Goal: Task Accomplishment & Management: Complete application form

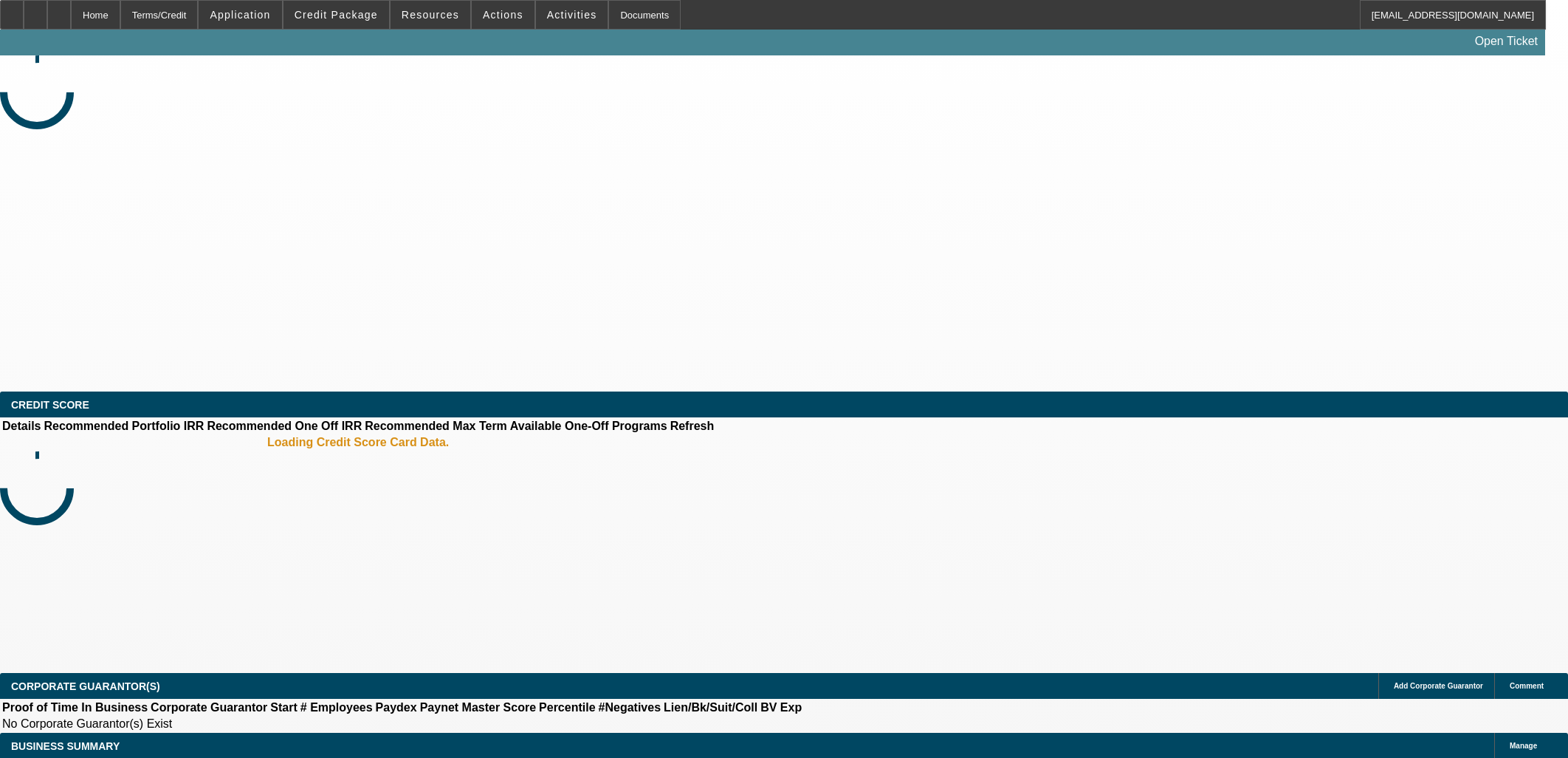
select select "0.1"
select select "2"
select select "0.1"
select select "2"
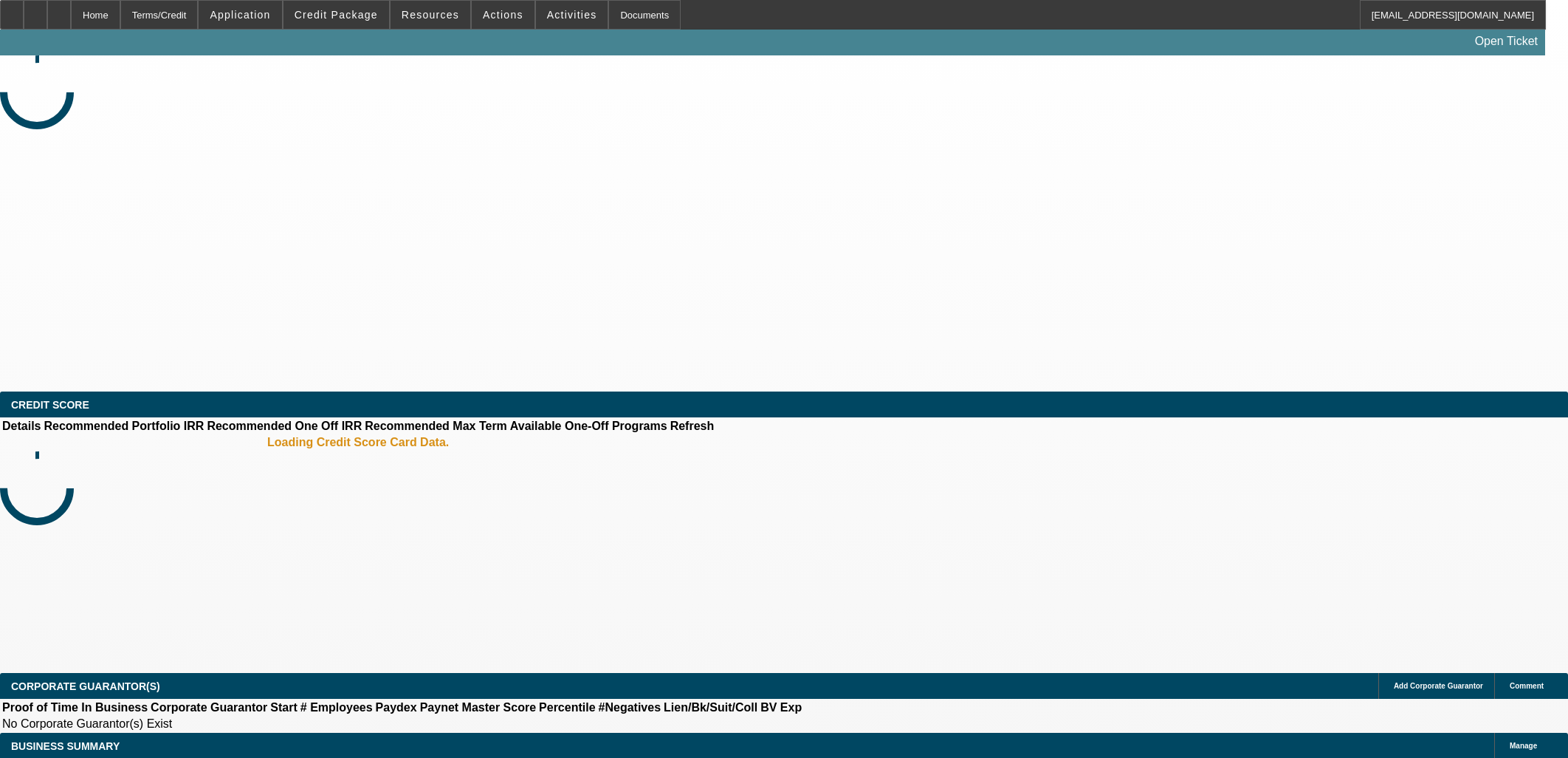
select select "0.1"
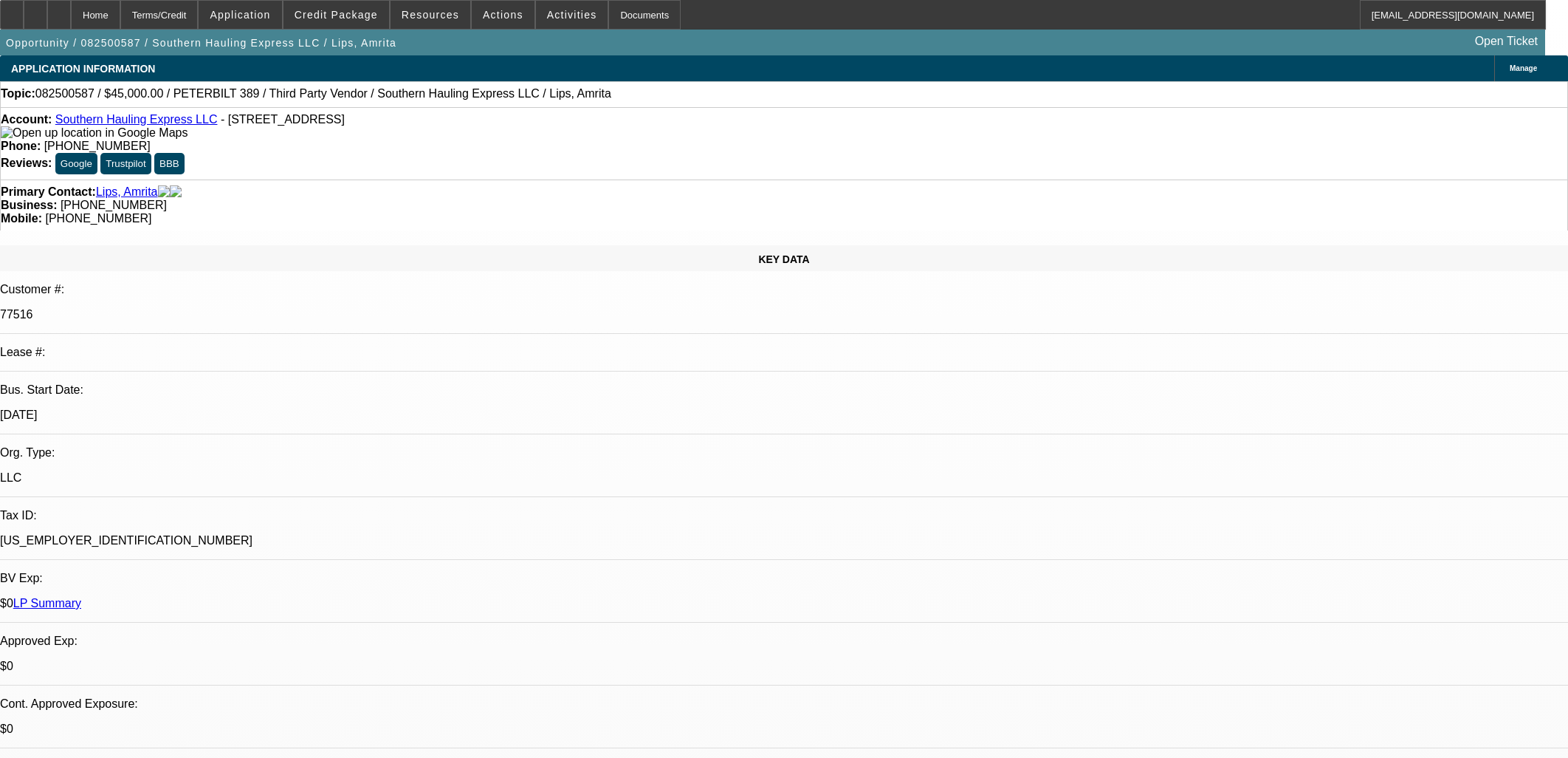
select select "1"
select select "2"
select select "4"
select select "1"
select select "2"
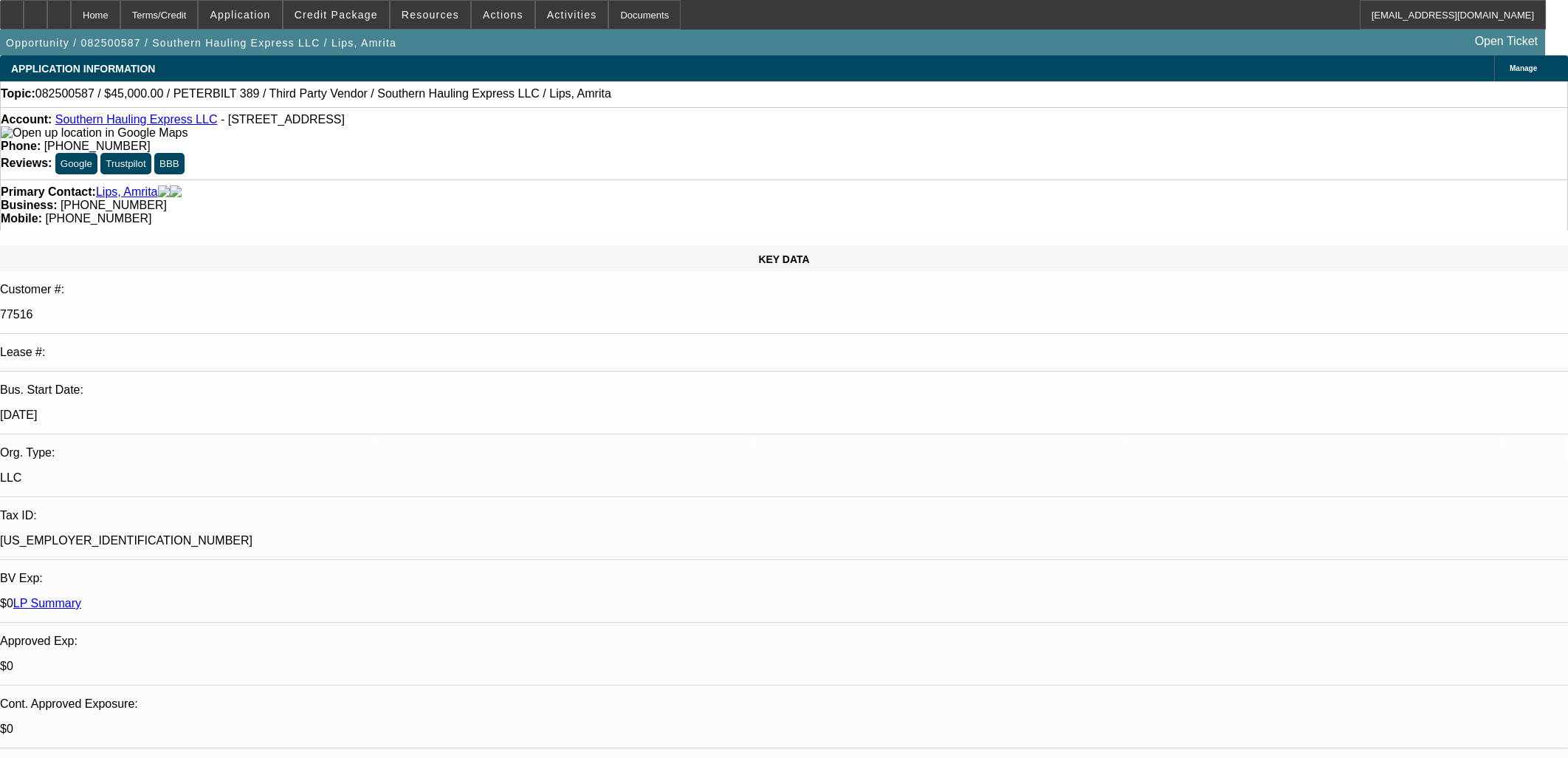
select select "4"
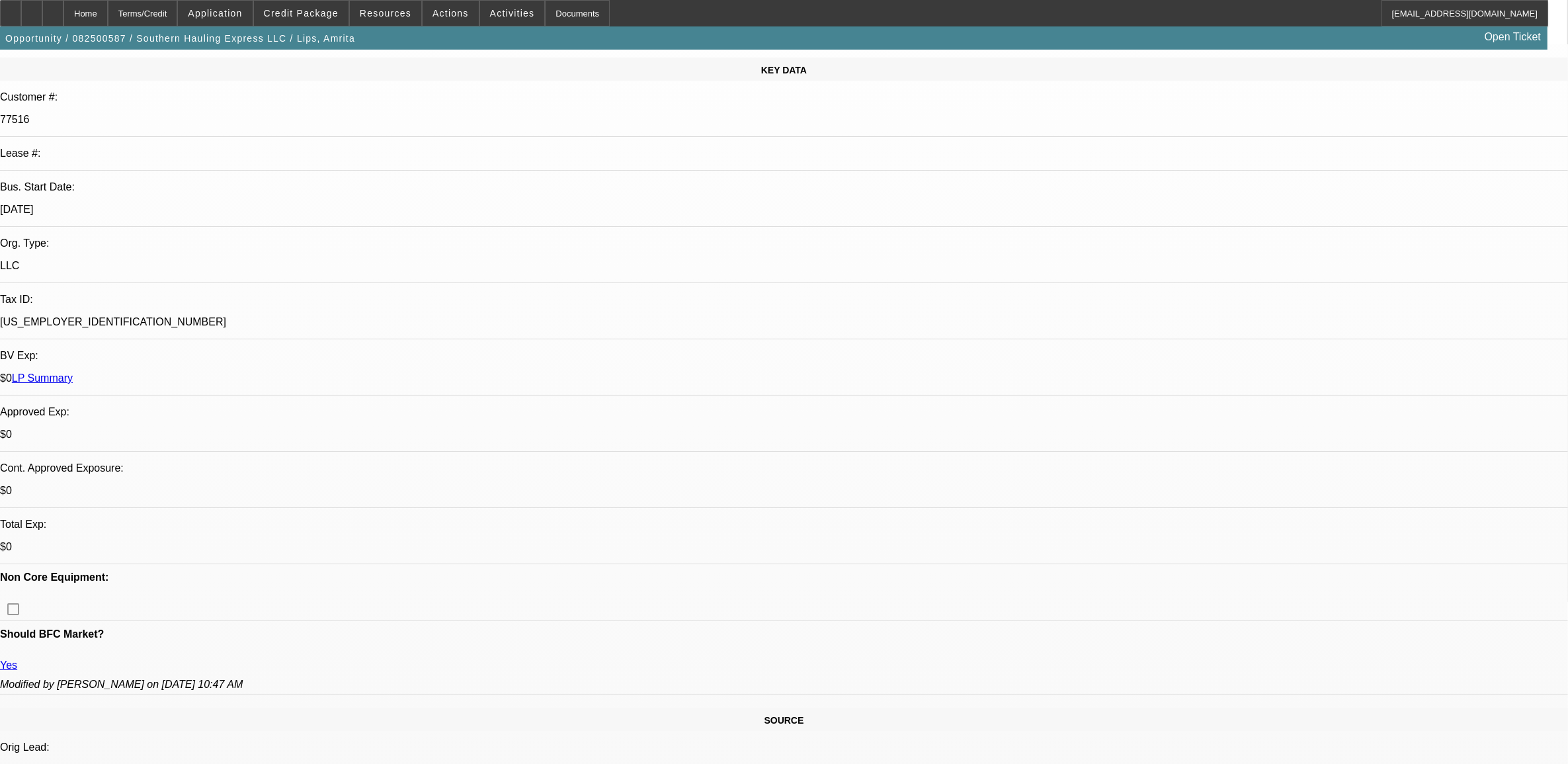
scroll to position [165, 0]
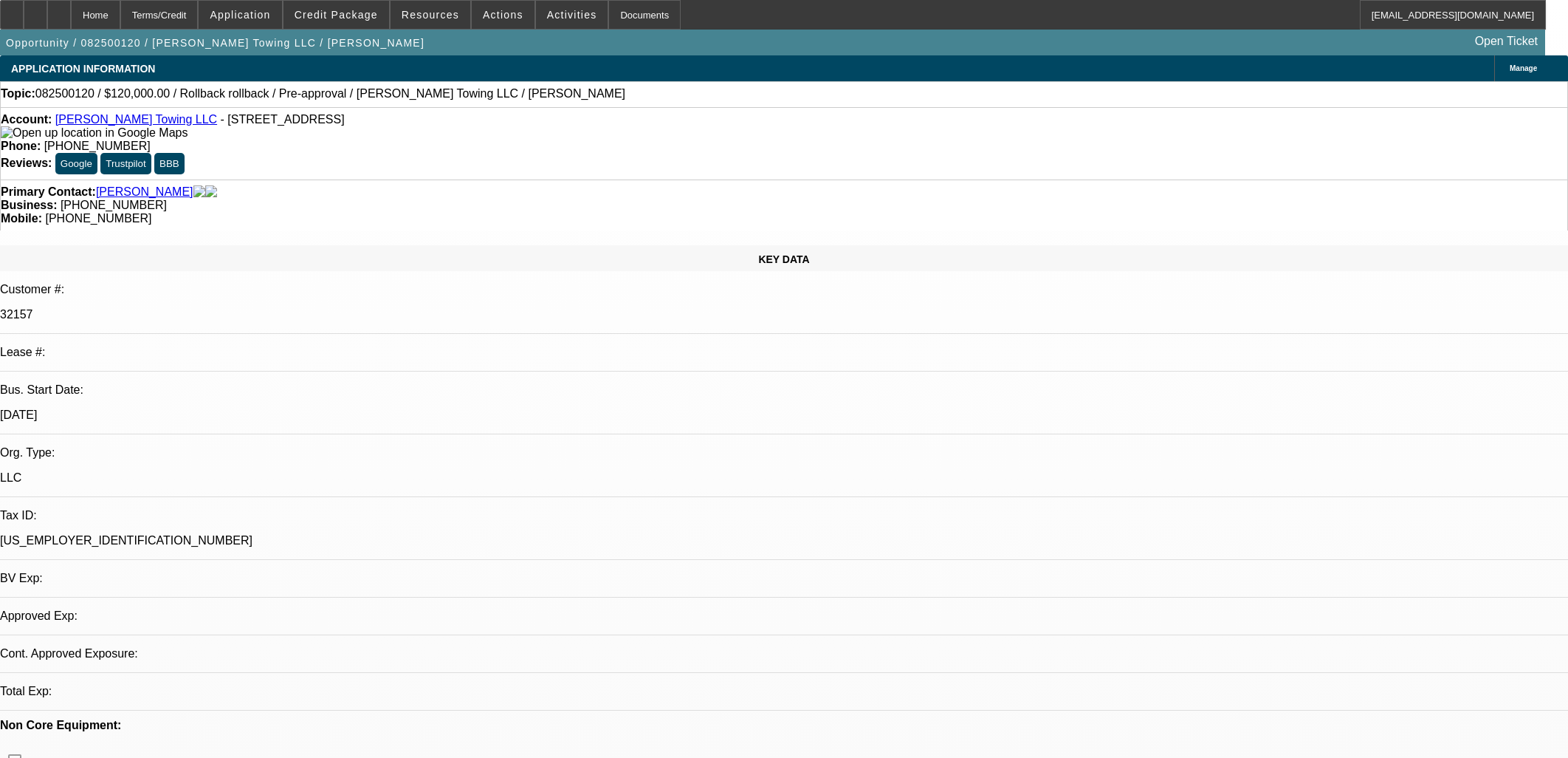
select select "0"
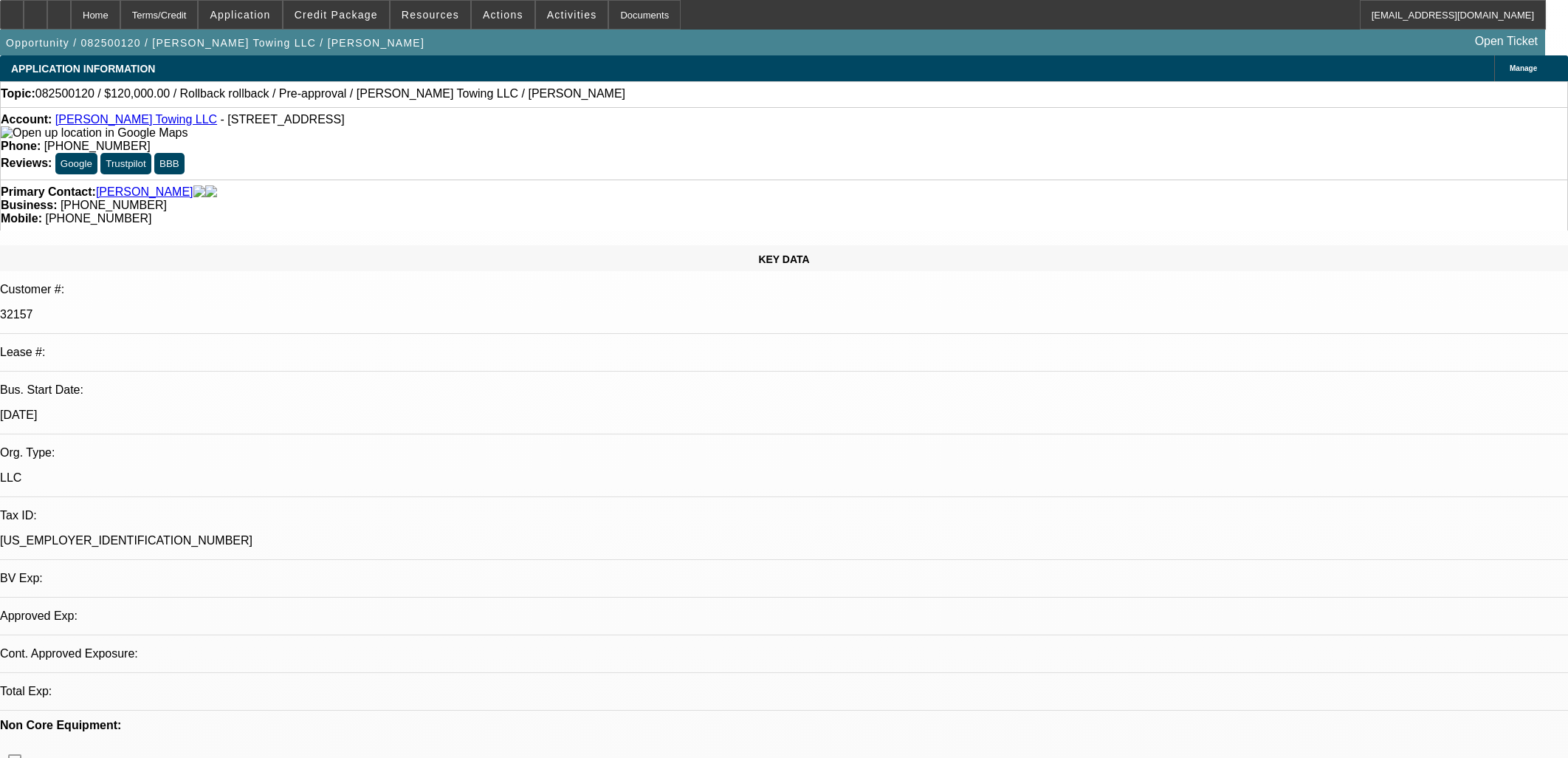
select select "0"
select select "0.1"
select select "0"
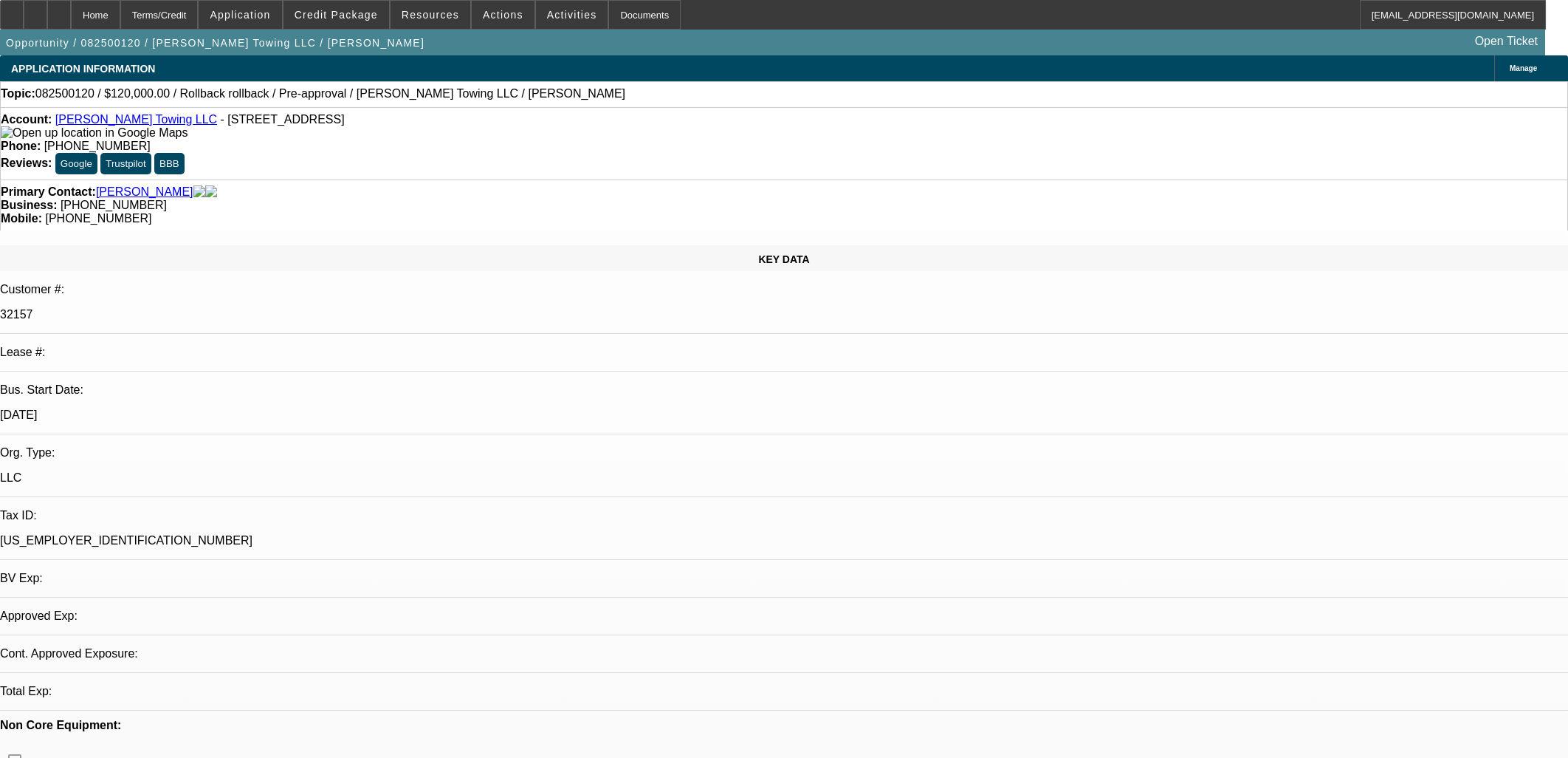
select select "0"
select select "0.1"
select select "1"
select select "6"
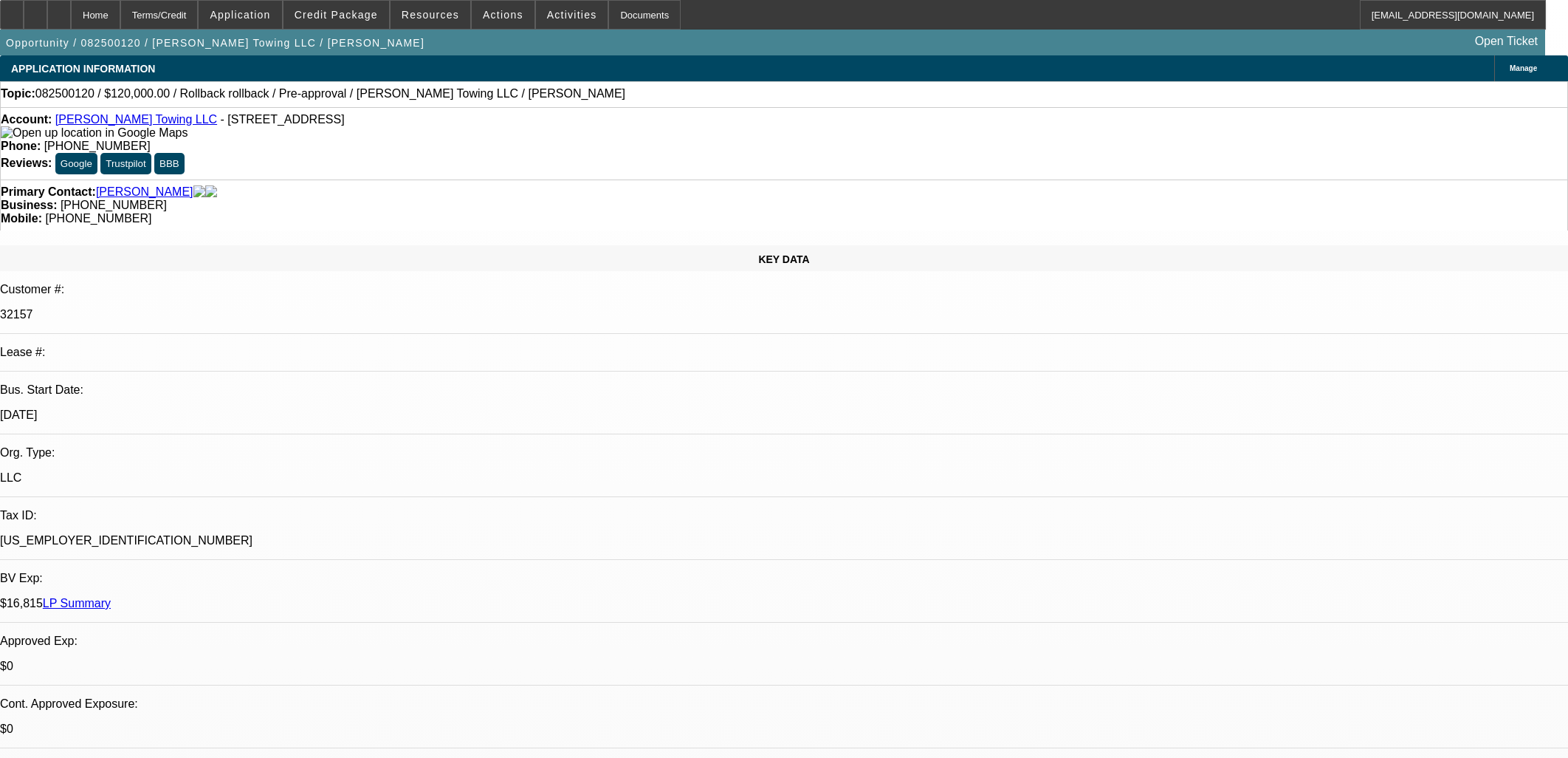
select select "1"
select select "6"
select select "1"
select select "3"
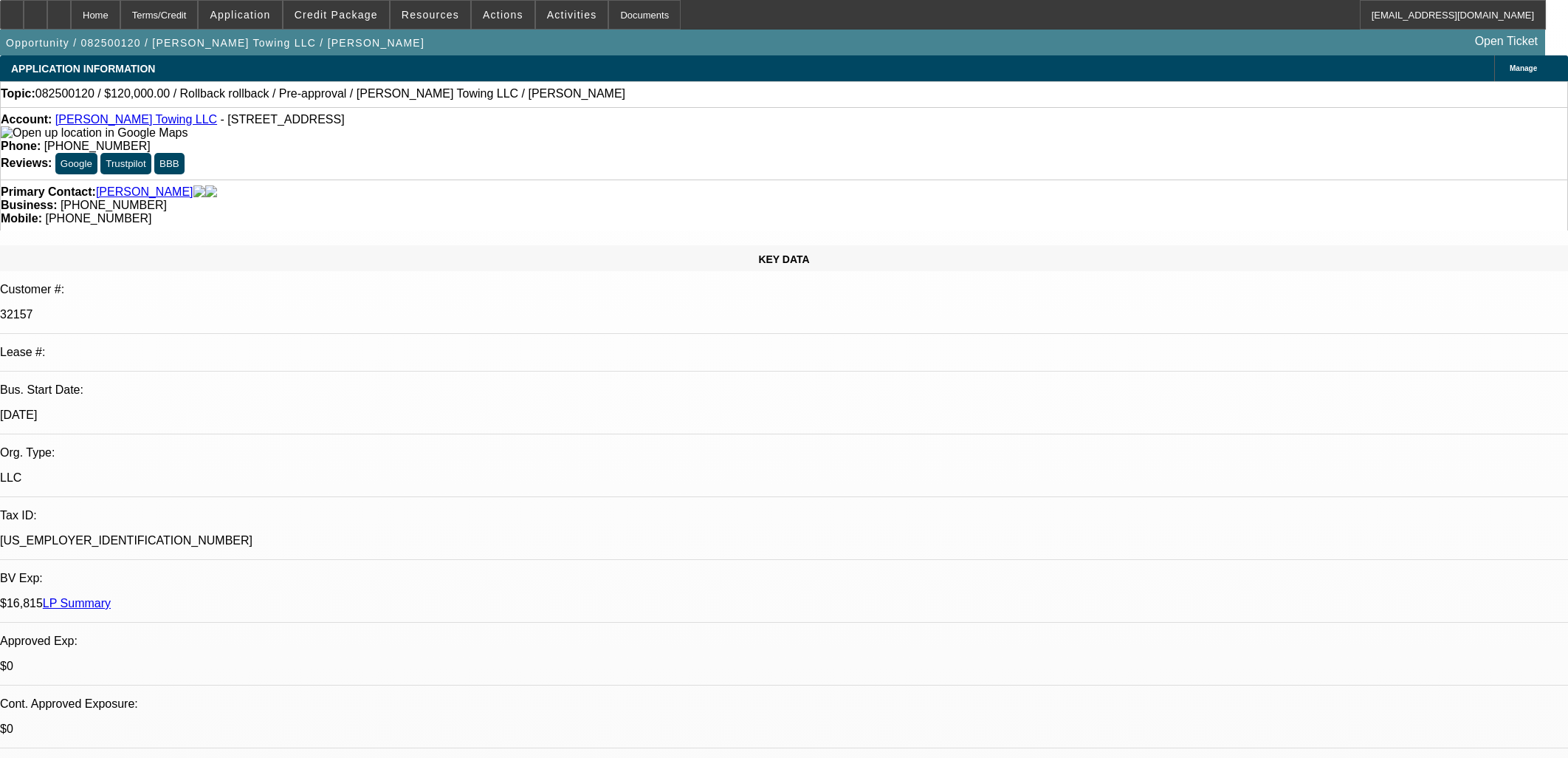
select select "4"
select select "1"
select select "3"
select select "4"
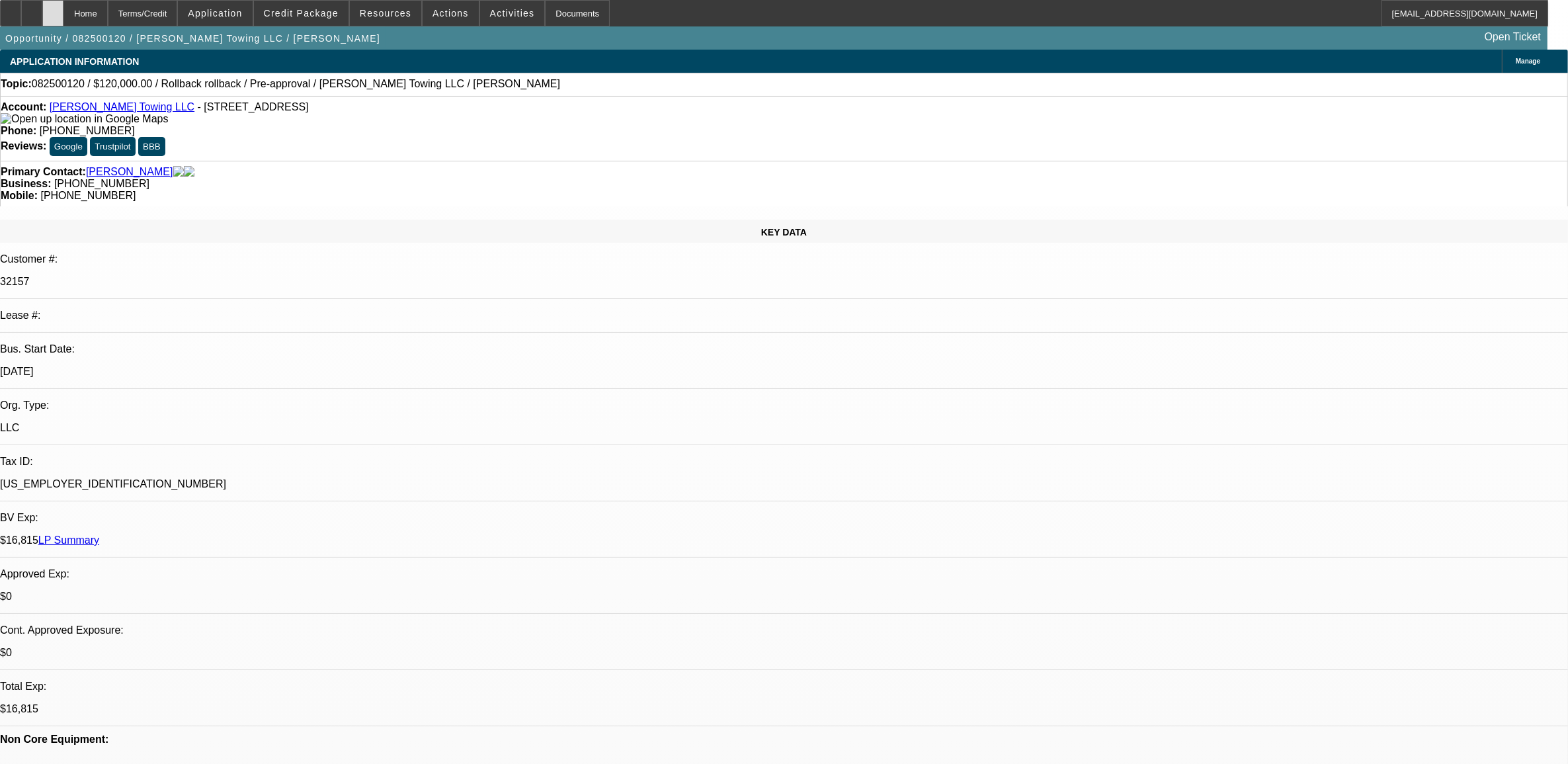
click at [53, 9] on icon at bounding box center [53, 9] width 0 height 0
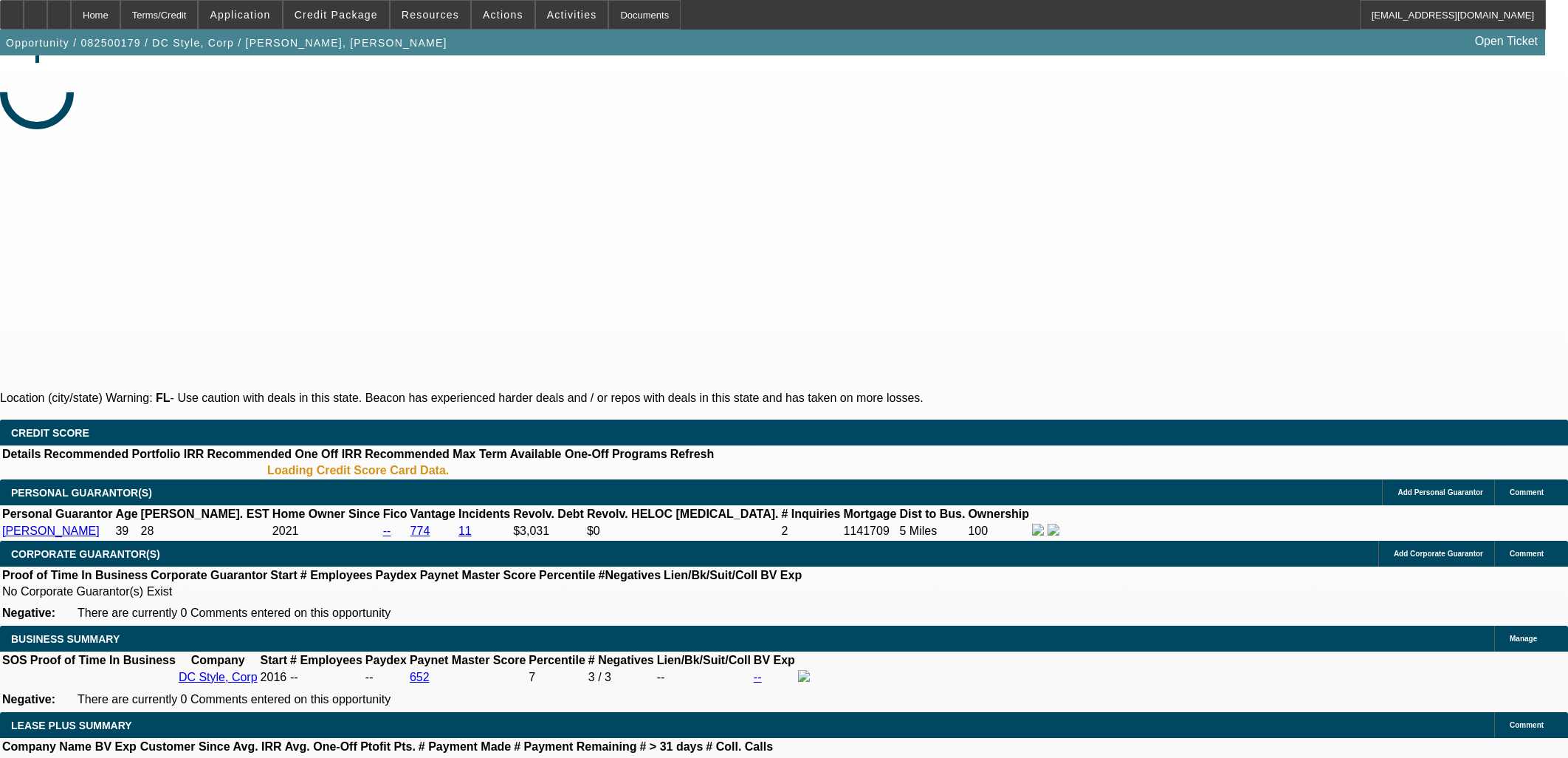
select select "0"
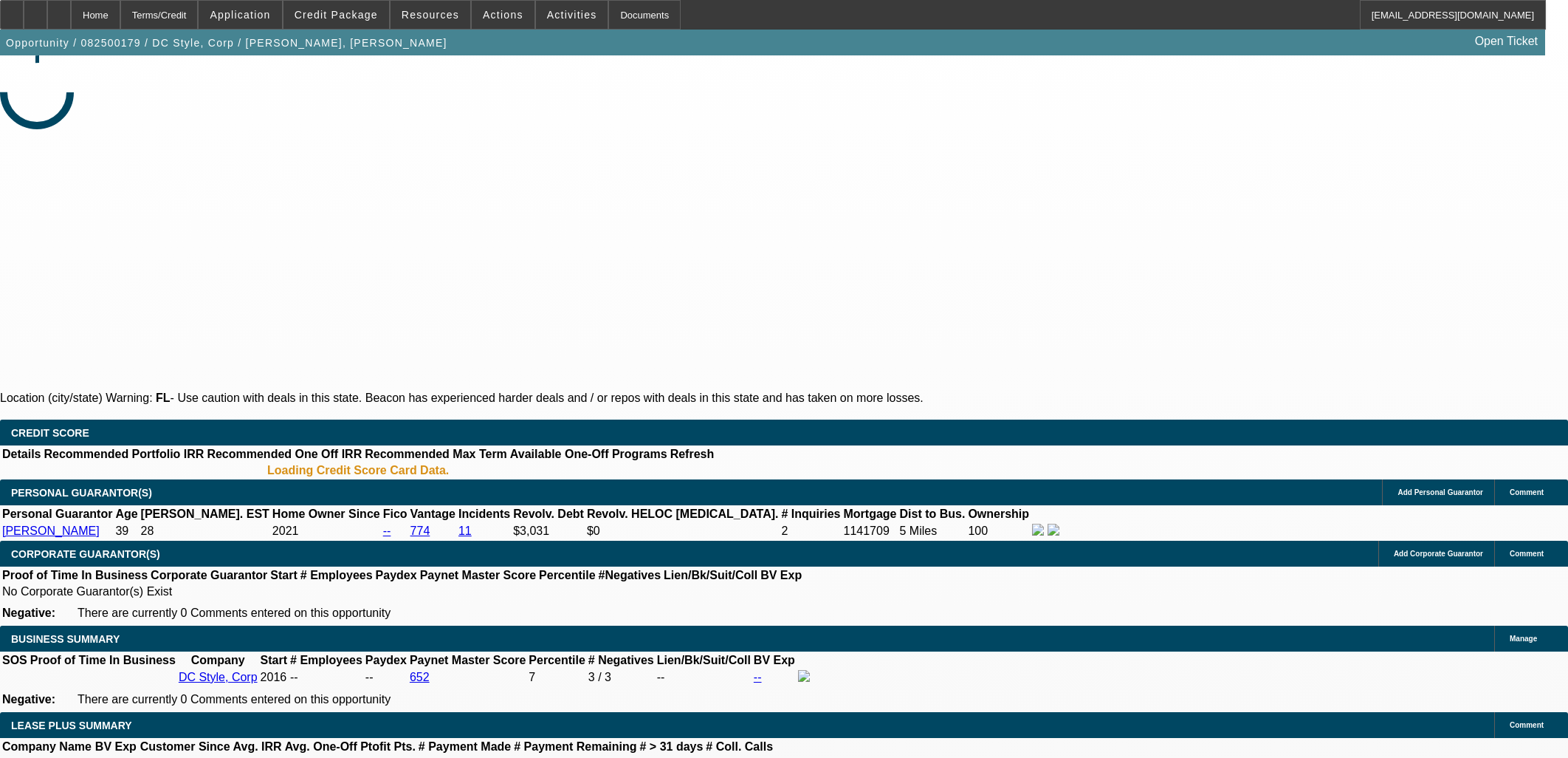
select select "0"
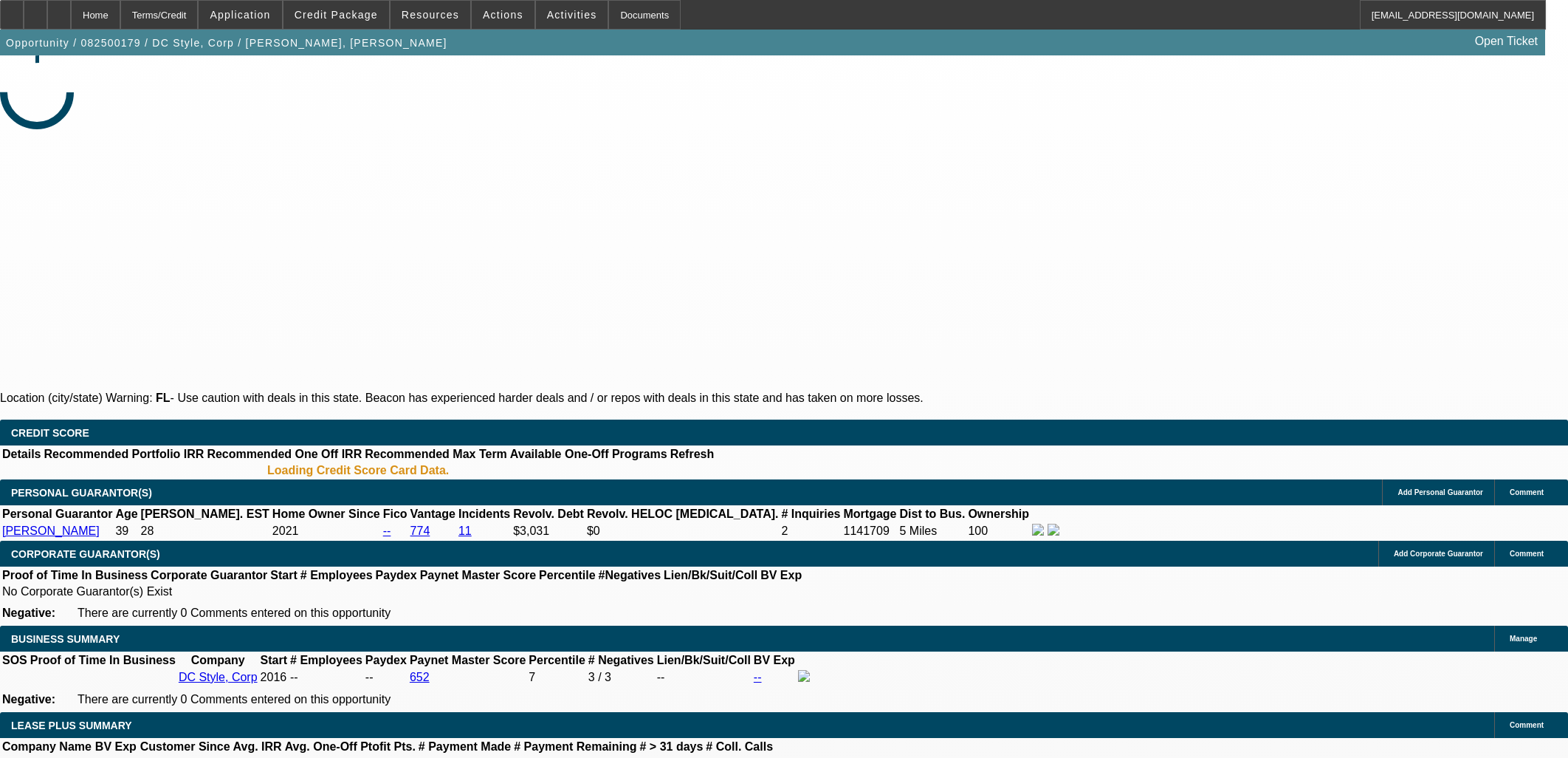
select select "0"
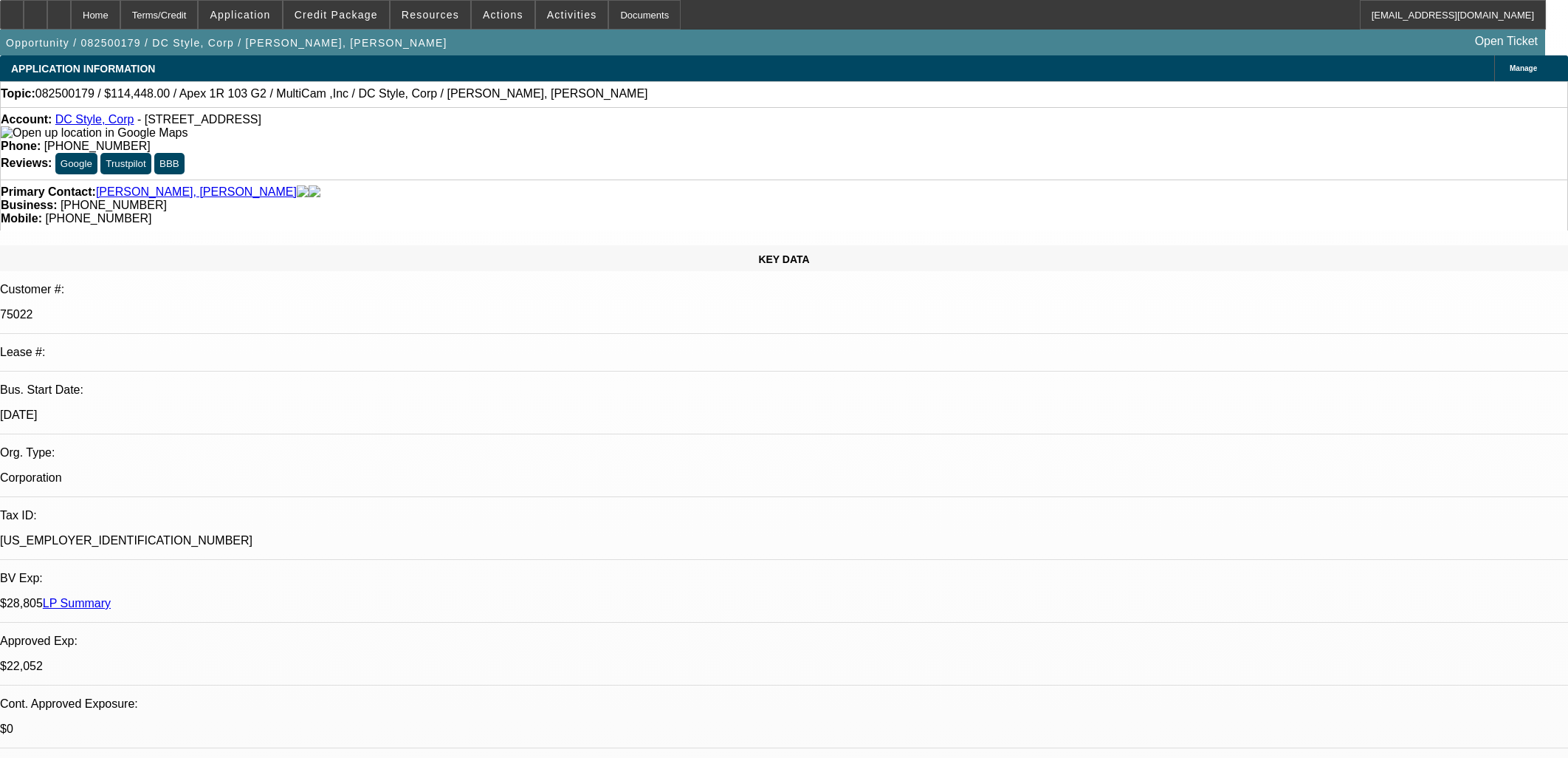
select select "1"
select select "6"
select select "1"
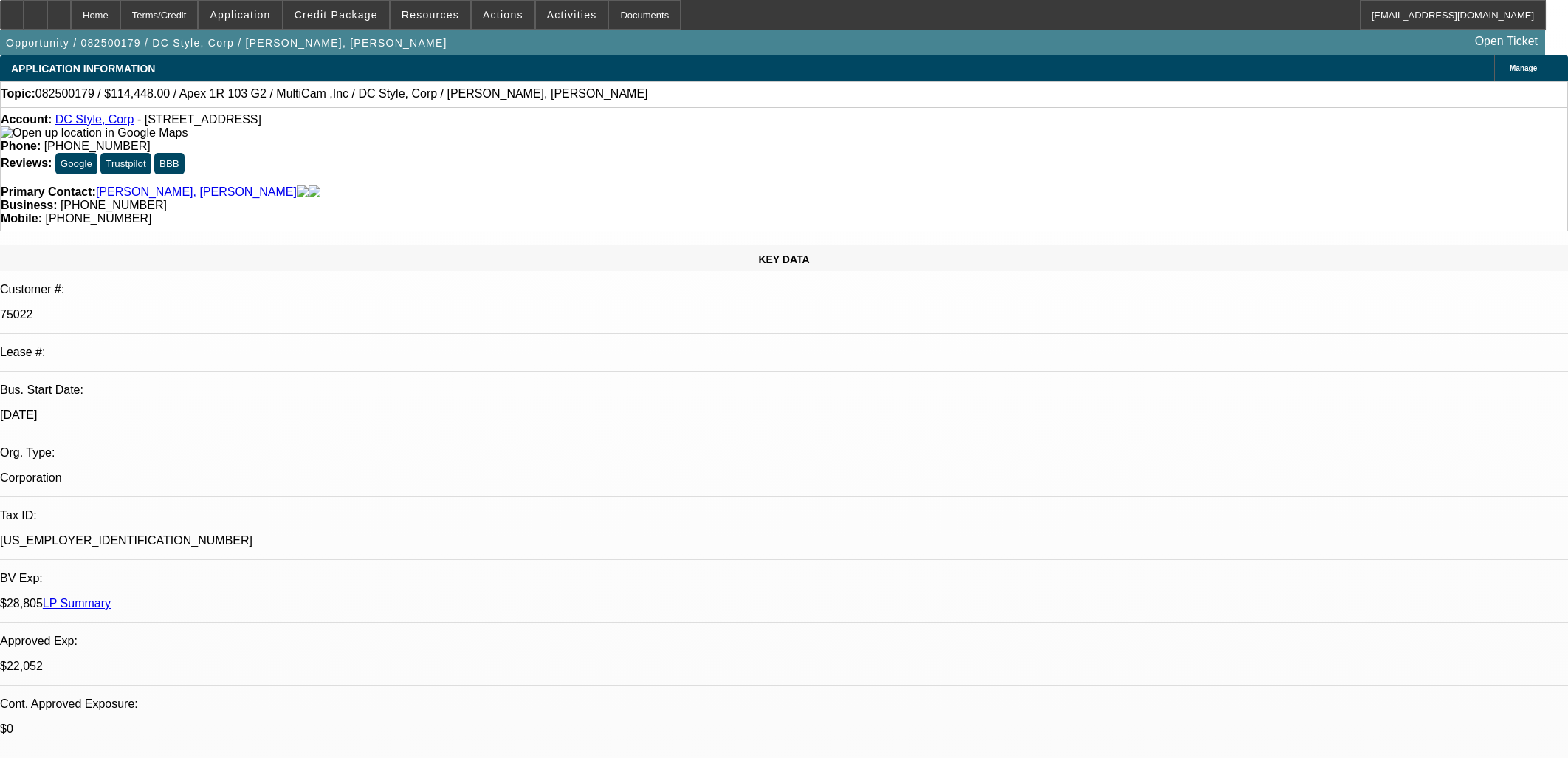
select select "6"
select select "1"
select select "6"
select select "1"
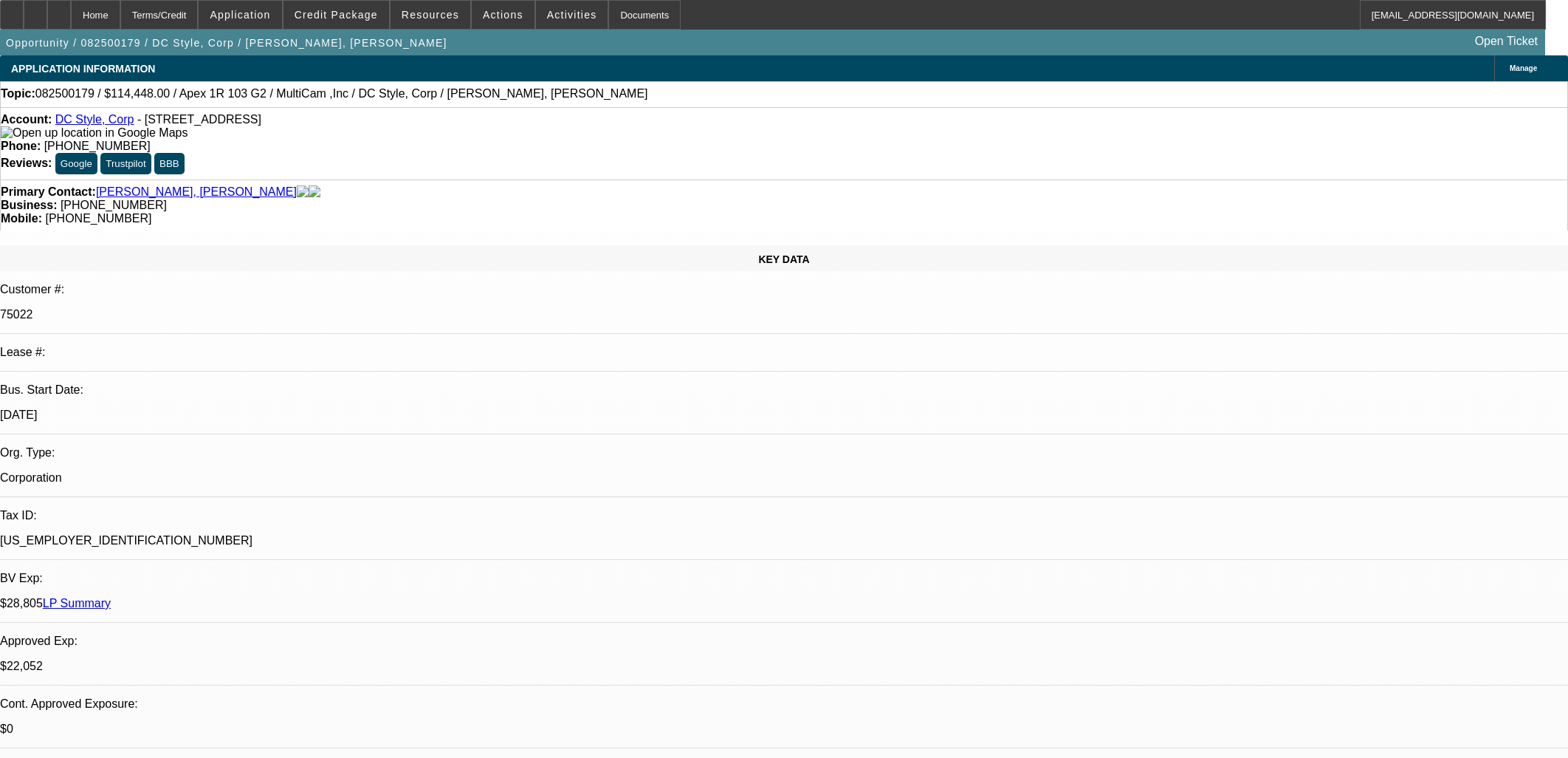
select select "1"
select select "6"
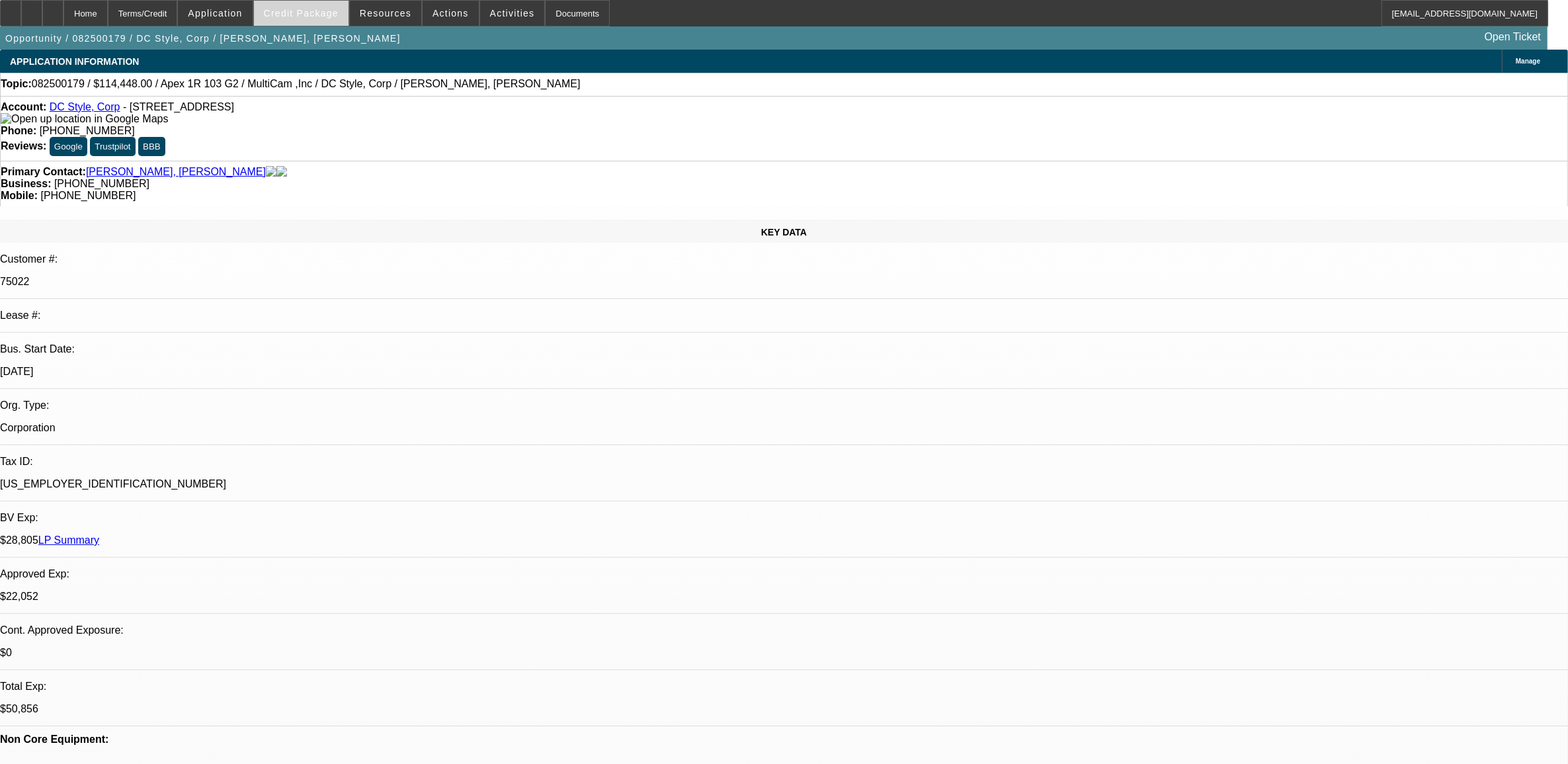
scroll to position [413, 0]
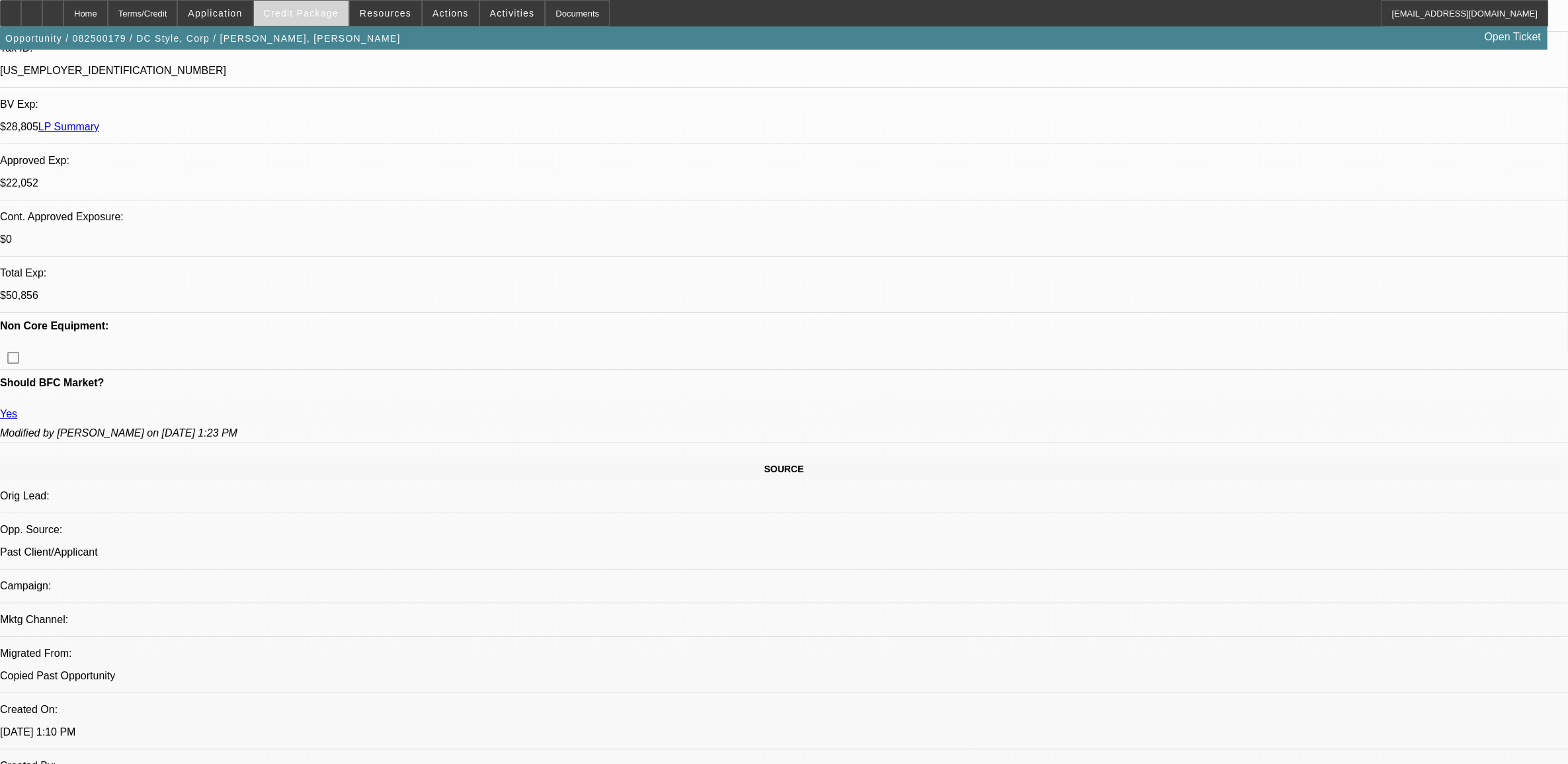
click at [306, 9] on span "Credit Package" at bounding box center [300, 13] width 74 height 11
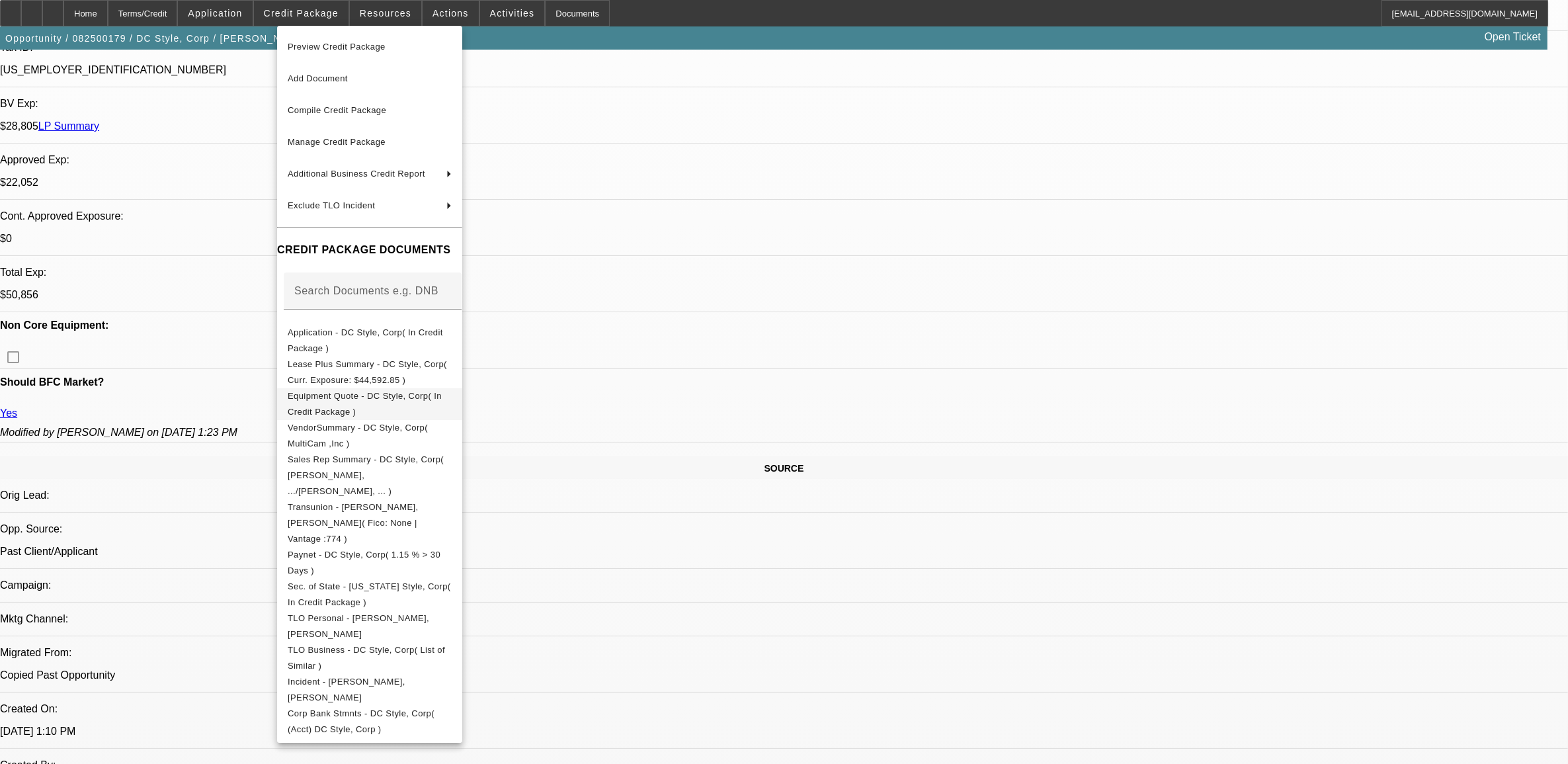
scroll to position [661, 0]
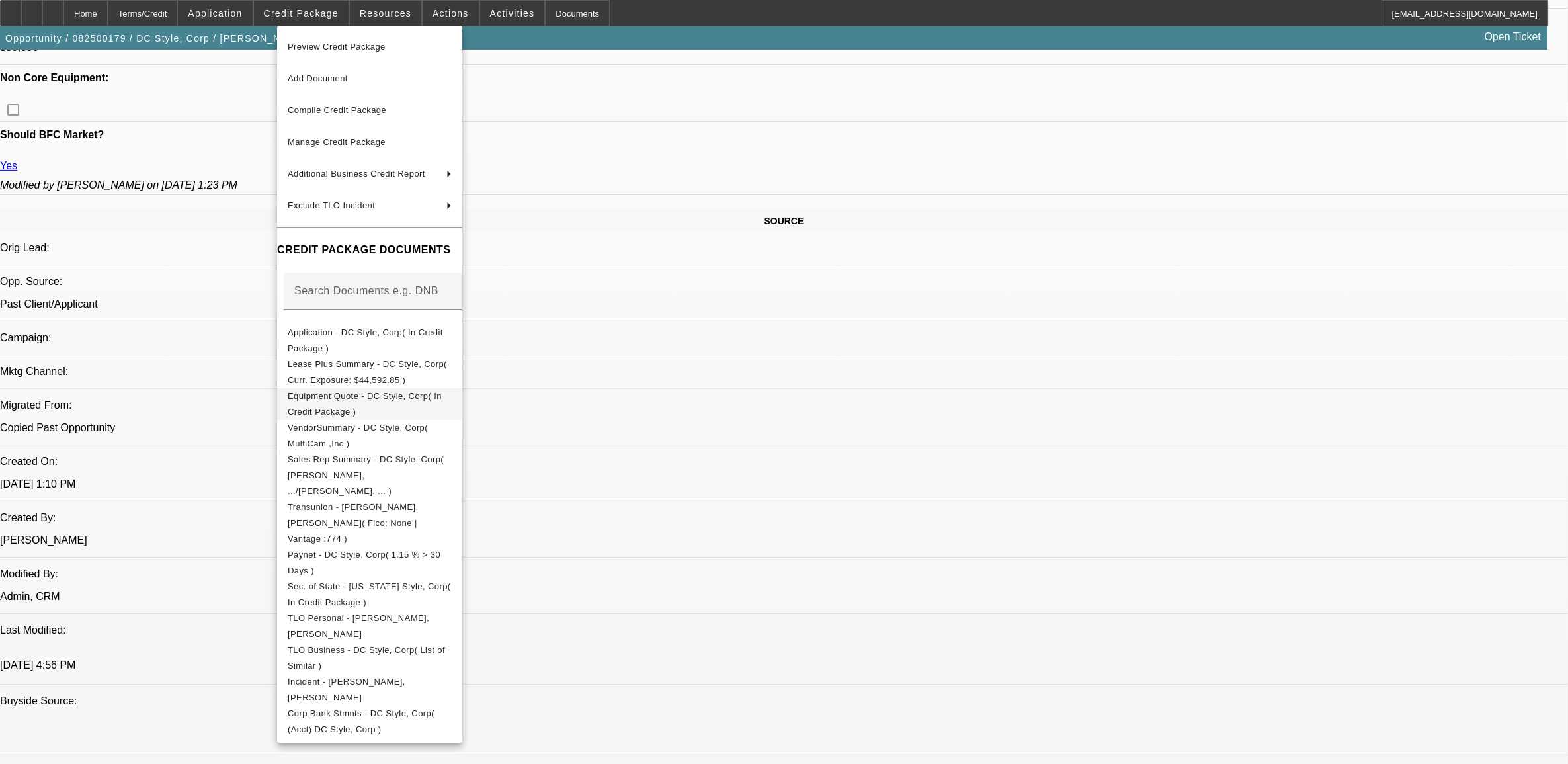
click at [397, 399] on span "Equipment Quote - DC Style, Corp( In Credit Package )" at bounding box center [364, 403] width 154 height 26
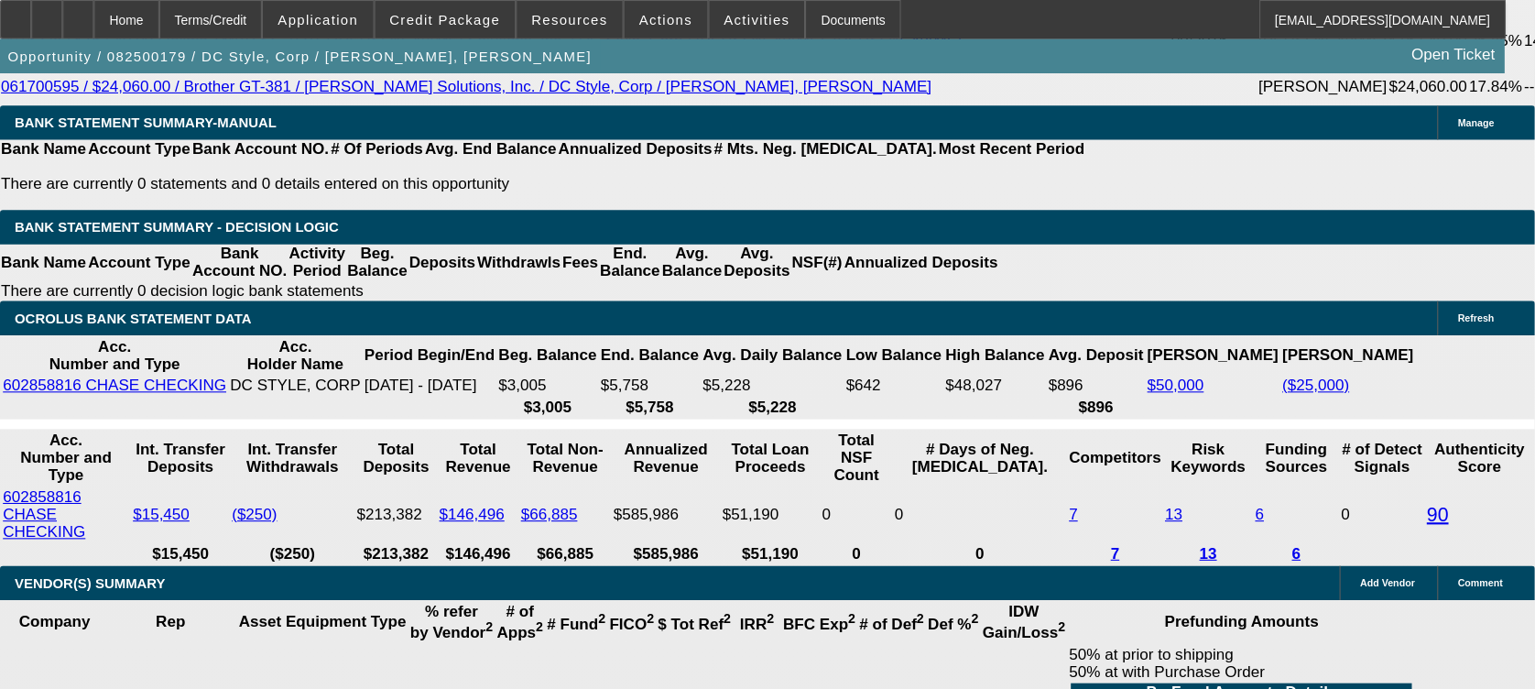
scroll to position [3765, 0]
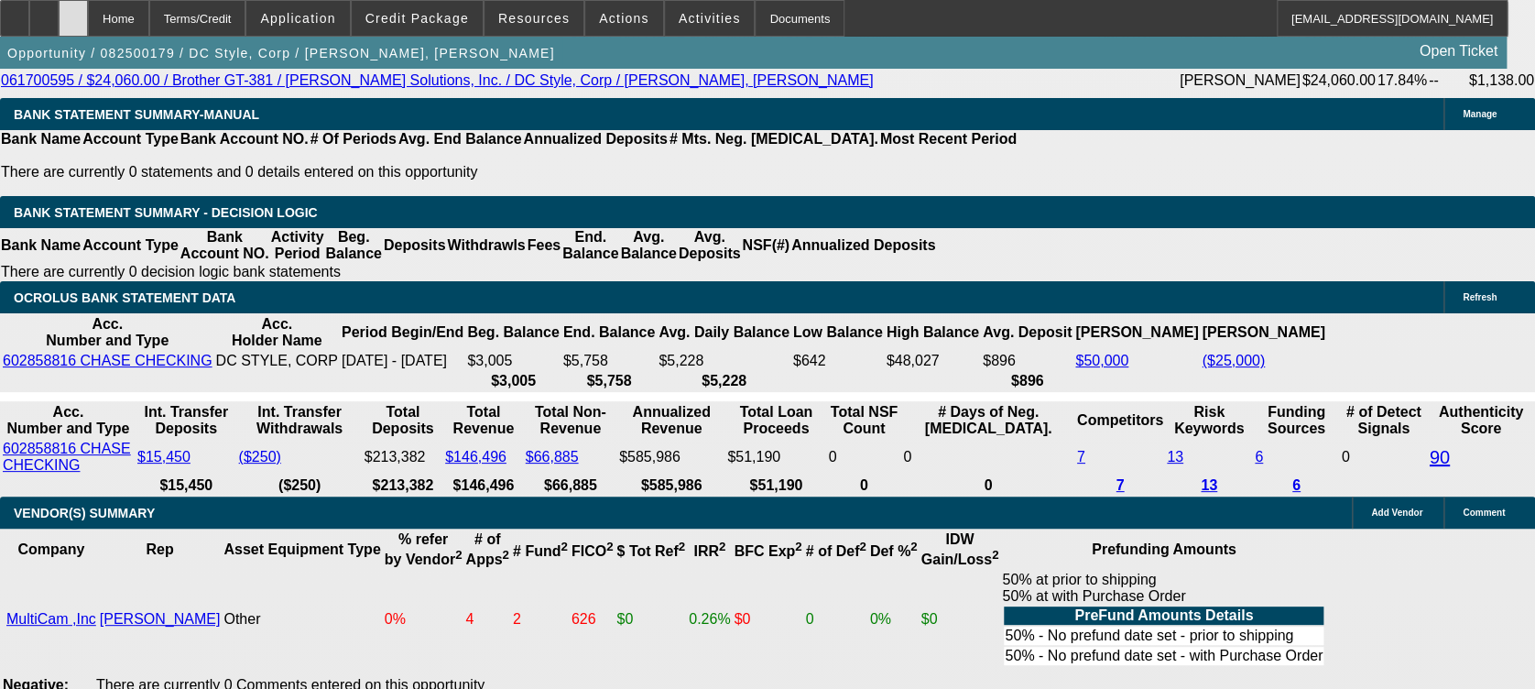
click at [88, 14] on div at bounding box center [73, 18] width 29 height 37
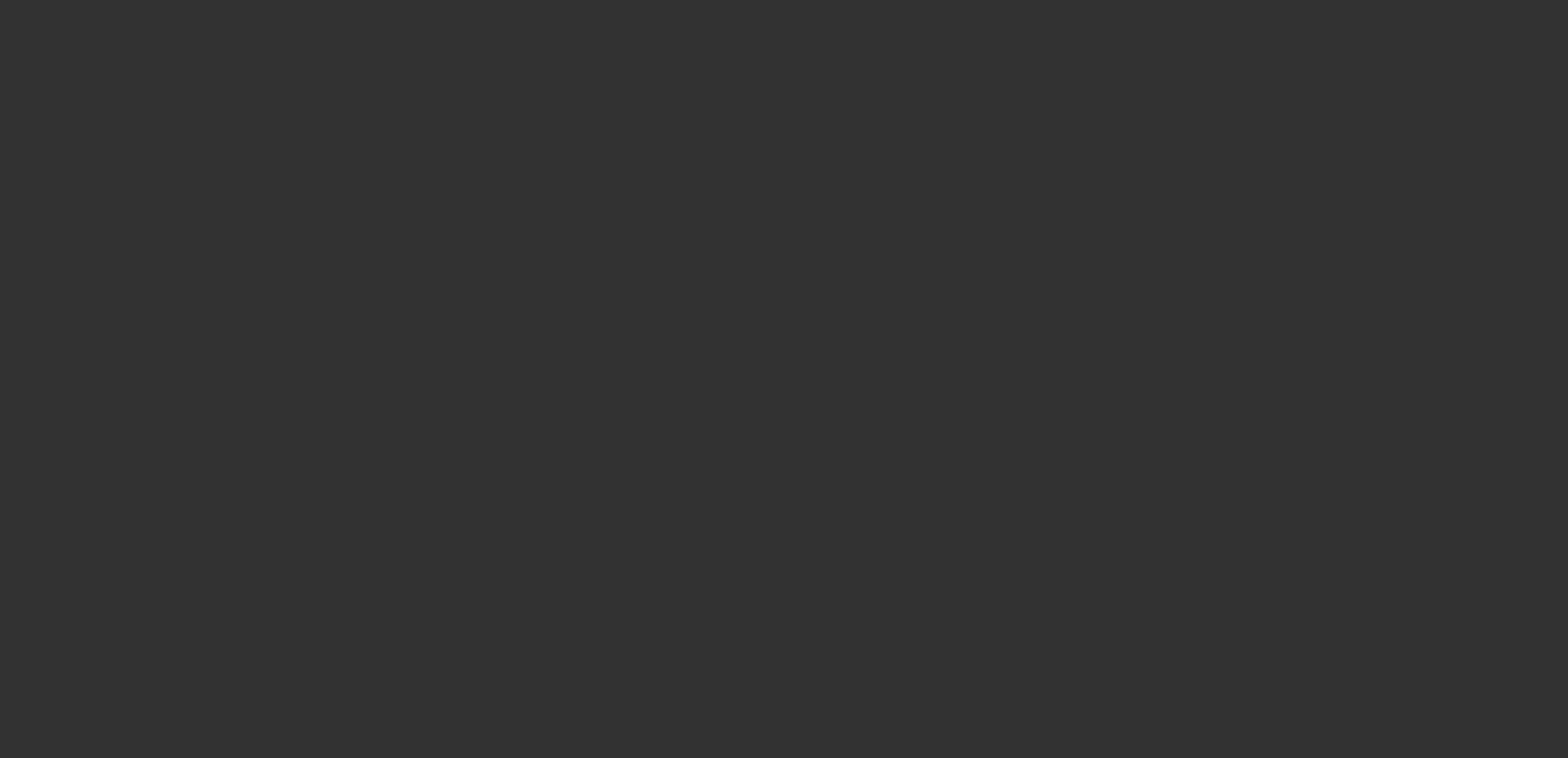
select select "0"
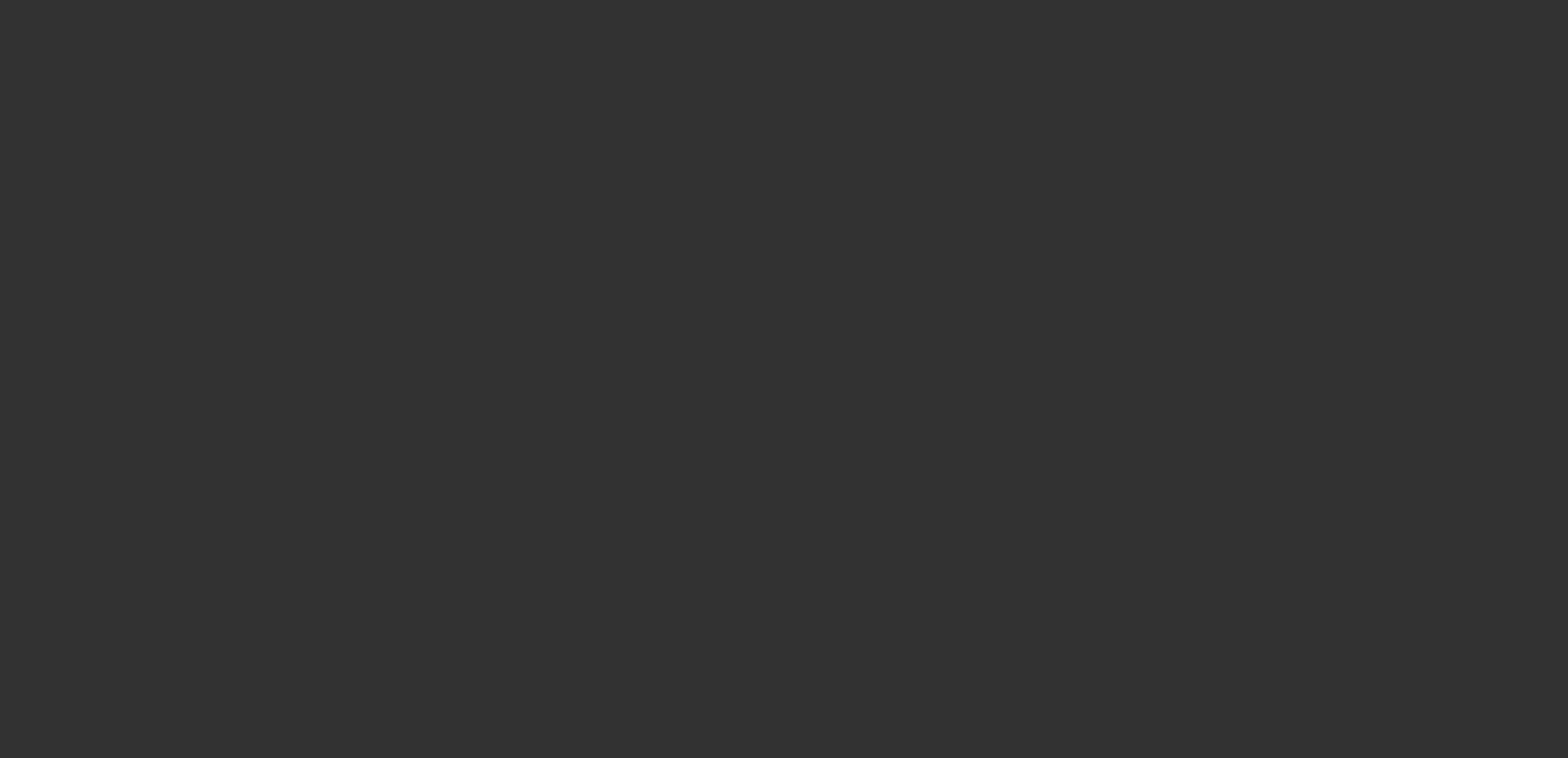
select select "0"
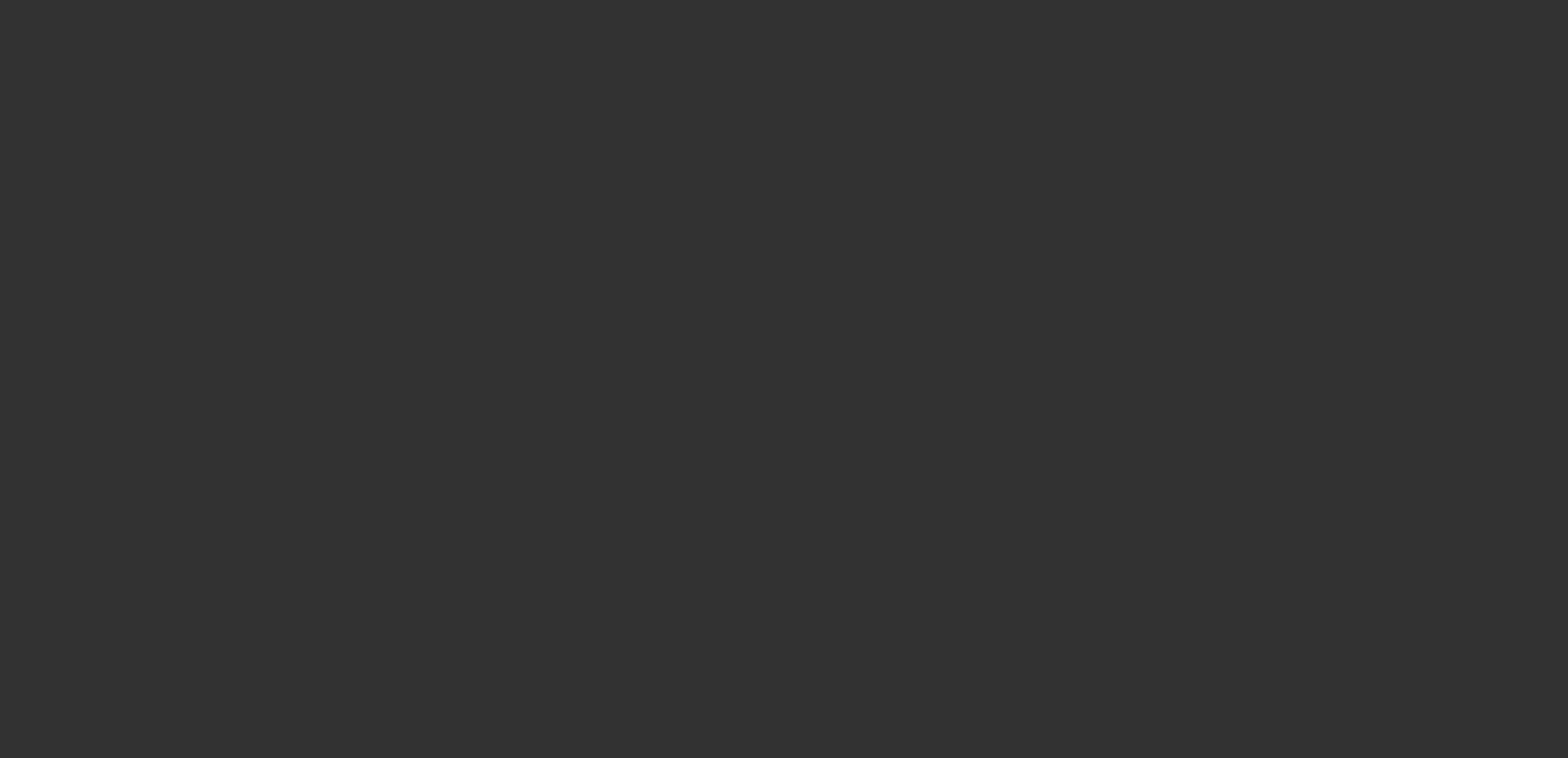
select select "0"
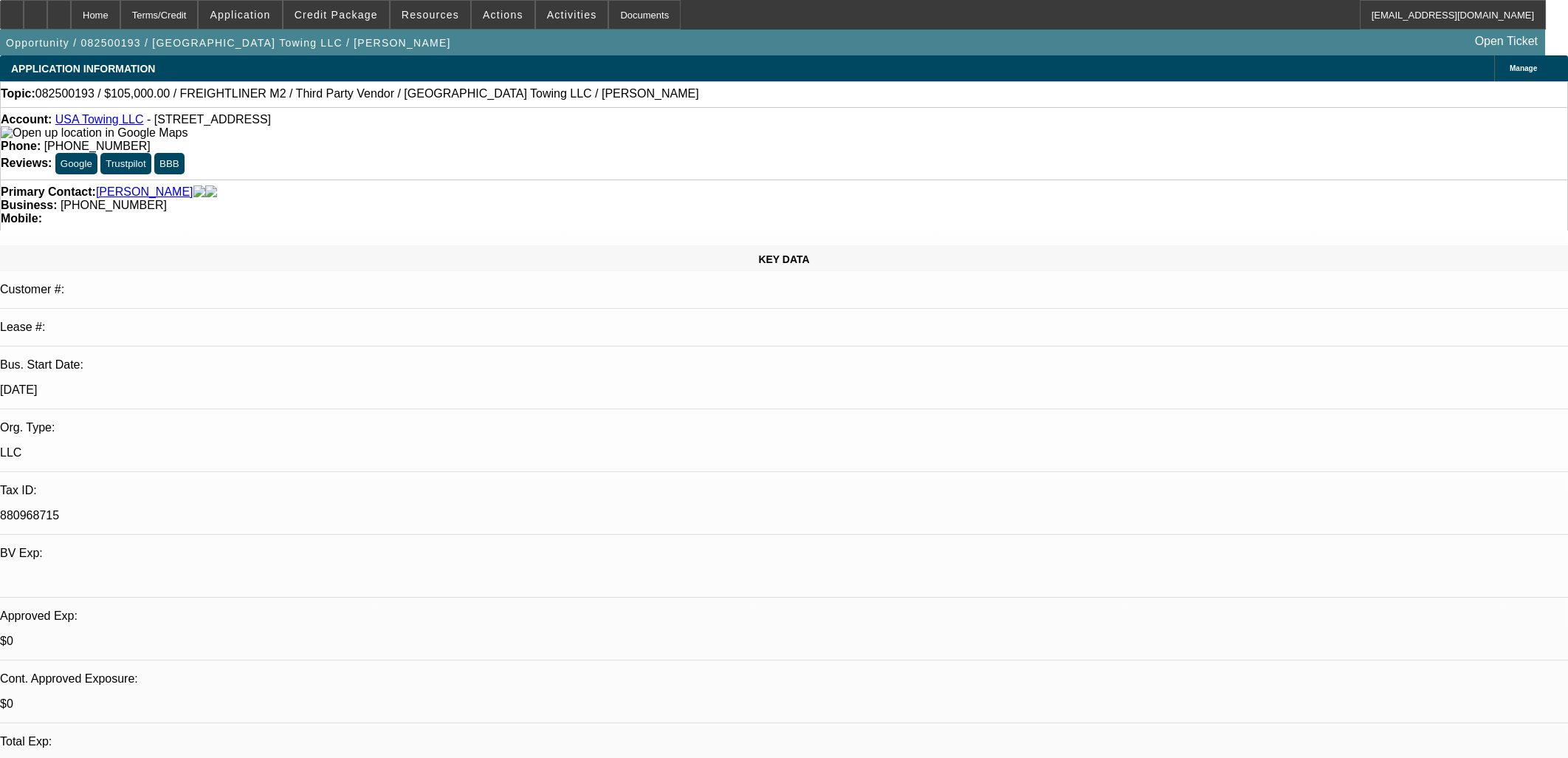
select select "1"
select select "2"
select select "6"
select select "1"
select select "2"
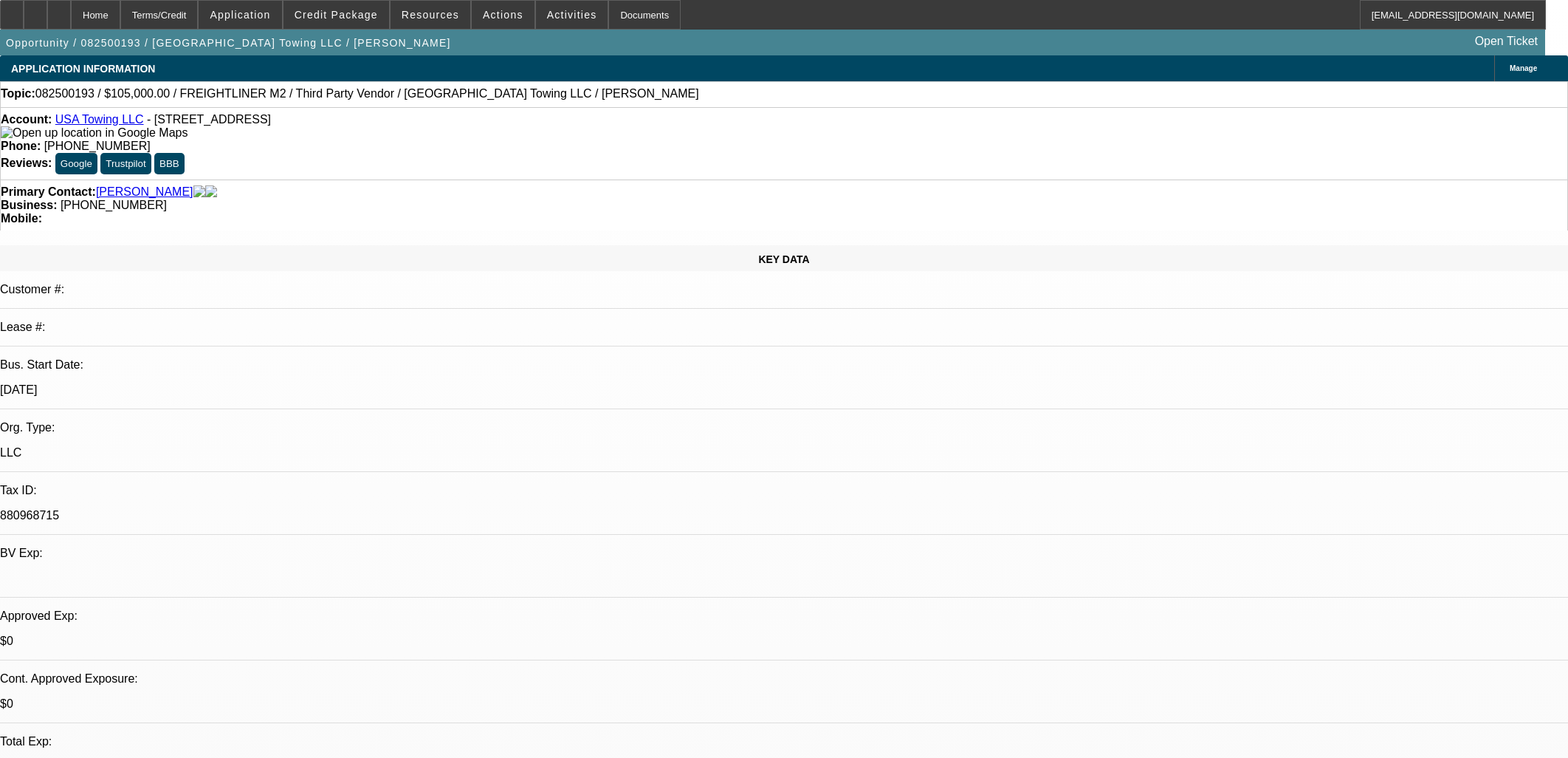
select select "6"
select select "1"
select select "2"
select select "6"
select select "1"
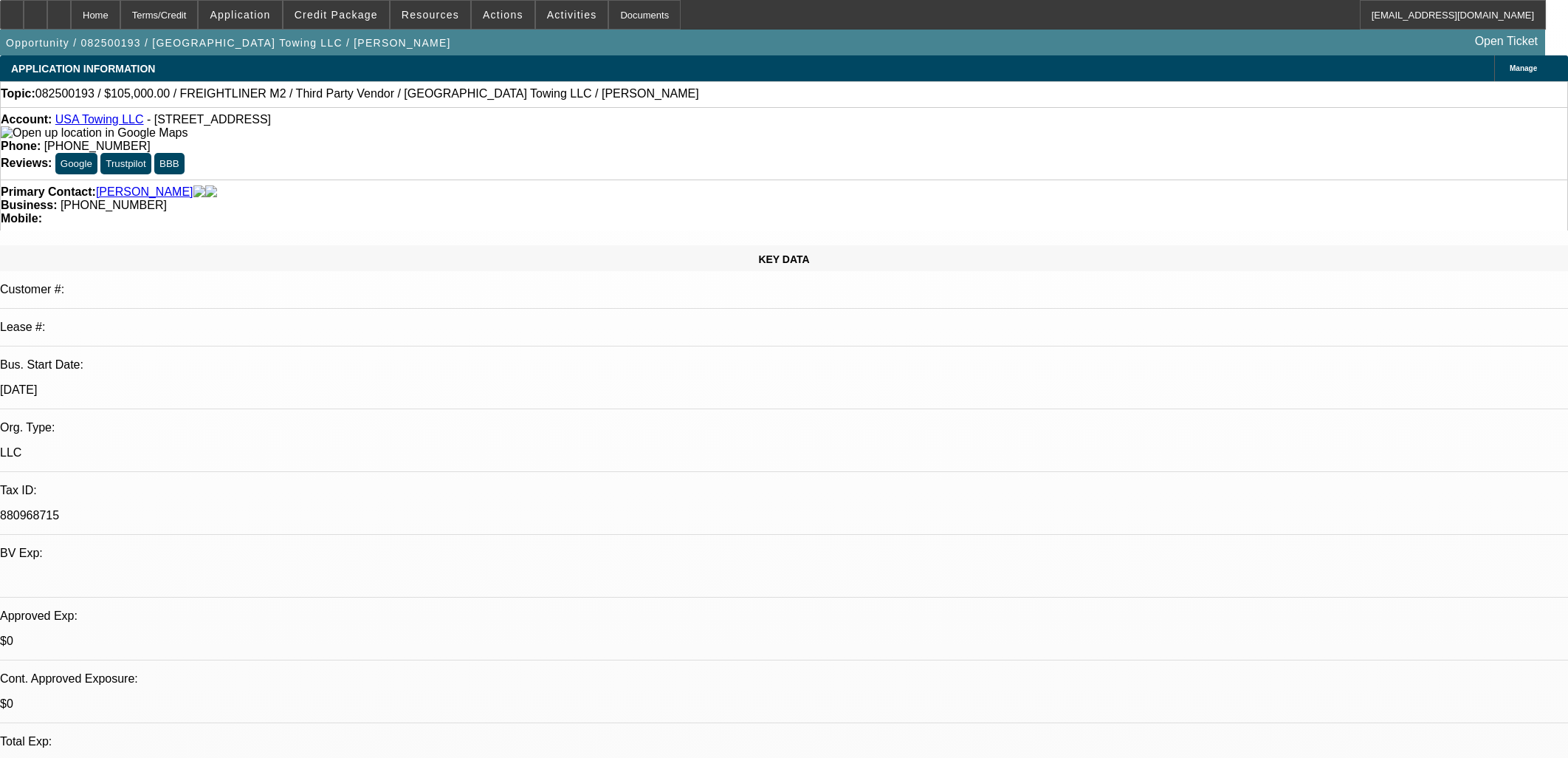
select select "2"
select select "6"
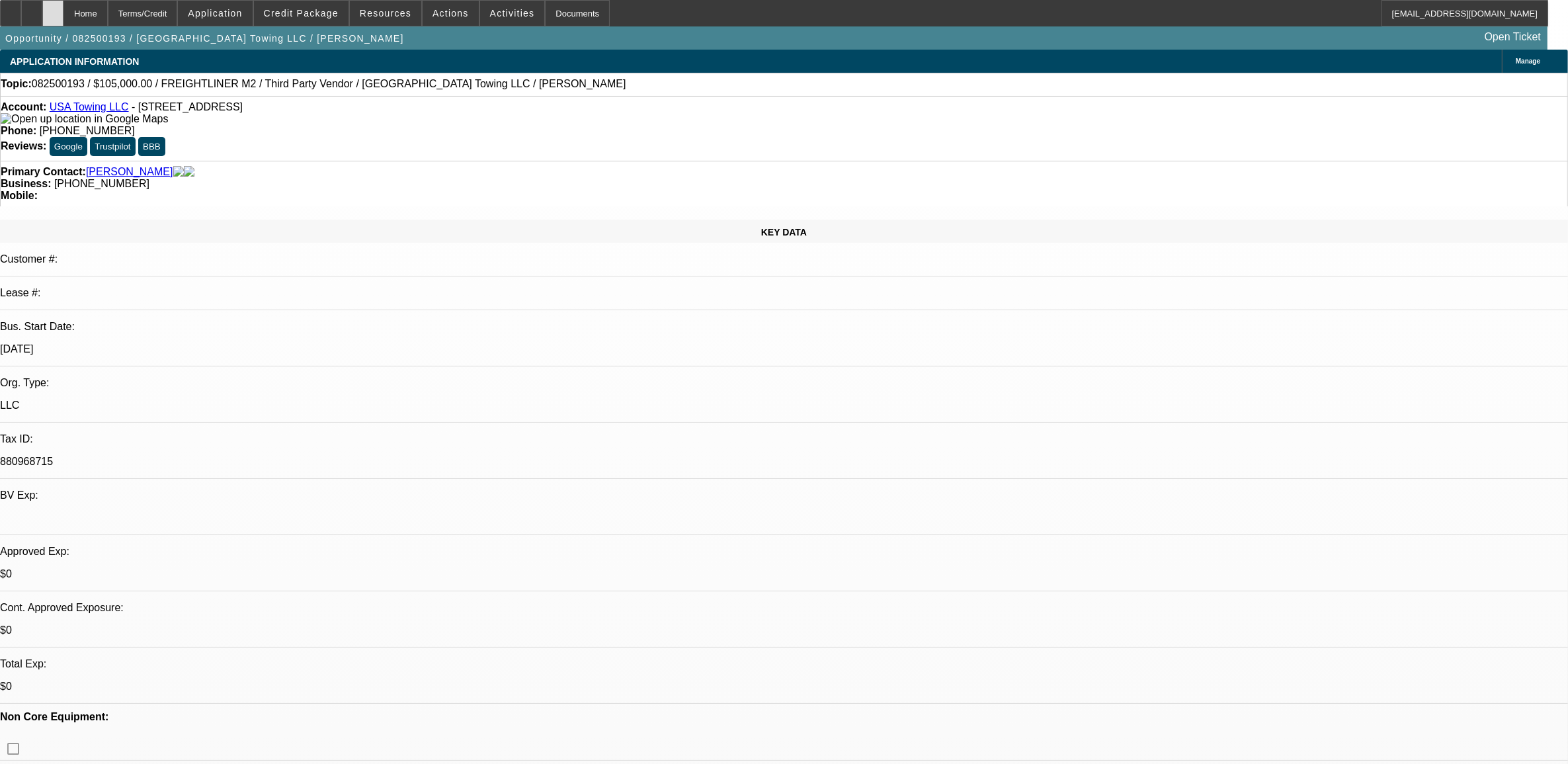
click at [64, 13] on div at bounding box center [53, 13] width 21 height 27
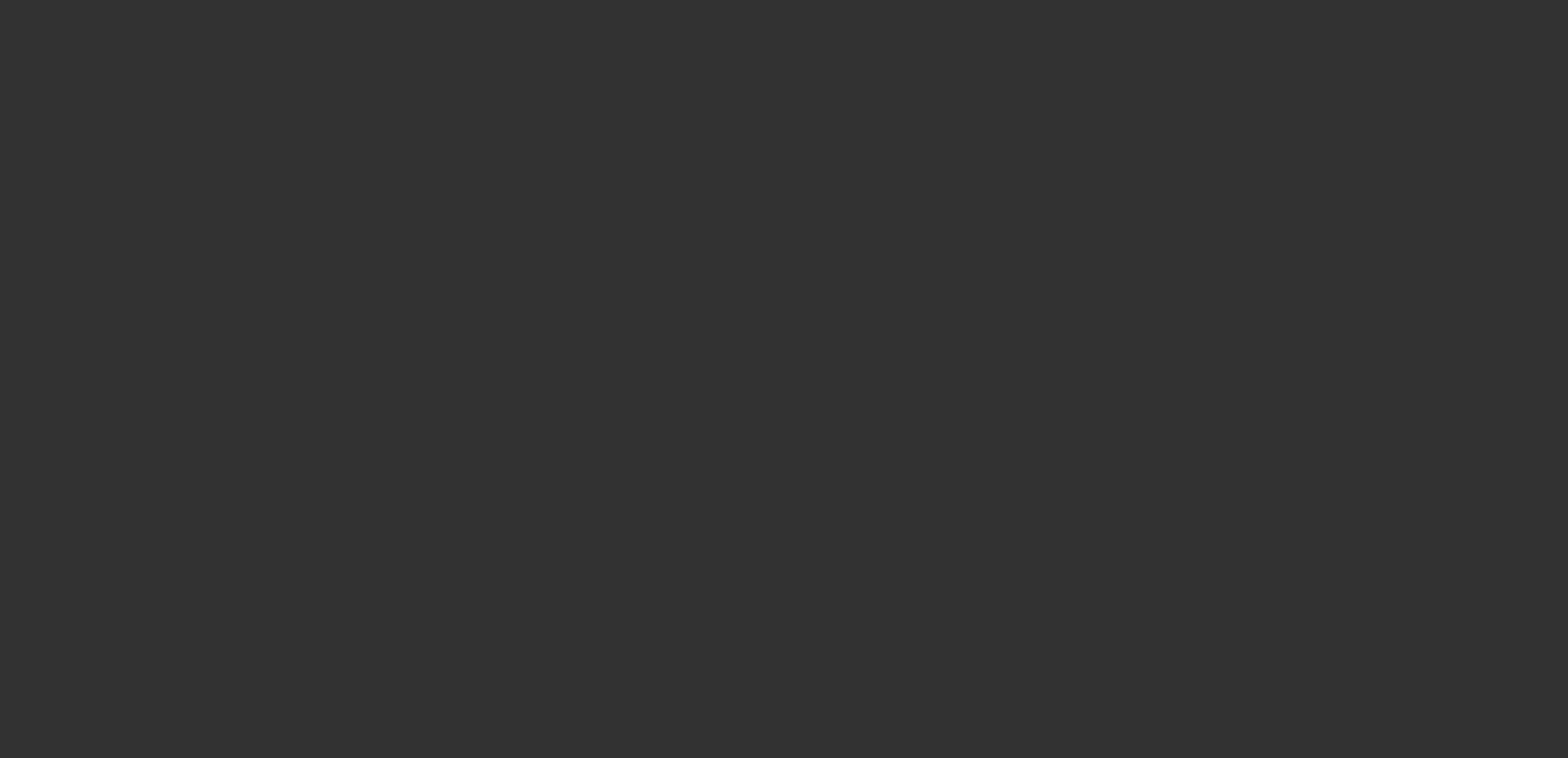
select select "0"
select select "2"
select select "0.1"
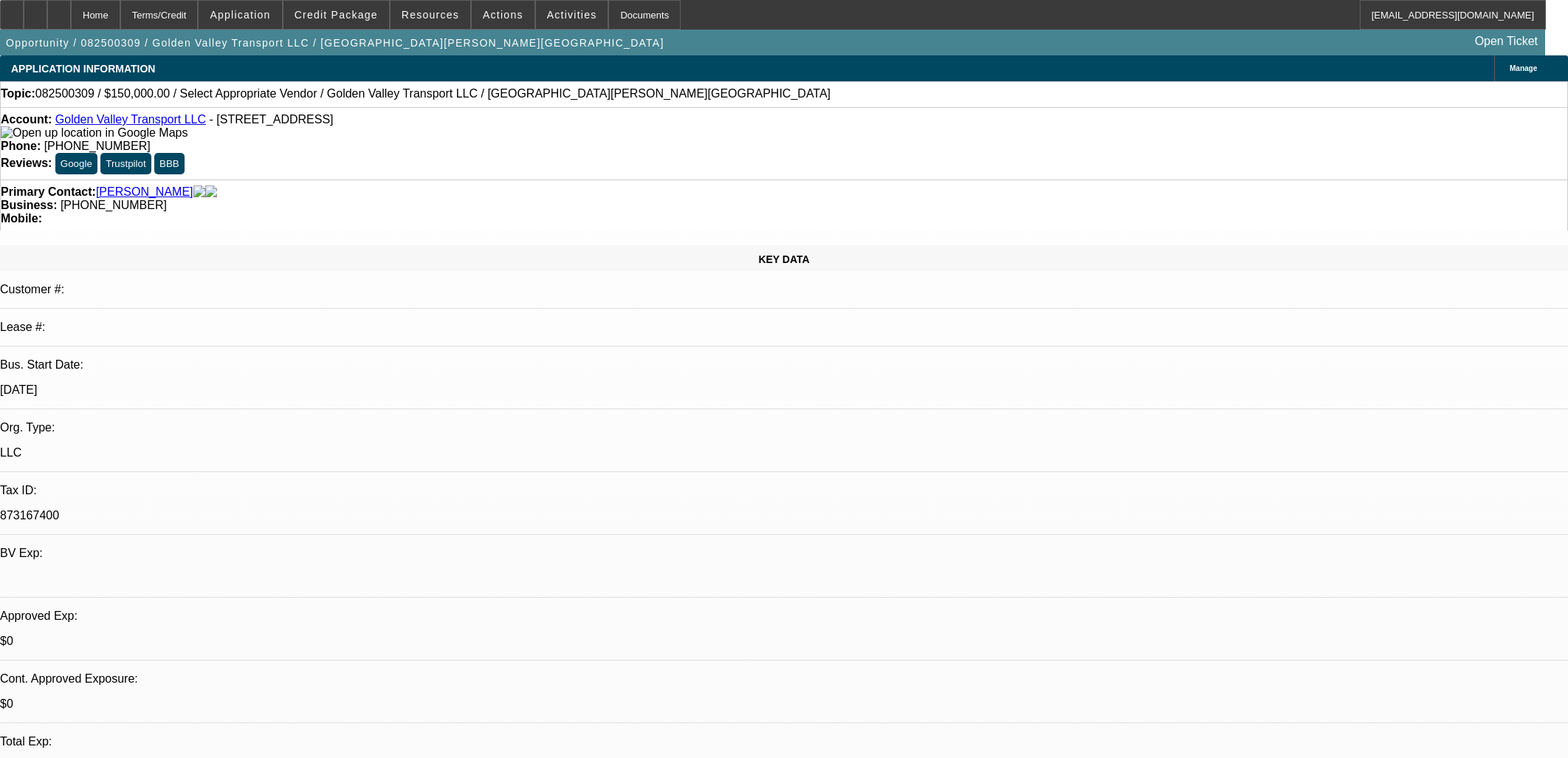
select select "1"
select select "2"
select select "4"
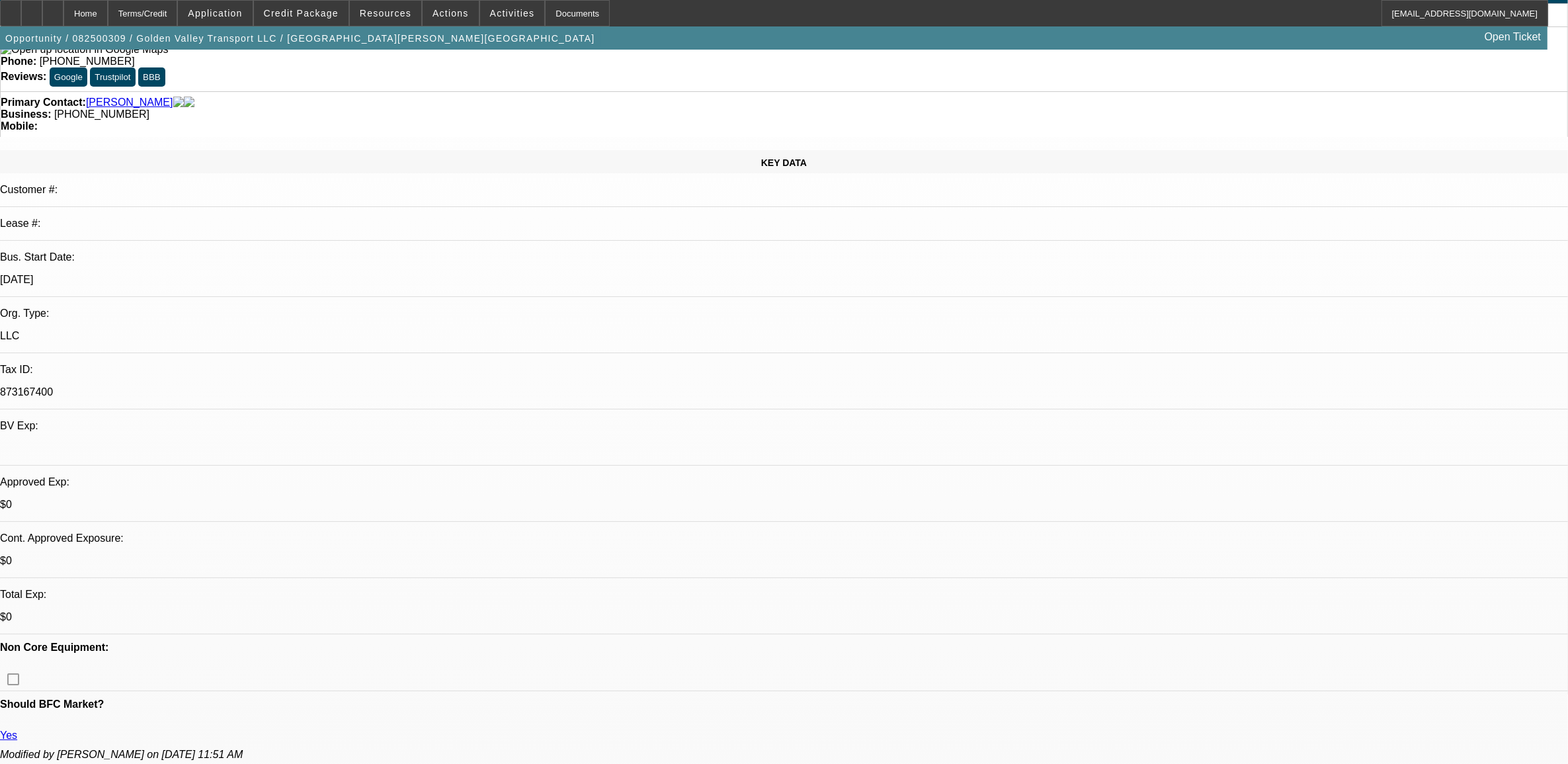
scroll to position [165, 0]
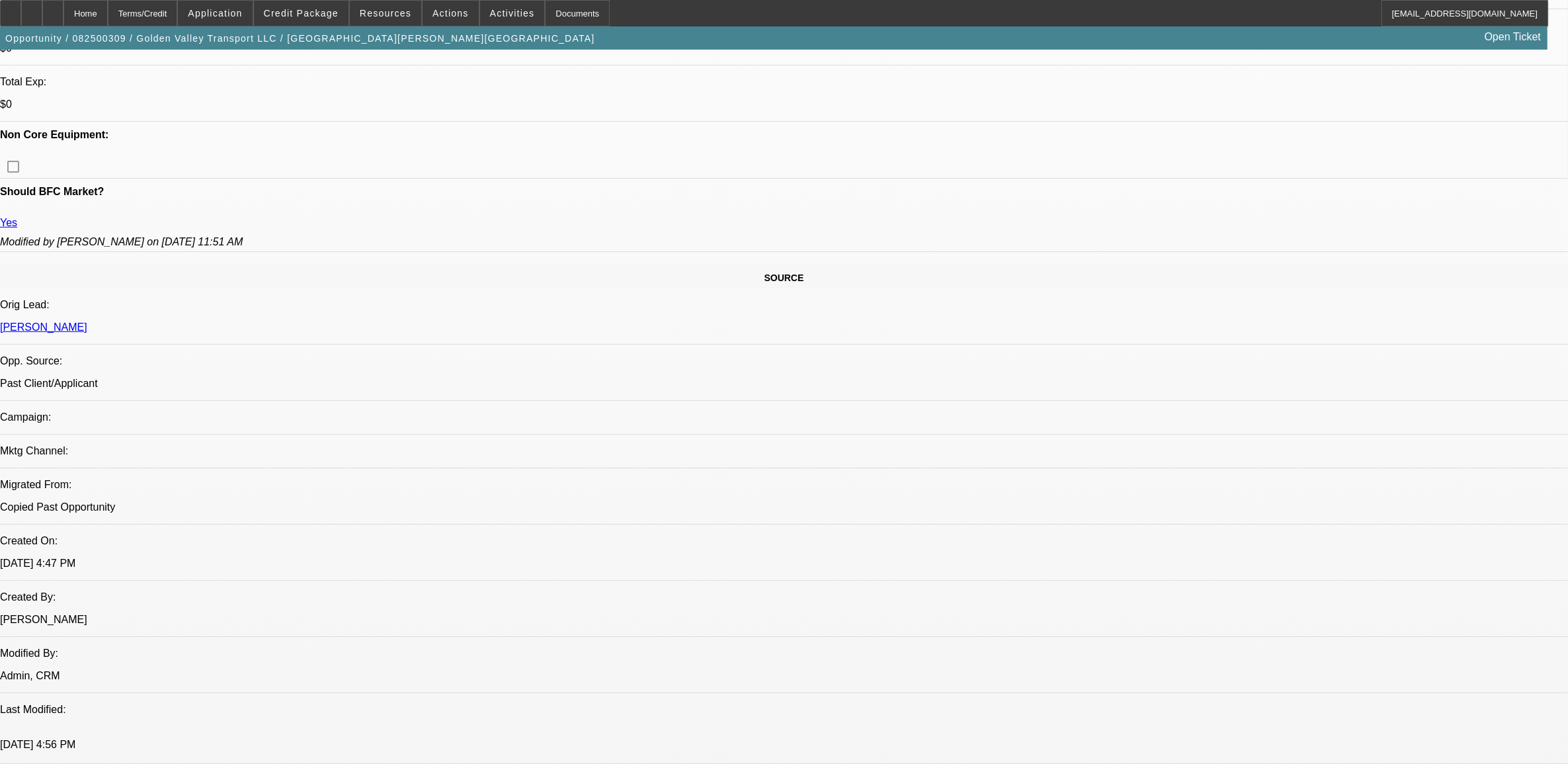
scroll to position [578, 0]
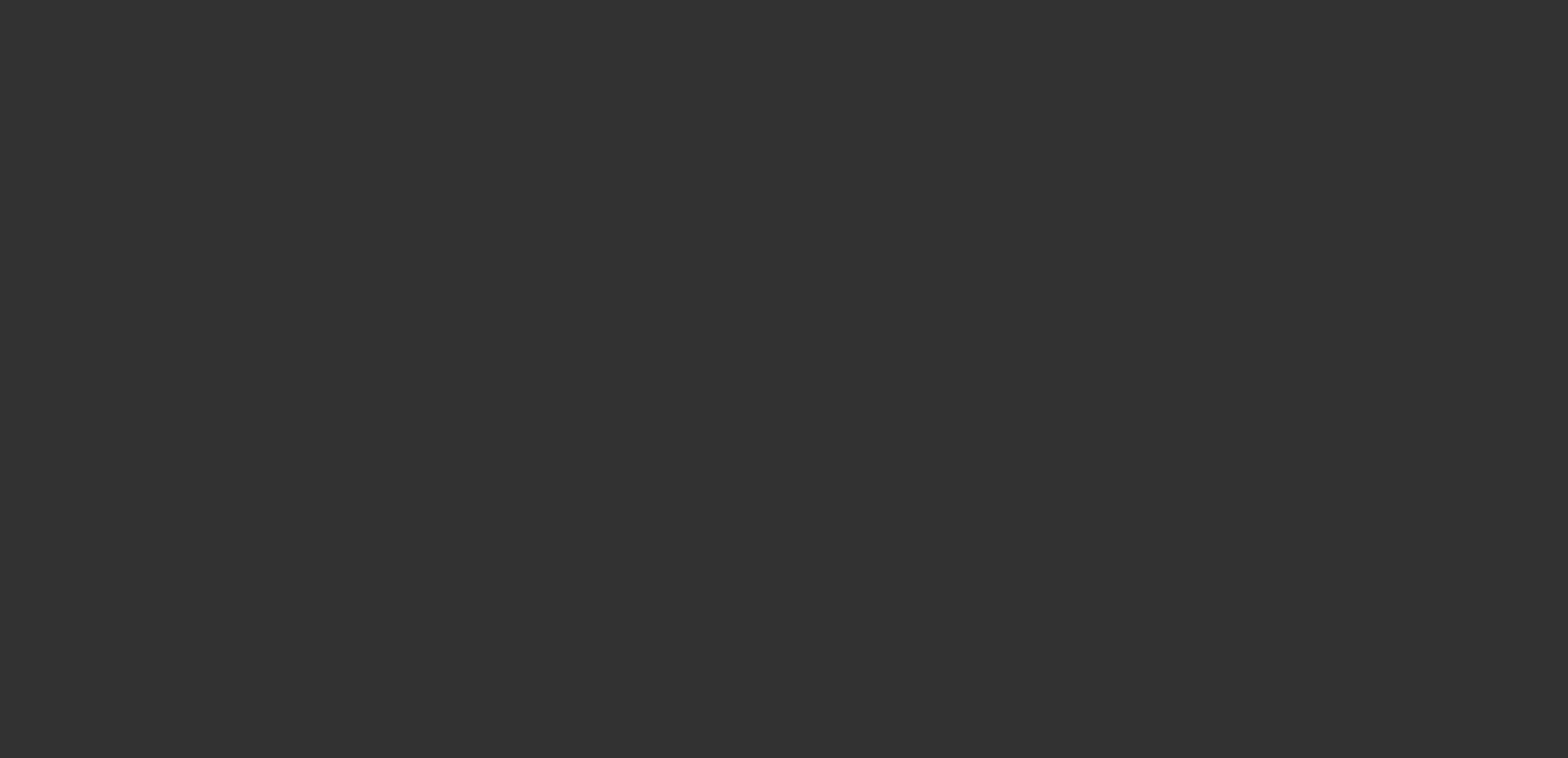
select select "0"
select select "6"
select select "0"
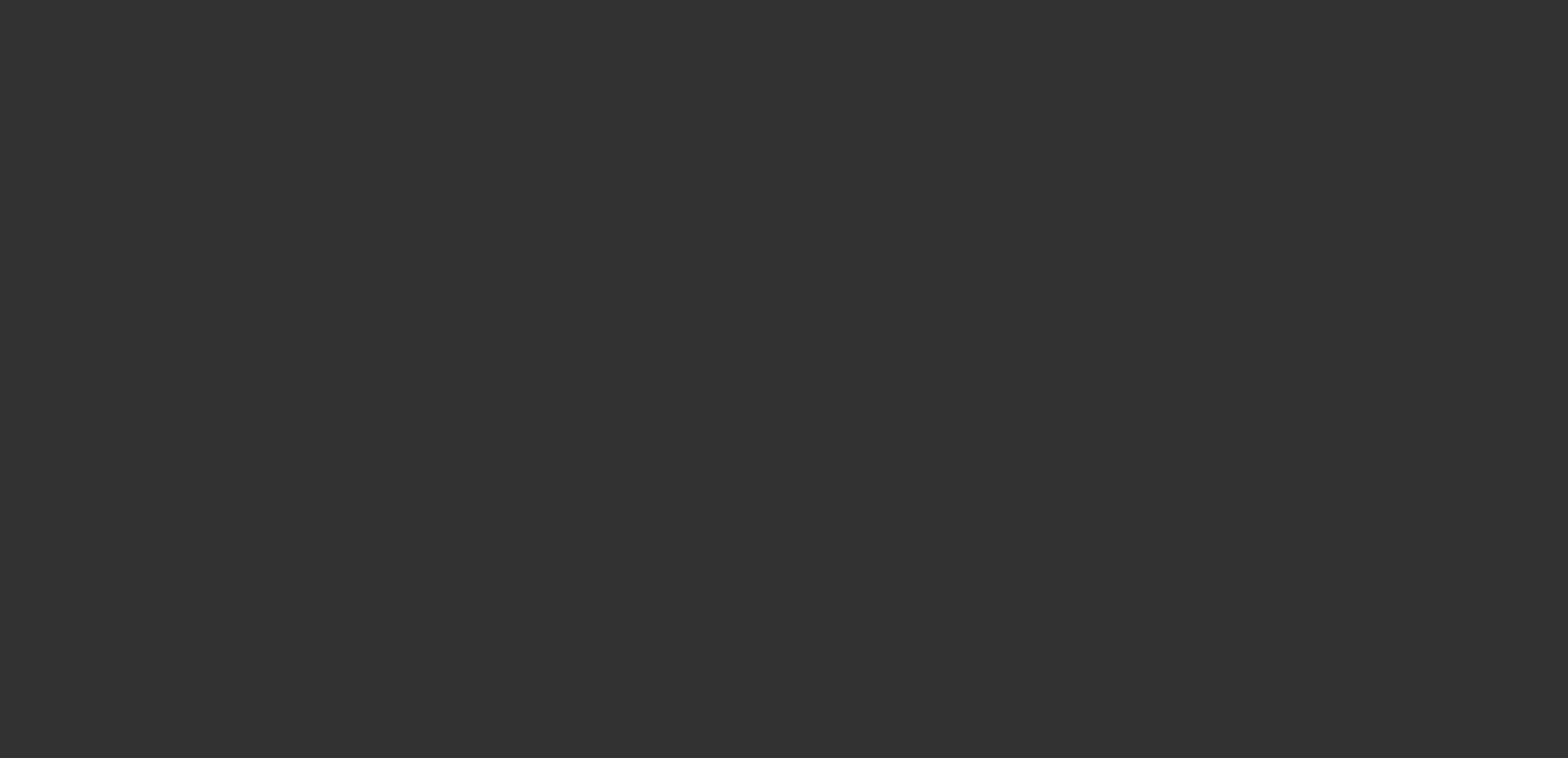
select select "0"
select select "6"
select select "0"
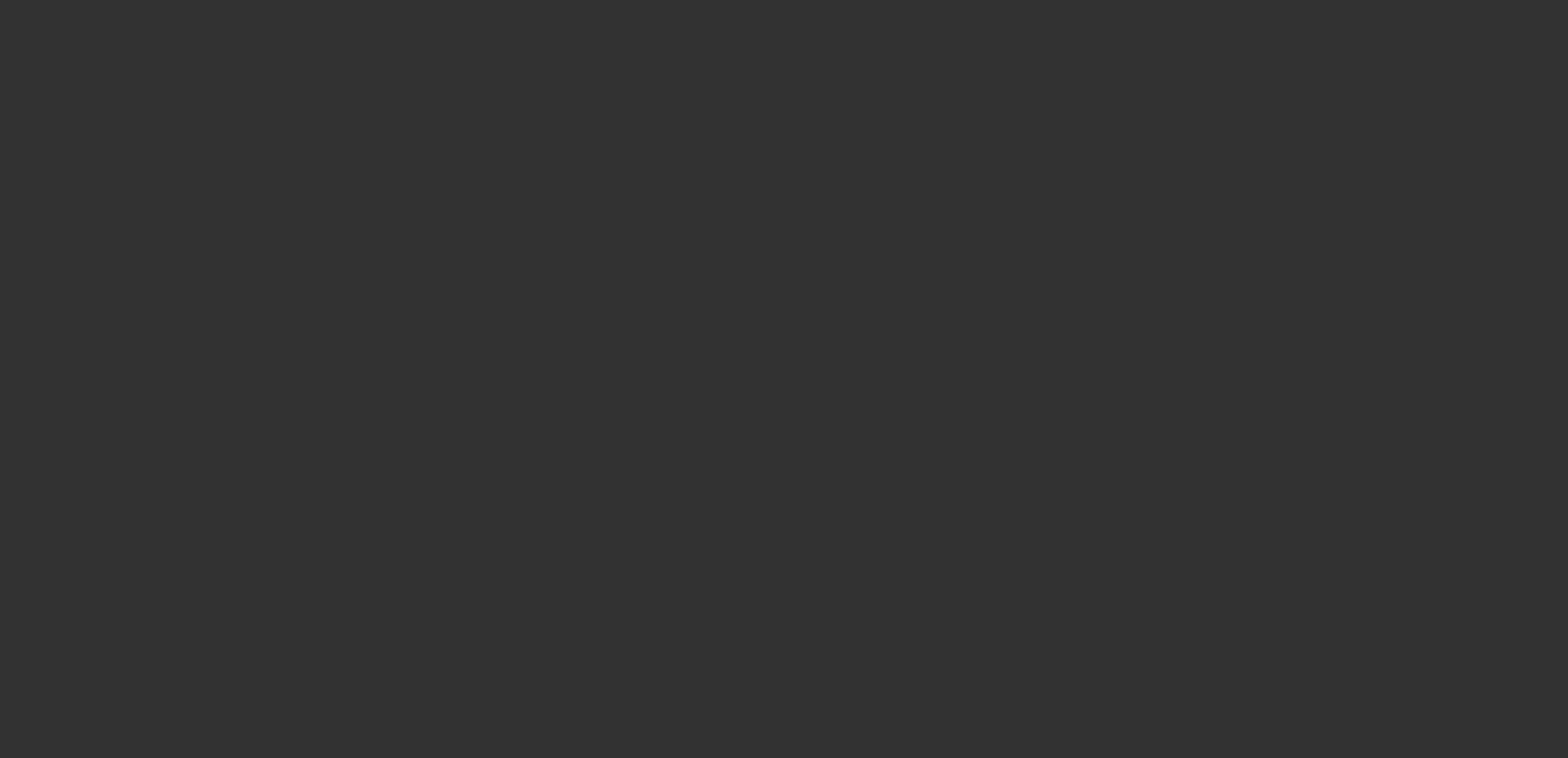
select select "0"
select select "6"
select select "0"
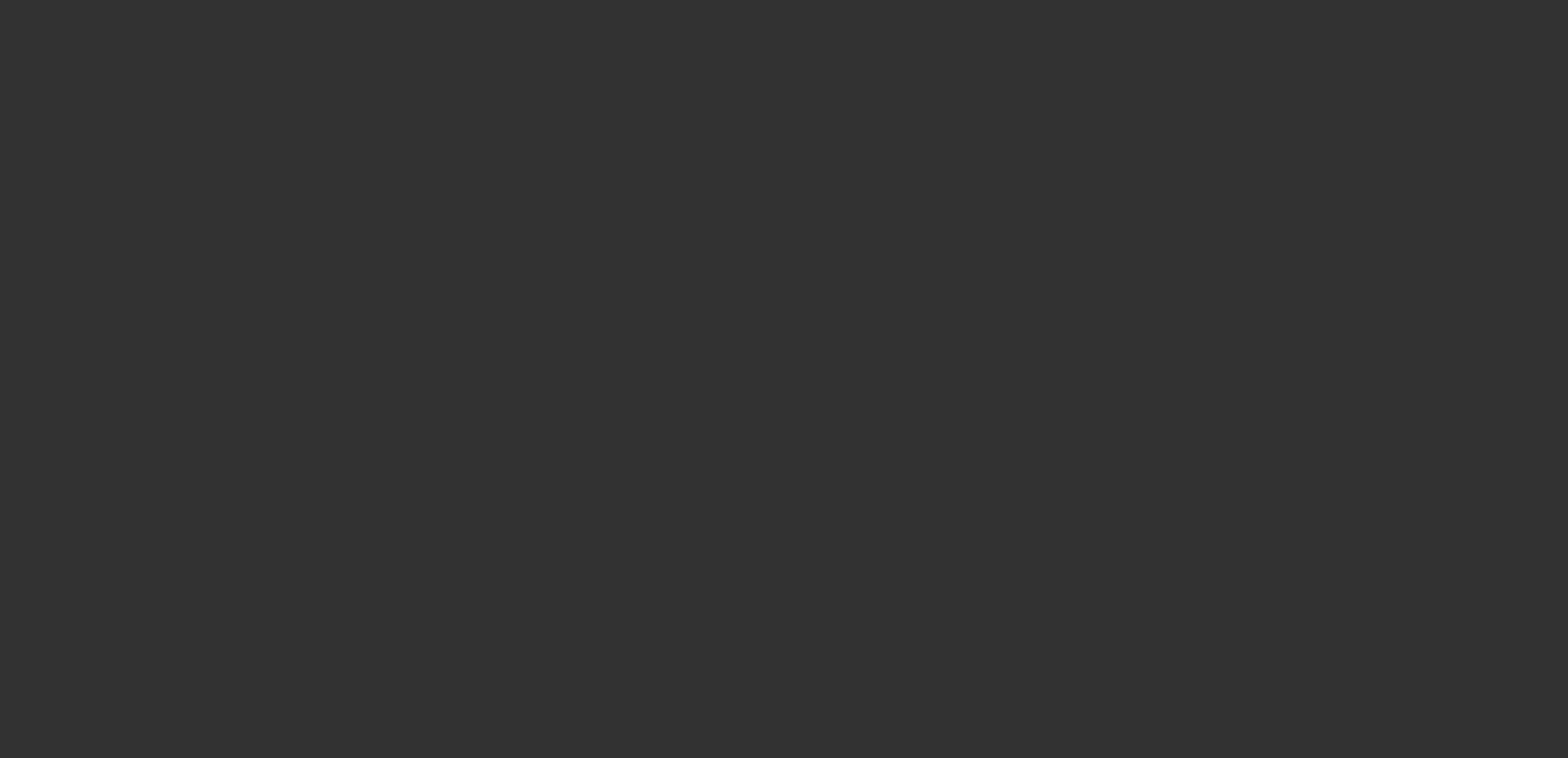
select select "6"
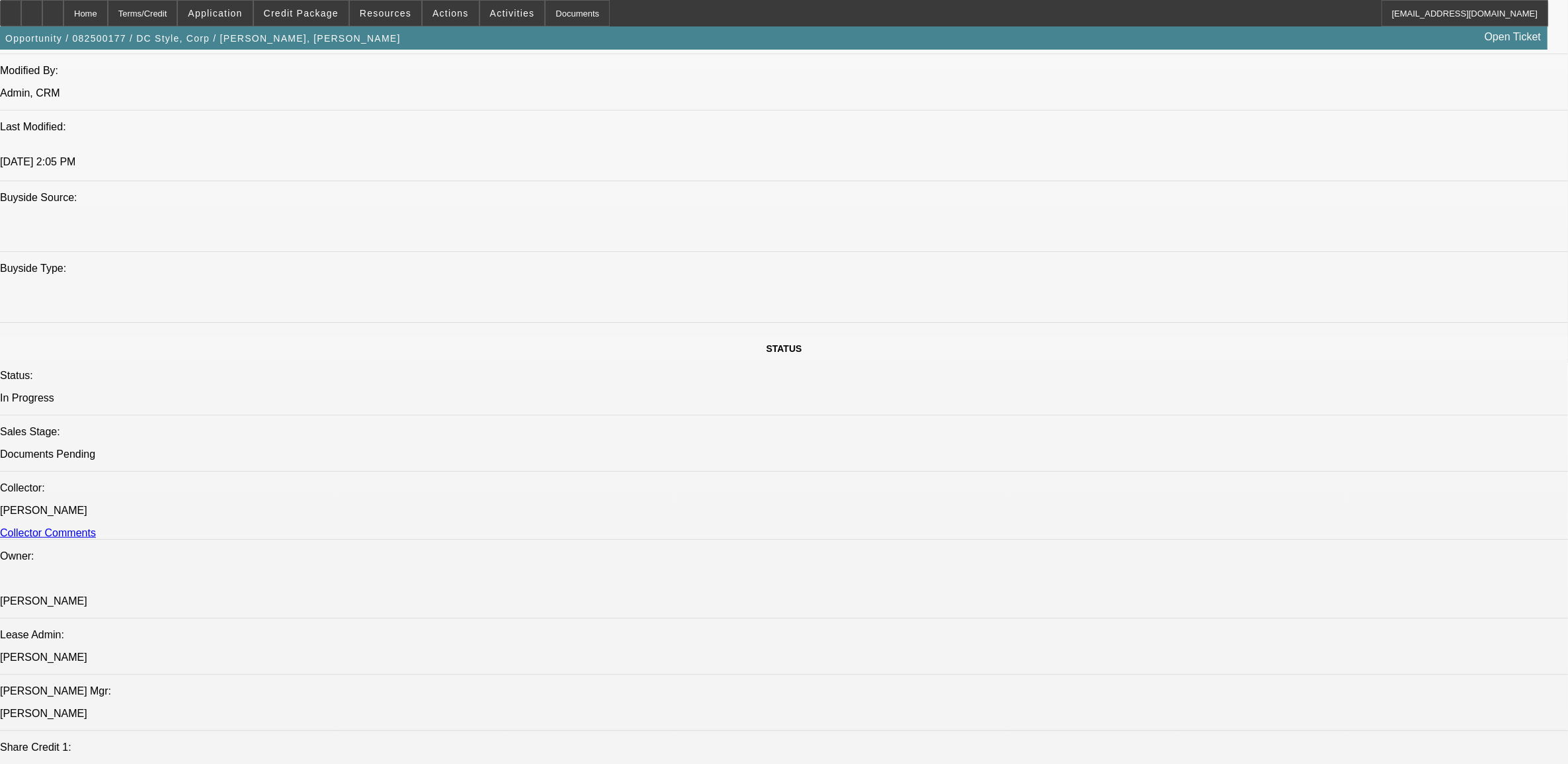
scroll to position [1488, 0]
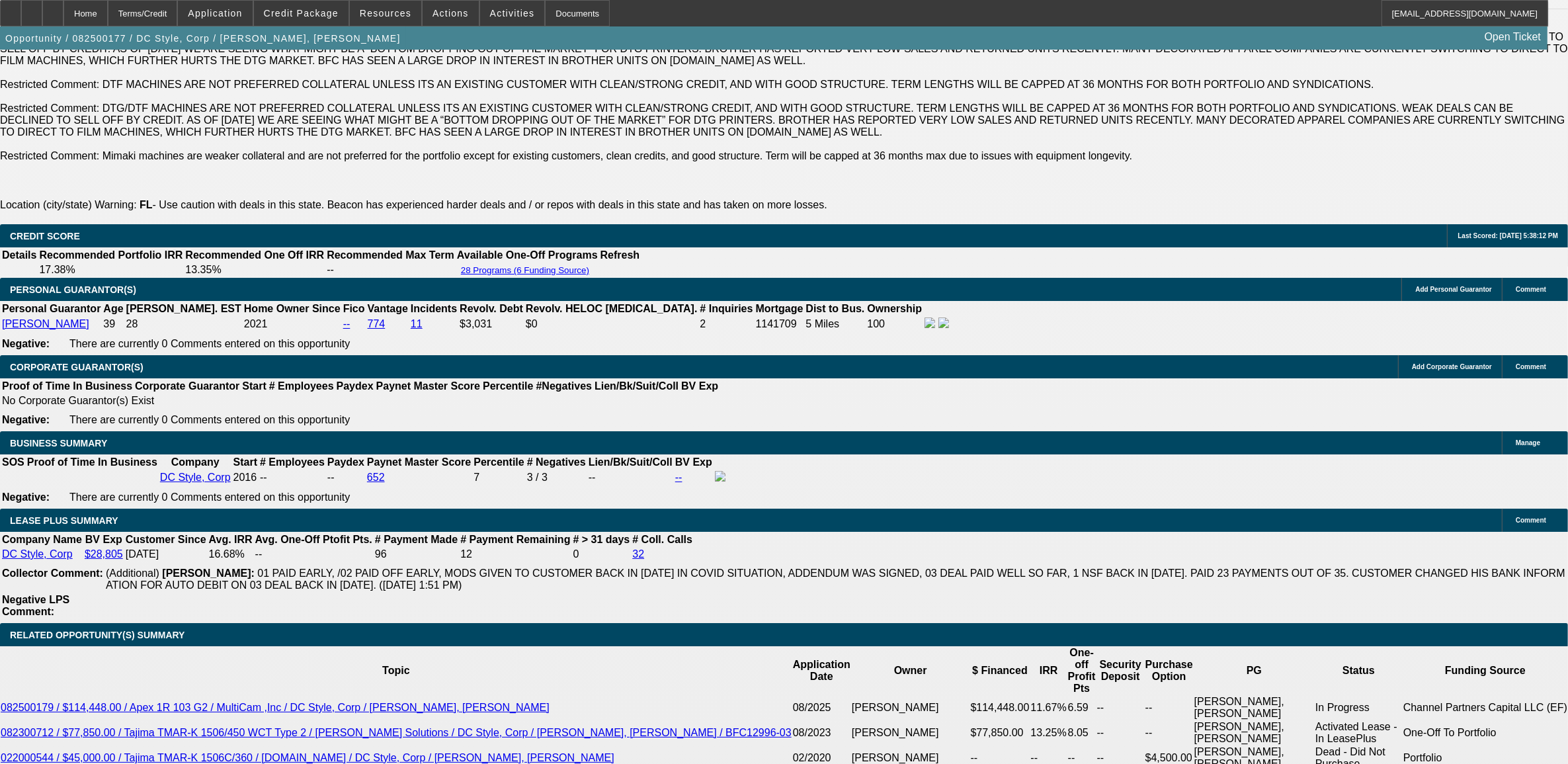
scroll to position [2802, 0]
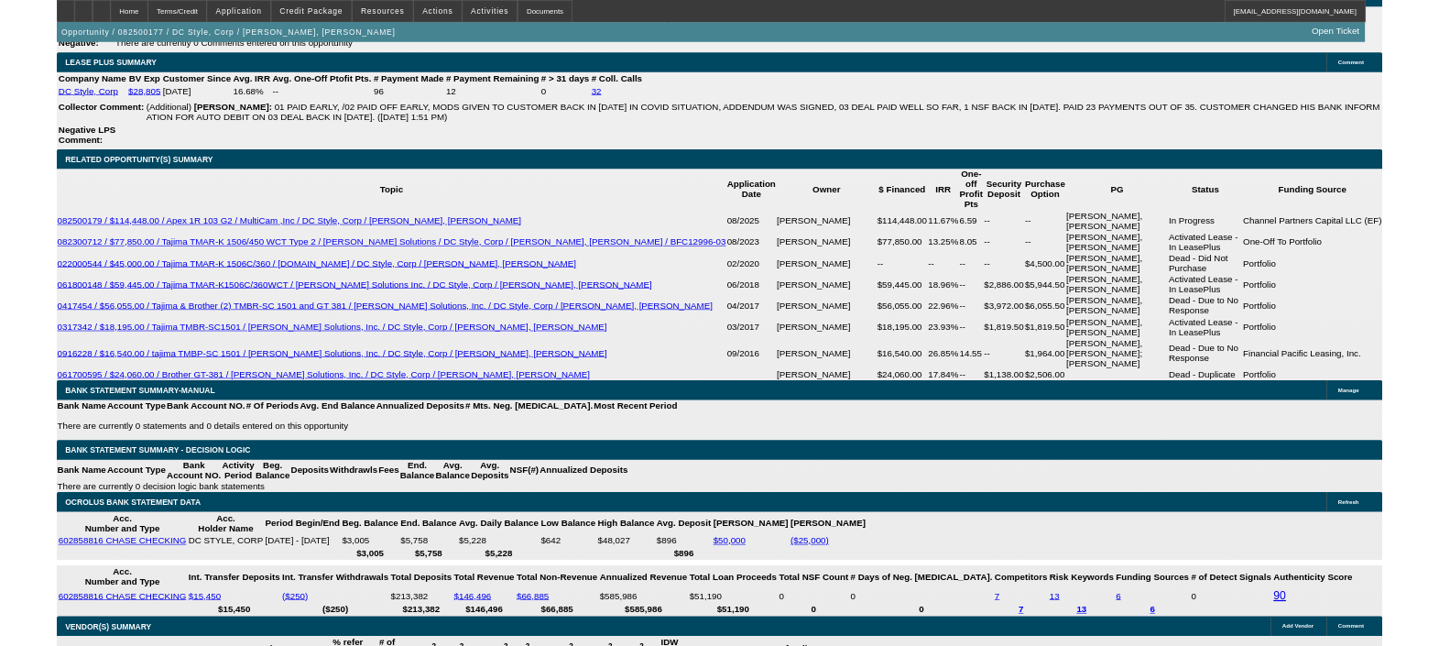
scroll to position [3968, 0]
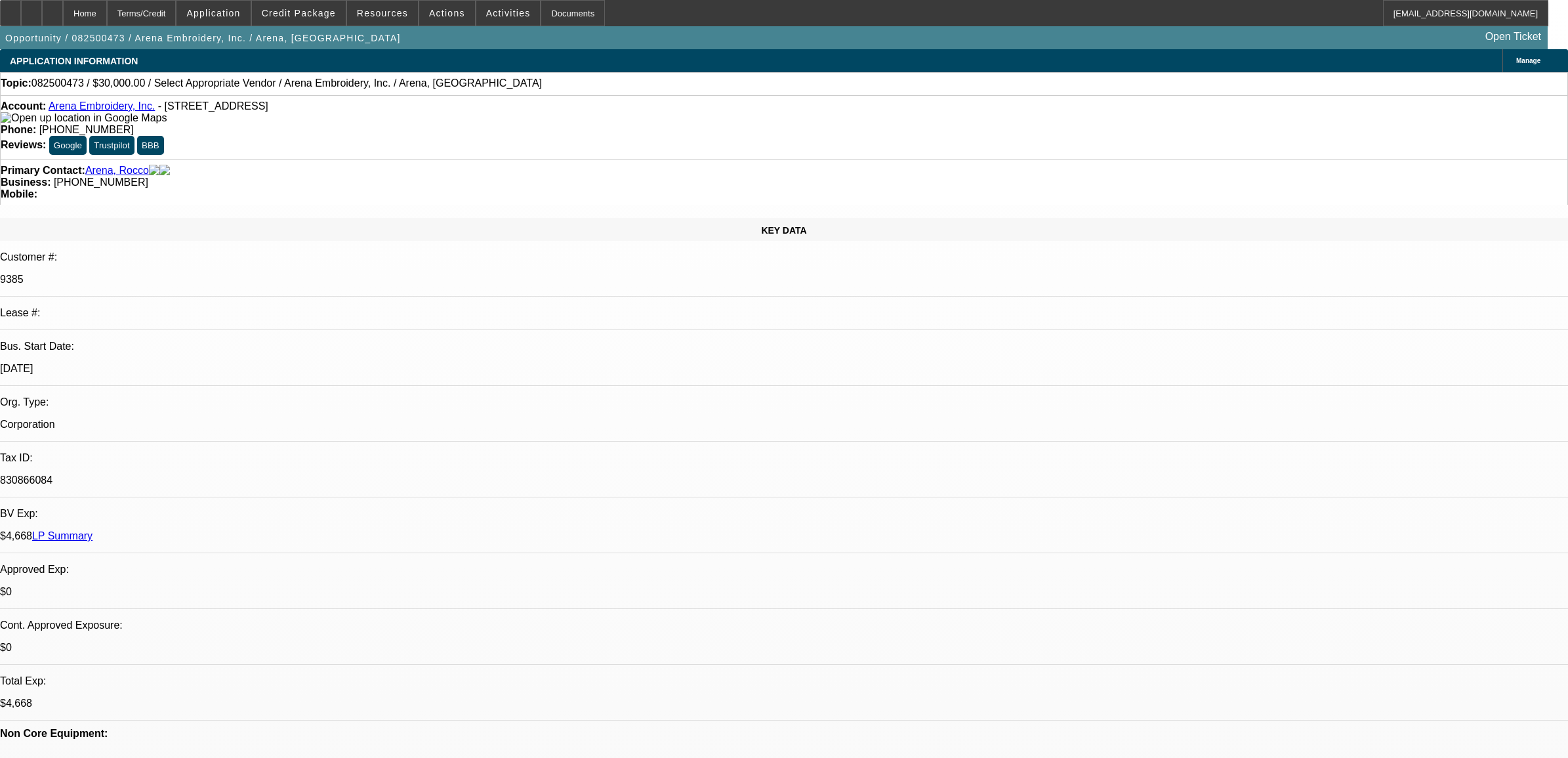
select select "0"
select select "2"
select select "0.1"
select select "1"
select select "2"
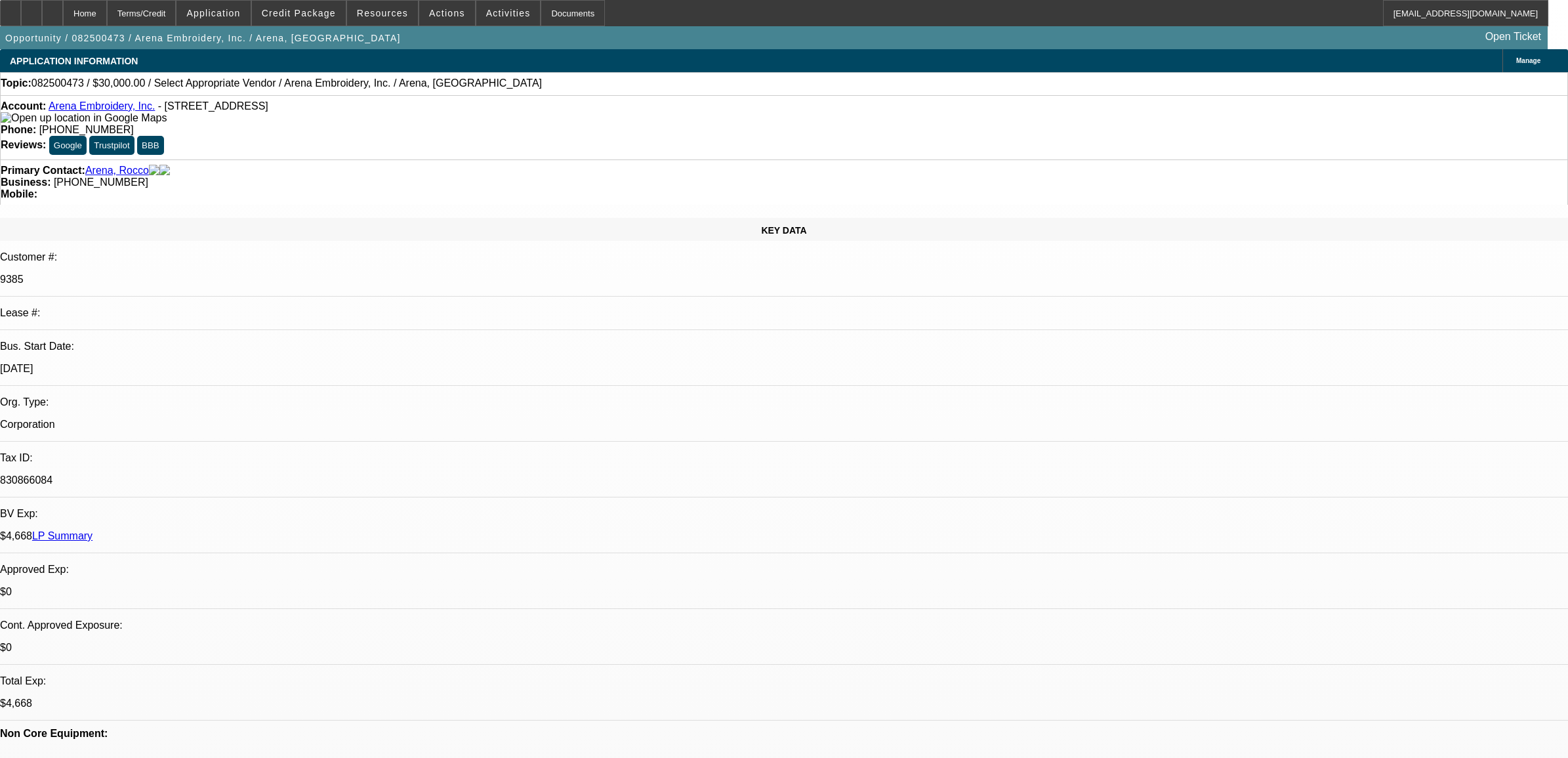
select select "4"
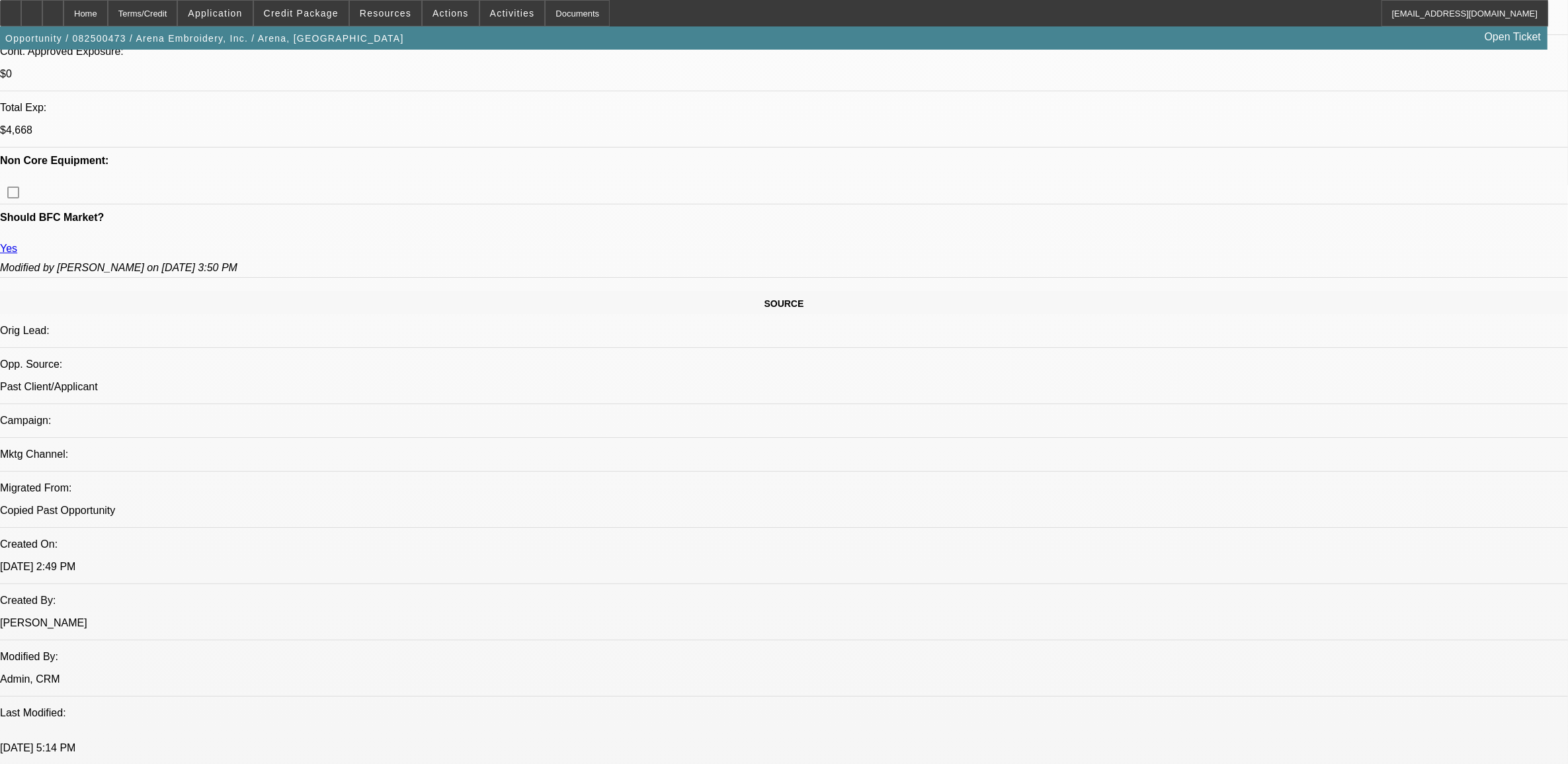
scroll to position [992, 0]
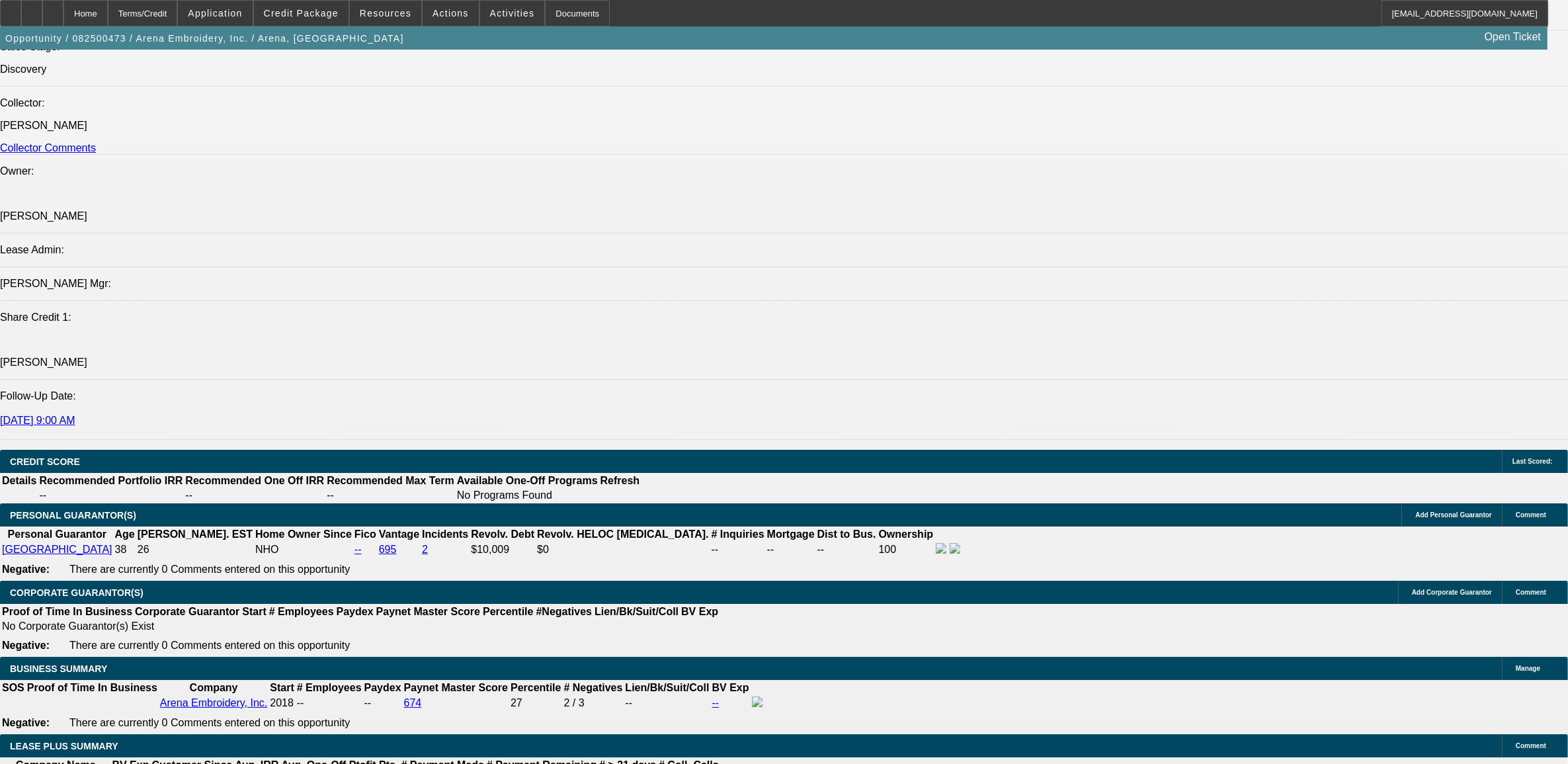
scroll to position [1736, 0]
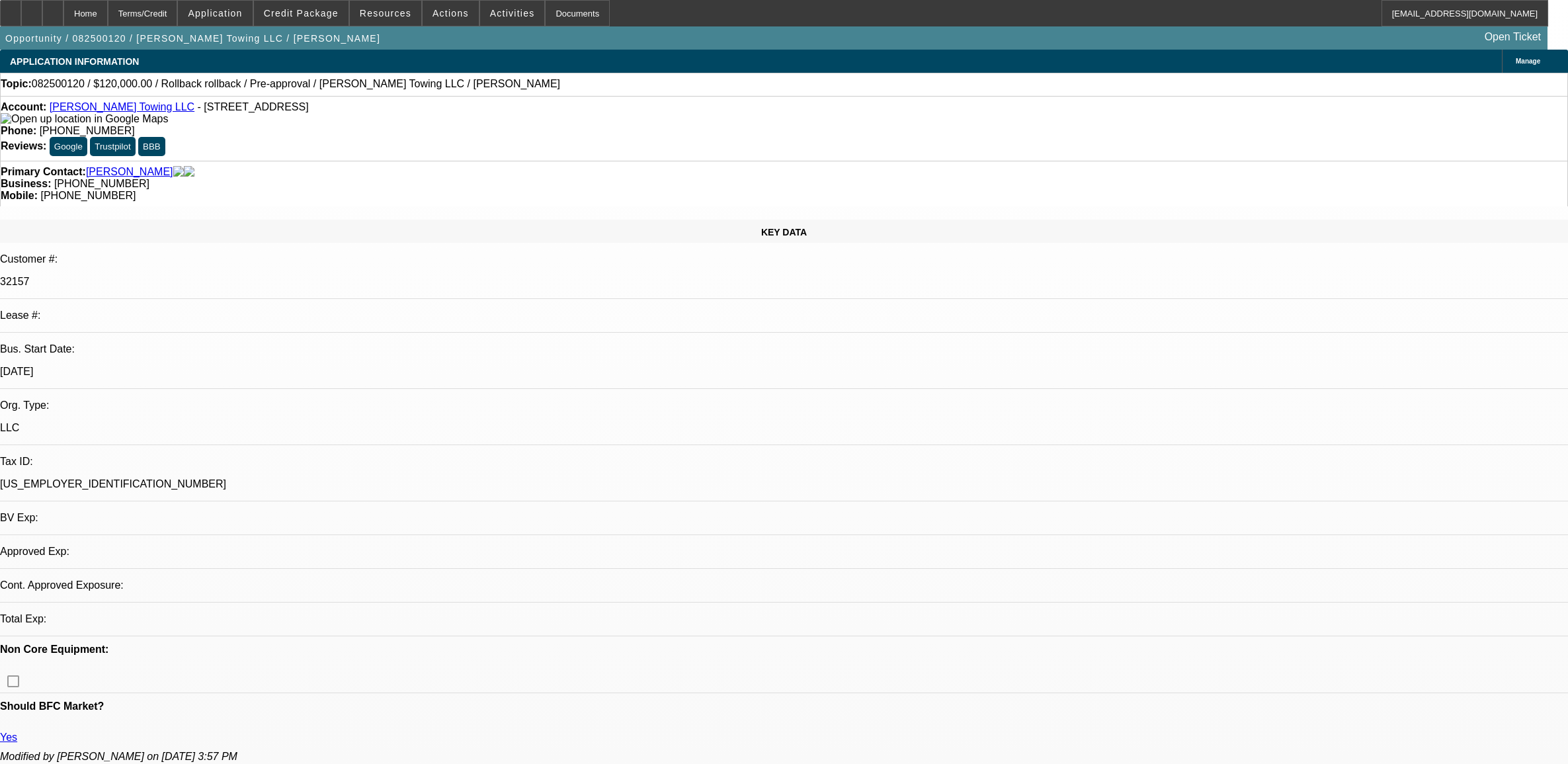
select select "0"
select select "6"
select select "0"
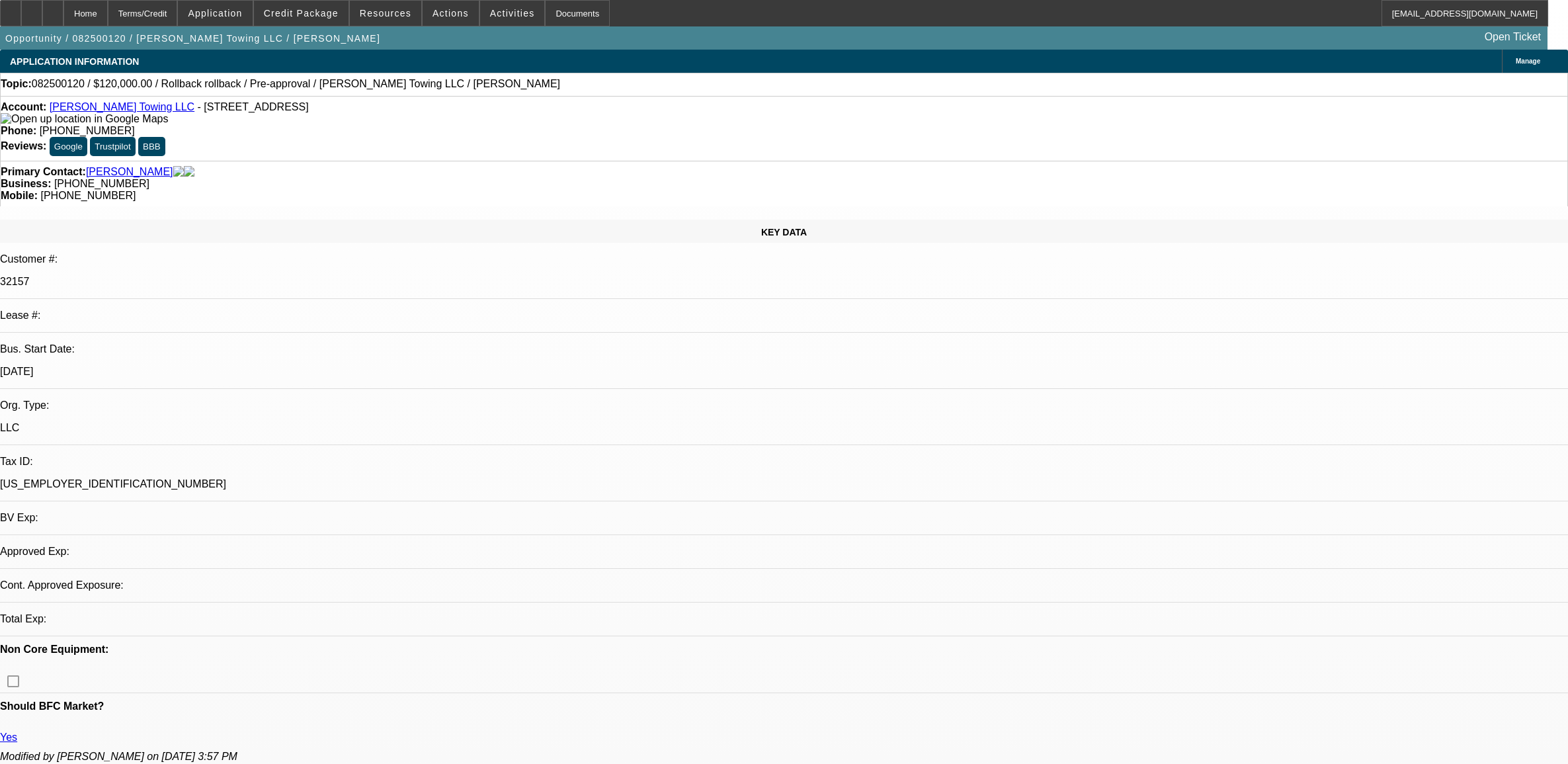
select select "0"
select select "6"
select select "0"
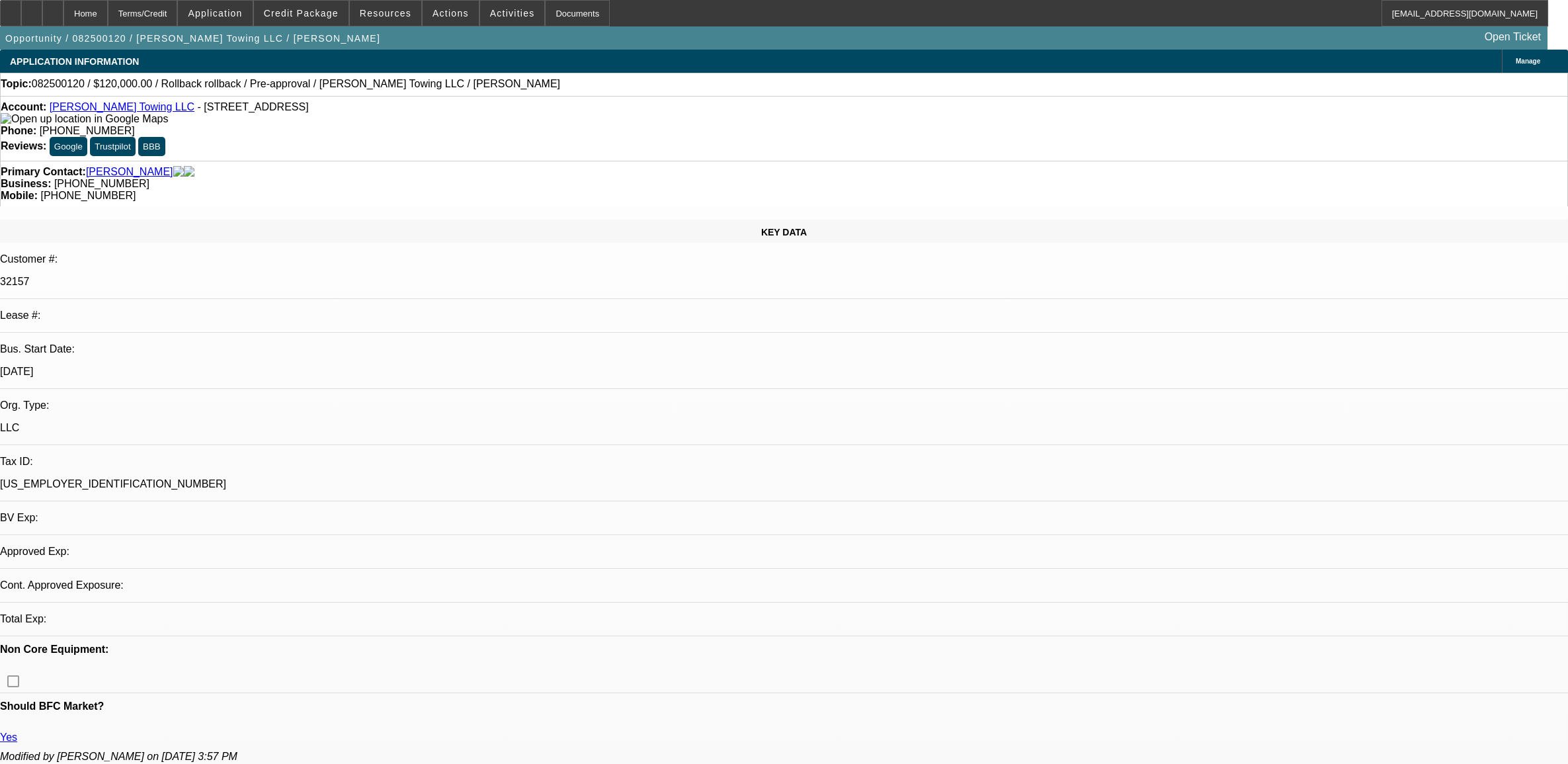
select select "3"
select select "0.1"
select select "4"
select select "0"
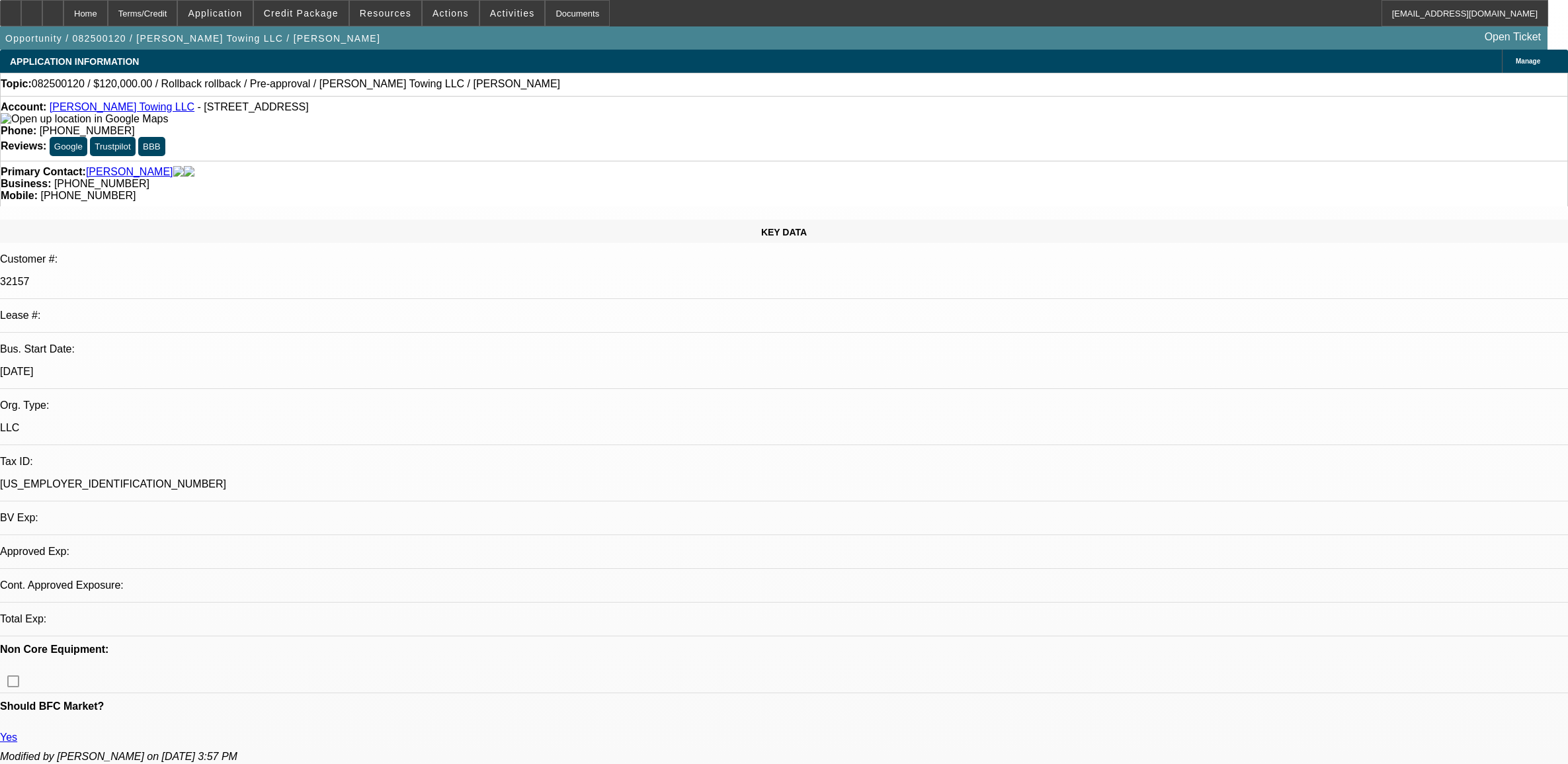
select select "3"
select select "0.1"
select select "4"
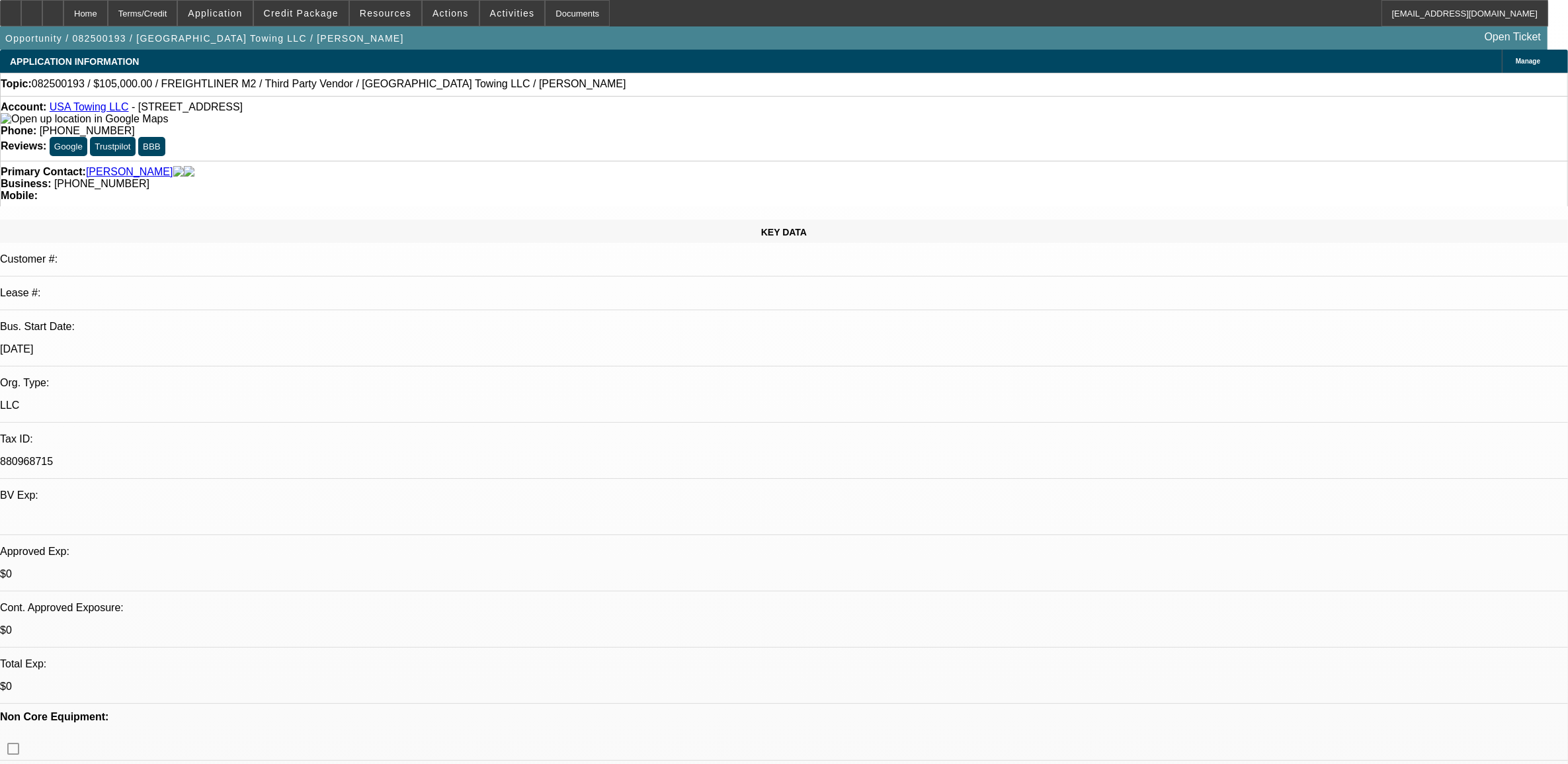
select select "0"
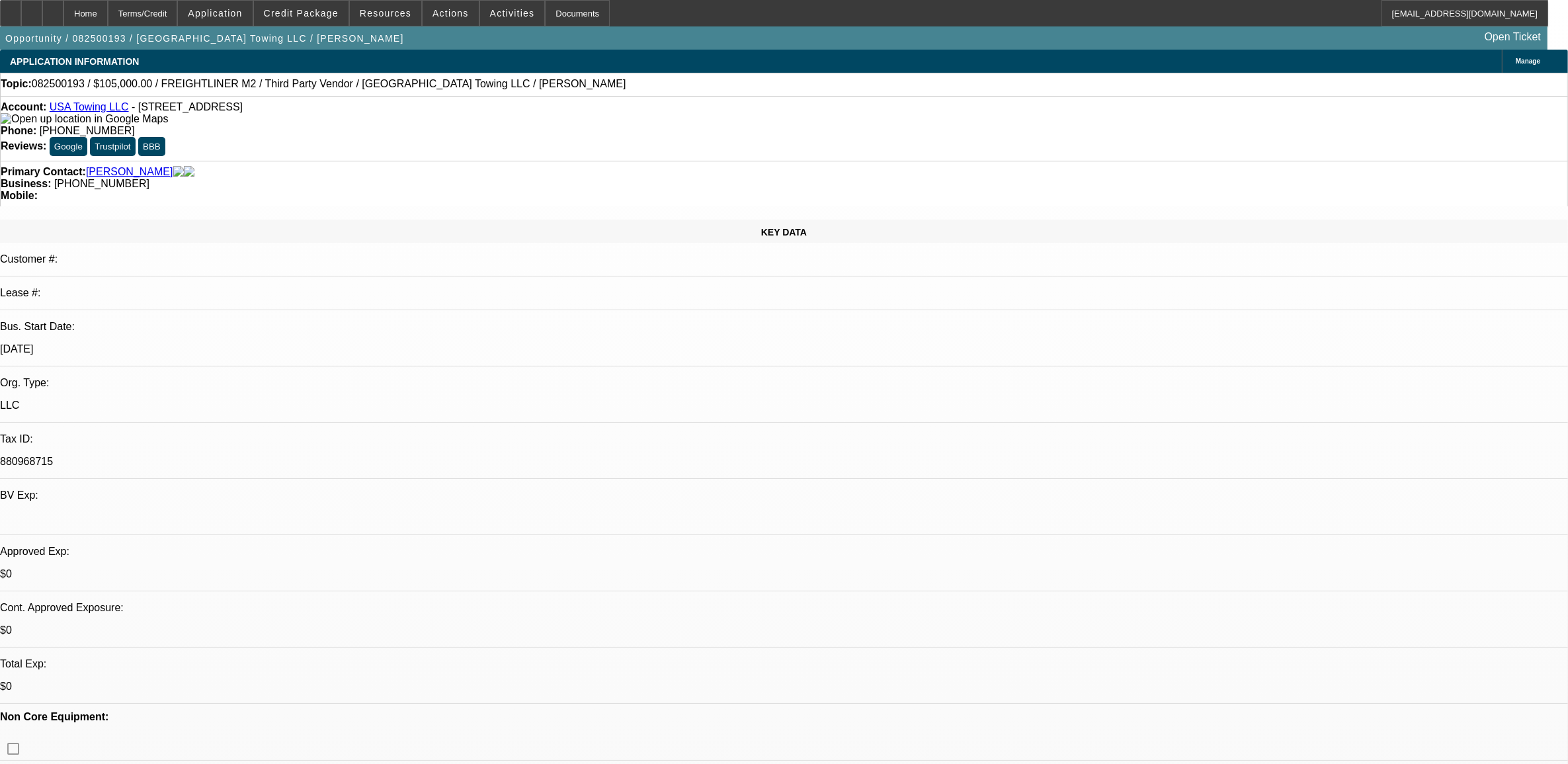
select select "0"
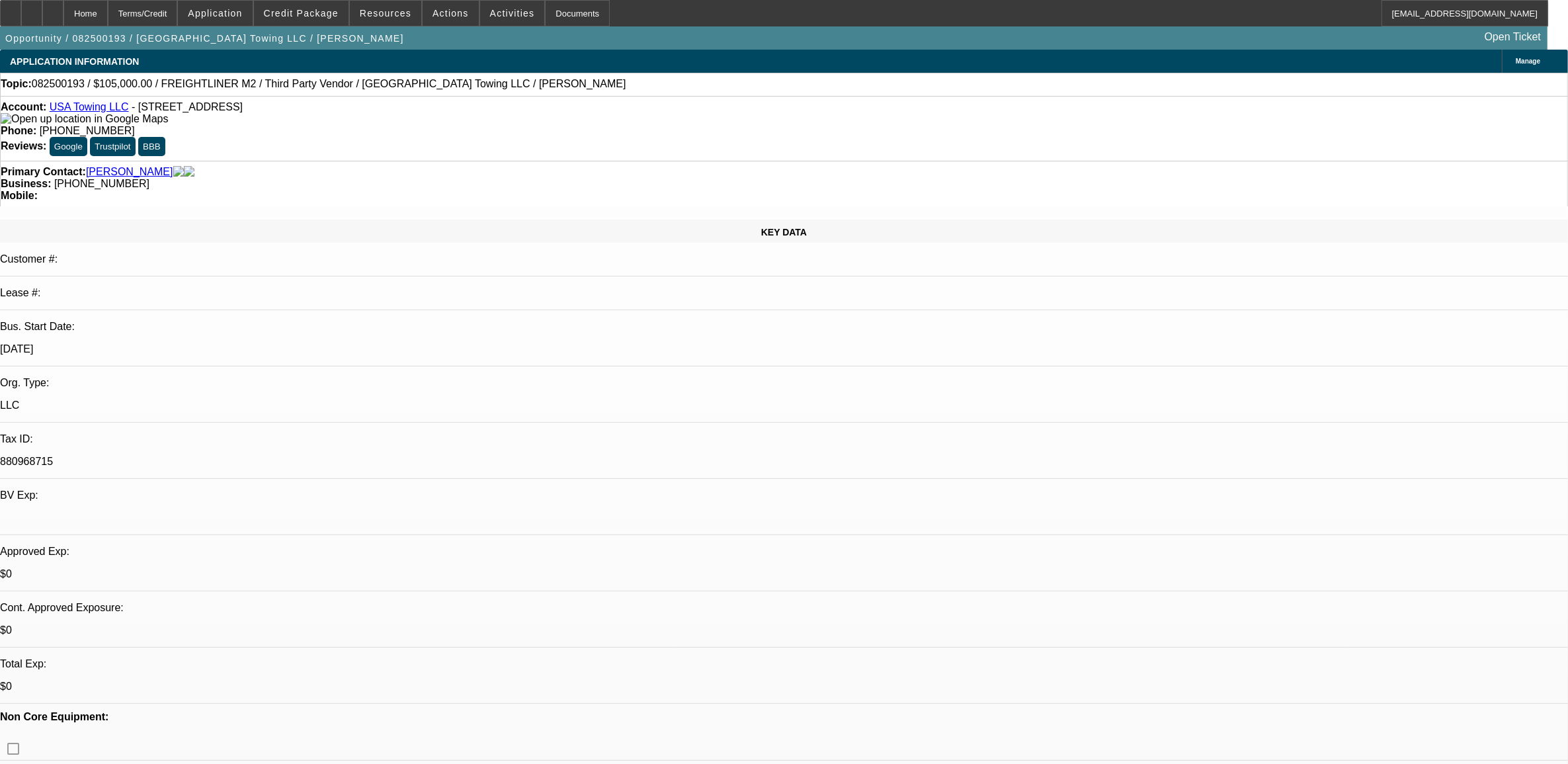
select select "0"
select select "1"
select select "2"
select select "6"
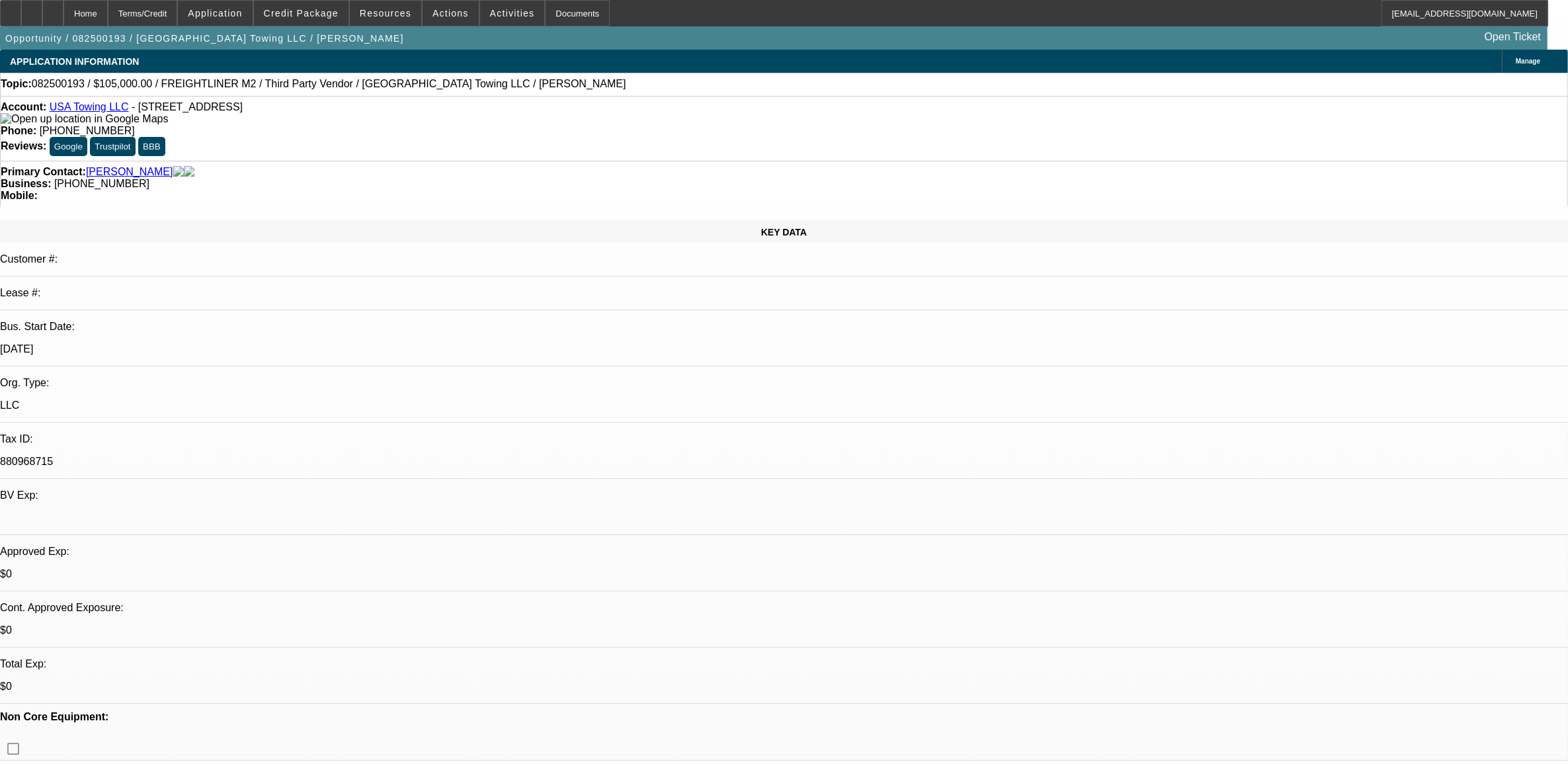
select select "1"
select select "2"
select select "6"
select select "1"
select select "2"
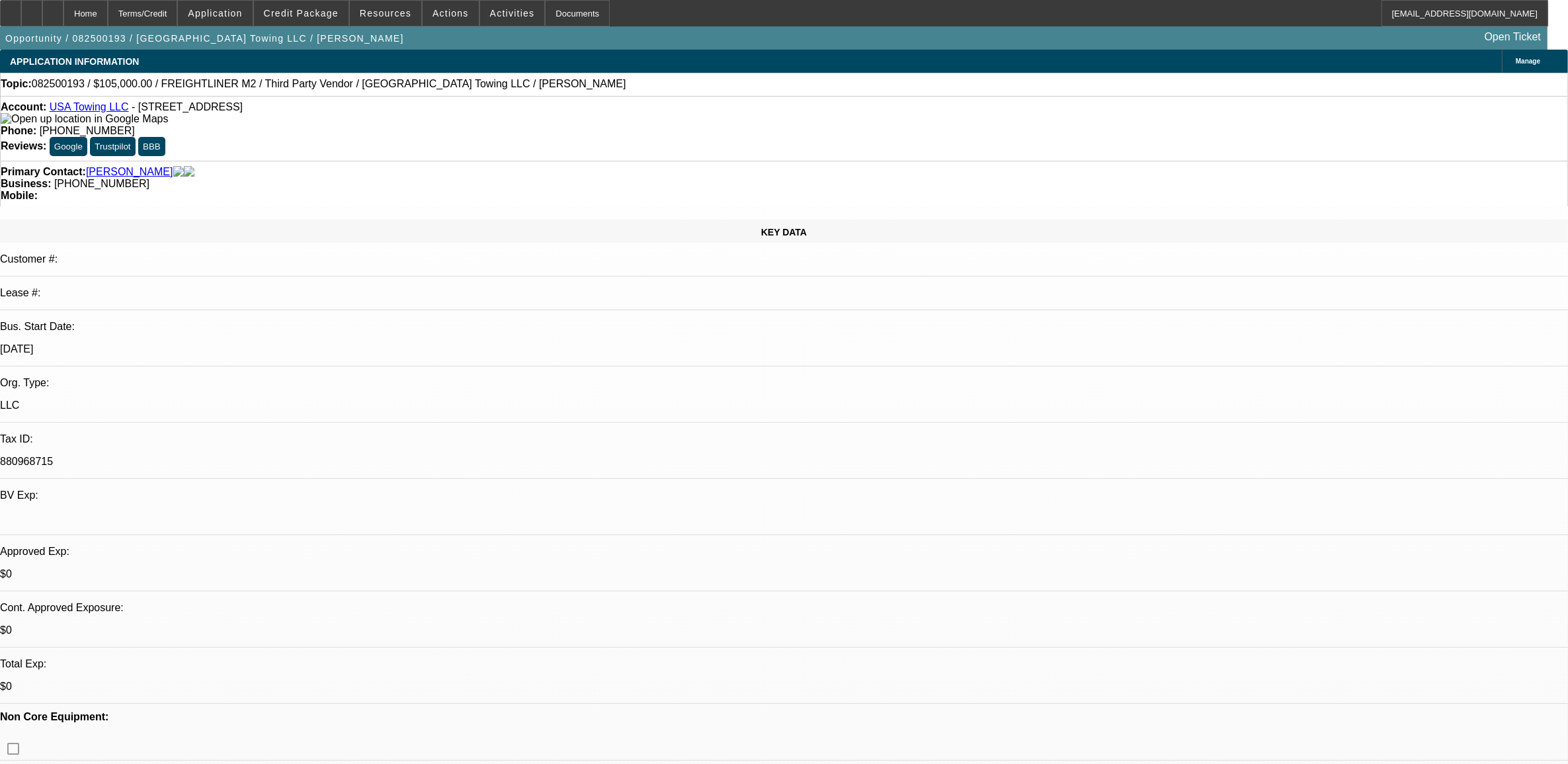
select select "6"
select select "1"
select select "2"
select select "6"
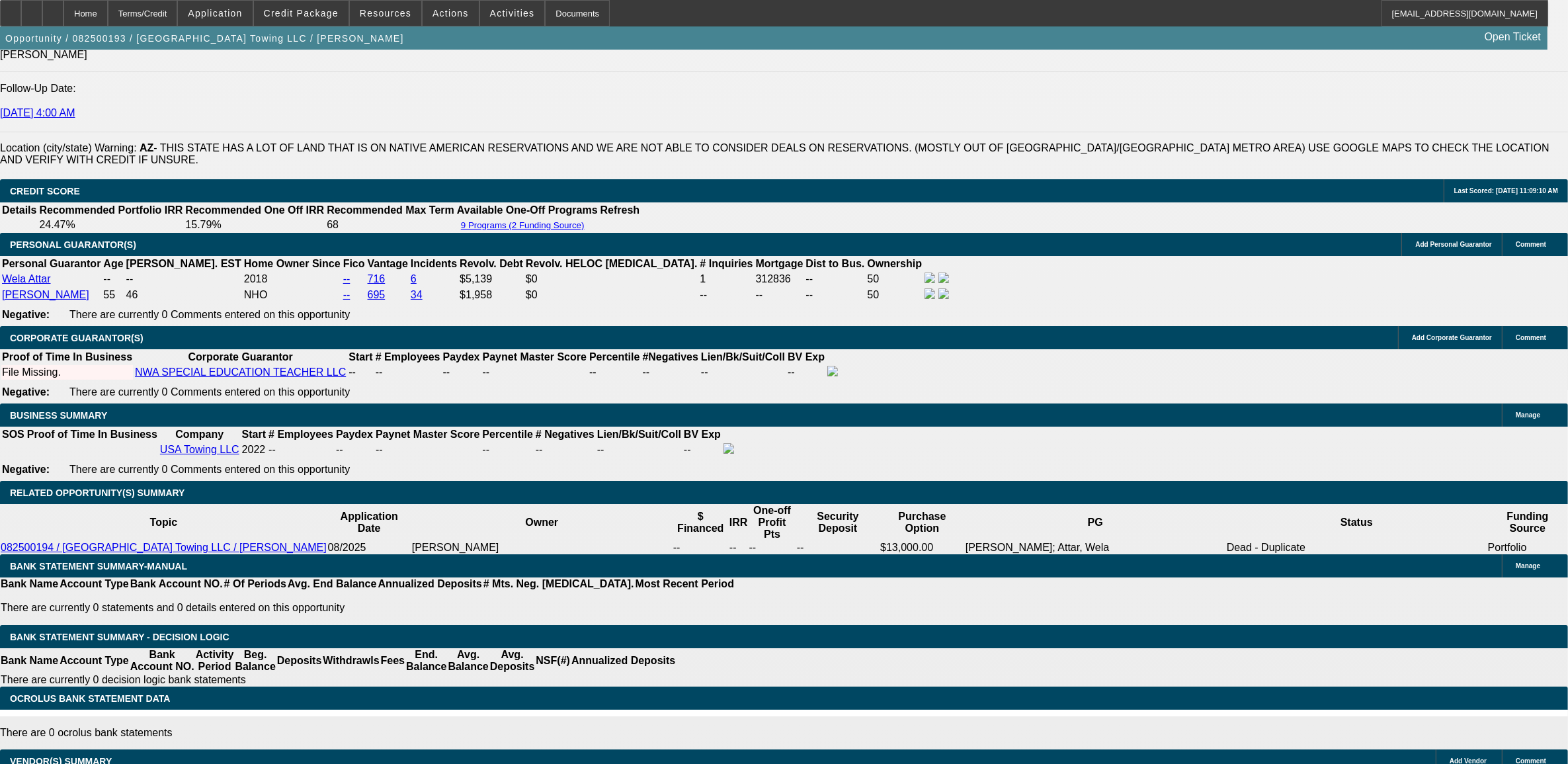
scroll to position [1736, 0]
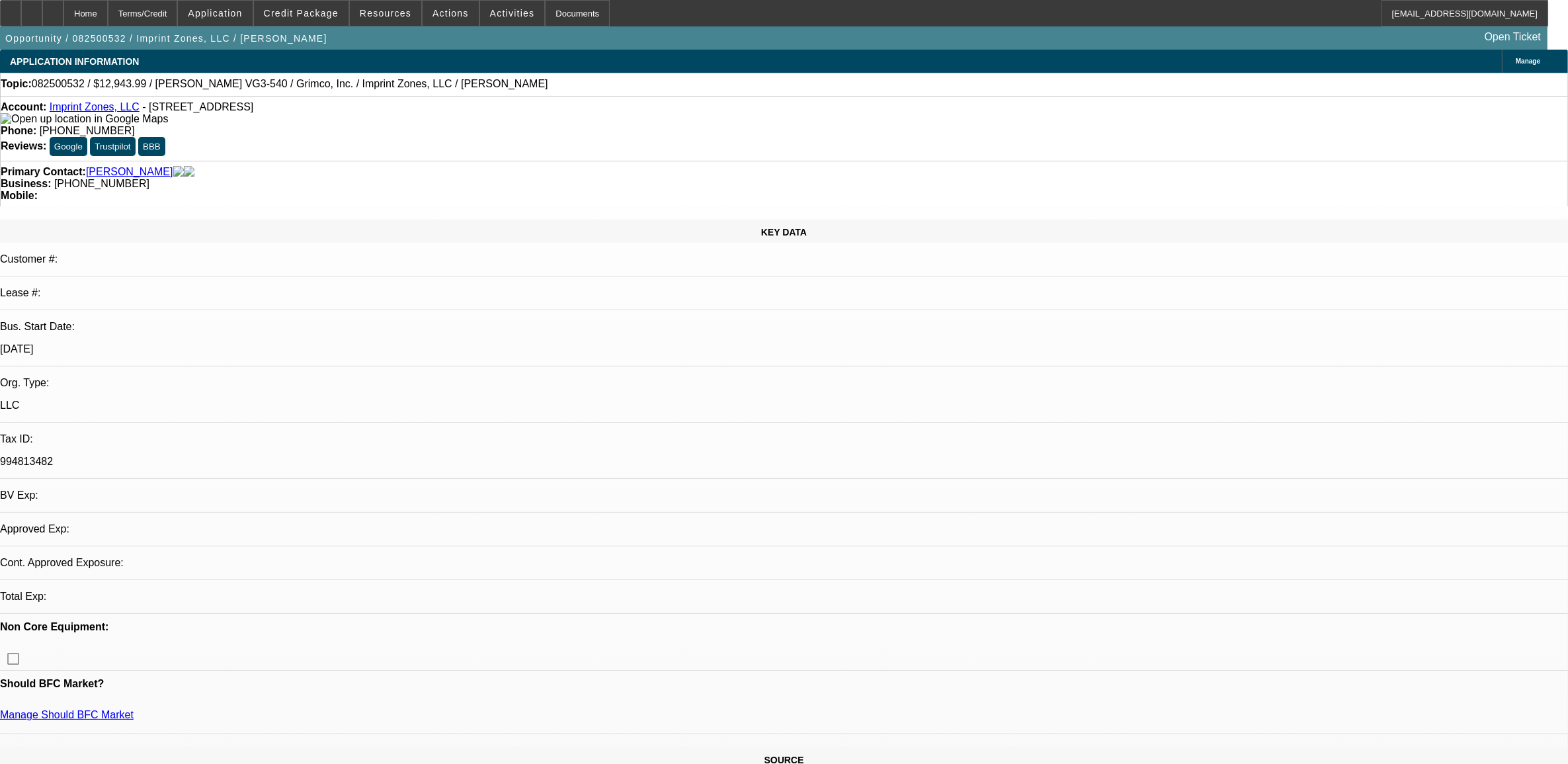
select select "0"
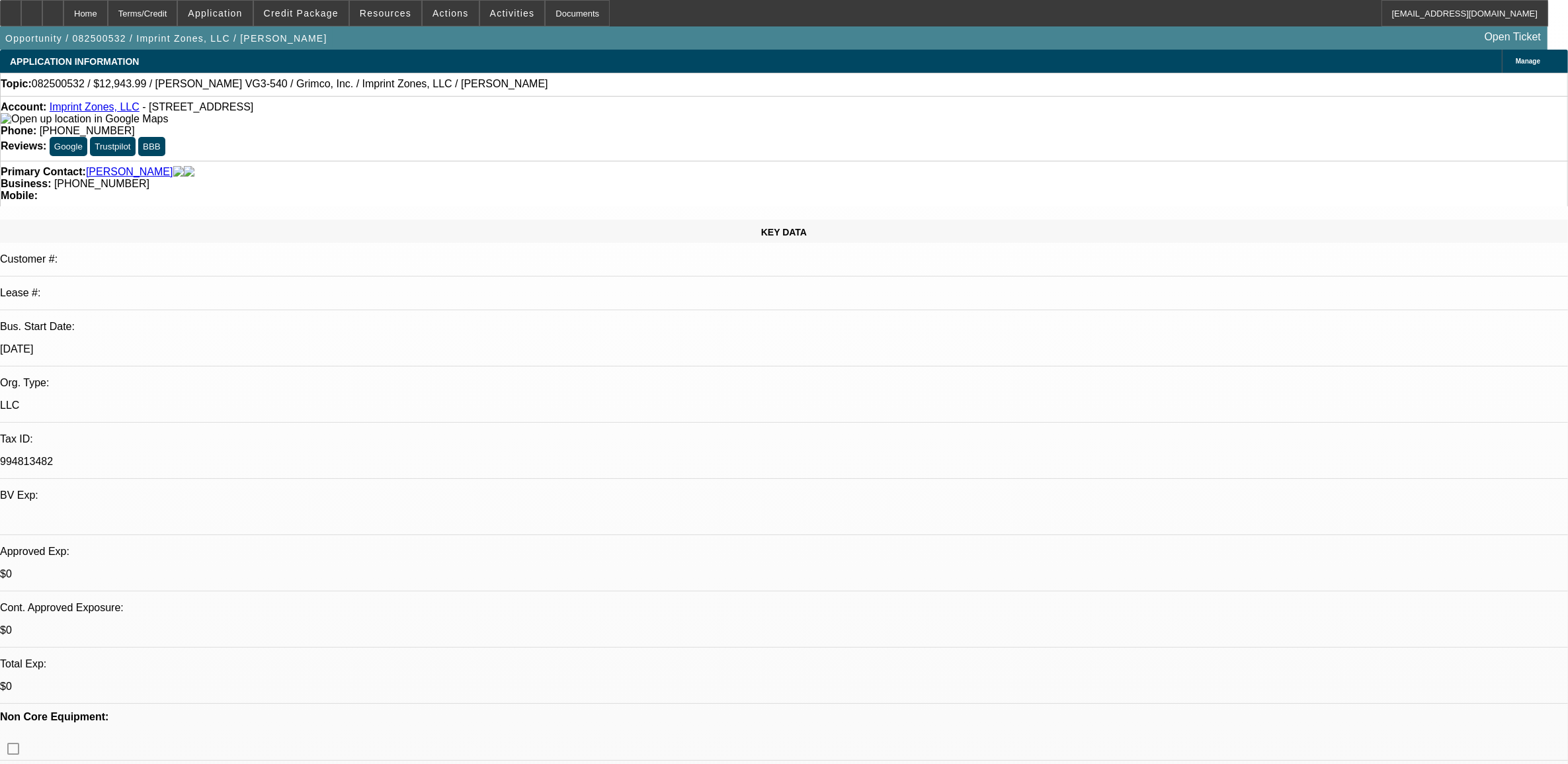
select select "1"
select select "6"
click at [447, 17] on span "Actions" at bounding box center [451, 13] width 36 height 11
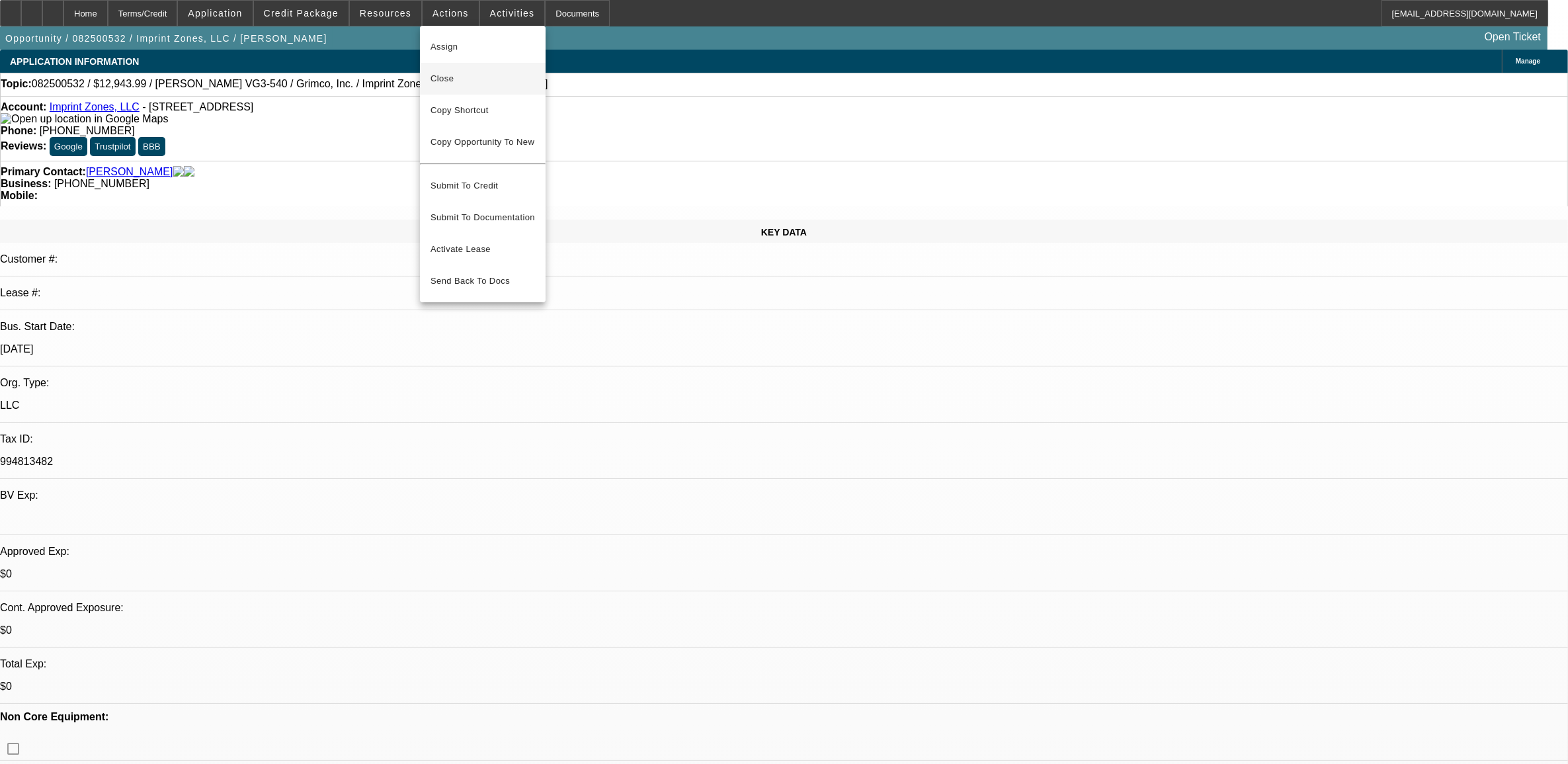
click at [467, 68] on button "Close" at bounding box center [482, 79] width 126 height 32
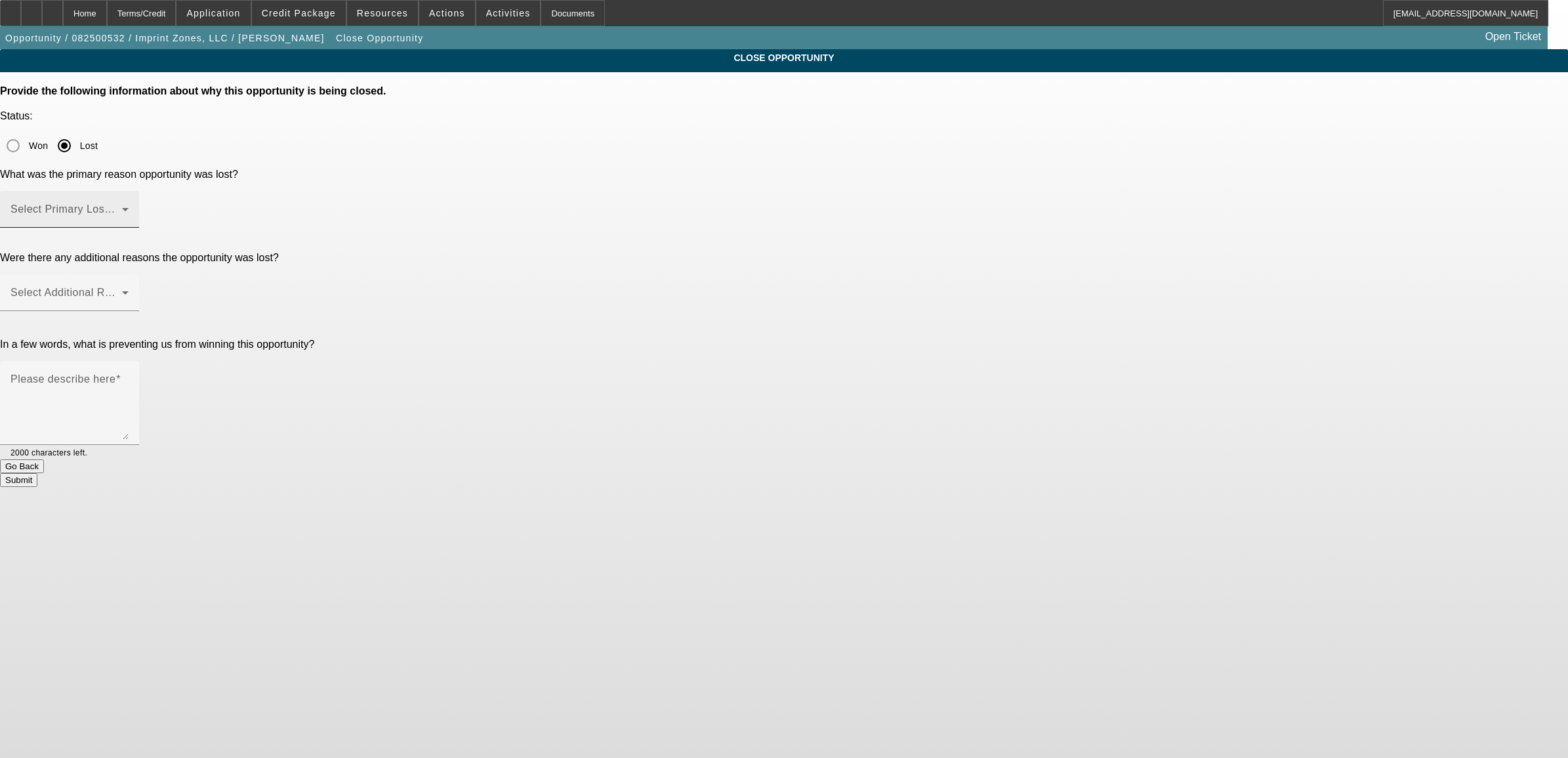
click at [128, 191] on div "Select Primary Lost Reason" at bounding box center [69, 208] width 118 height 37
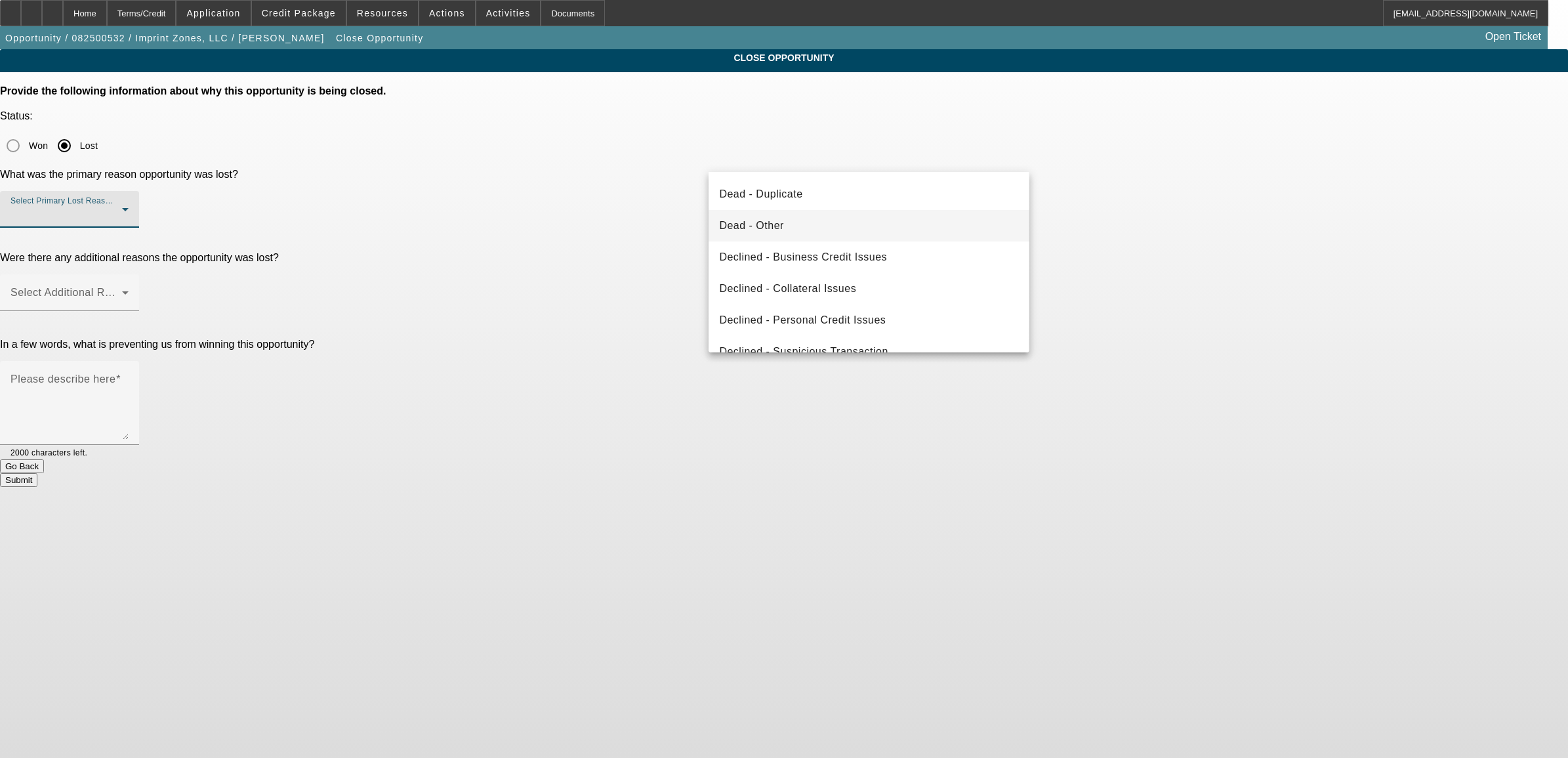
scroll to position [164, 0]
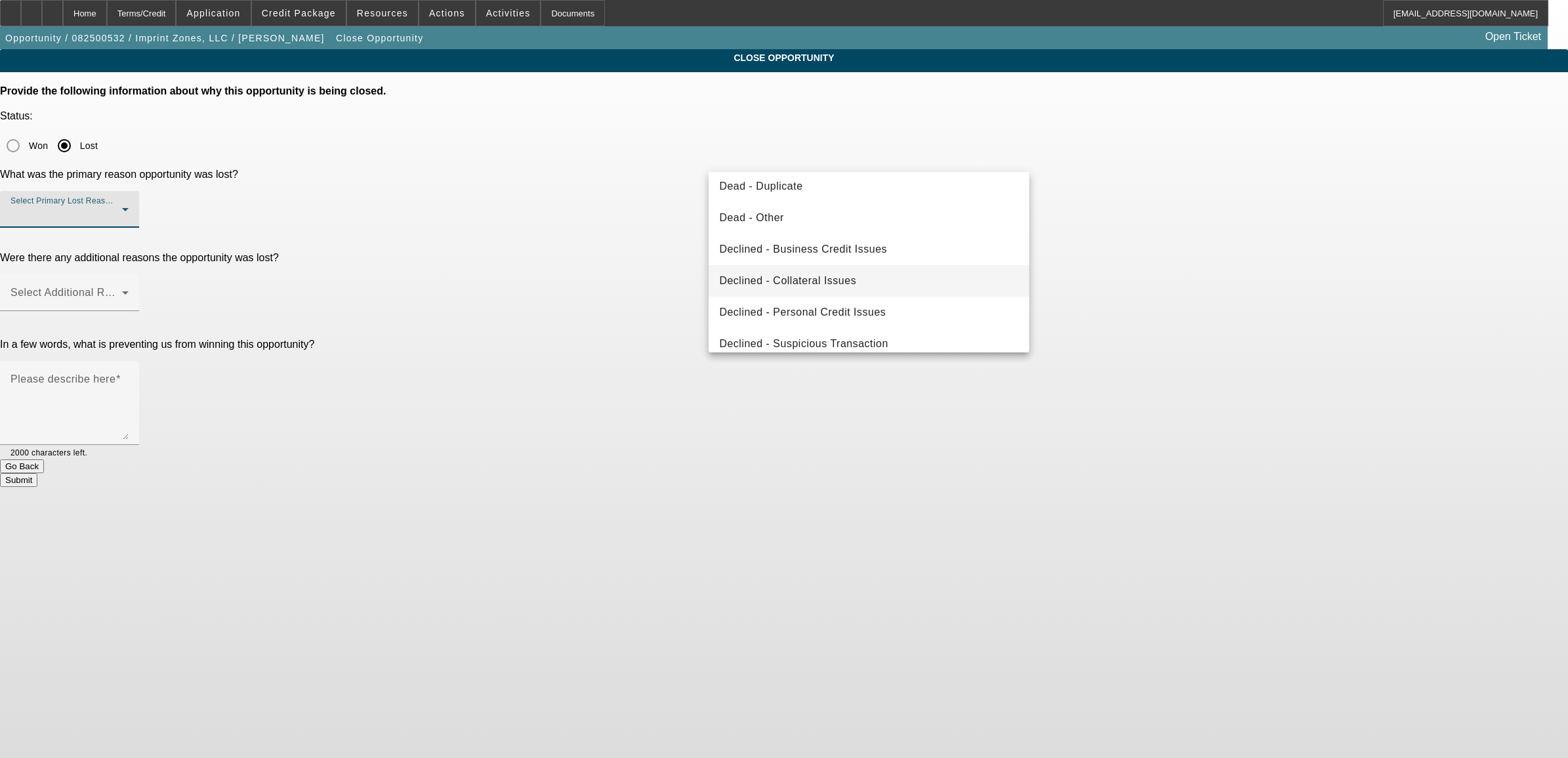
click at [824, 293] on mat-option "Declined - Collateral Issues" at bounding box center [868, 281] width 320 height 32
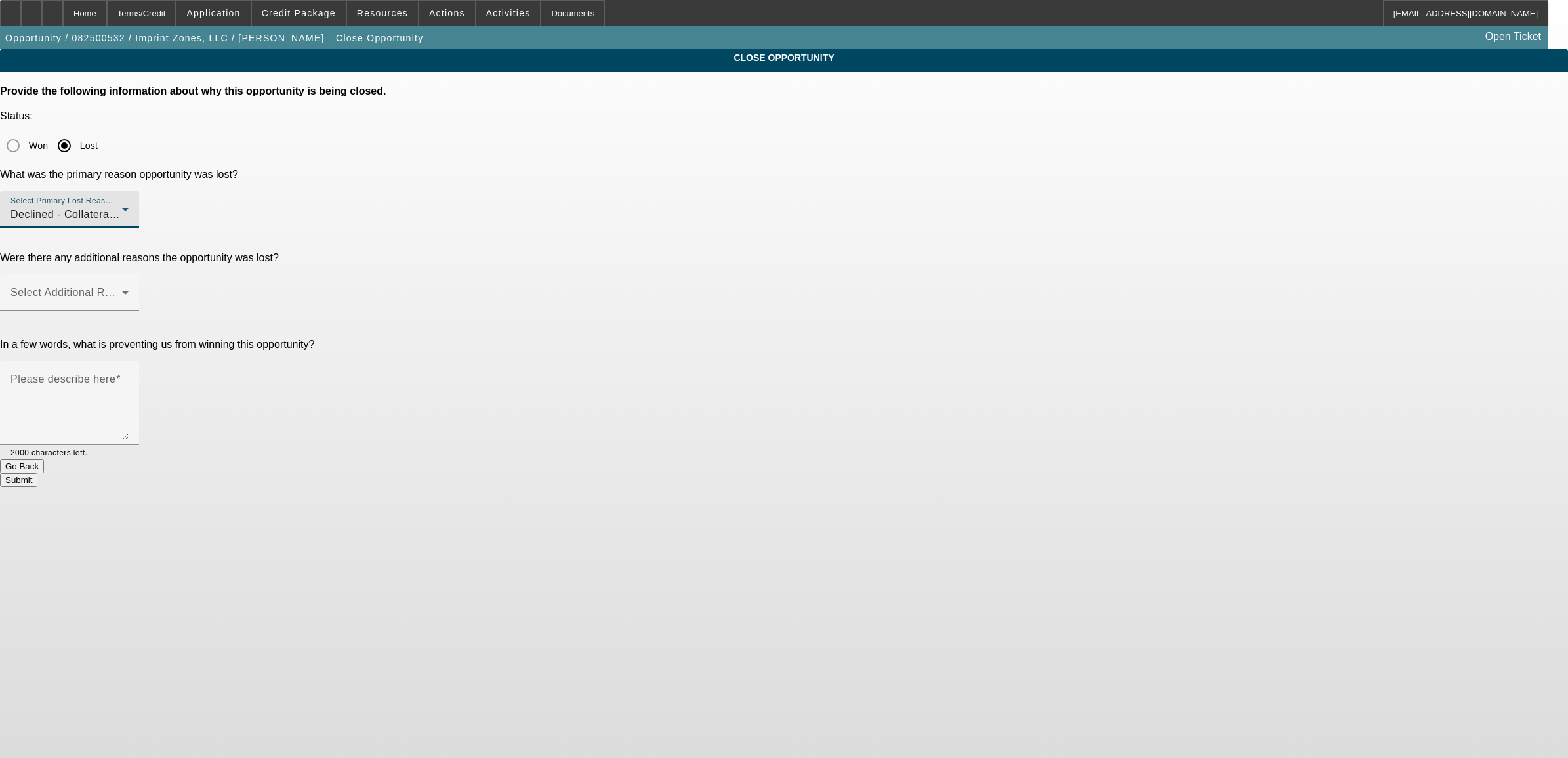
click at [139, 311] on div at bounding box center [69, 318] width 139 height 14
click at [122, 290] on span at bounding box center [67, 298] width 112 height 16
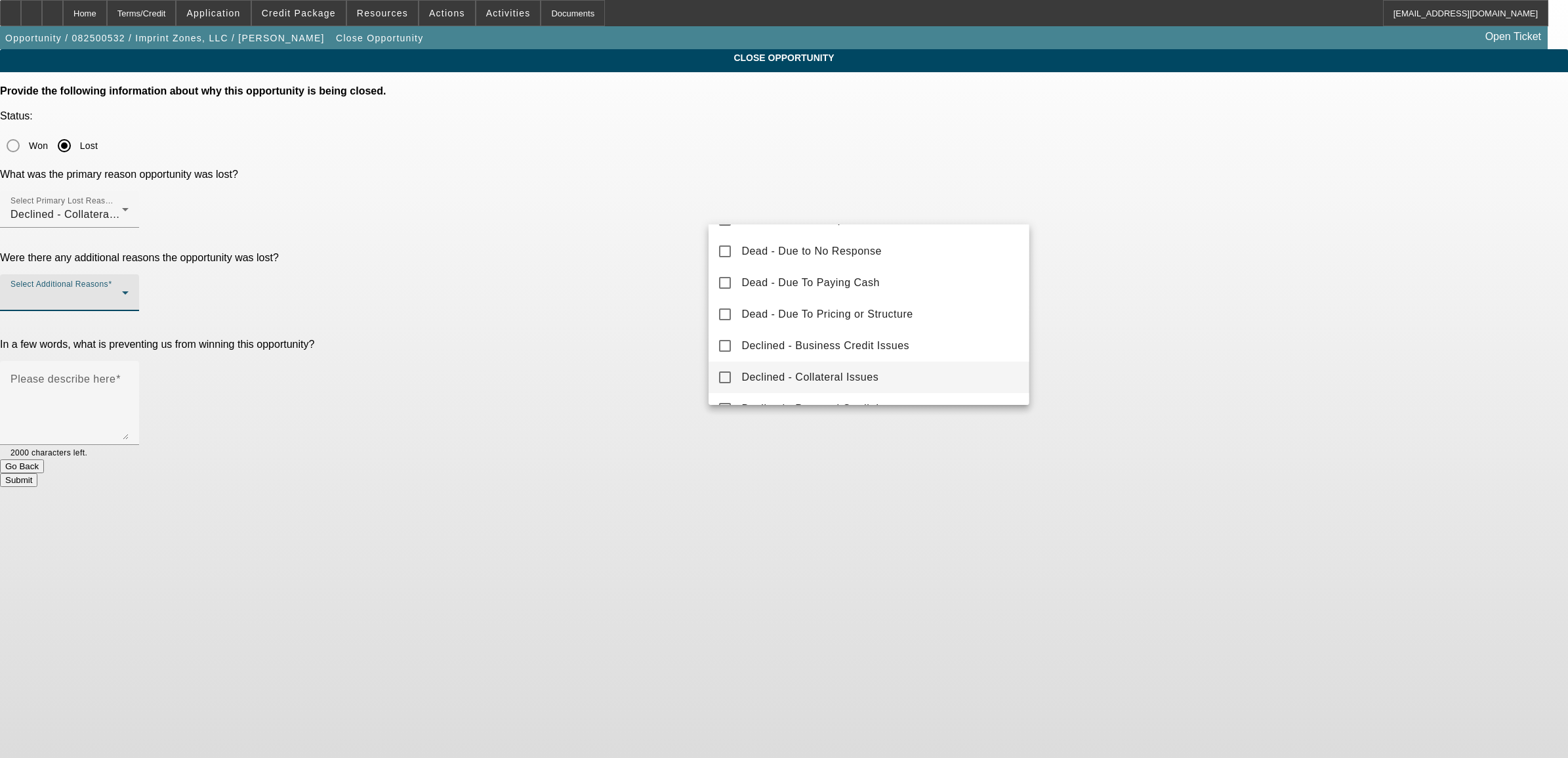
scroll to position [0, 0]
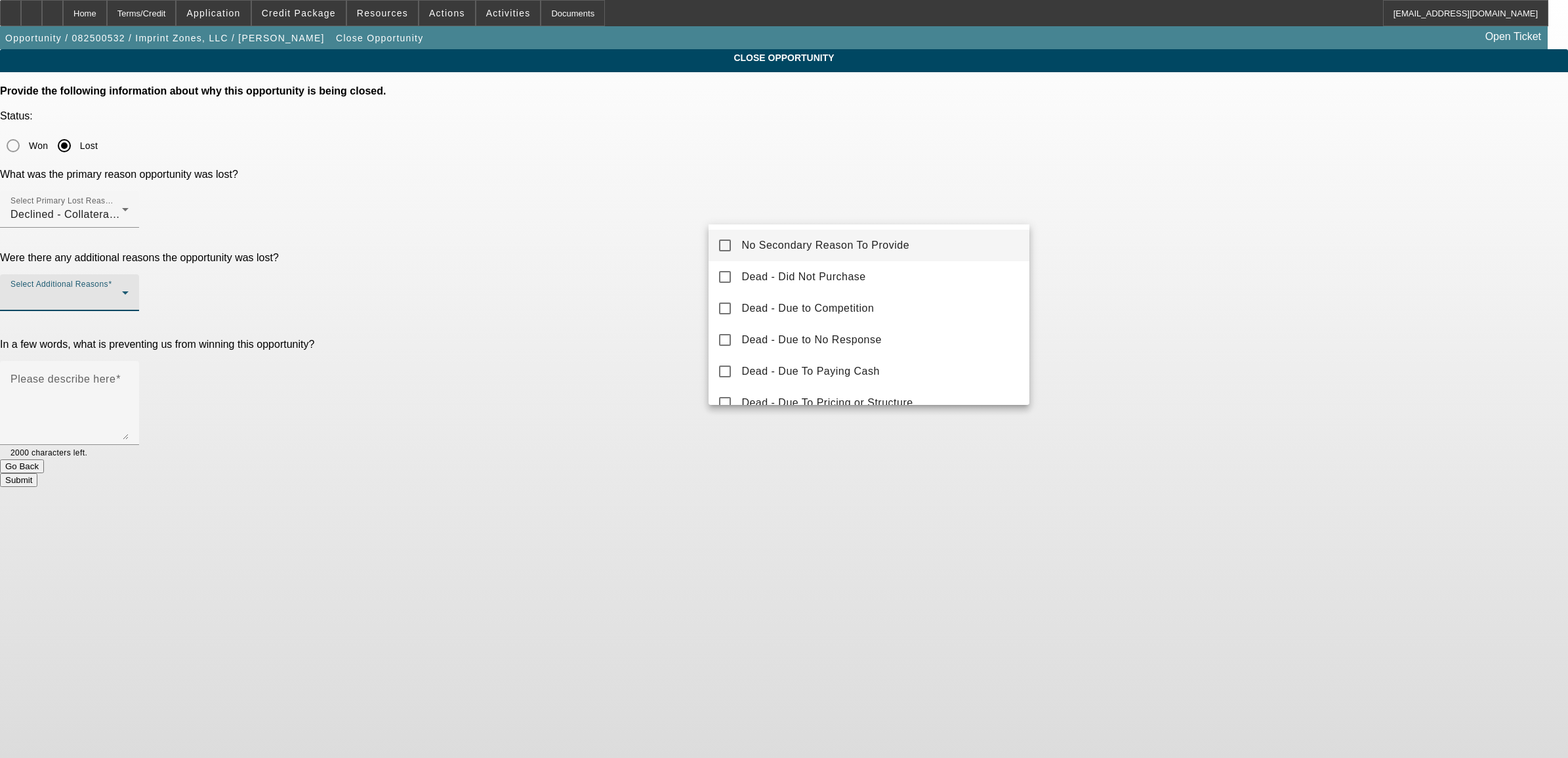
click at [833, 241] on span "No Secondary Reason To Provide" at bounding box center [825, 245] width 168 height 16
click at [788, 279] on div "No Secondary Reason To Provide Dead - Did Not Purchase Dead - Due to Competitio…" at bounding box center [868, 315] width 320 height 181
click at [1224, 197] on div at bounding box center [784, 379] width 1568 height 758
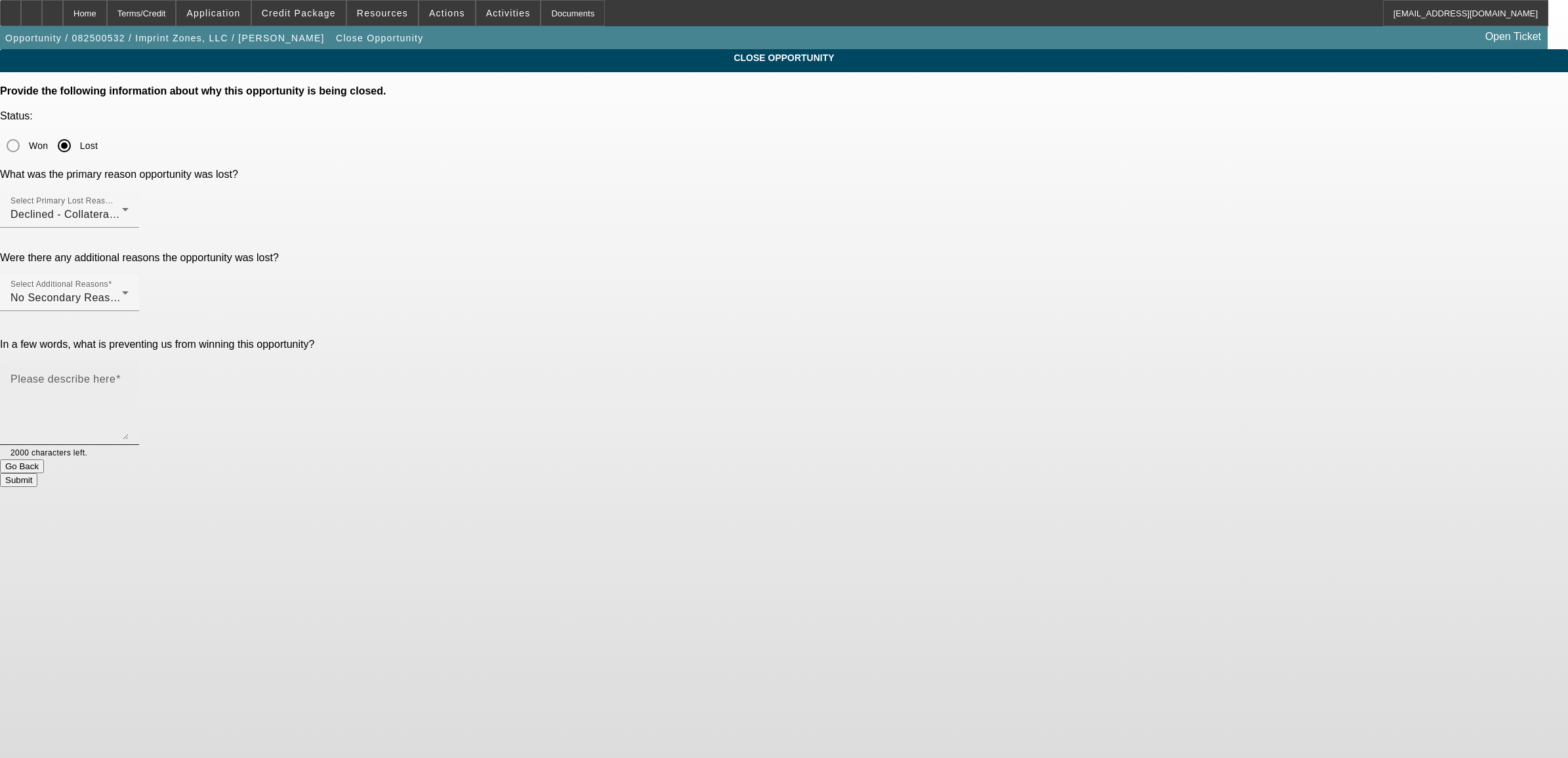
click at [128, 377] on textarea "Please describe here" at bounding box center [69, 408] width 118 height 63
type textarea "N"
type textarea "Needed a printer that we couldn't do in port for a startup"
click at [37, 473] on button "Submit" at bounding box center [19, 479] width 37 height 14
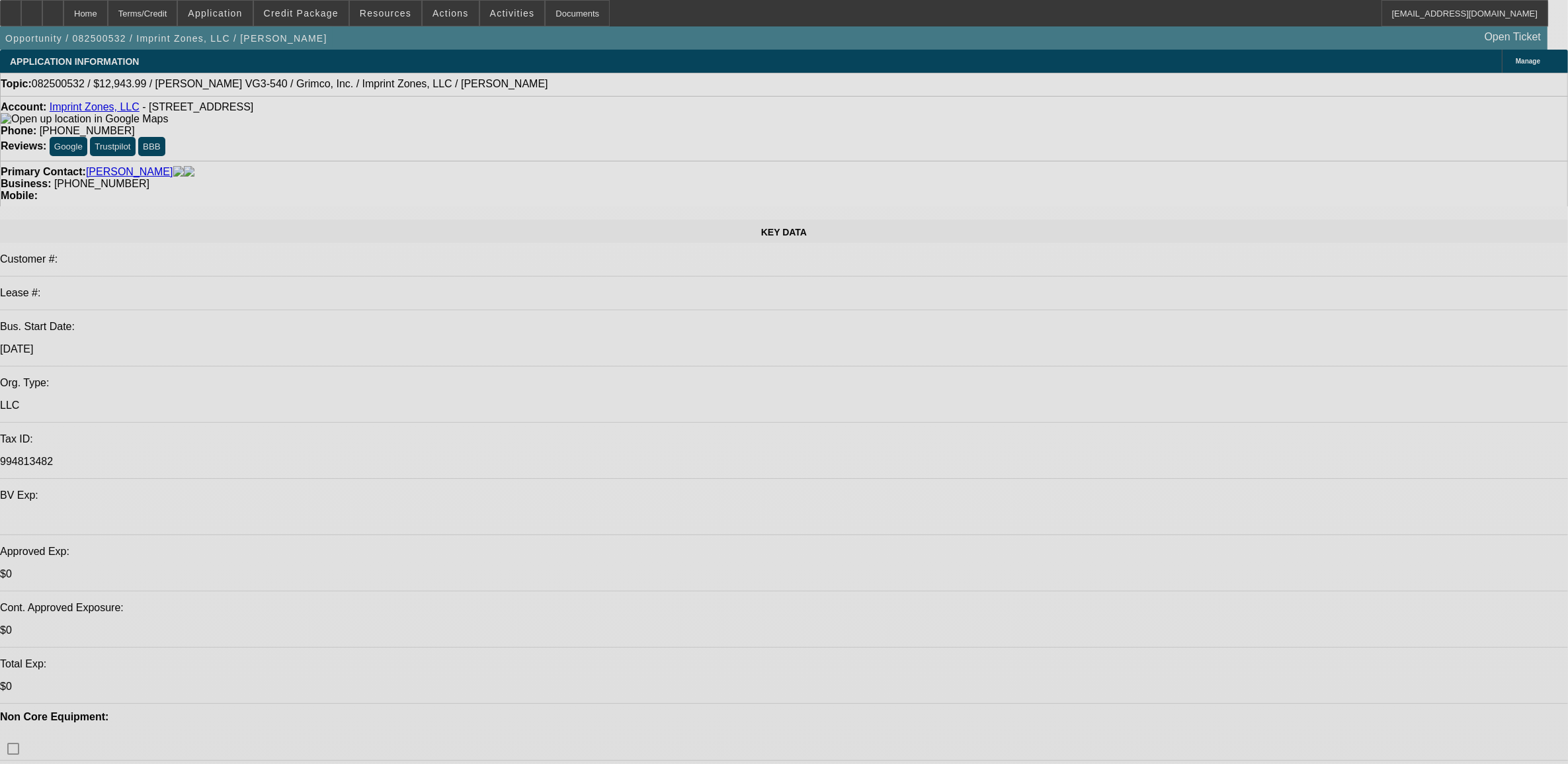
select select "0"
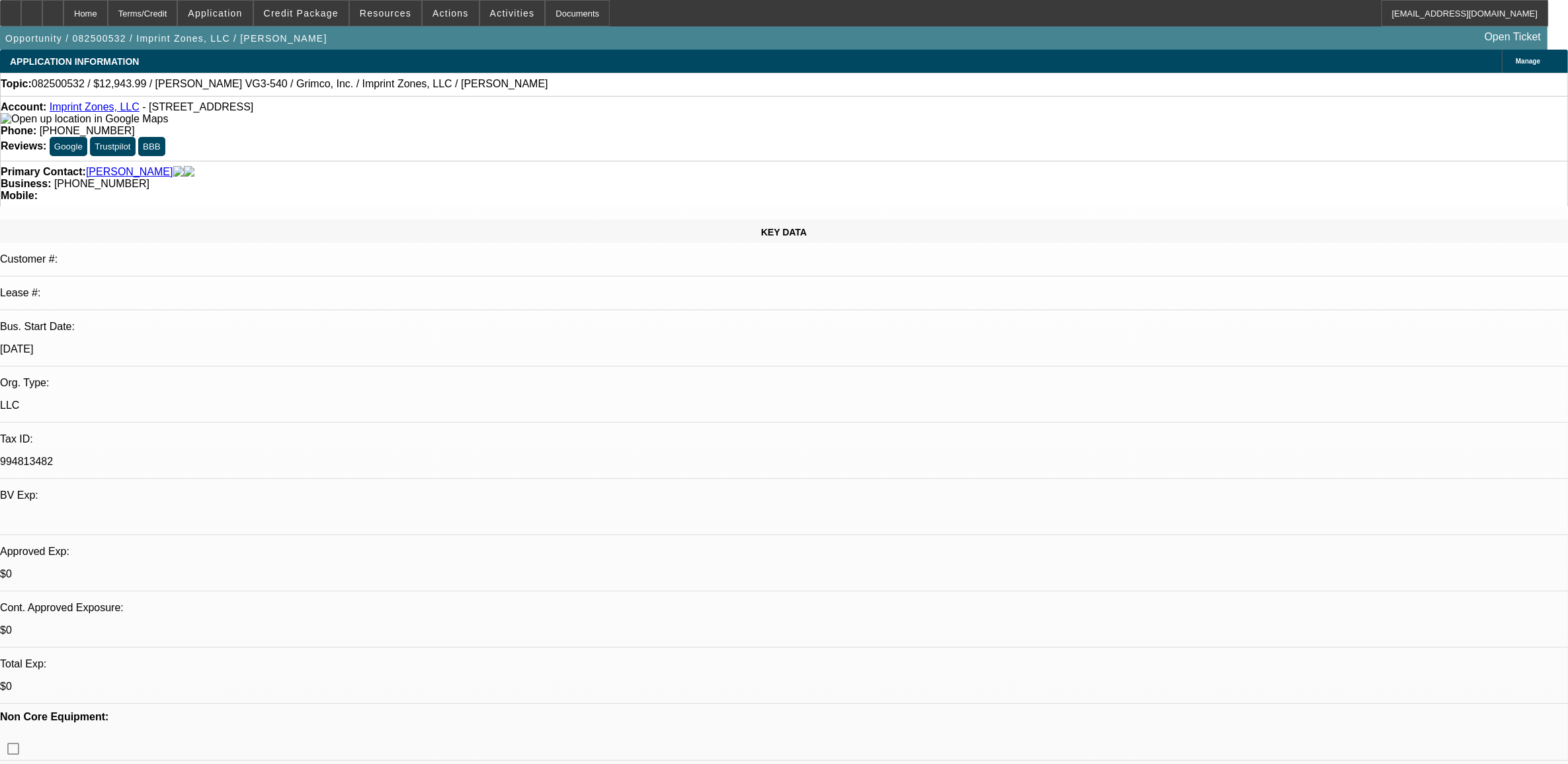
select select "0"
select select "1"
select select "6"
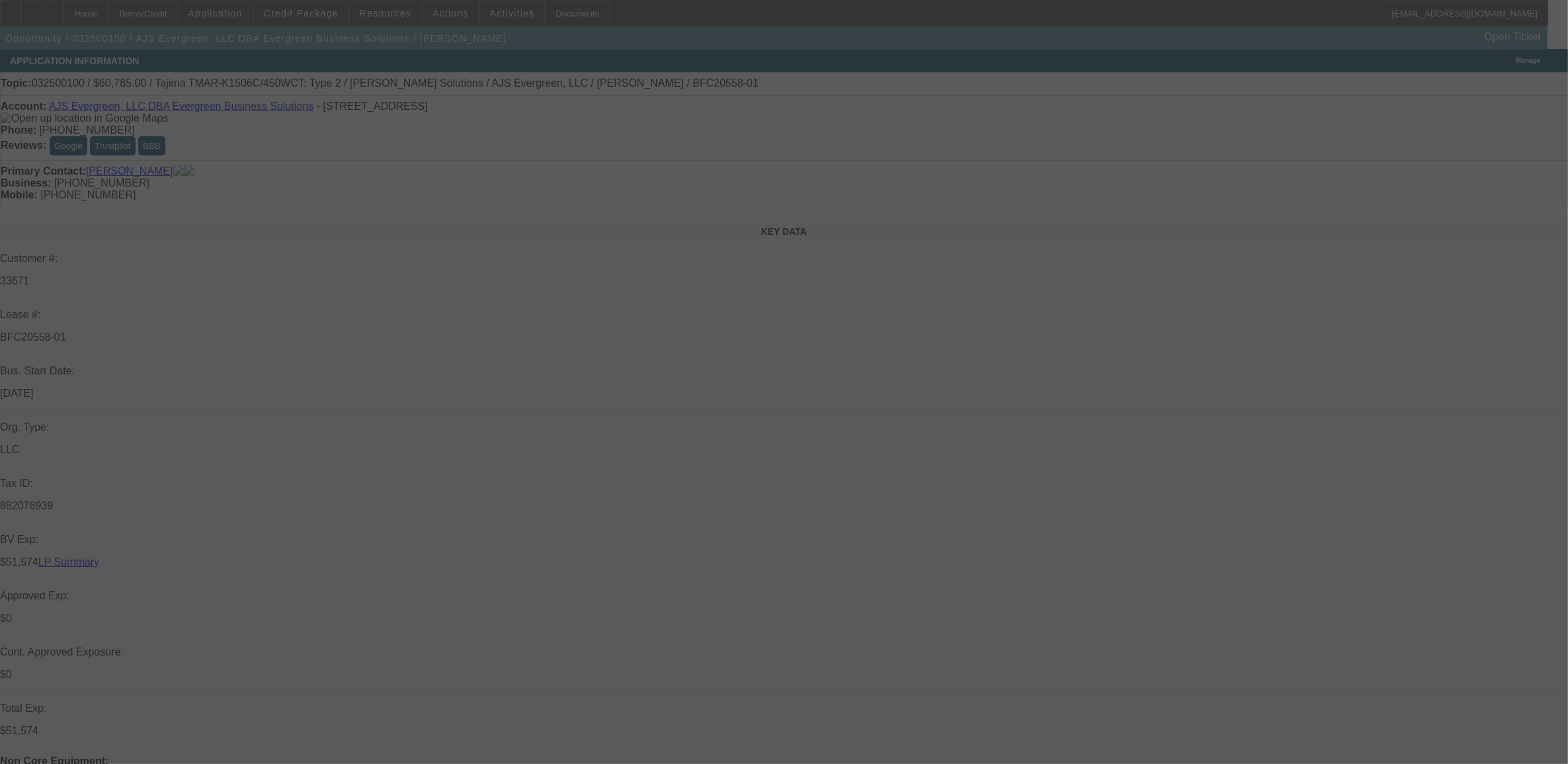
scroll to position [120, 0]
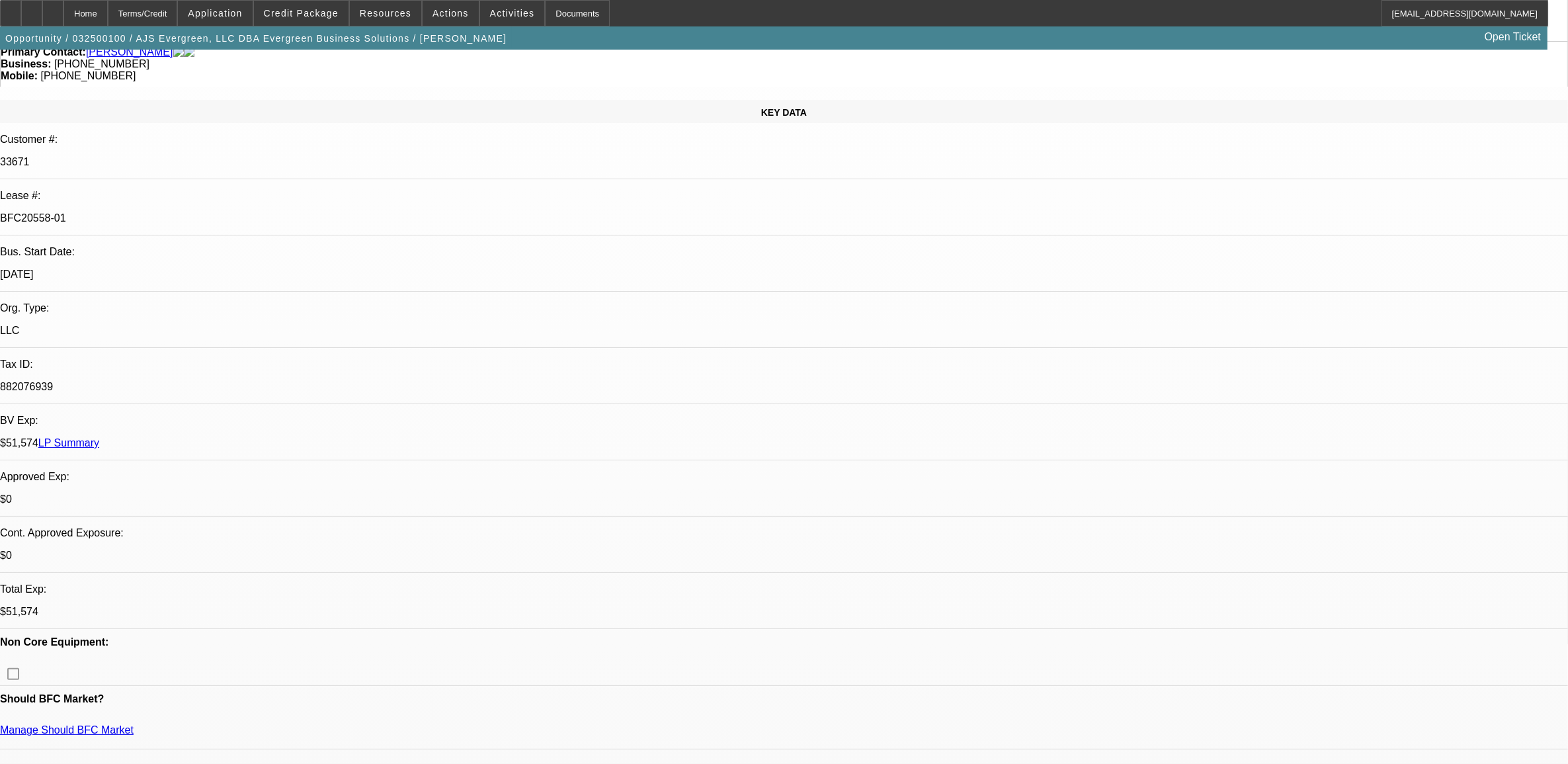
select select "0"
select select "2"
select select "0"
select select "2"
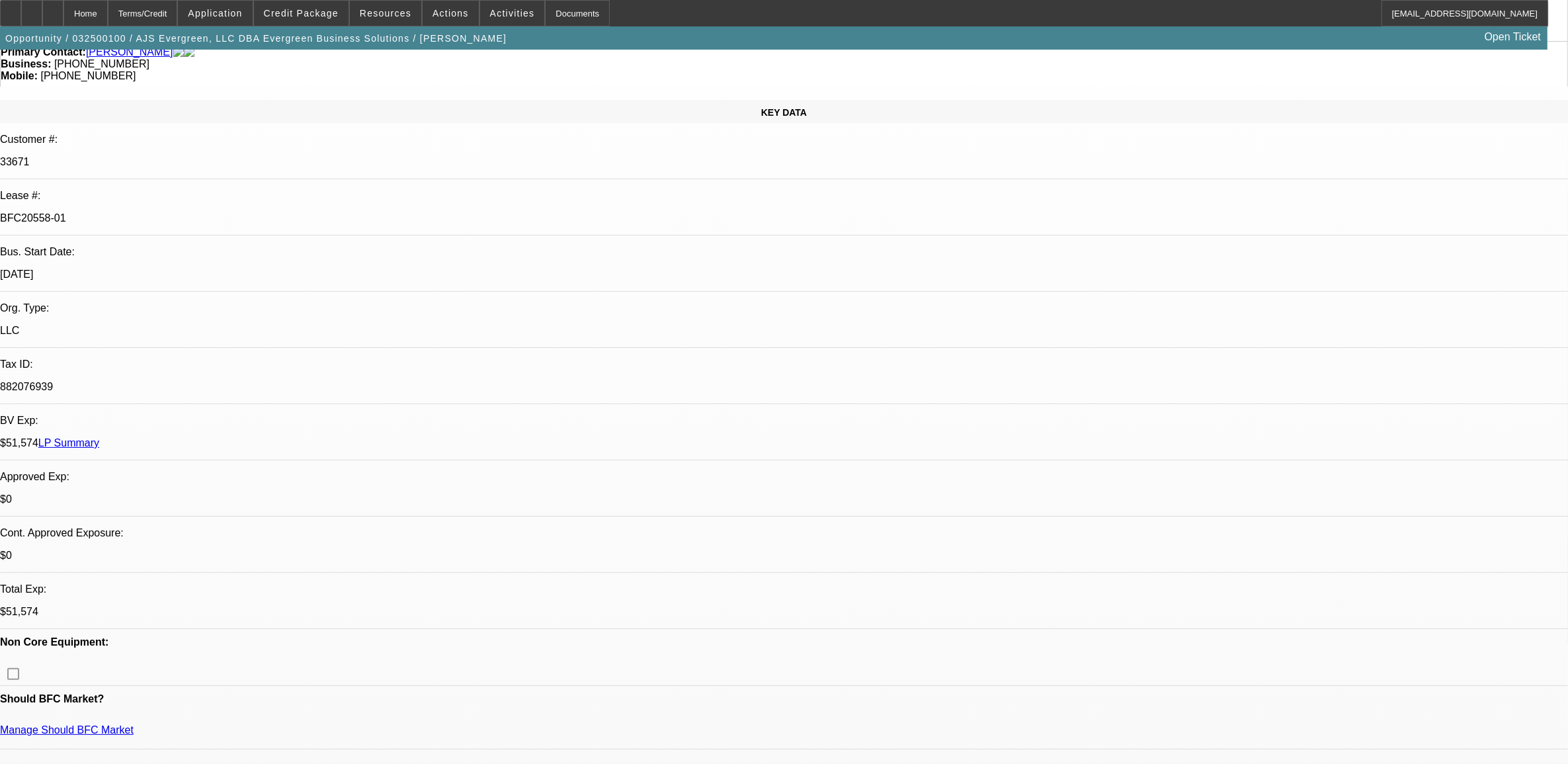
select select "0"
select select "2"
select select "0"
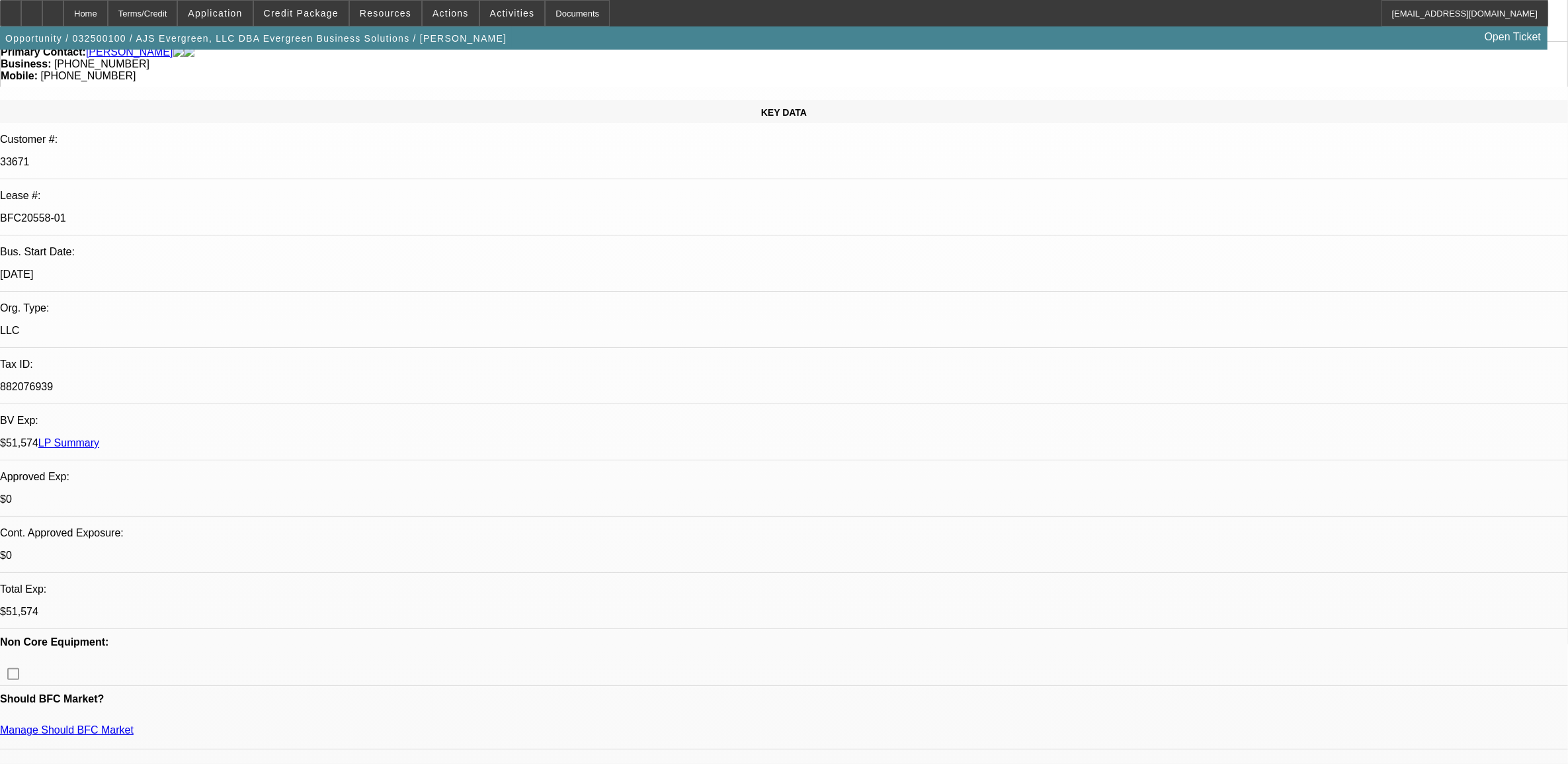
select select "2"
select select "0"
select select "1"
select select "2"
select select "6"
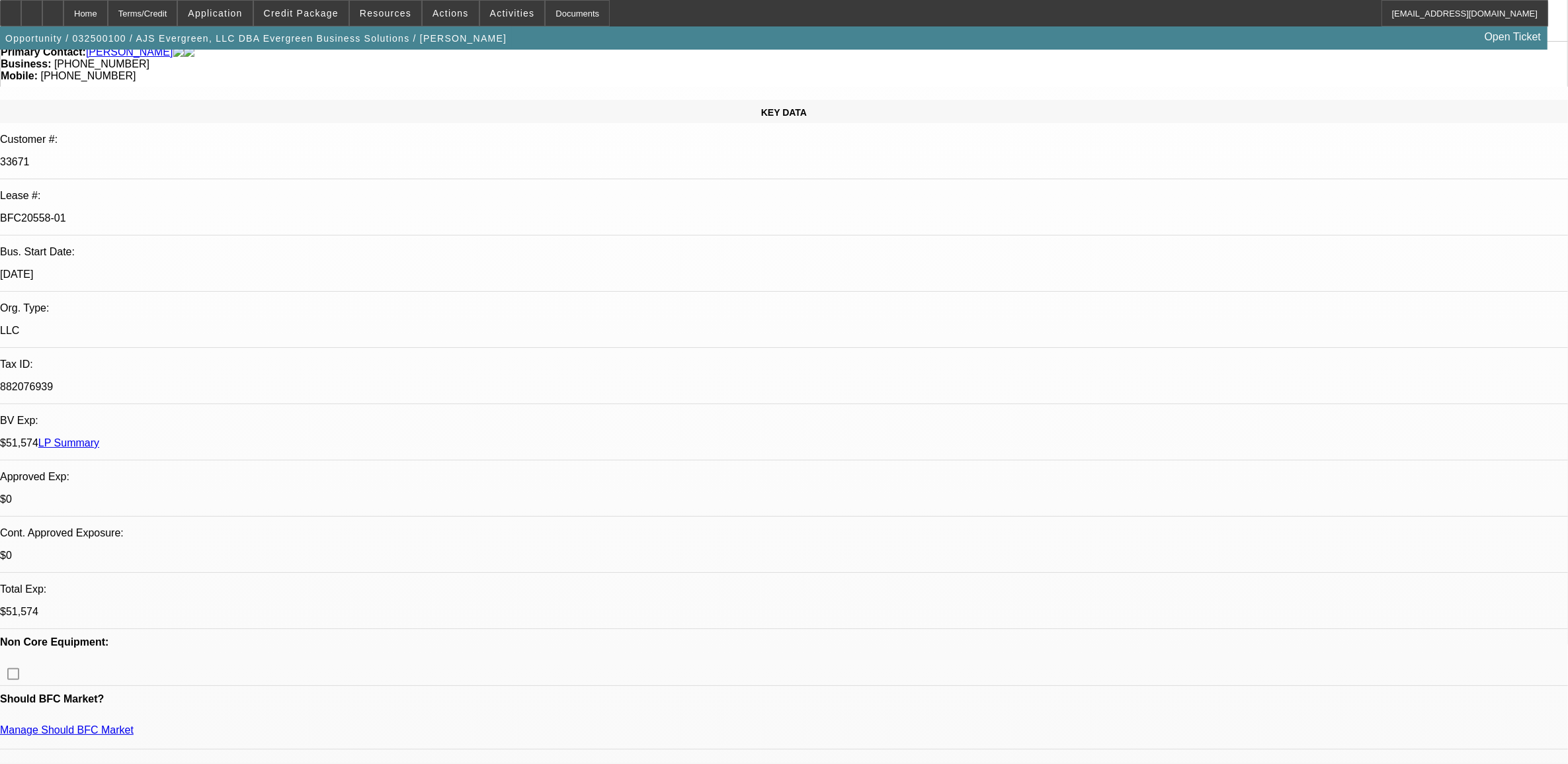
select select "1"
select select "2"
select select "6"
select select "1"
select select "2"
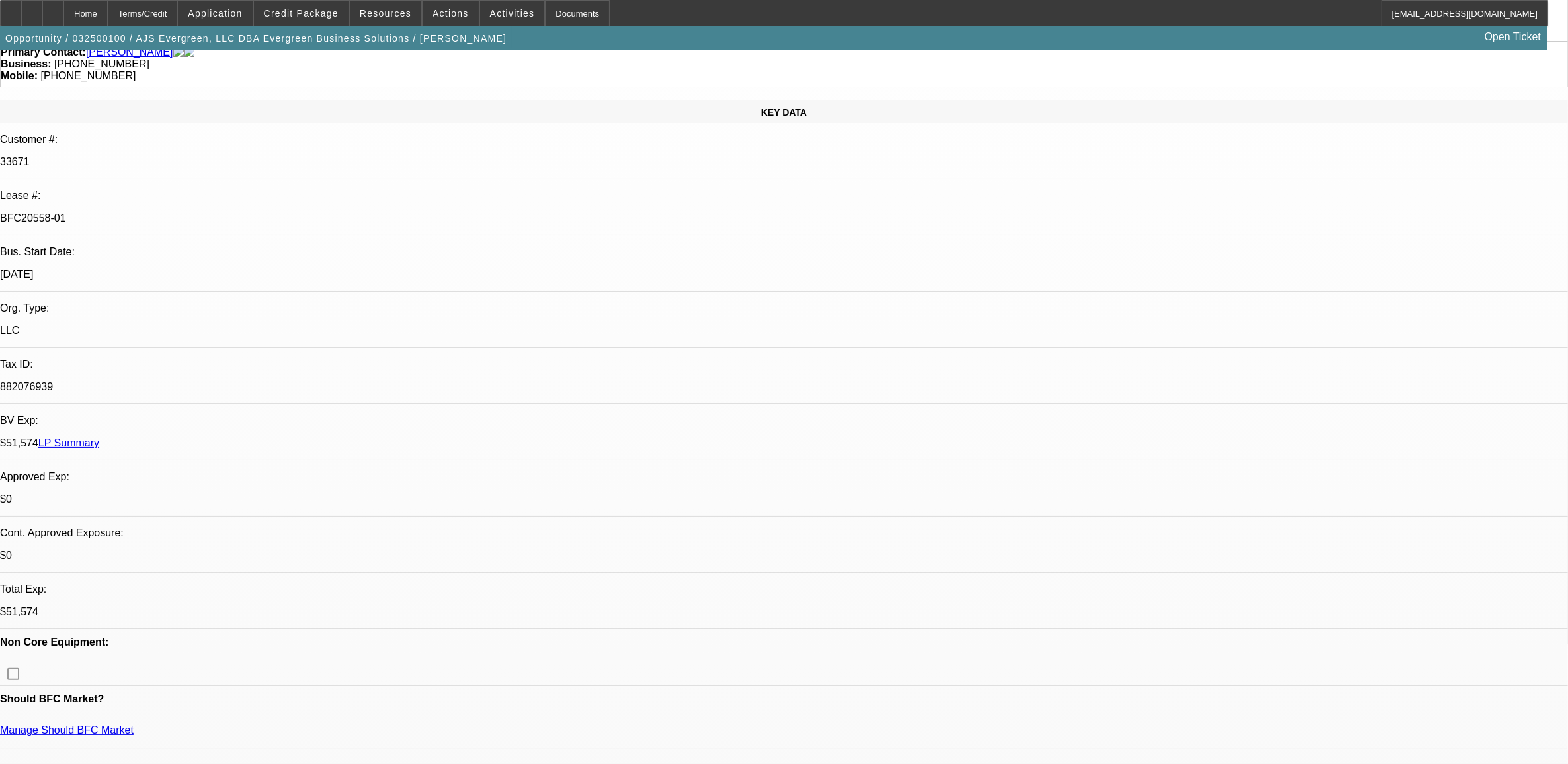
select select "6"
select select "1"
select select "2"
select select "6"
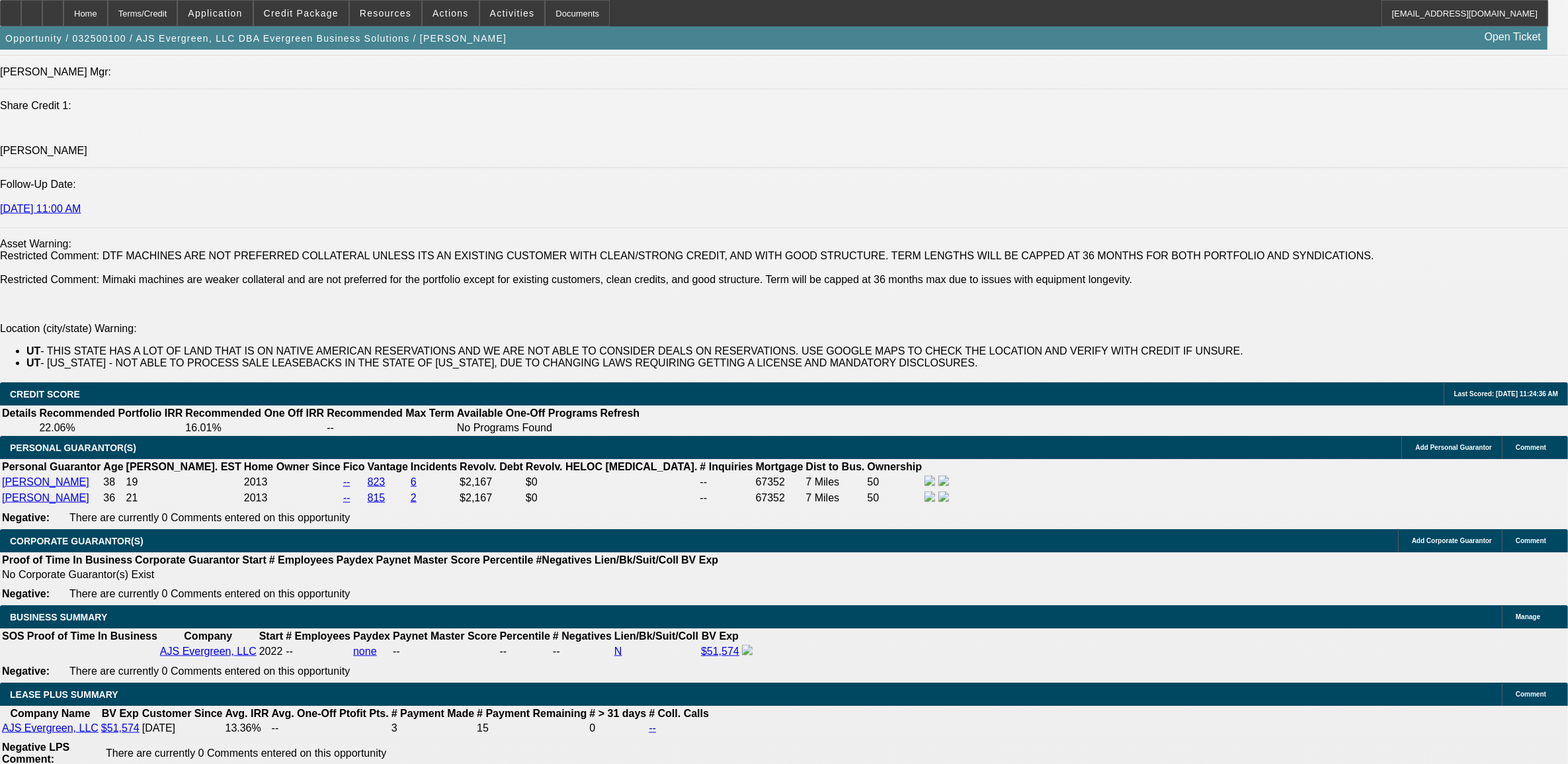
scroll to position [2149, 0]
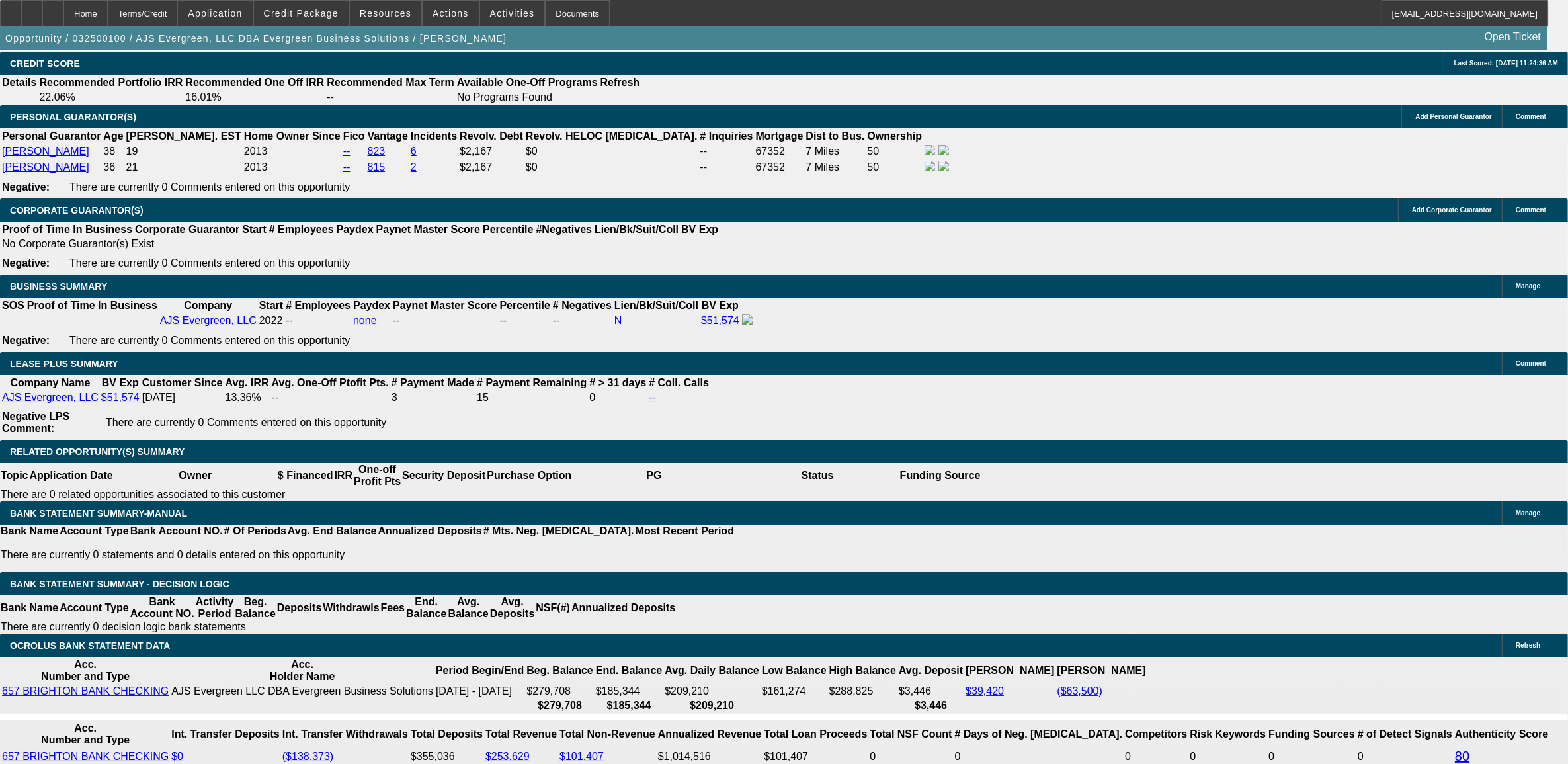
drag, startPoint x: 302, startPoint y: 131, endPoint x: 331, endPoint y: 136, distance: 29.4
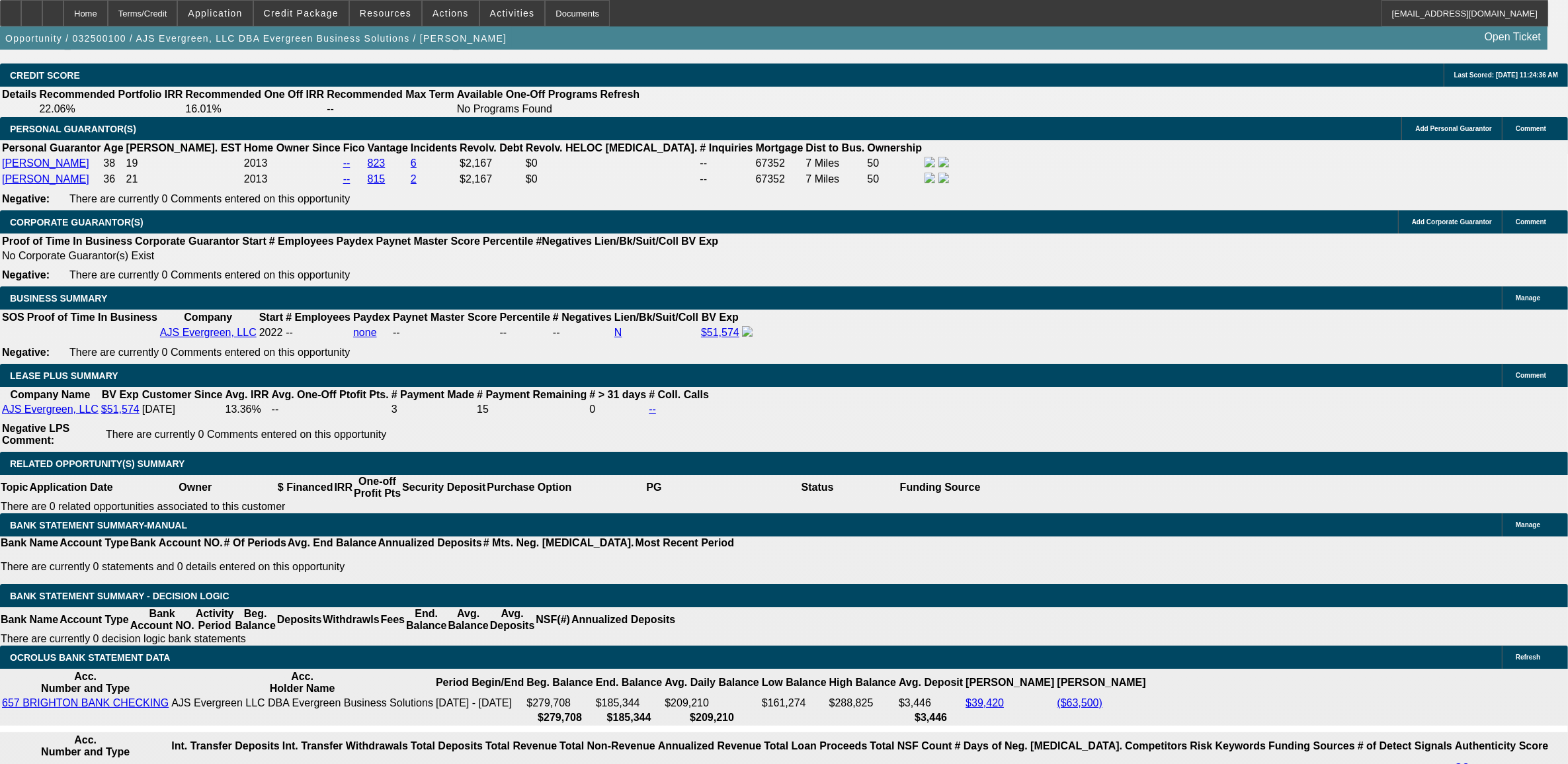
scroll to position [2314, 0]
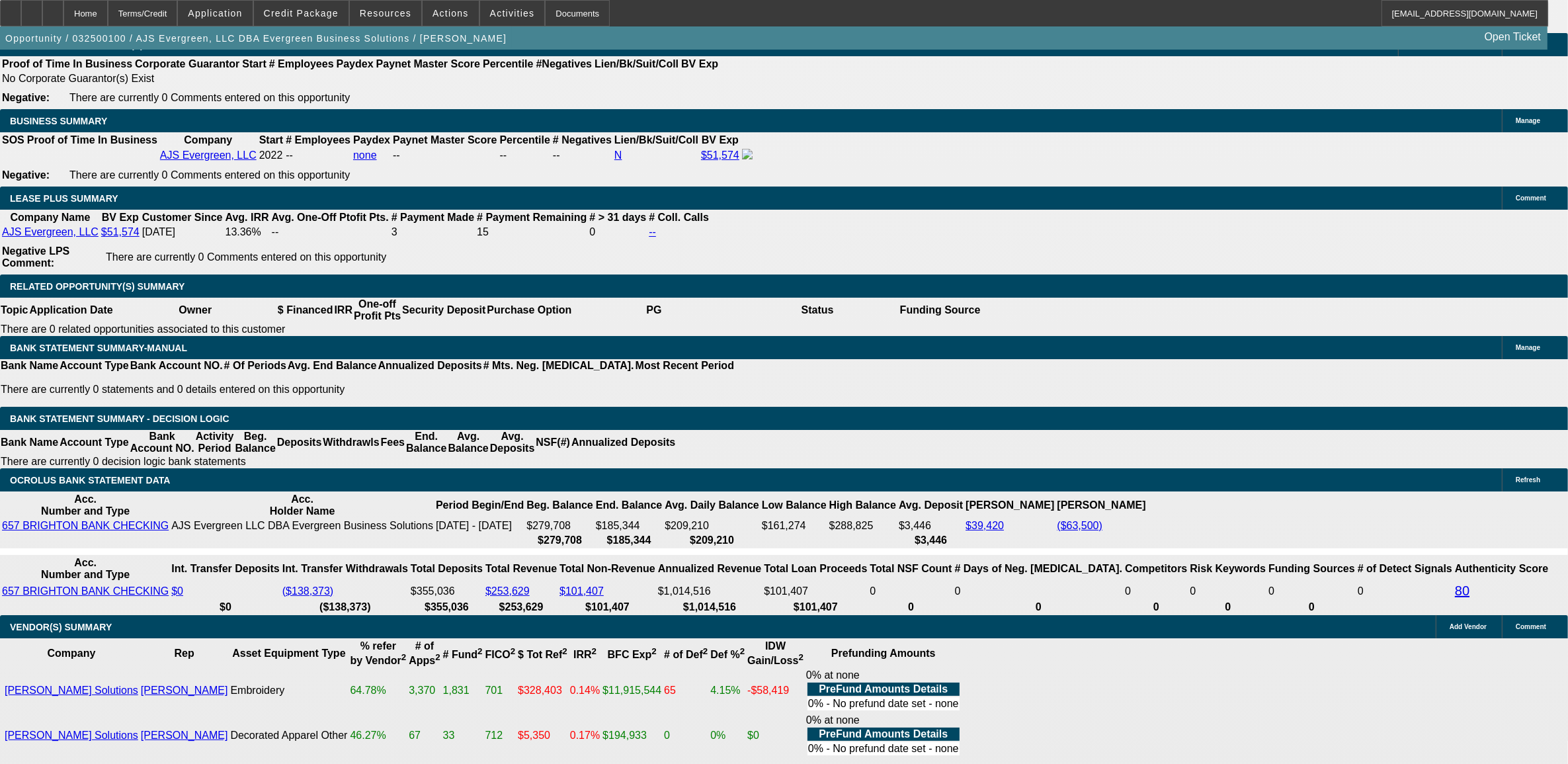
scroll to position [909, 0]
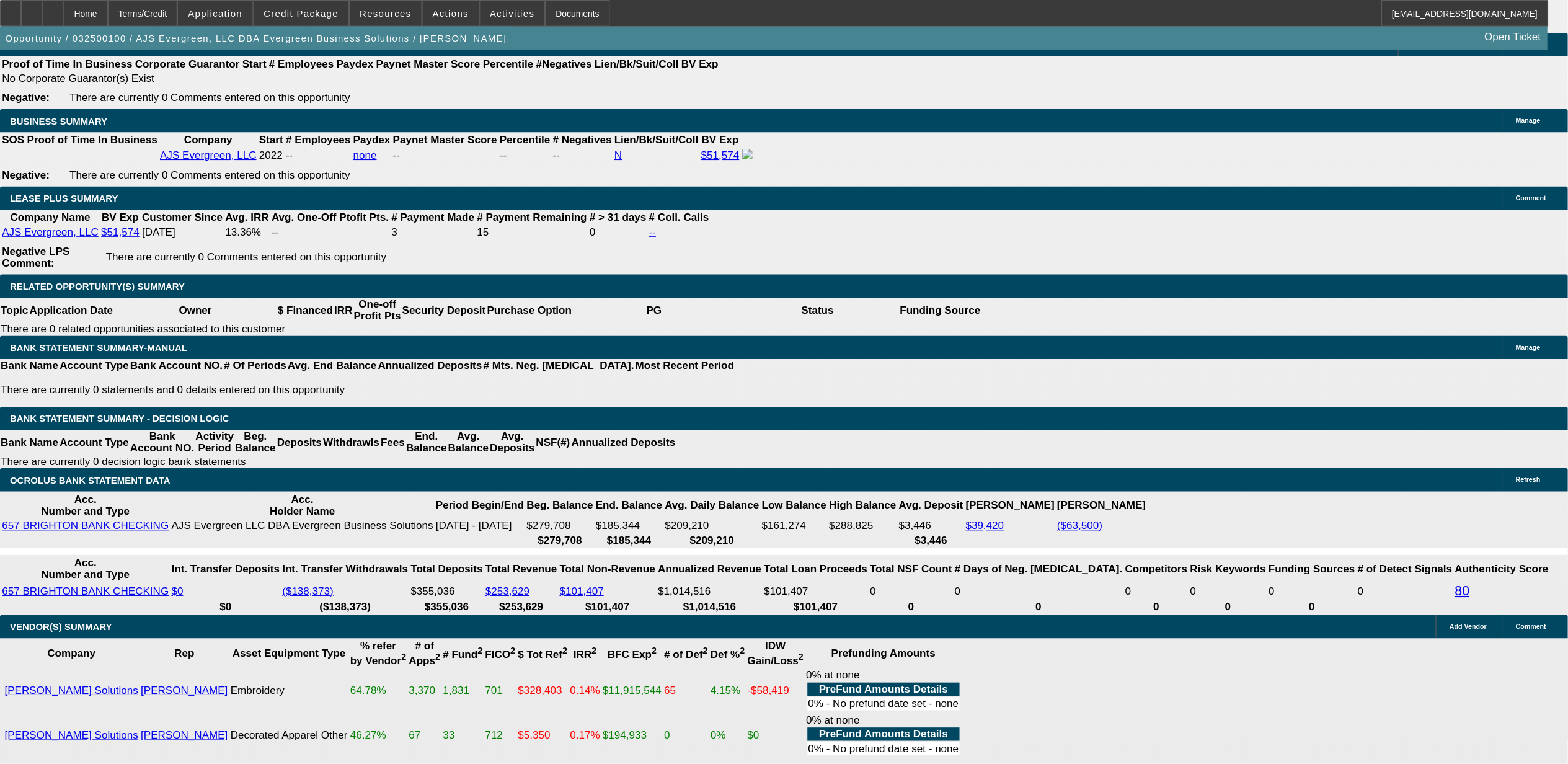
scroll to position [0, 0]
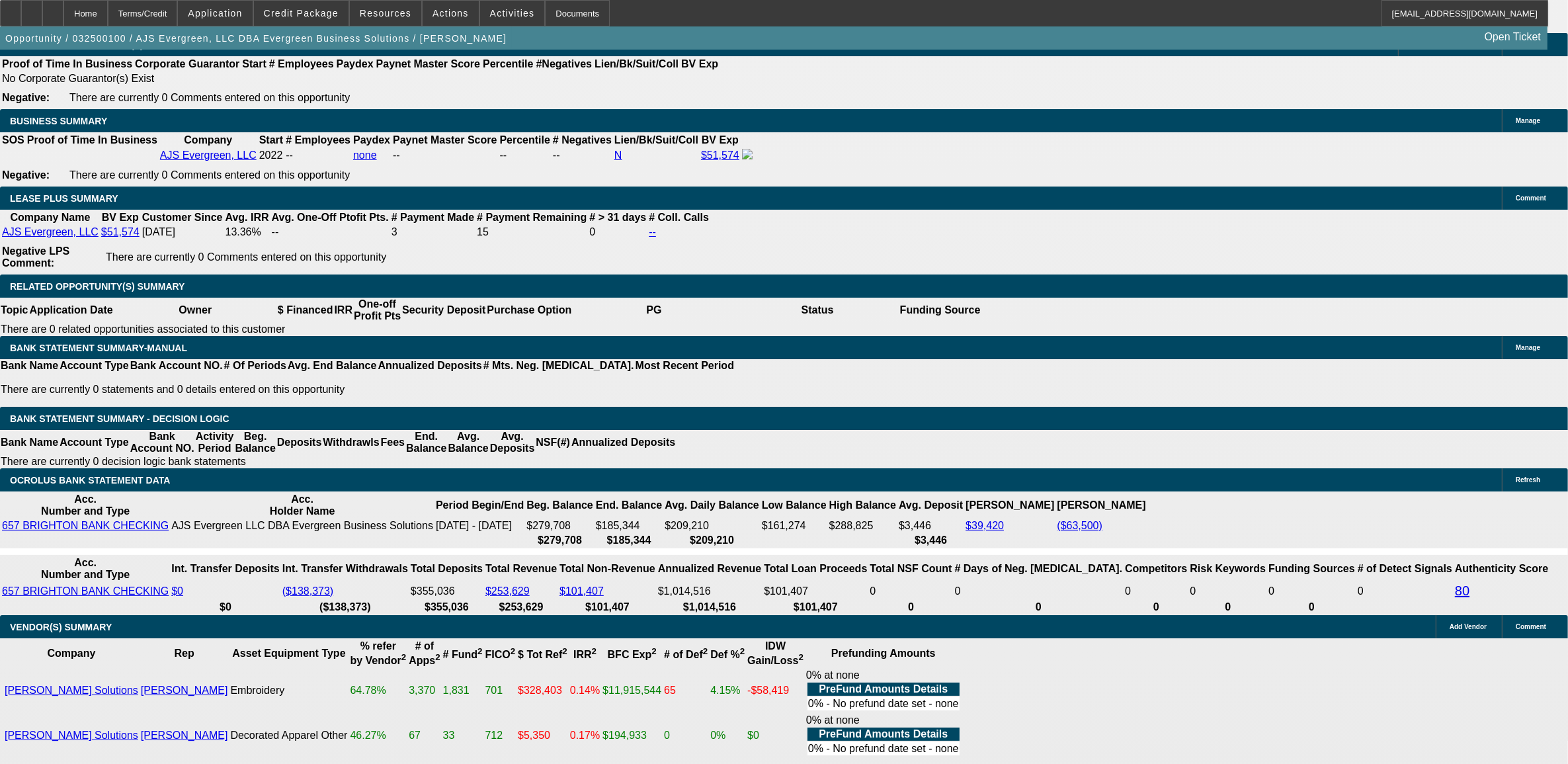
type input "e"
type input "payoff"
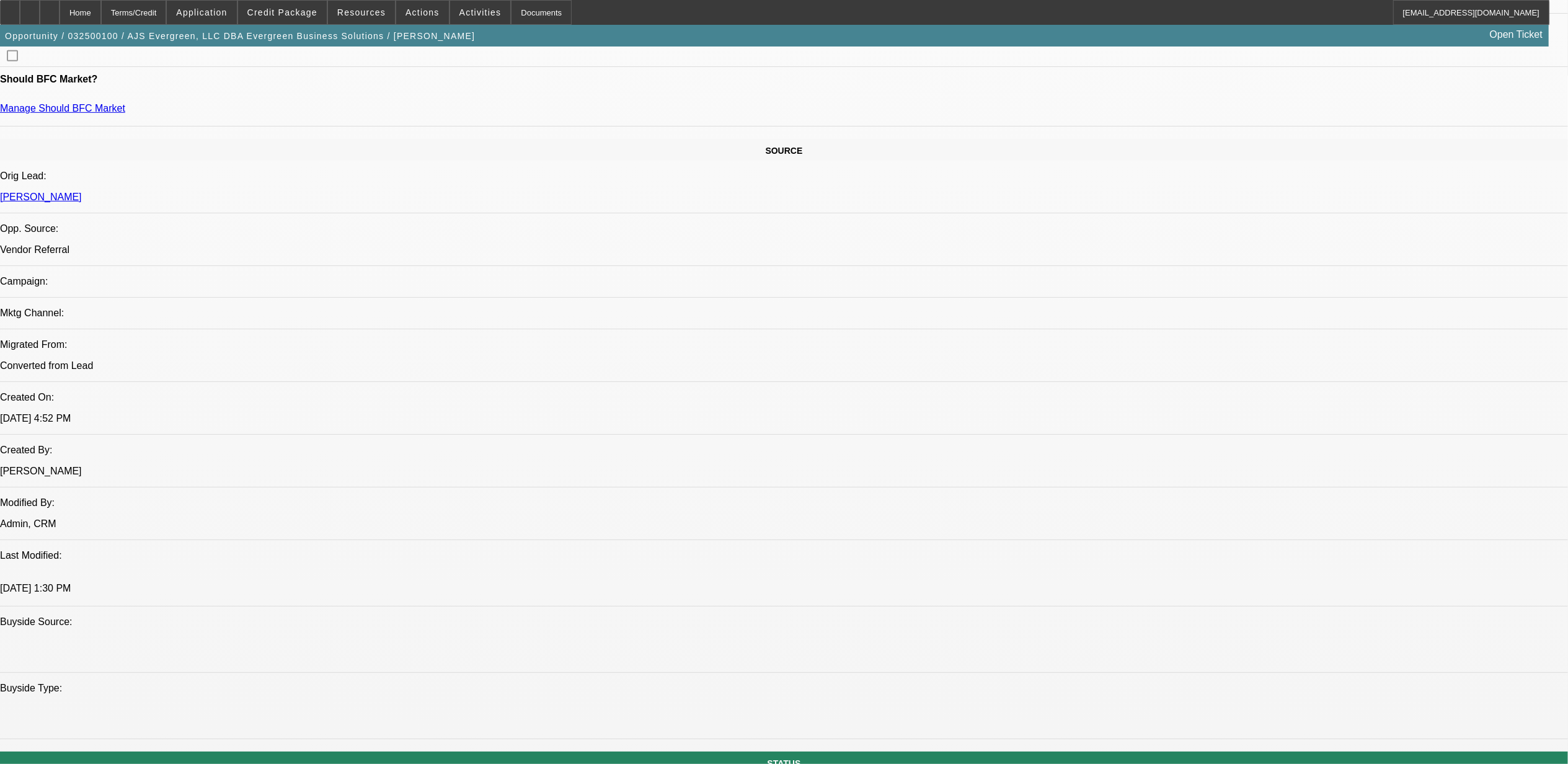
scroll to position [517, 0]
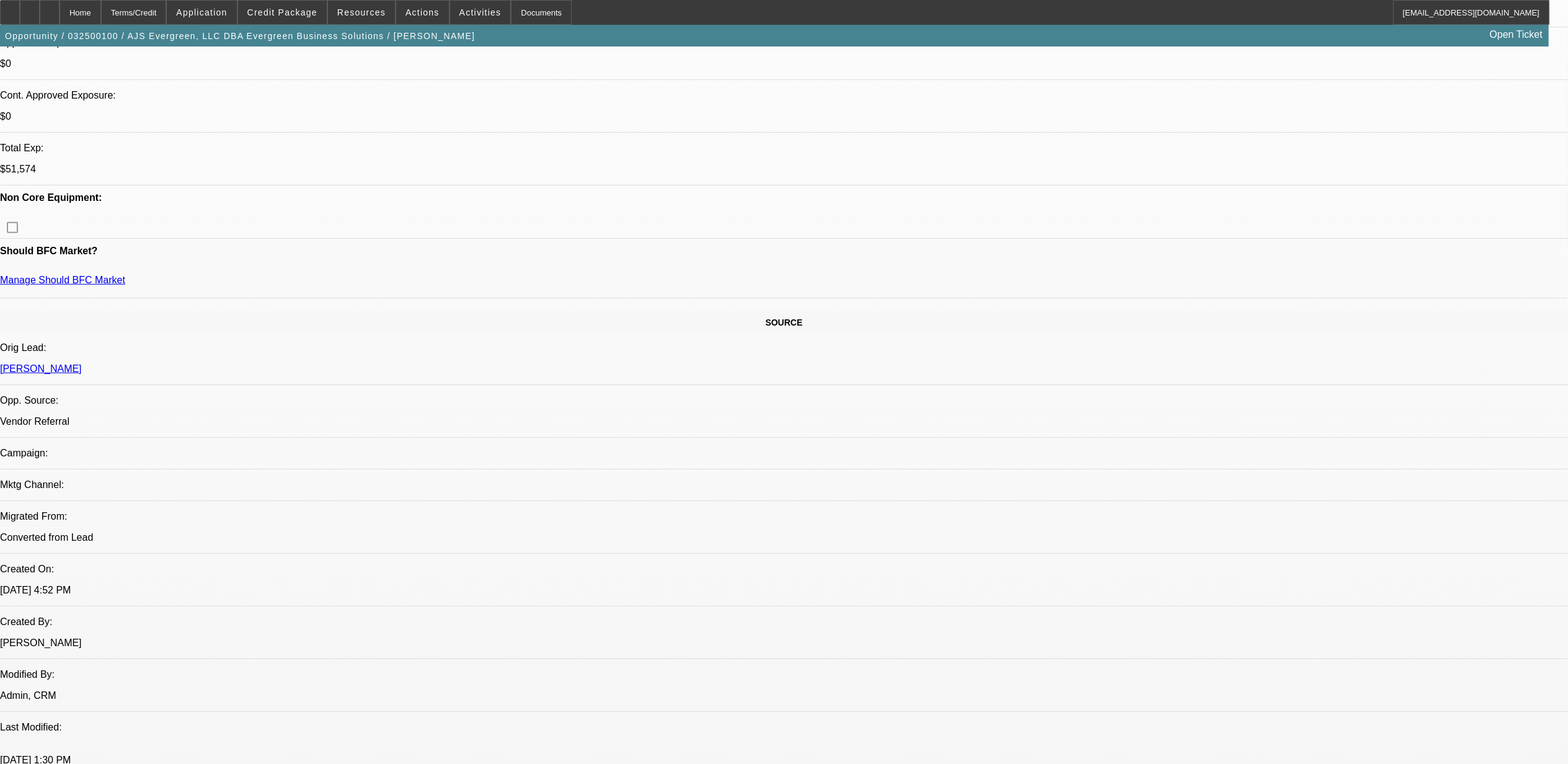
type input "="
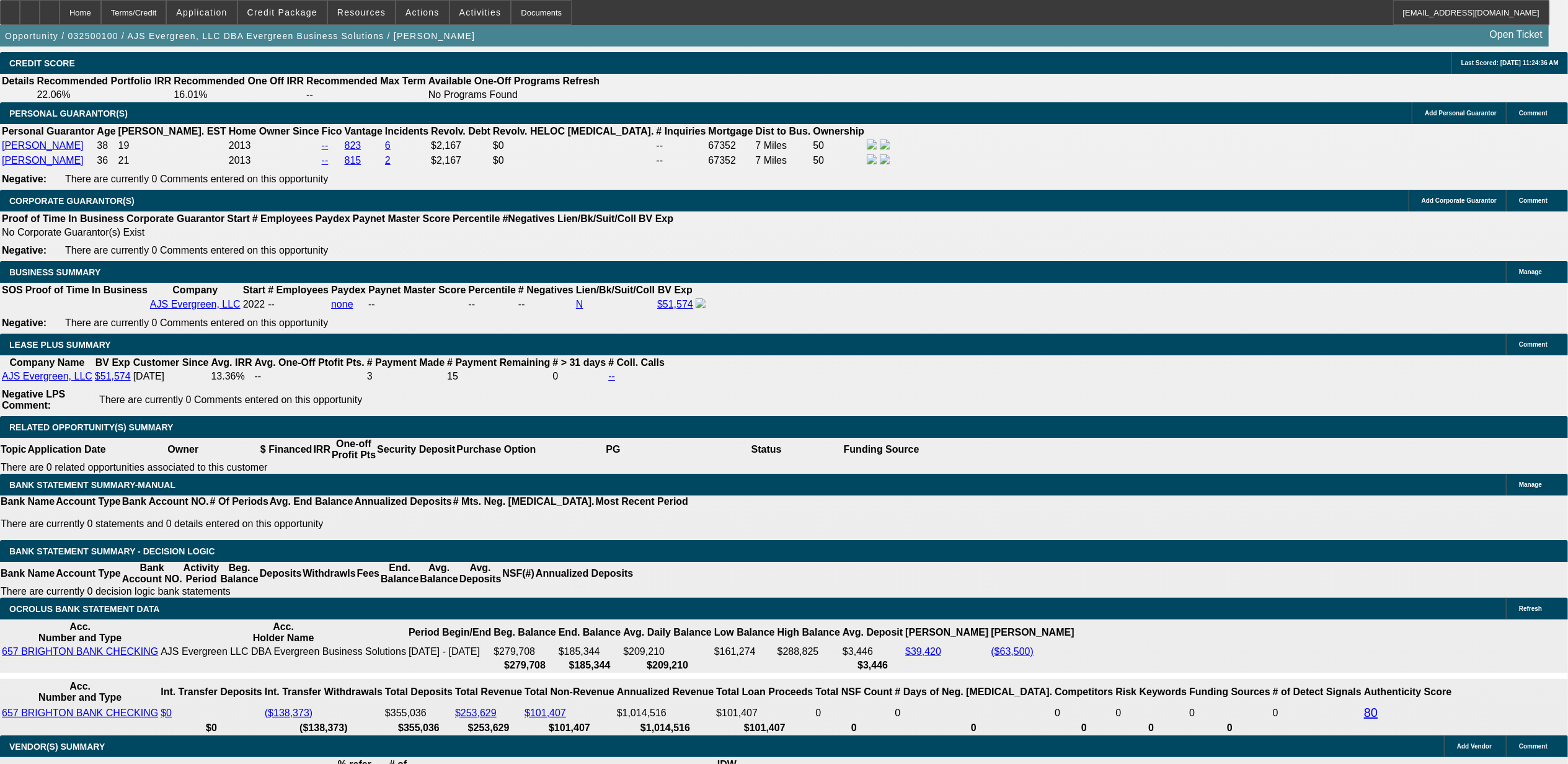
scroll to position [1985, 0]
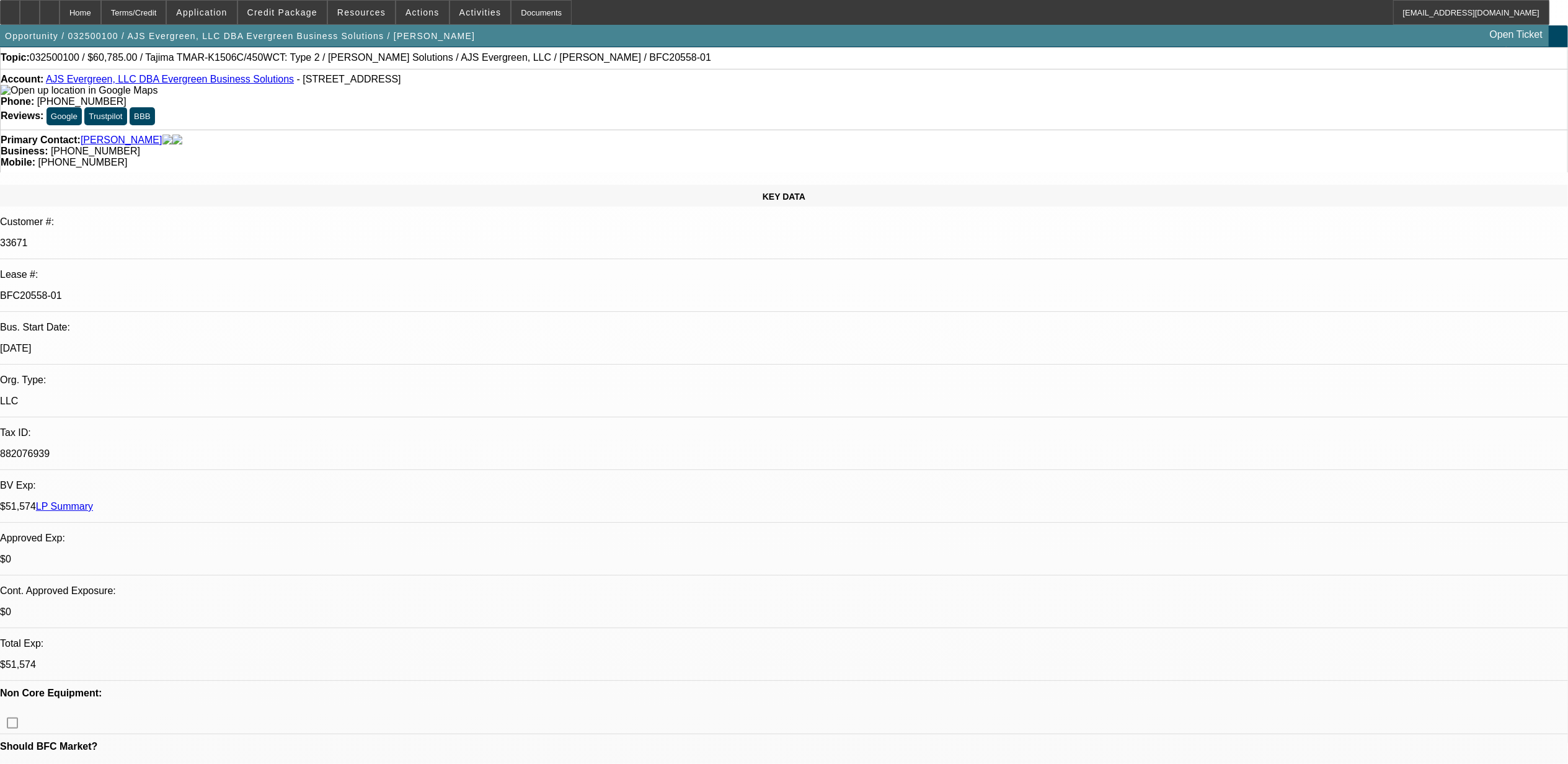
scroll to position [0, 0]
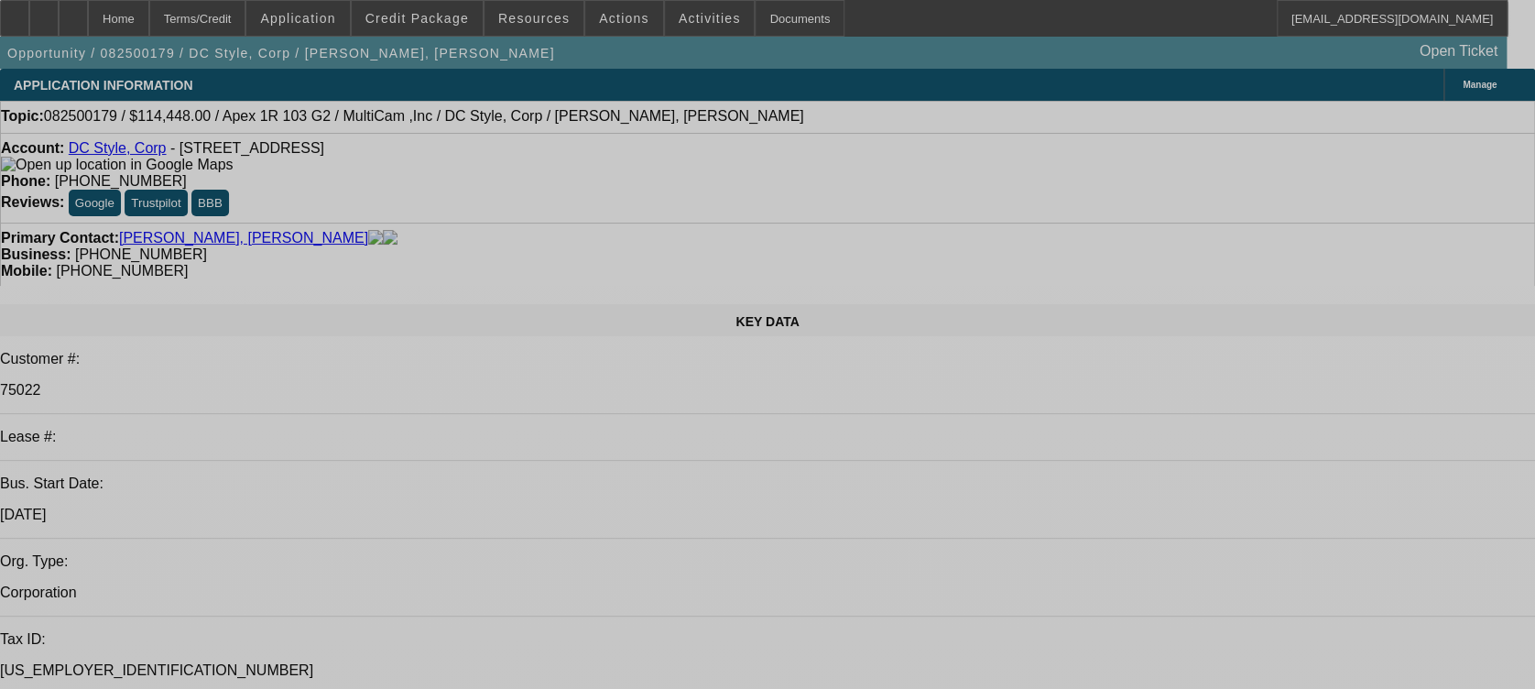
select select "0"
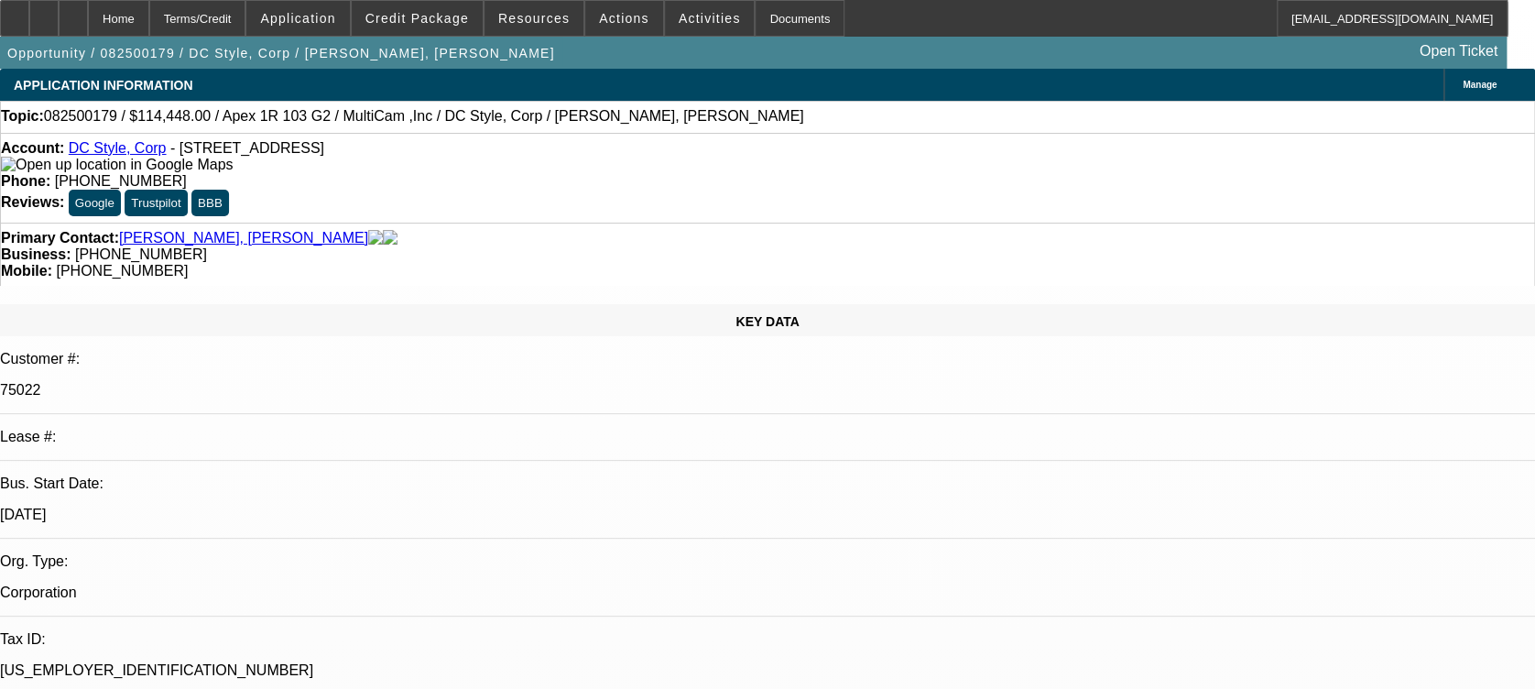
select select "0"
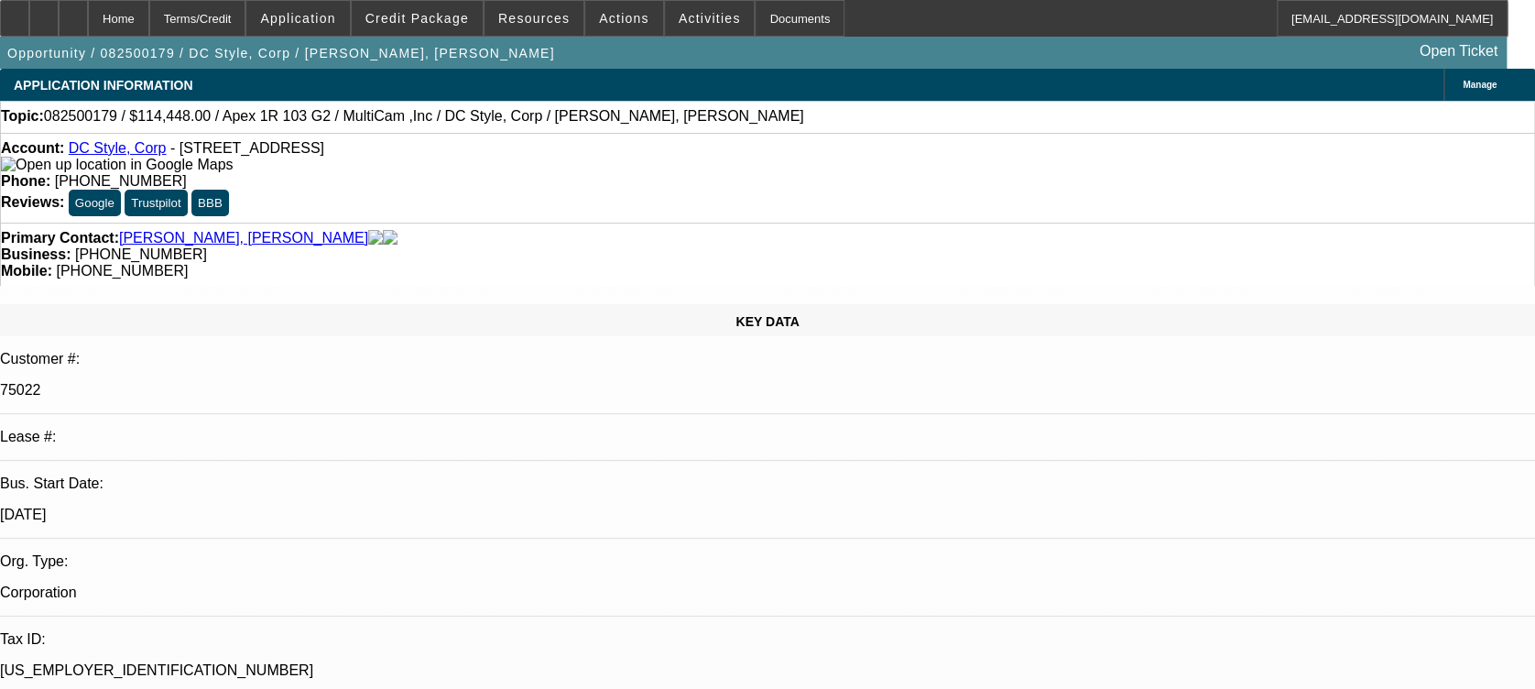
select select "0"
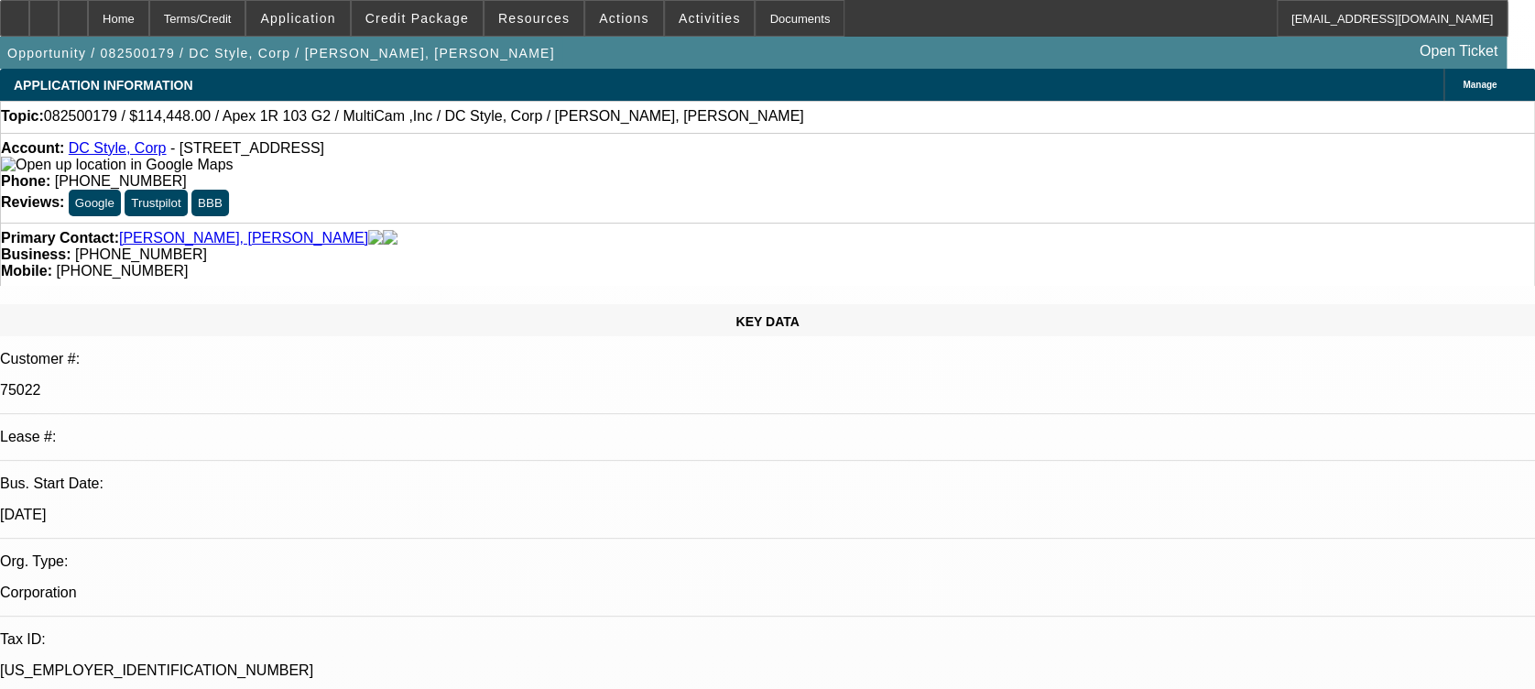
select select "1"
select select "6"
select select "1"
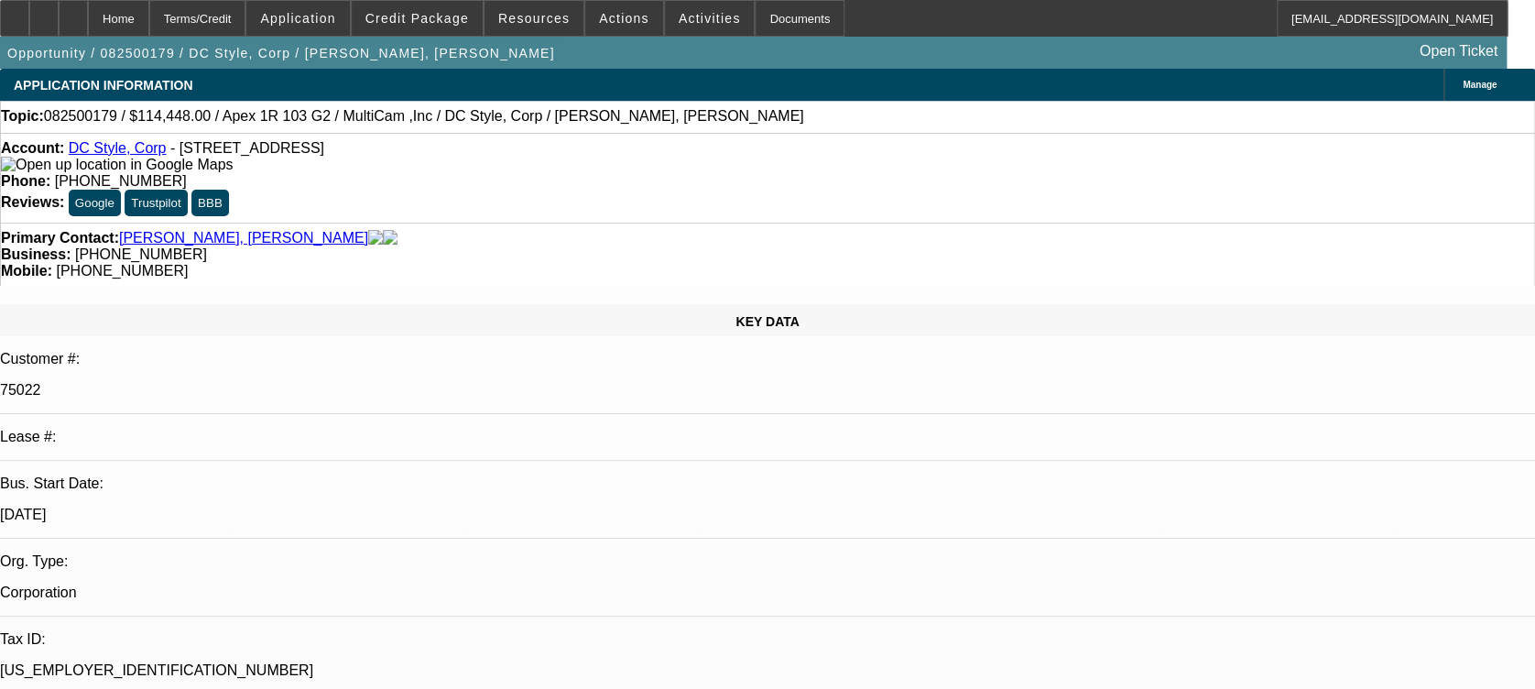
select select "6"
select select "1"
select select "6"
select select "1"
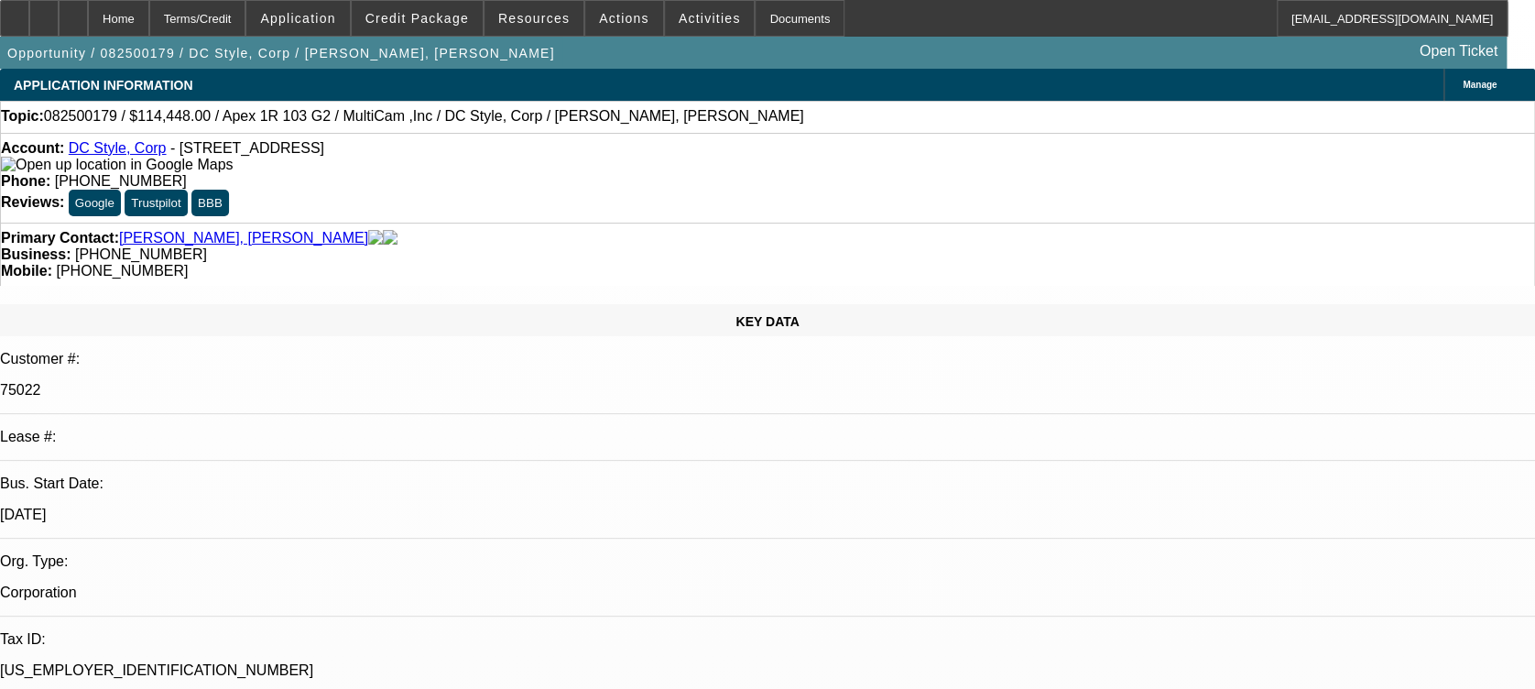
select select "1"
select select "6"
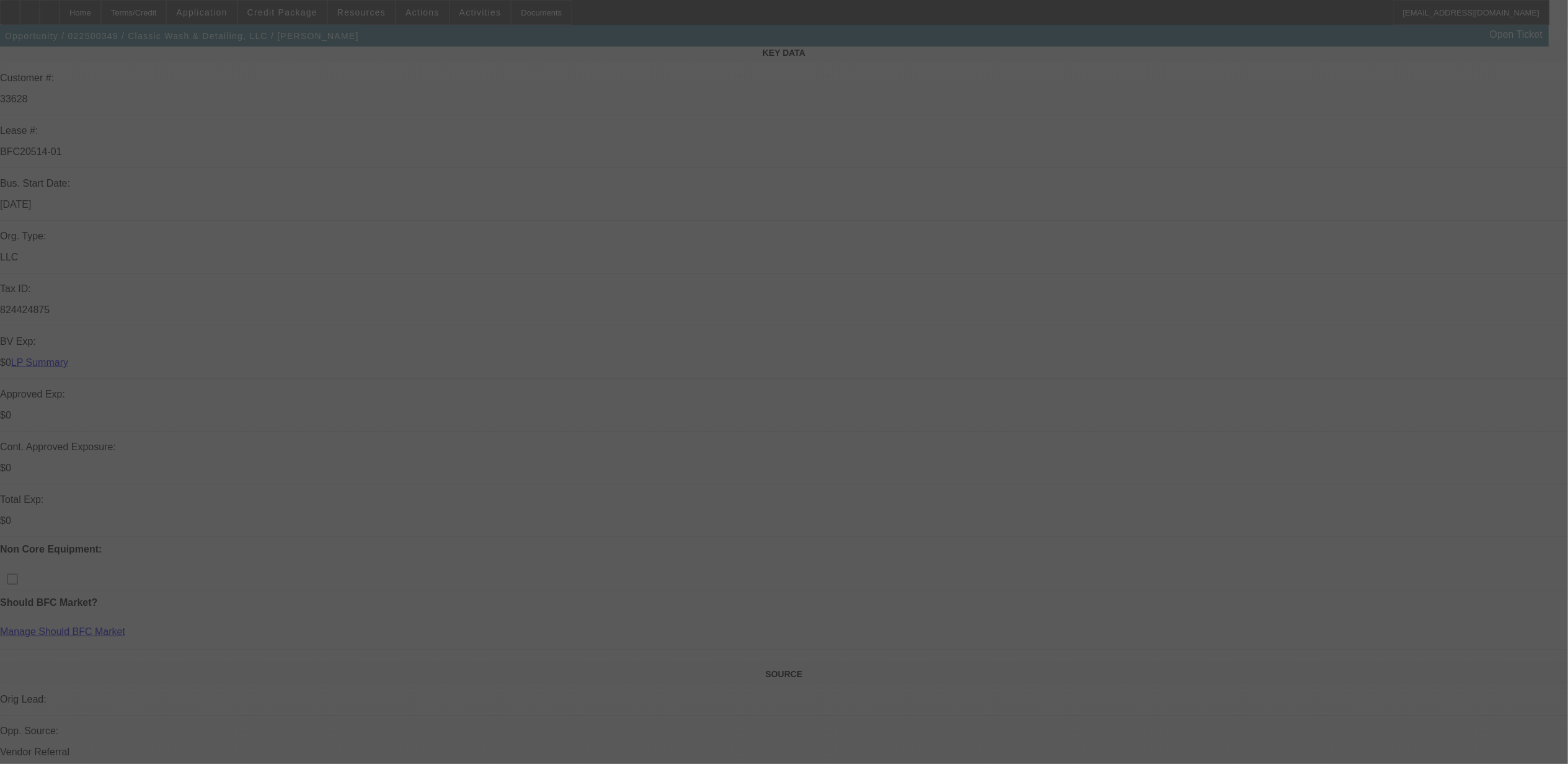
scroll to position [413, 0]
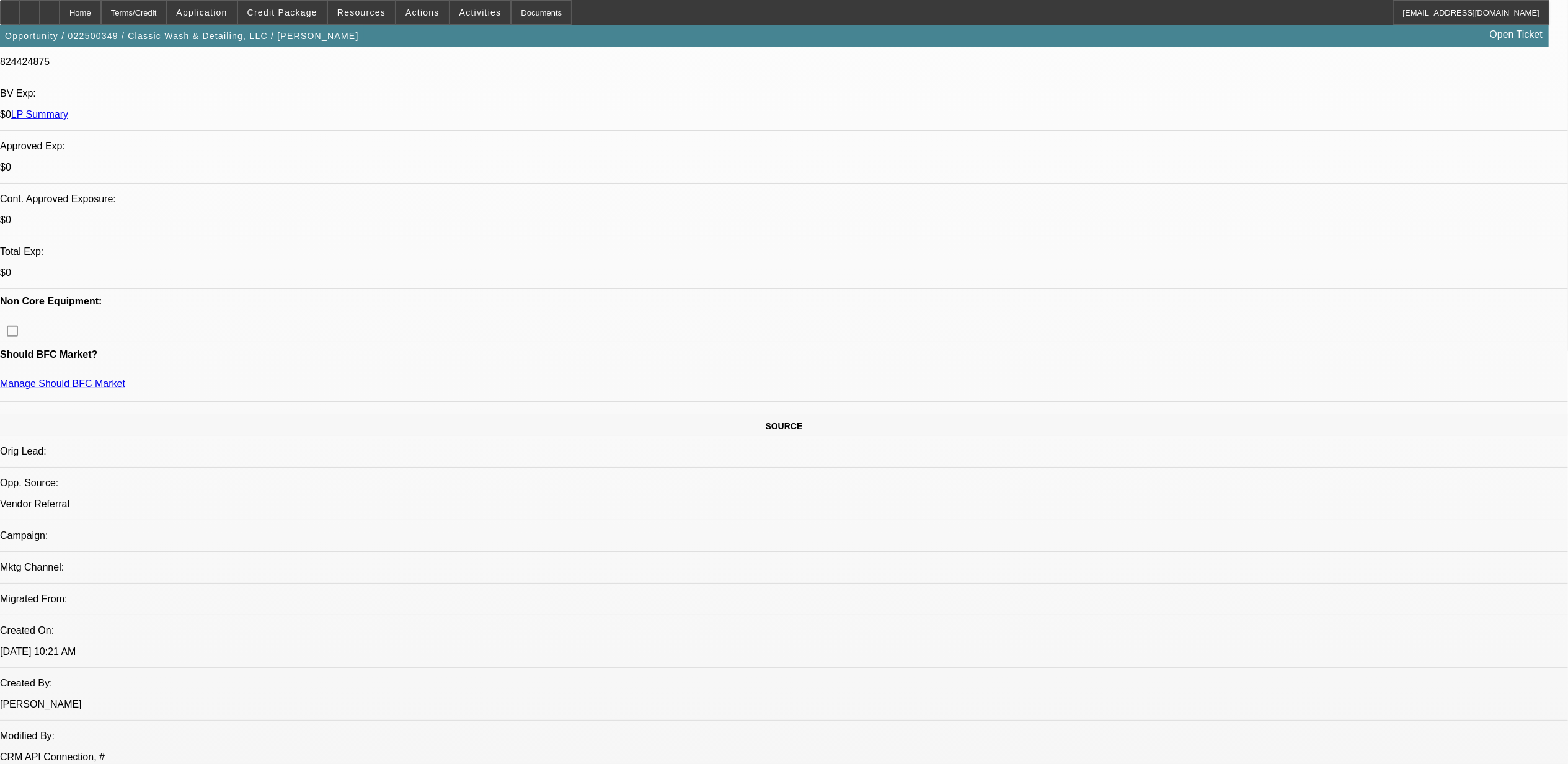
select select "0"
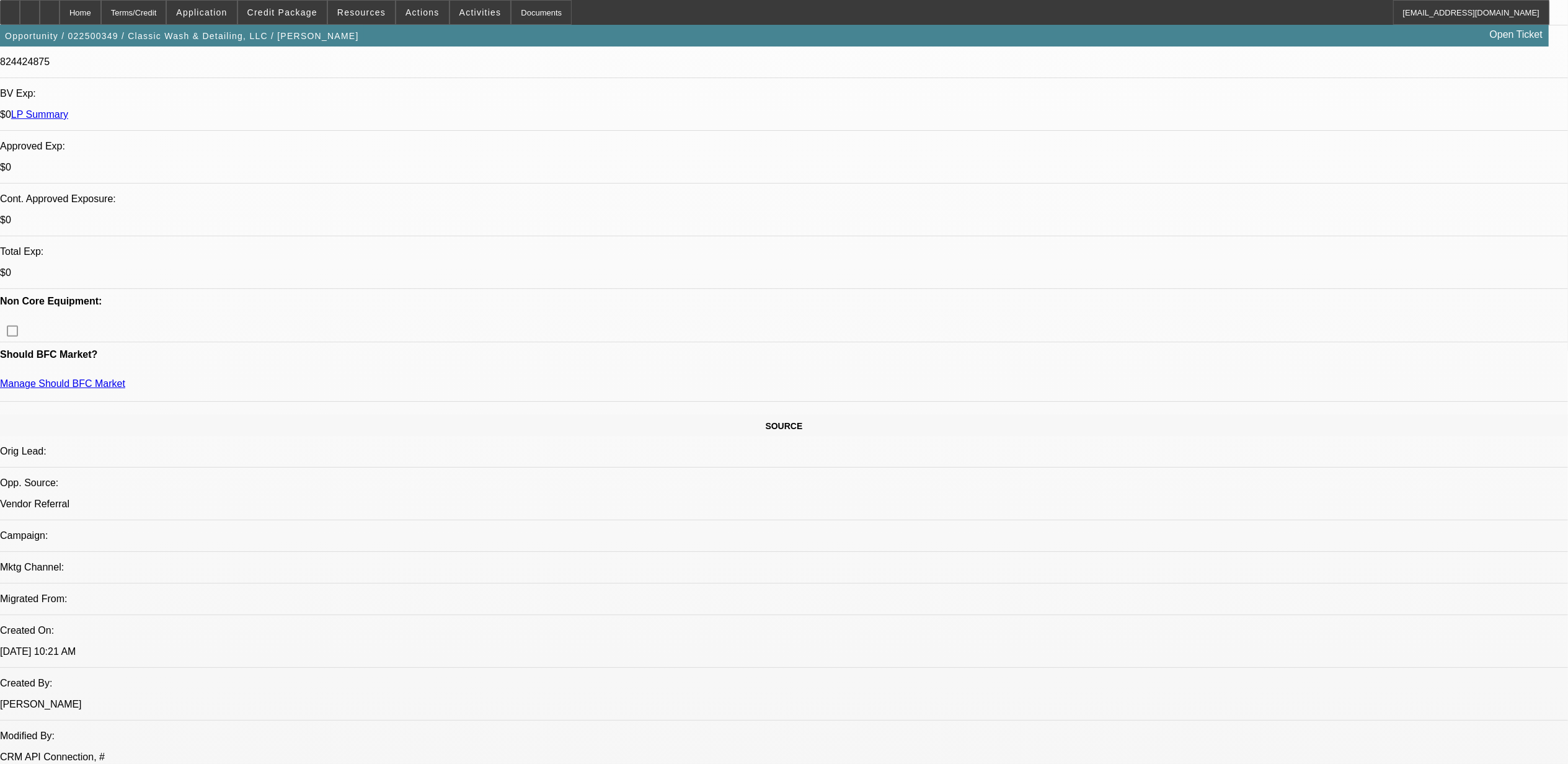
select select "0.1"
select select "0"
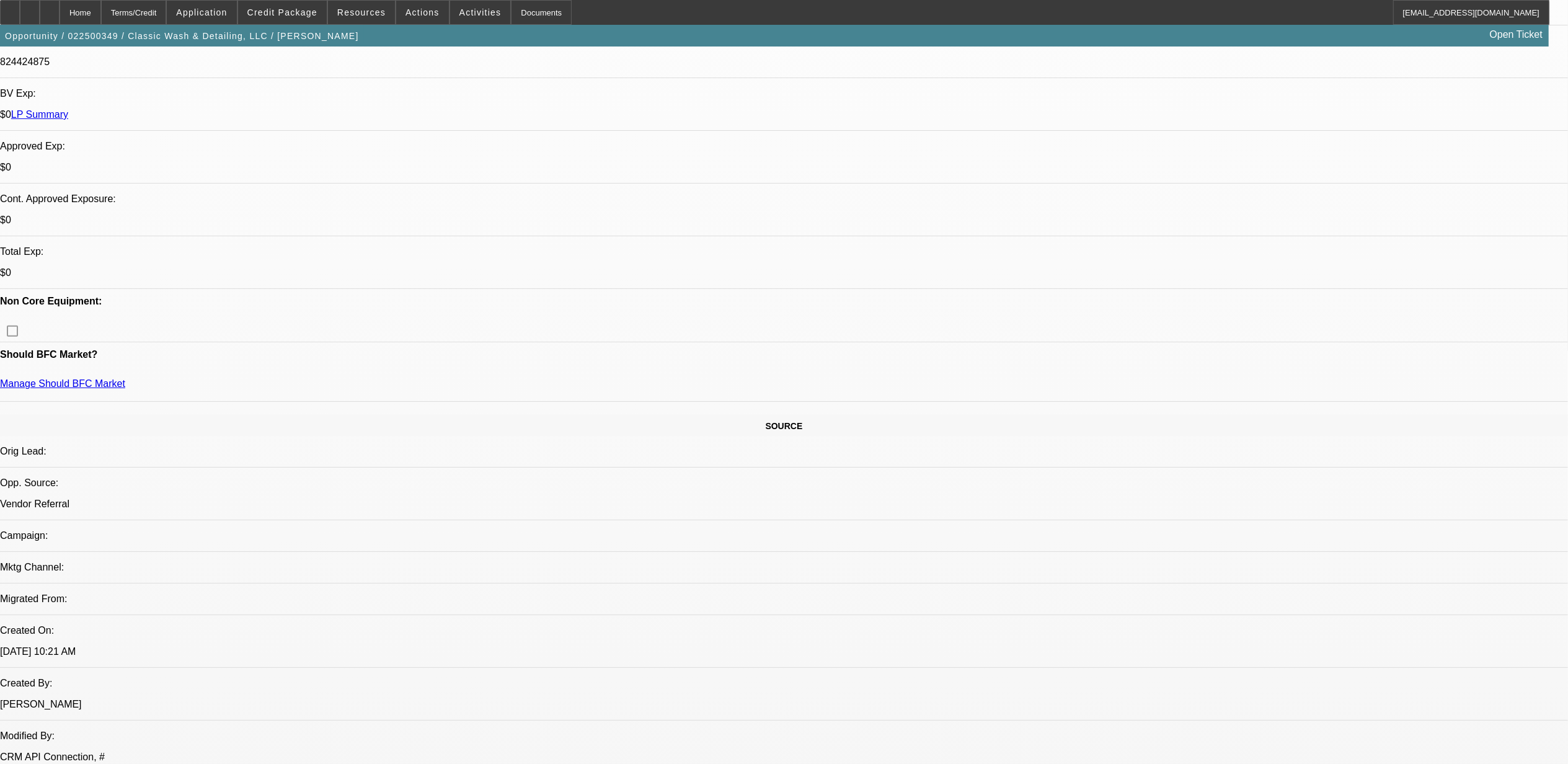
select select "0"
select select "1"
select select "3"
select select "6"
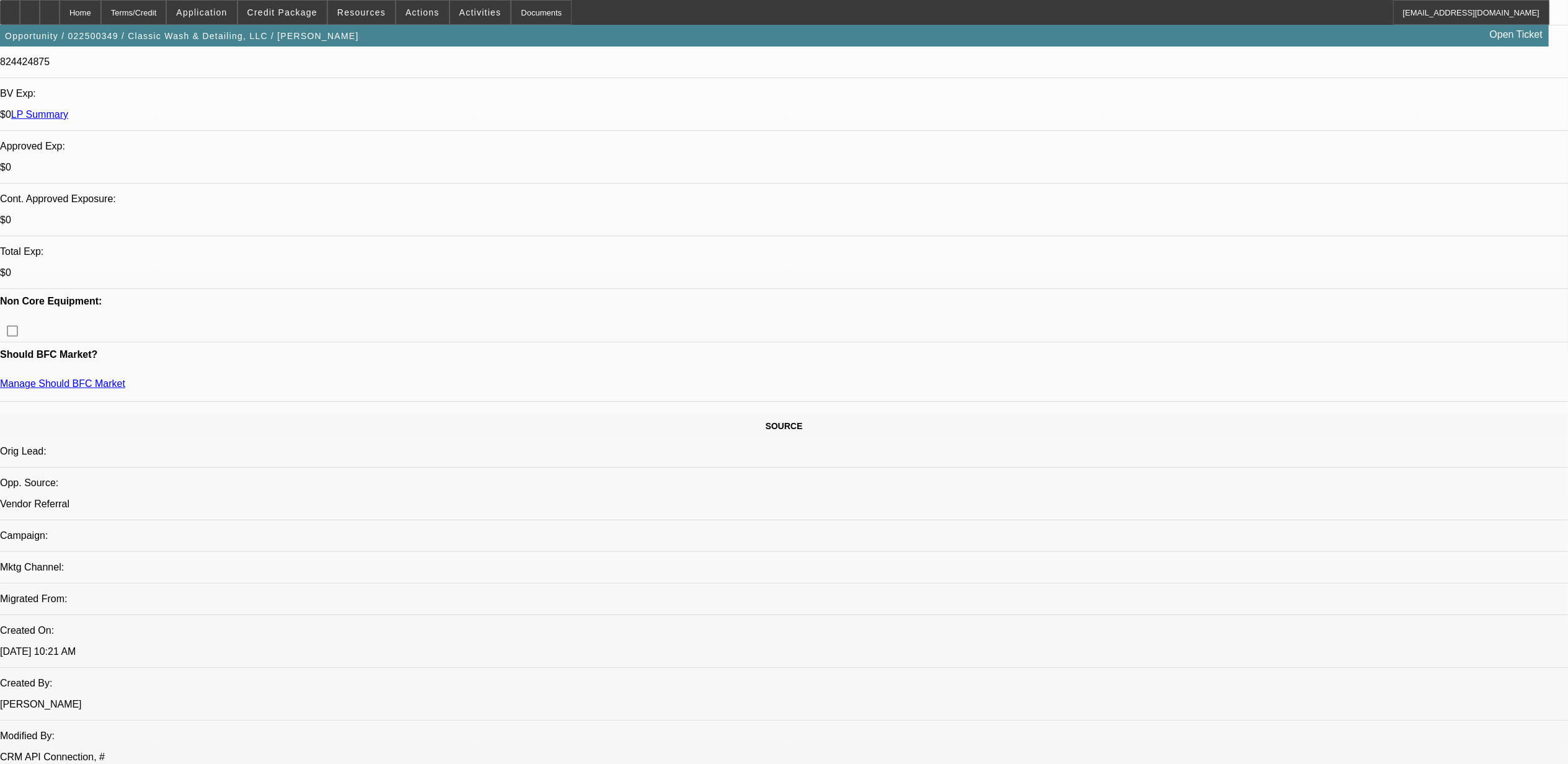
select select "1"
select select "3"
select select "4"
select select "1"
select select "3"
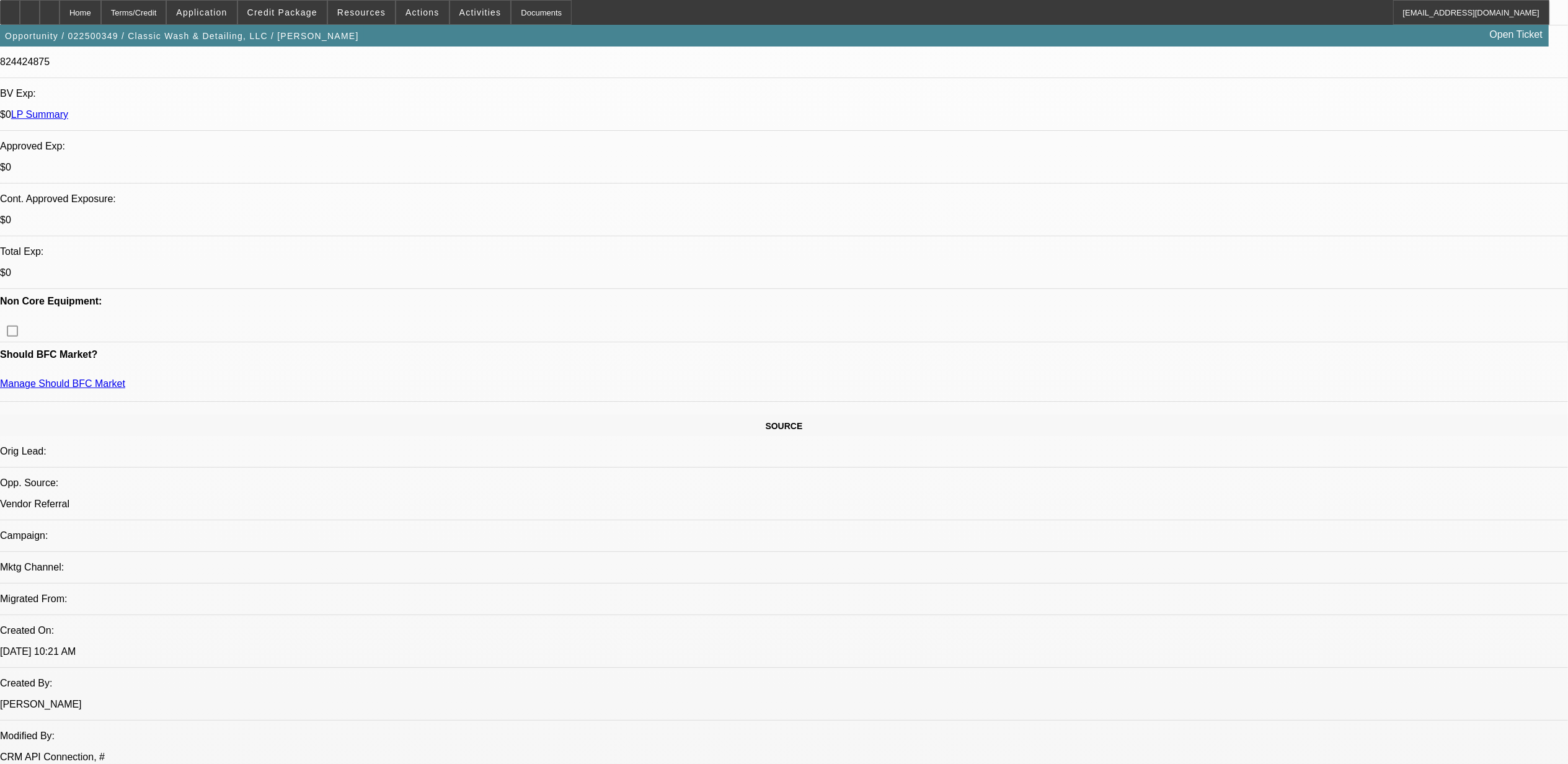
select select "6"
select select "1"
select select "6"
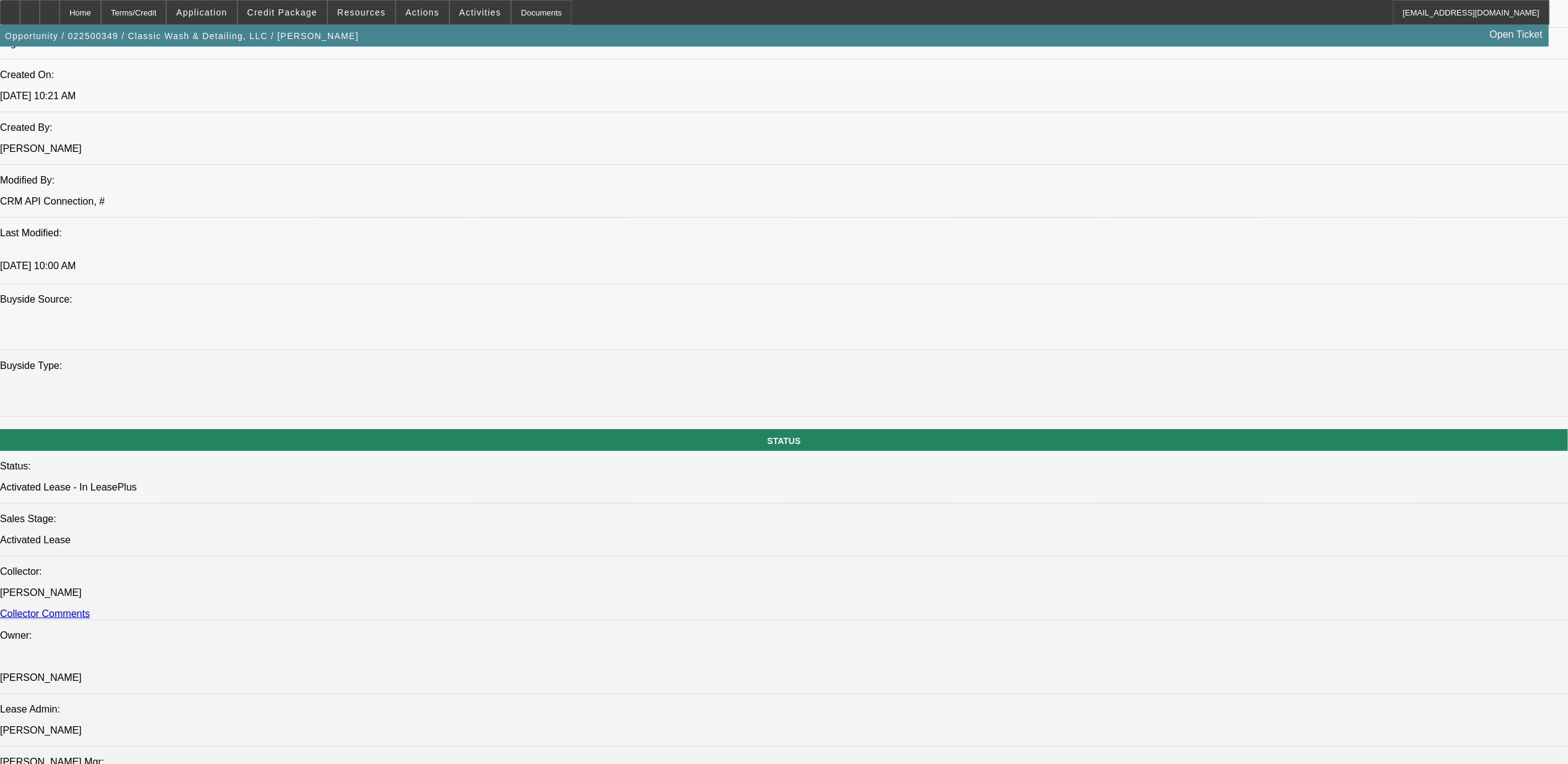
scroll to position [743, 0]
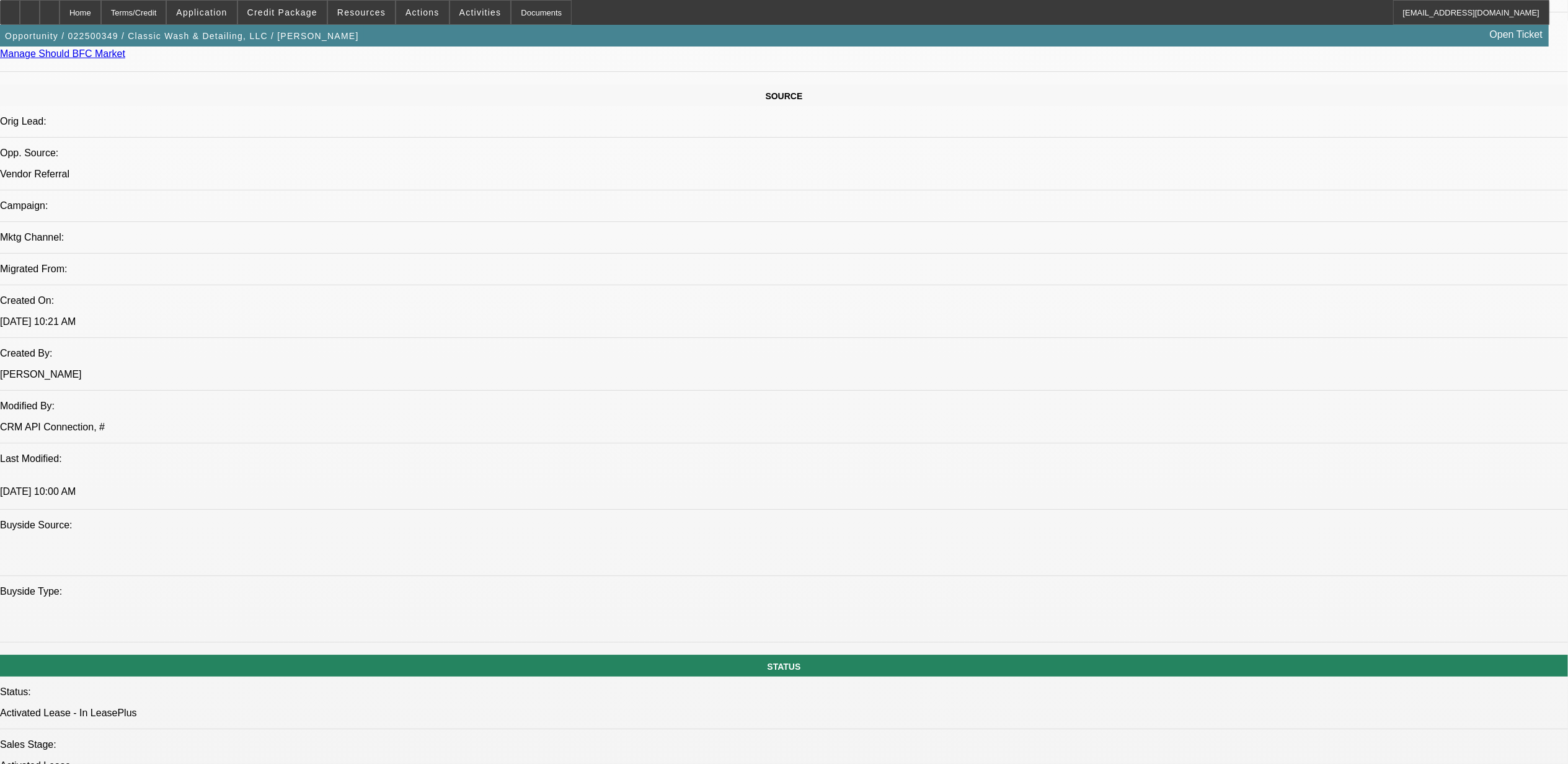
drag, startPoint x: 644, startPoint y: 248, endPoint x: 755, endPoint y: 251, distance: 111.0
drag, startPoint x: 755, startPoint y: 251, endPoint x: 648, endPoint y: 283, distance: 111.7
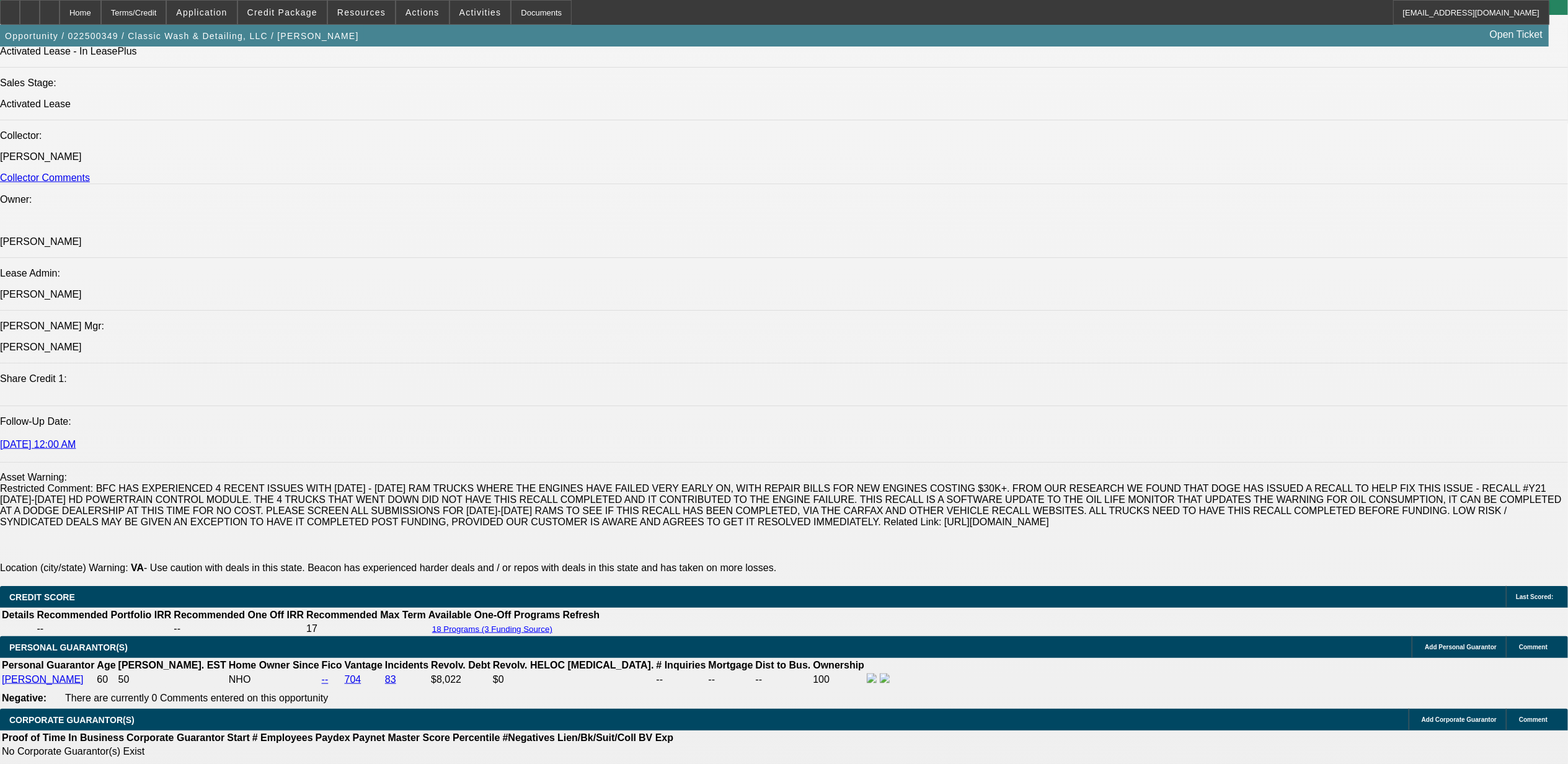
drag, startPoint x: 1187, startPoint y: 167, endPoint x: 1196, endPoint y: 189, distance: 23.8
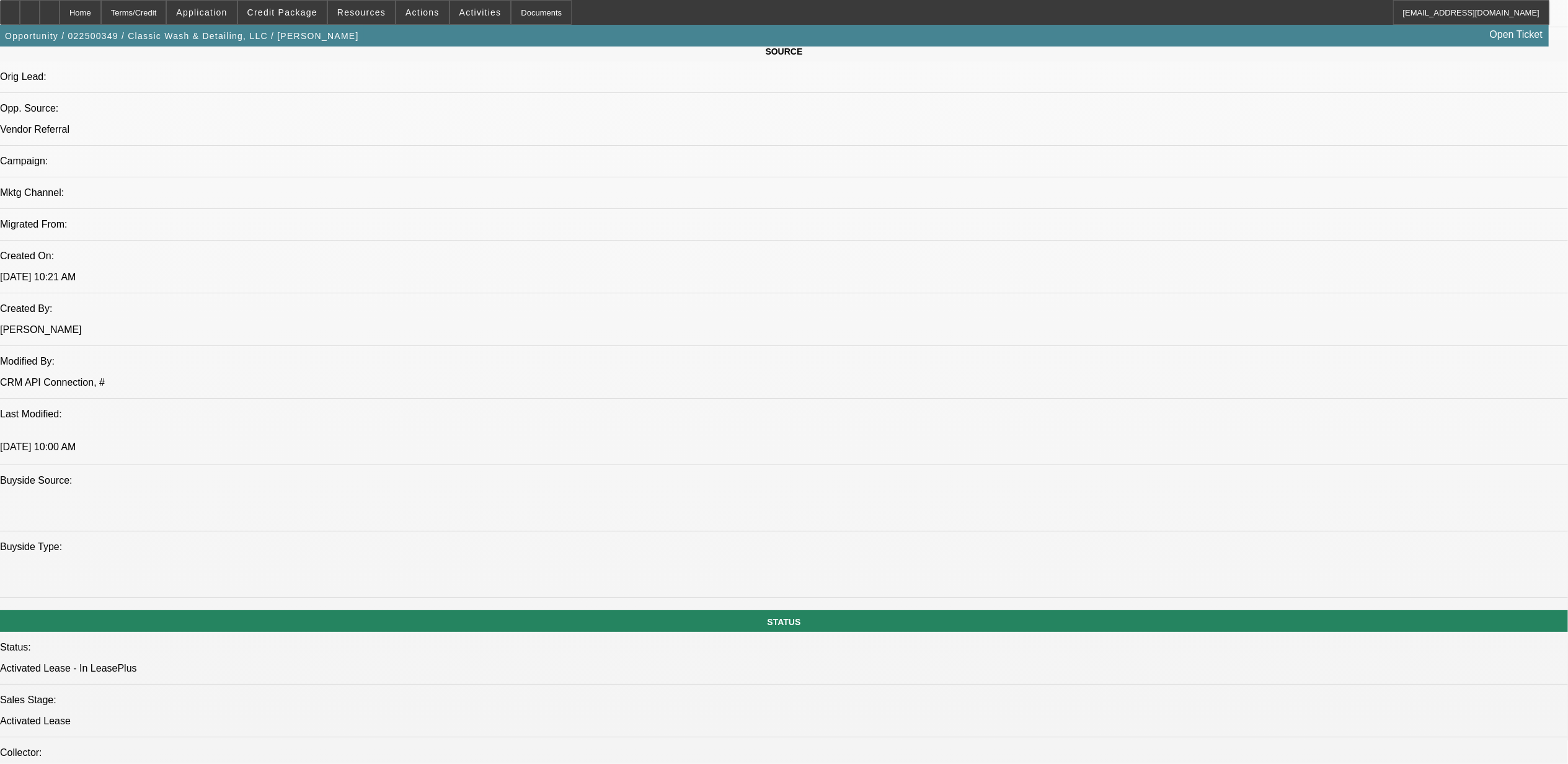
scroll to position [743, 0]
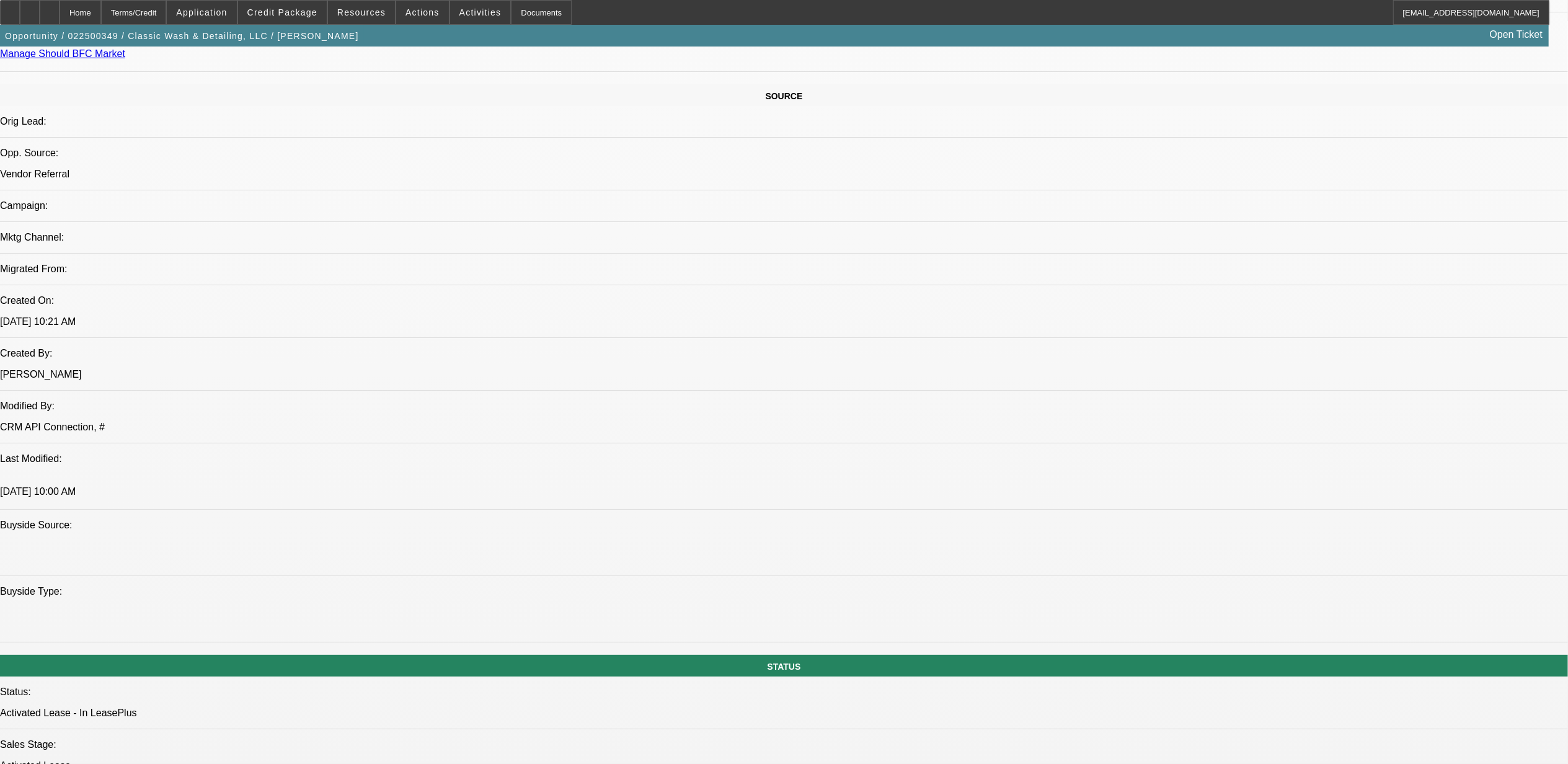
drag, startPoint x: 645, startPoint y: 249, endPoint x: 701, endPoint y: 251, distance: 56.0
drag, startPoint x: 701, startPoint y: 251, endPoint x: 710, endPoint y: 266, distance: 17.5
drag, startPoint x: 826, startPoint y: 253, endPoint x: 824, endPoint y: 298, distance: 45.0
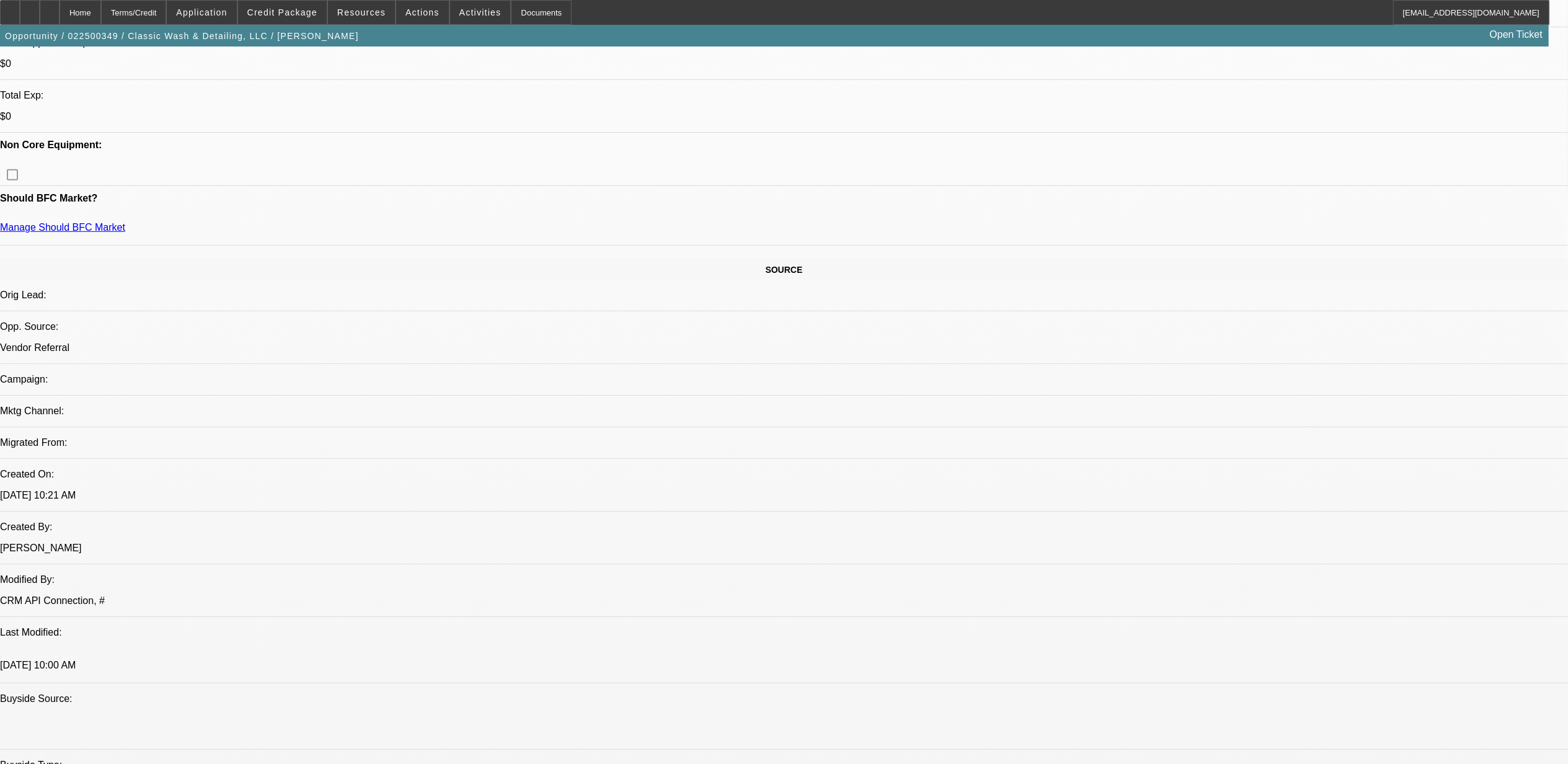
scroll to position [282, 0]
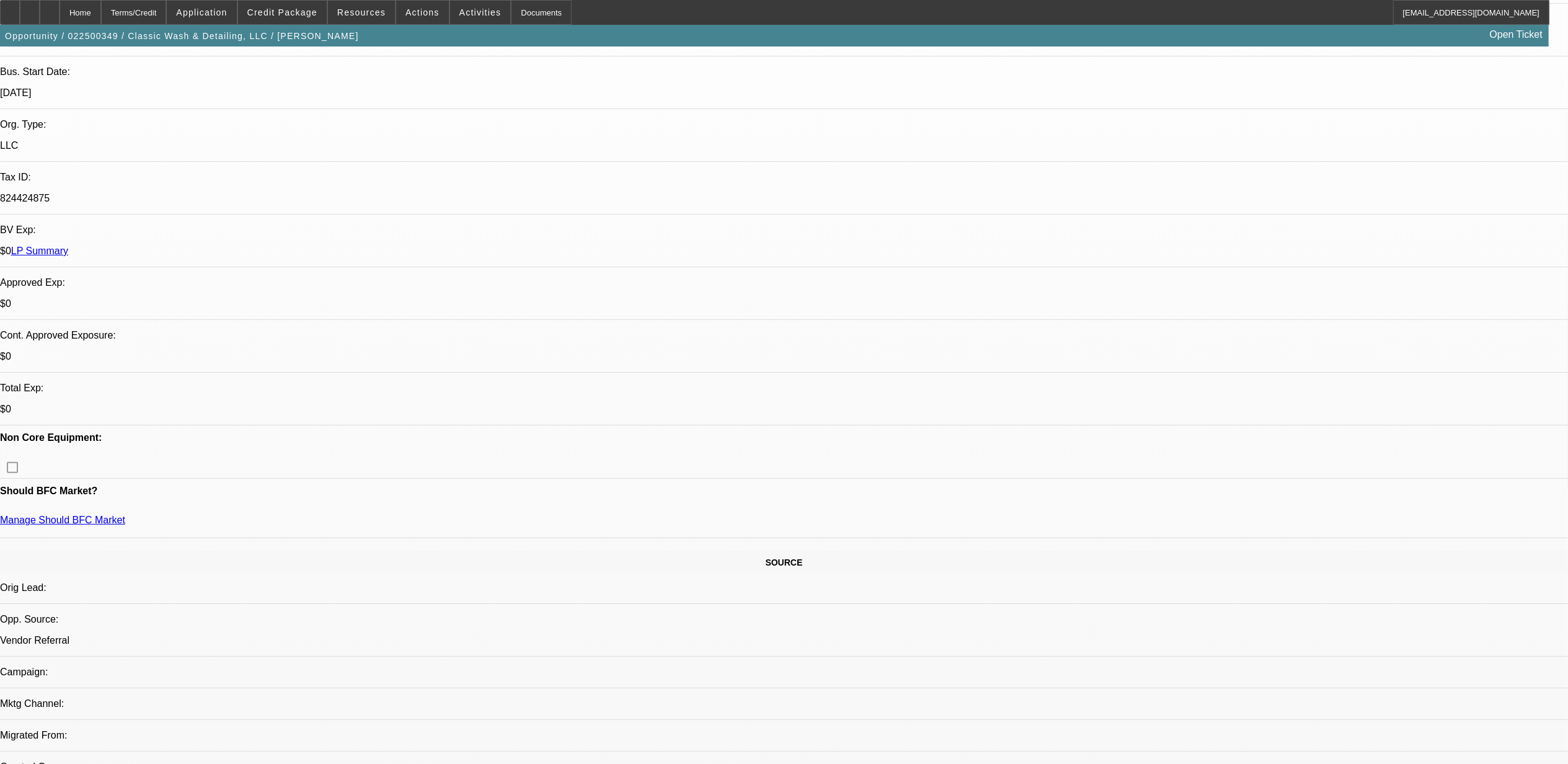
scroll to position [0, 0]
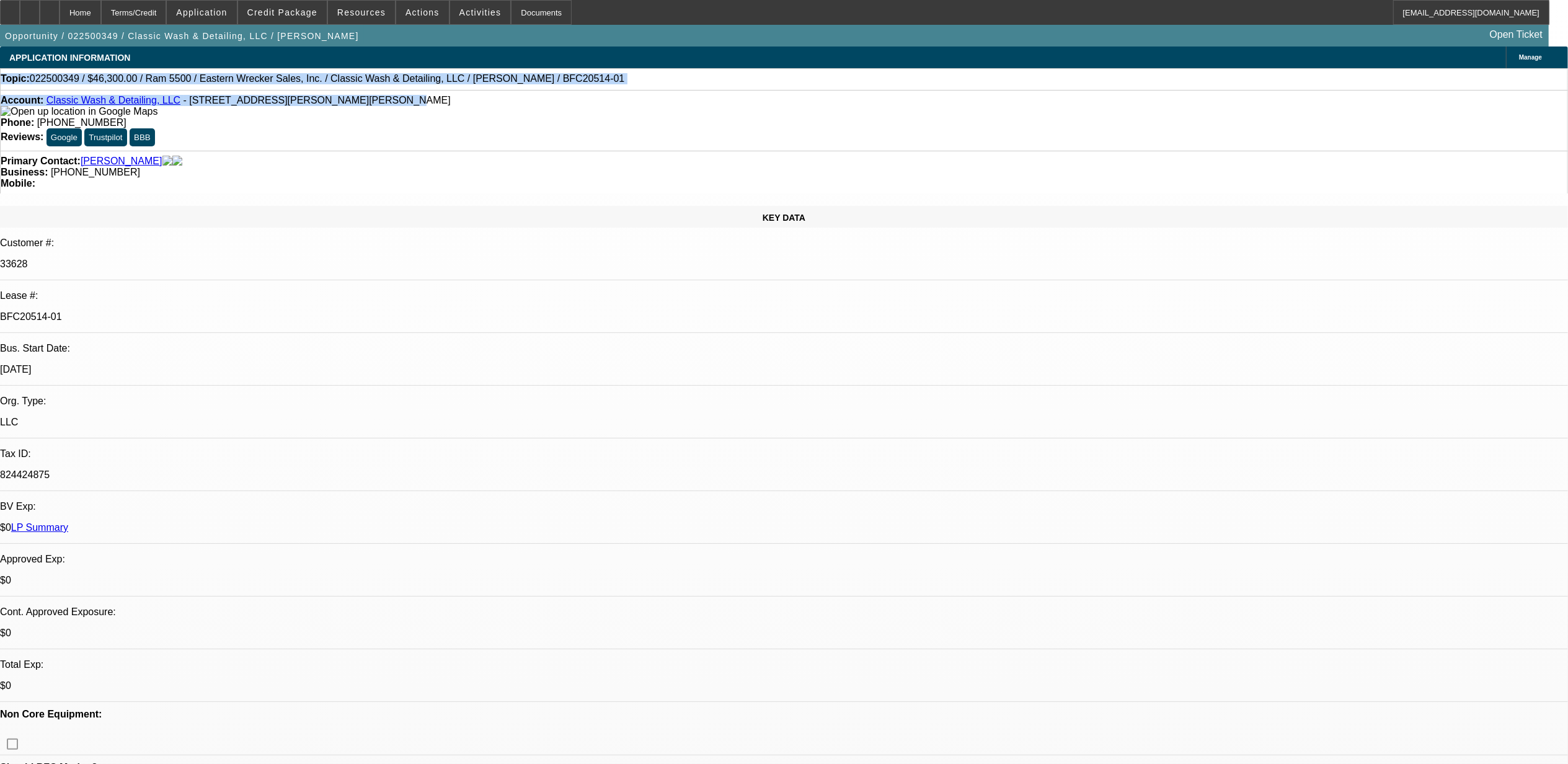
drag, startPoint x: 353, startPoint y: 102, endPoint x: 18, endPoint y: 81, distance: 335.7
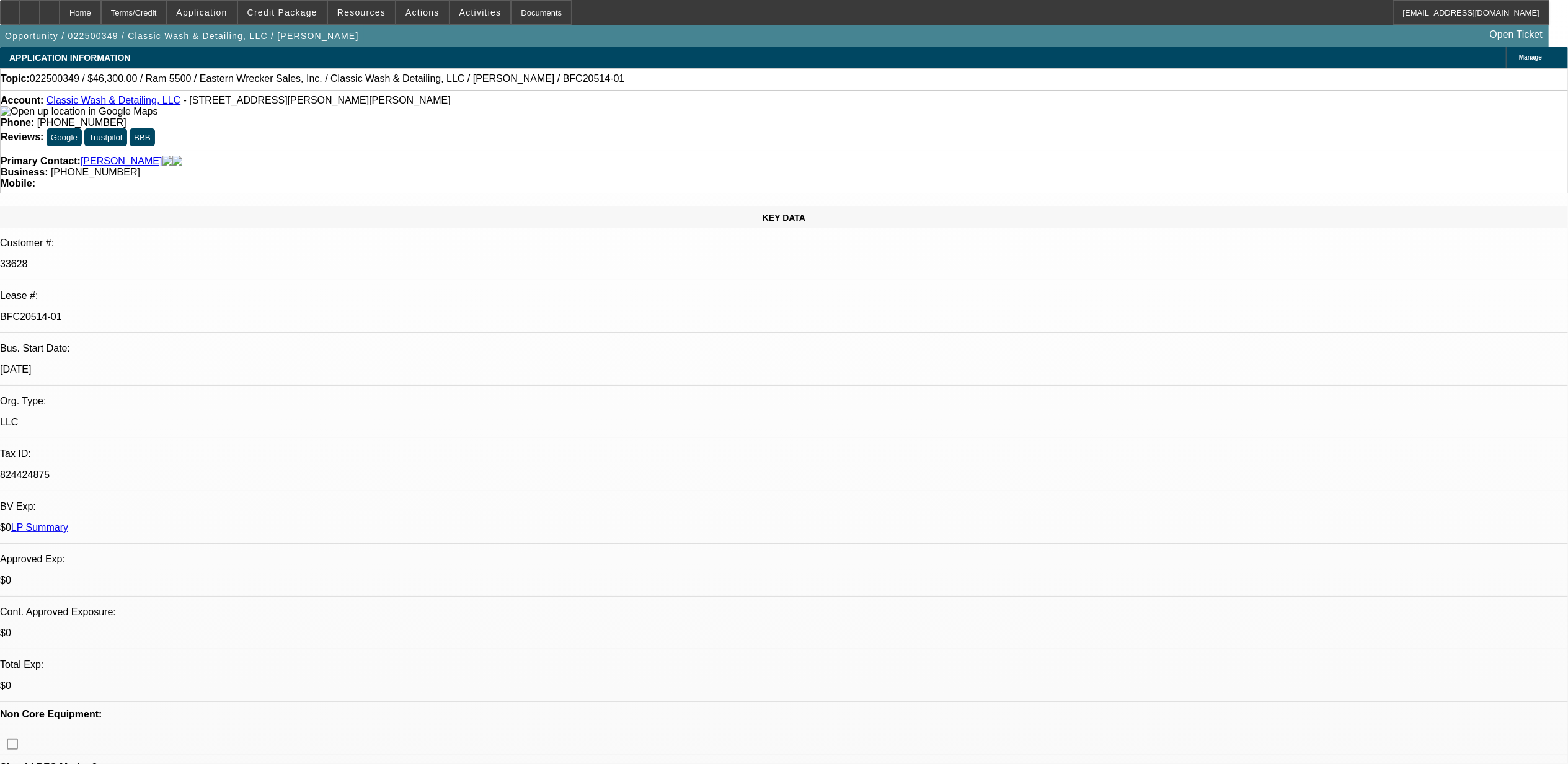
click at [343, 117] on div "Account: Classic Wash & Detailing, LLC - 8068 Florence Ave, Virgilina, VA 24598" at bounding box center [784, 106] width 1567 height 22
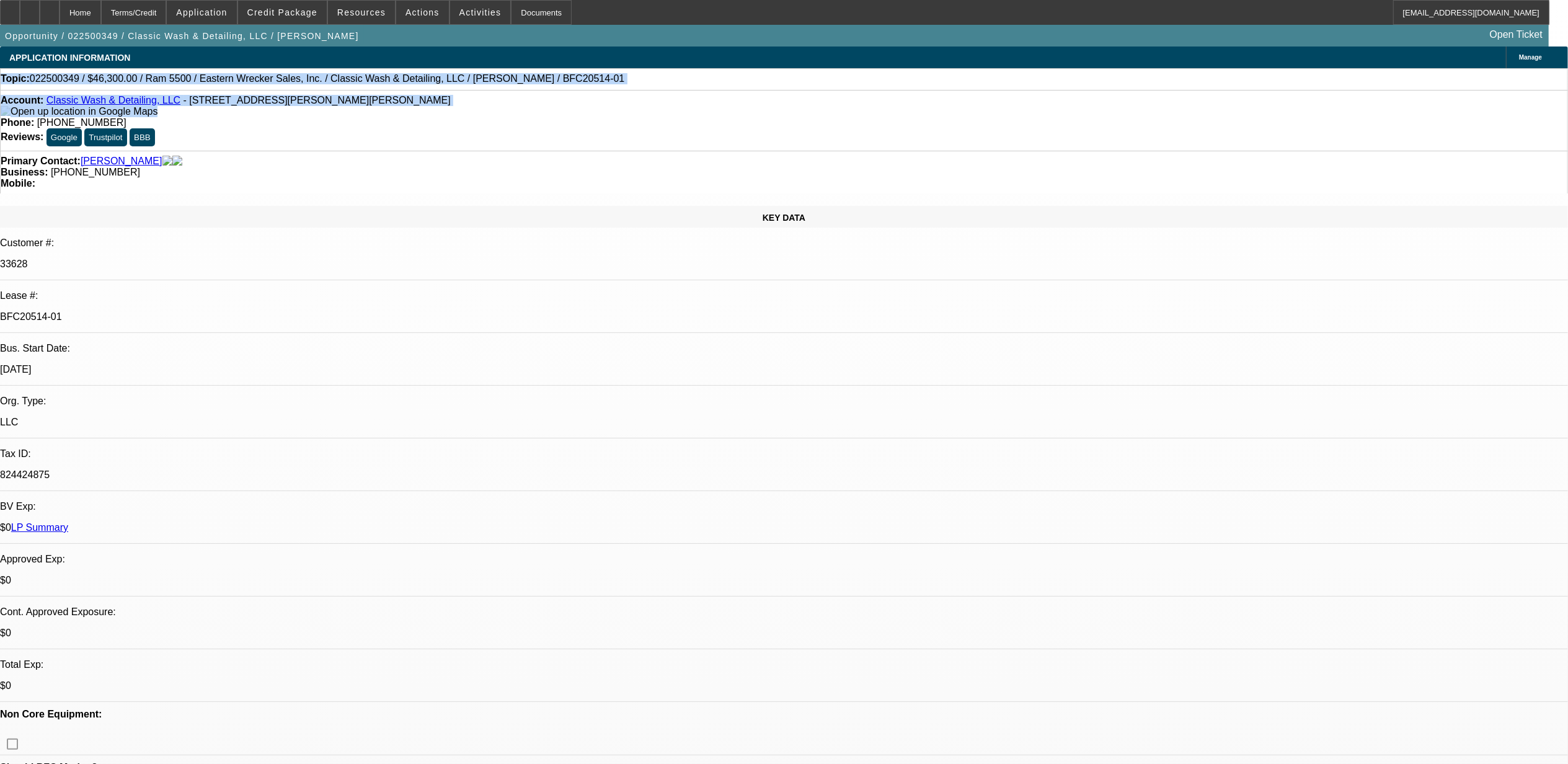
drag, startPoint x: 340, startPoint y: 110, endPoint x: 20, endPoint y: 70, distance: 322.5
click at [395, 156] on div "Primary Contact: Walker, Michael" at bounding box center [784, 161] width 1567 height 11
drag, startPoint x: 72, startPoint y: 68, endPoint x: 28, endPoint y: 64, distance: 44.2
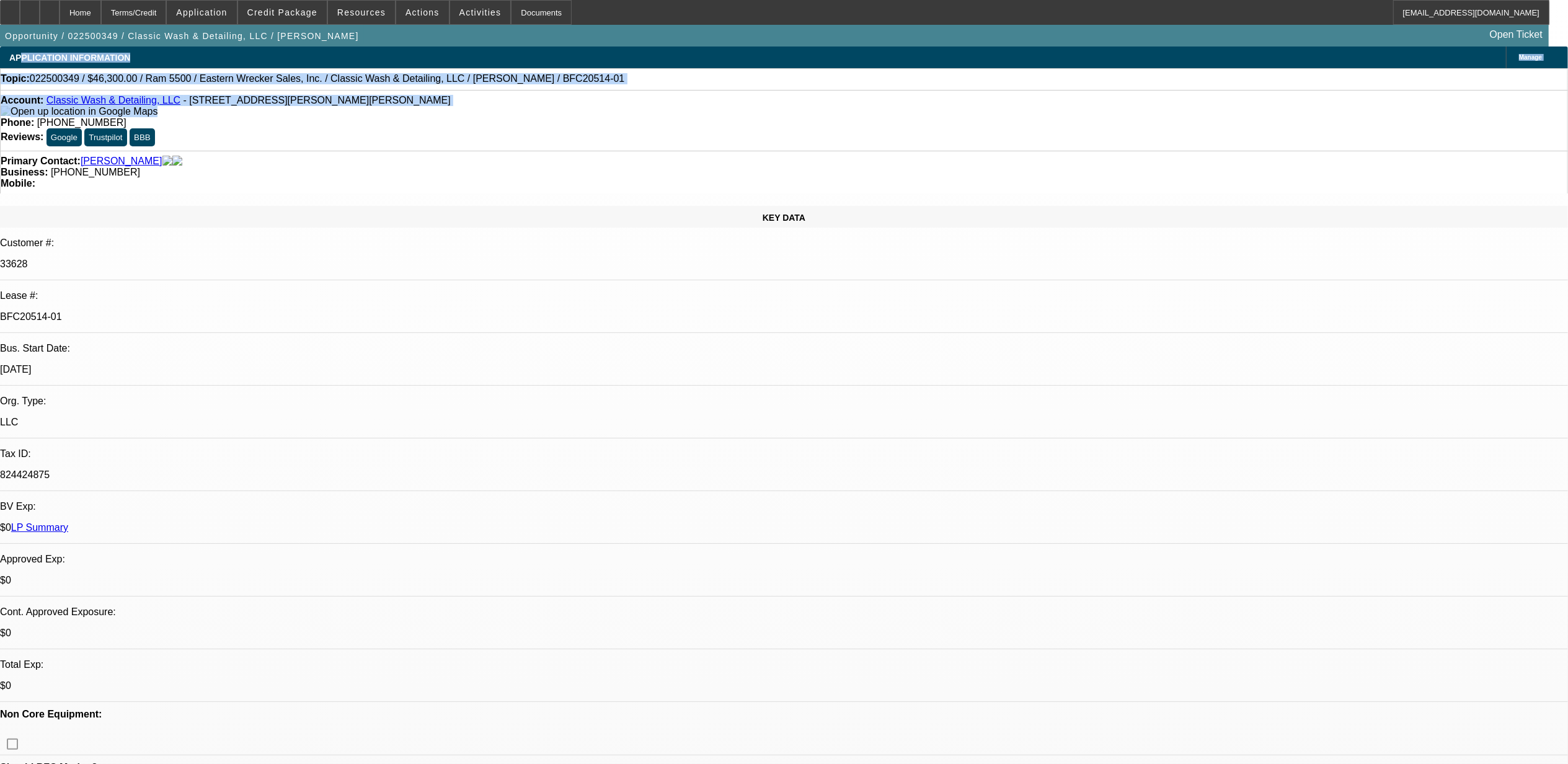
click at [364, 124] on div "Account: Classic Wash & Detailing, LLC - 8068 Florence Ave, Virgilina, VA 24598…" at bounding box center [784, 121] width 1568 height 61
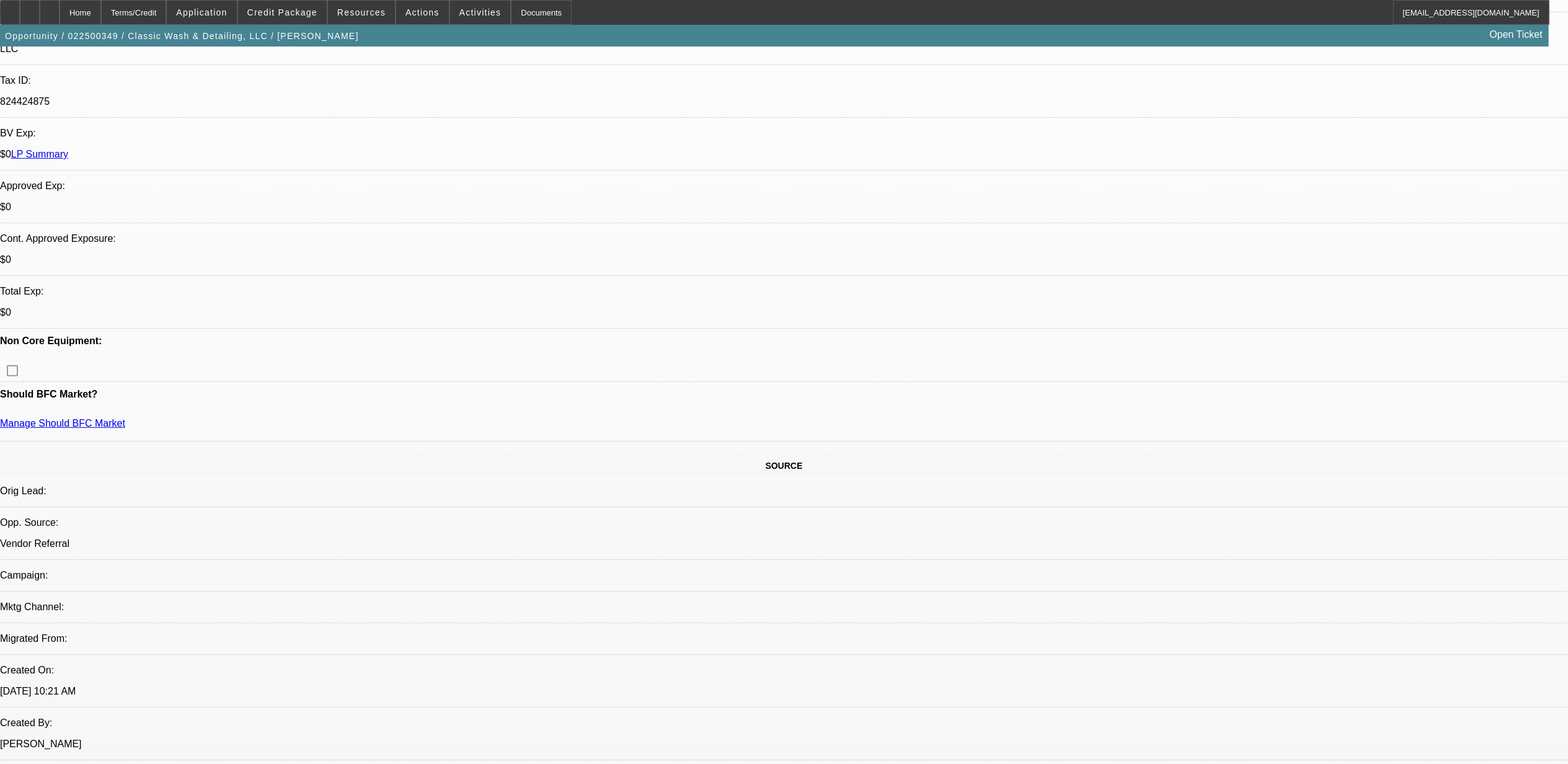
scroll to position [331, 0]
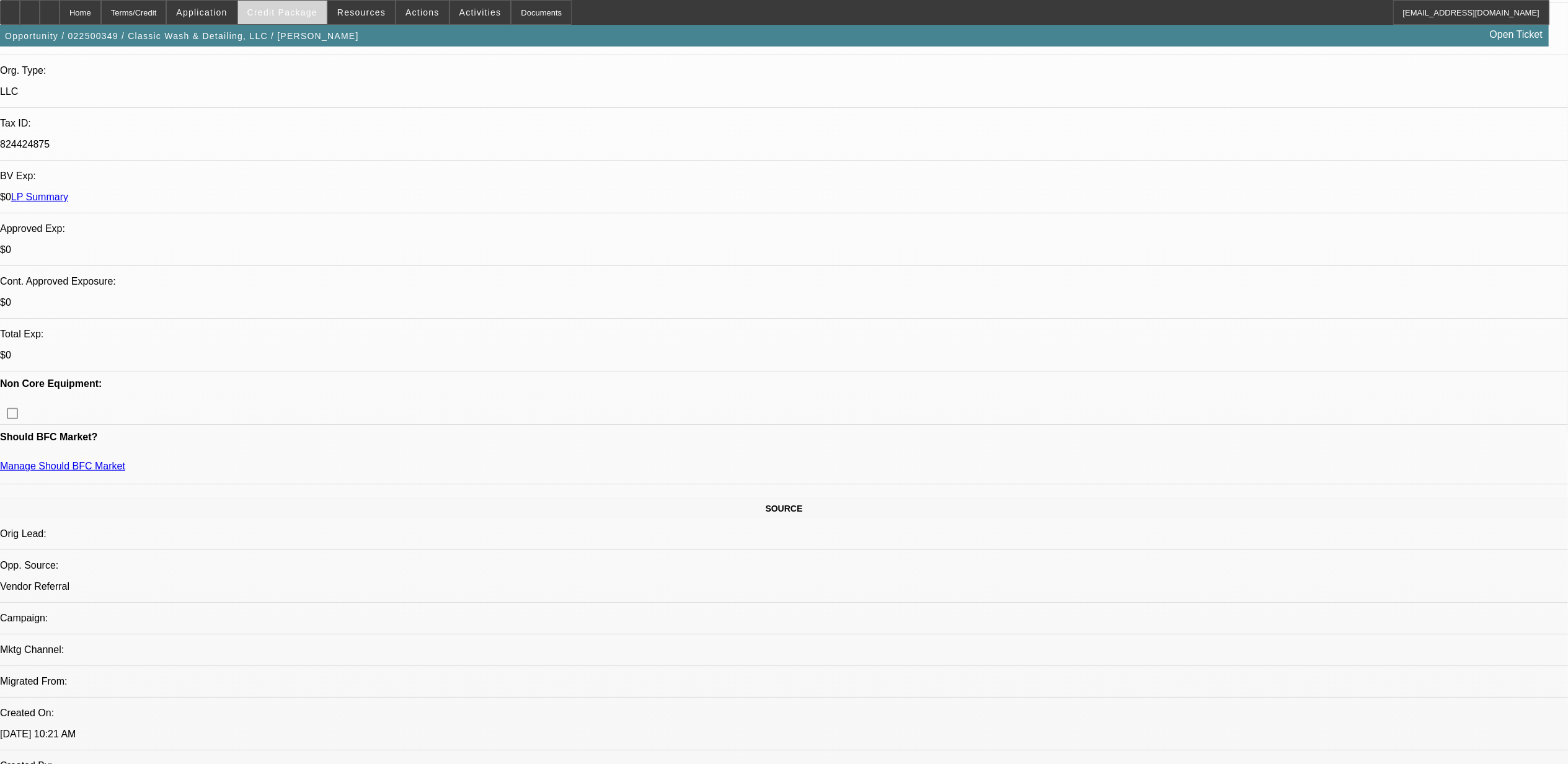
click at [315, 3] on span at bounding box center [282, 12] width 89 height 30
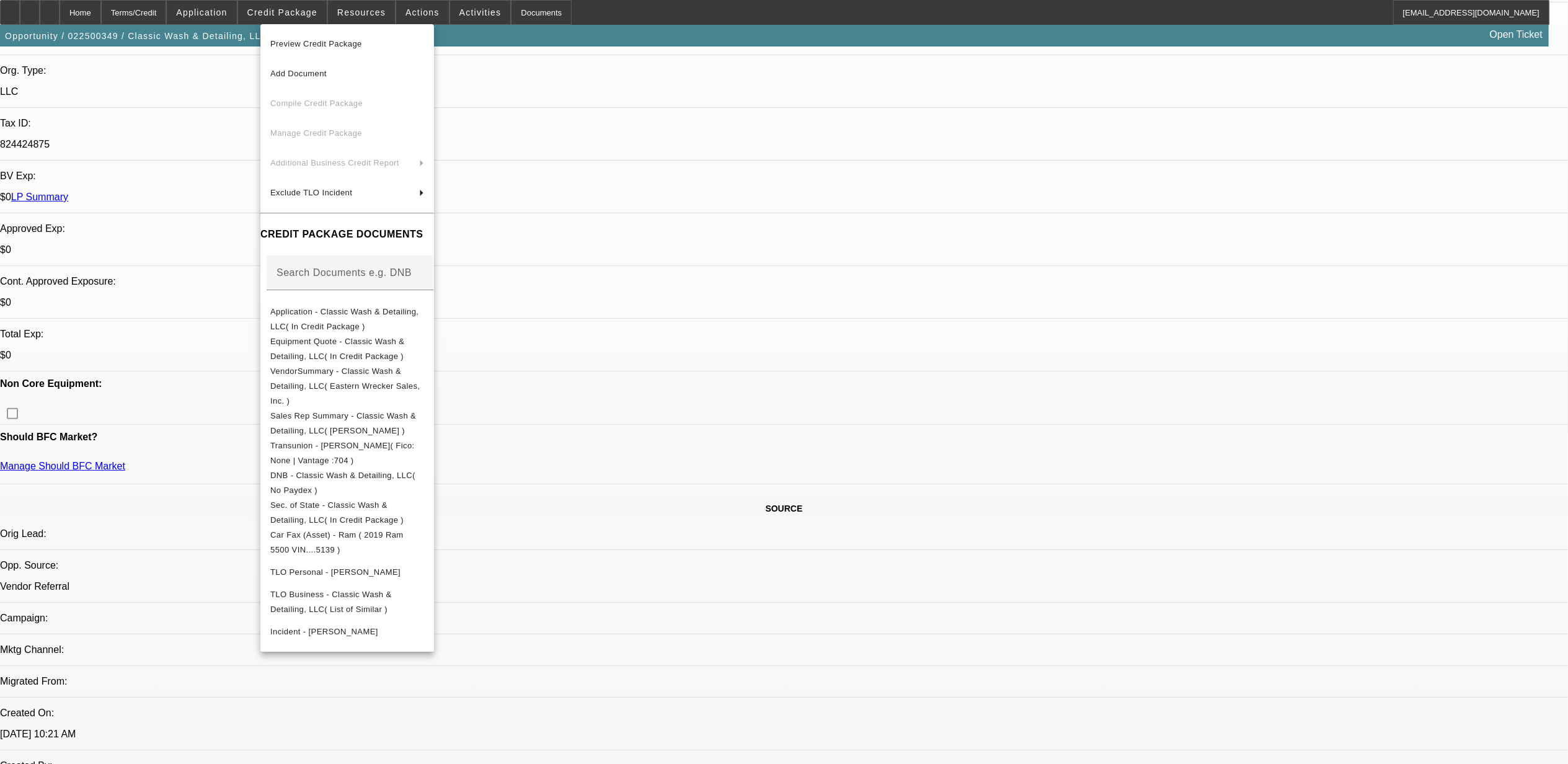
click at [786, 217] on div at bounding box center [784, 382] width 1568 height 764
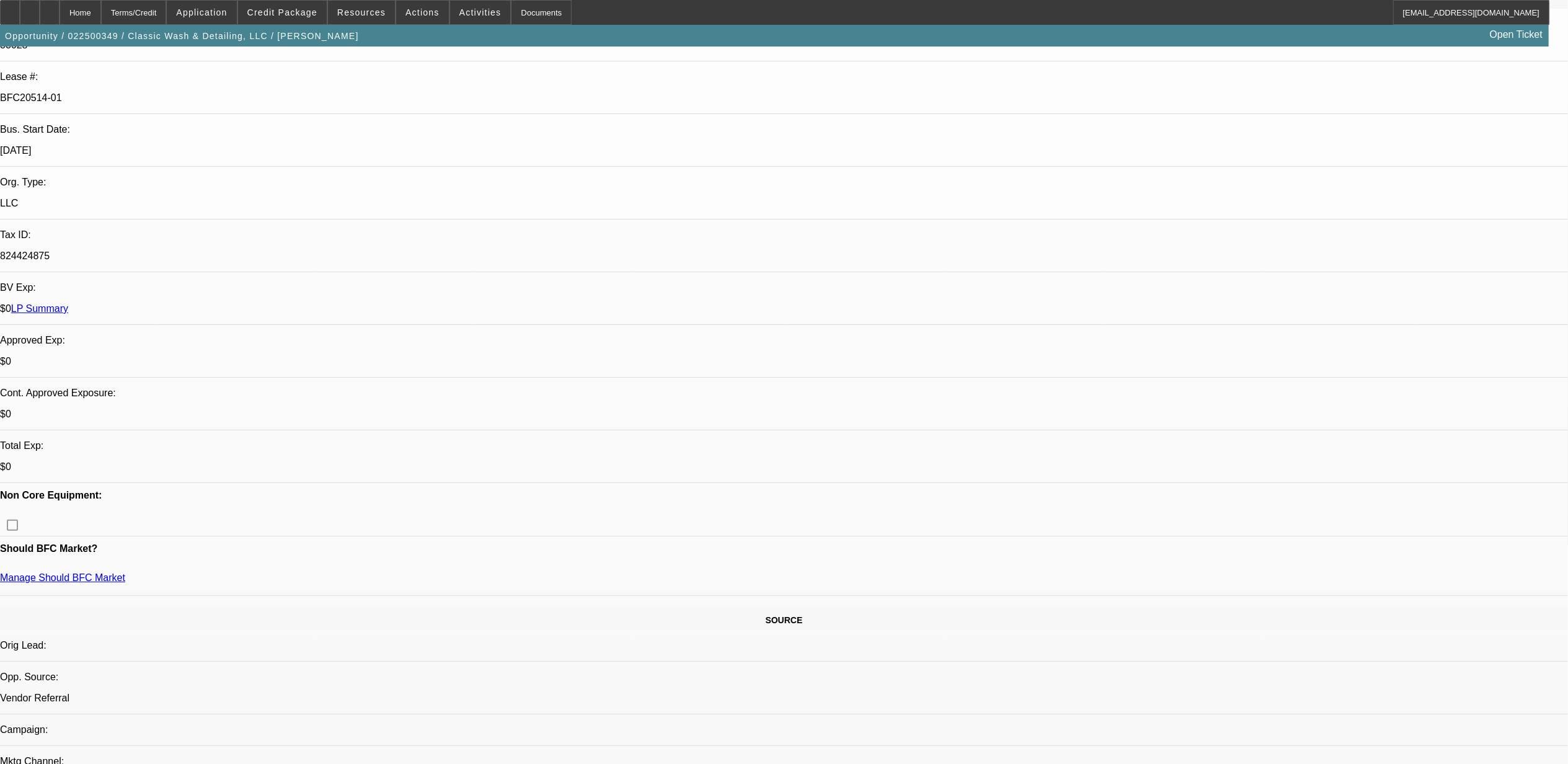
scroll to position [0, 0]
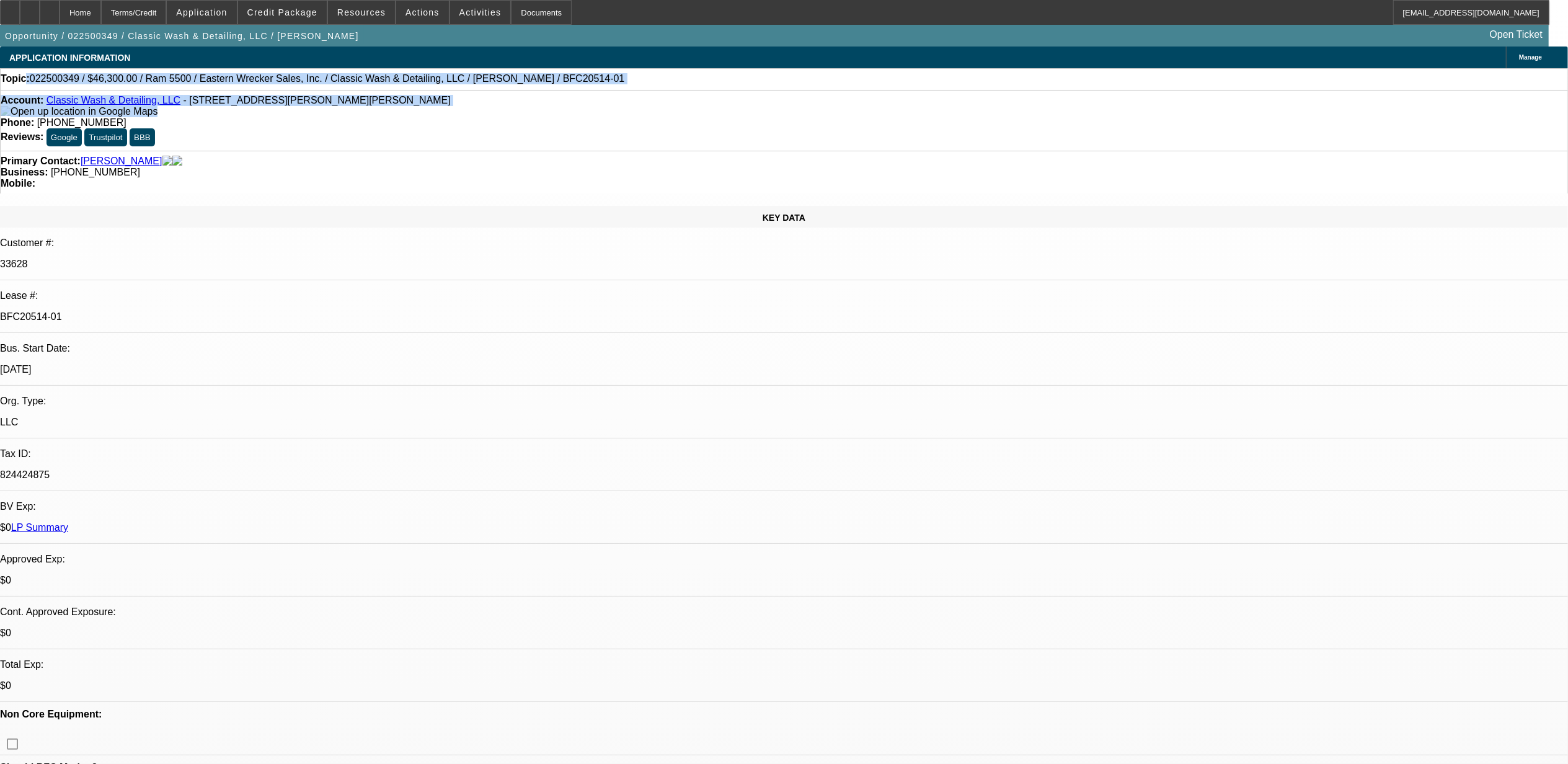
drag, startPoint x: 326, startPoint y: 110, endPoint x: 39, endPoint y: 88, distance: 287.8
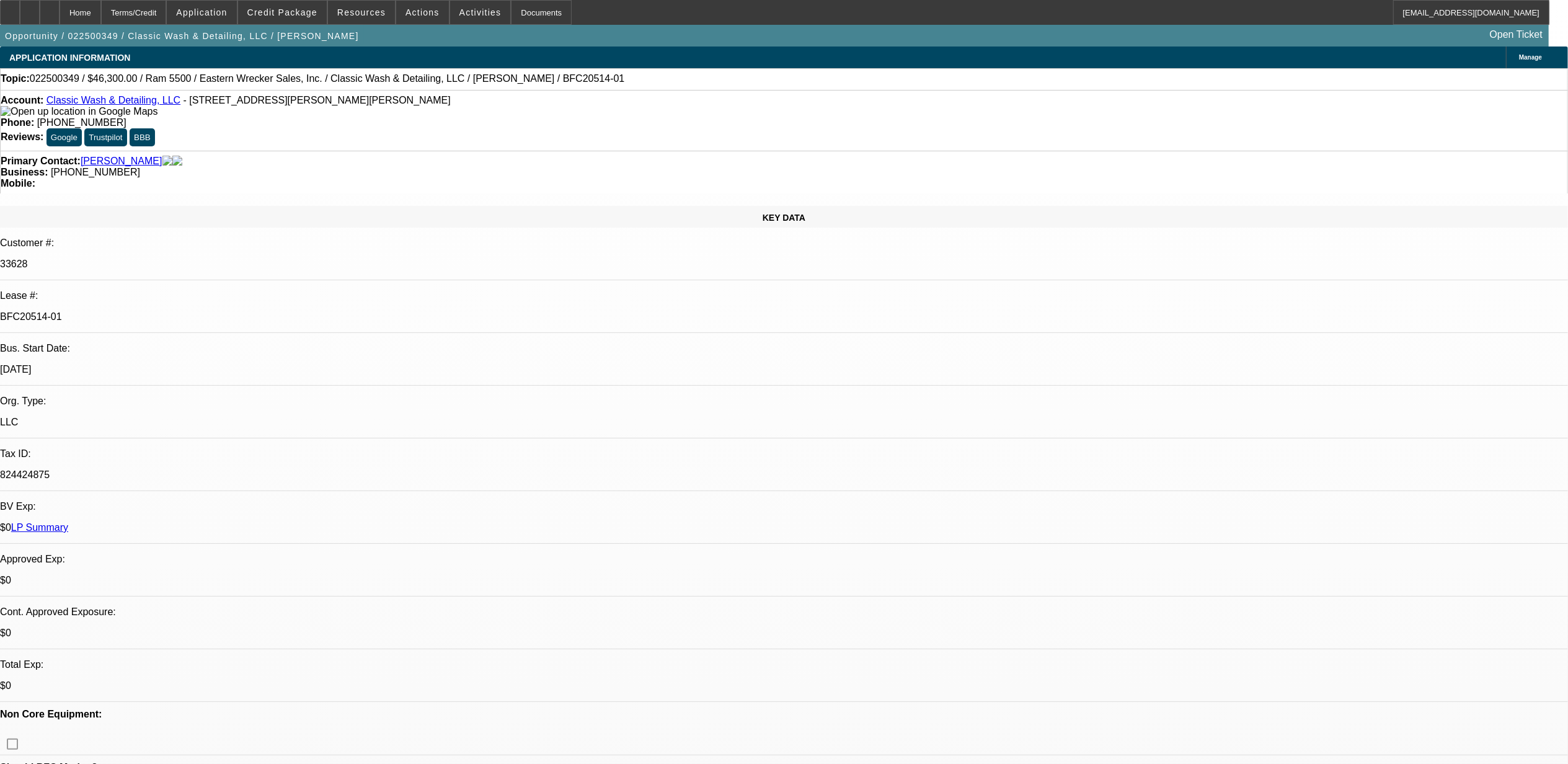
drag, startPoint x: 39, startPoint y: 87, endPoint x: 536, endPoint y: 117, distance: 497.9
click at [536, 117] on div "Account: Classic Wash & Detailing, LLC - 8068 Florence Ave, Virgilina, VA 24598…" at bounding box center [784, 121] width 1568 height 61
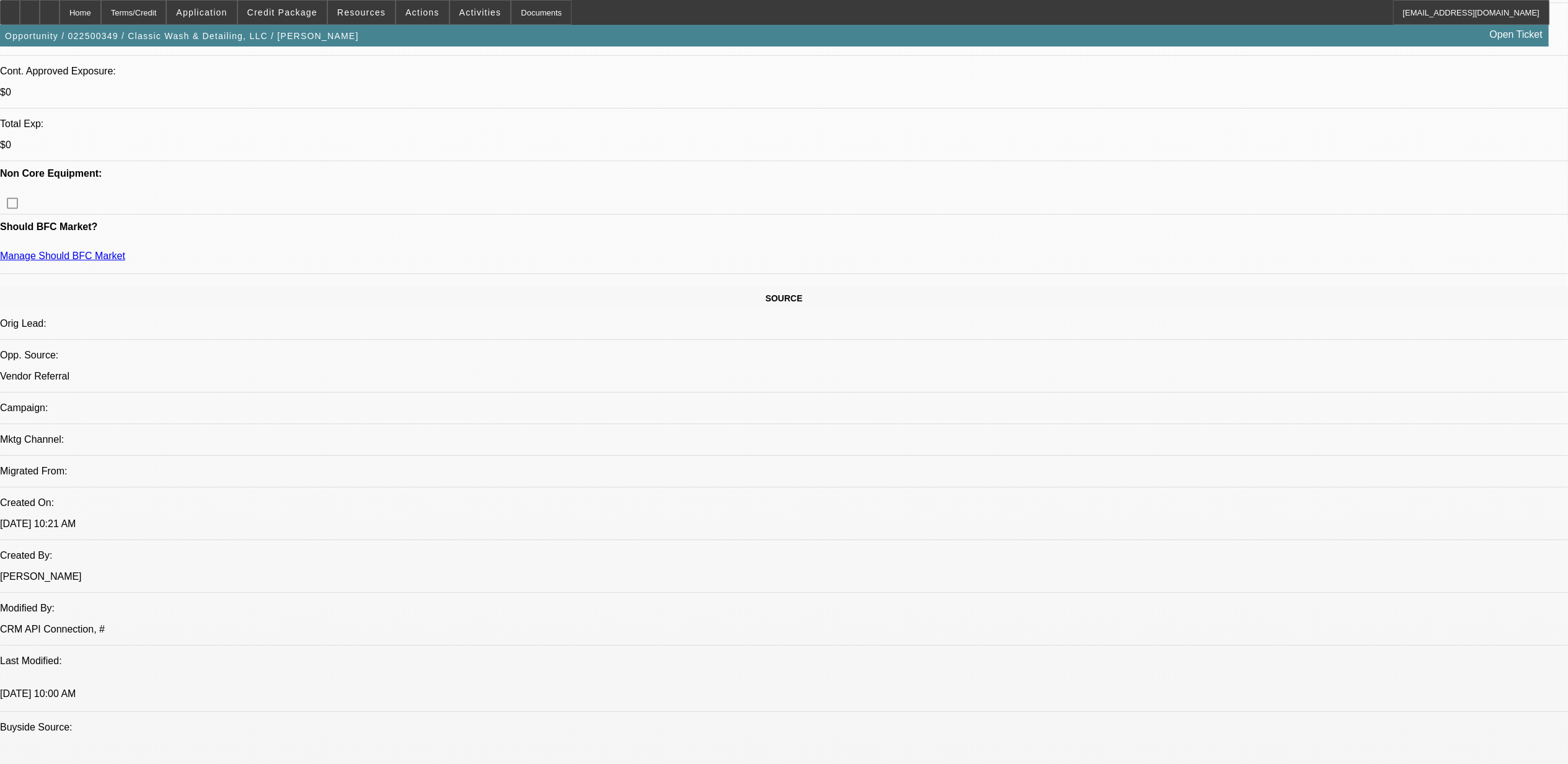
scroll to position [496, 0]
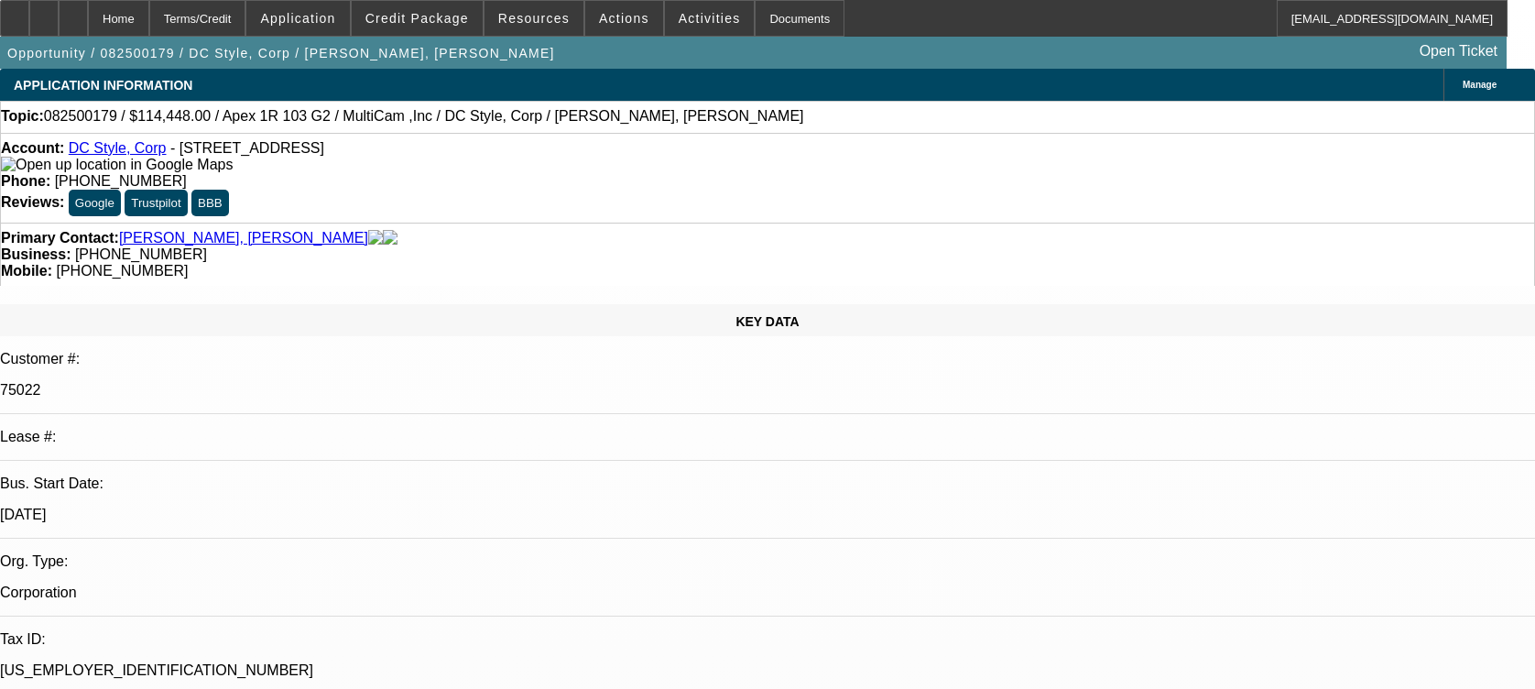
select select "0"
select select "6"
select select "0"
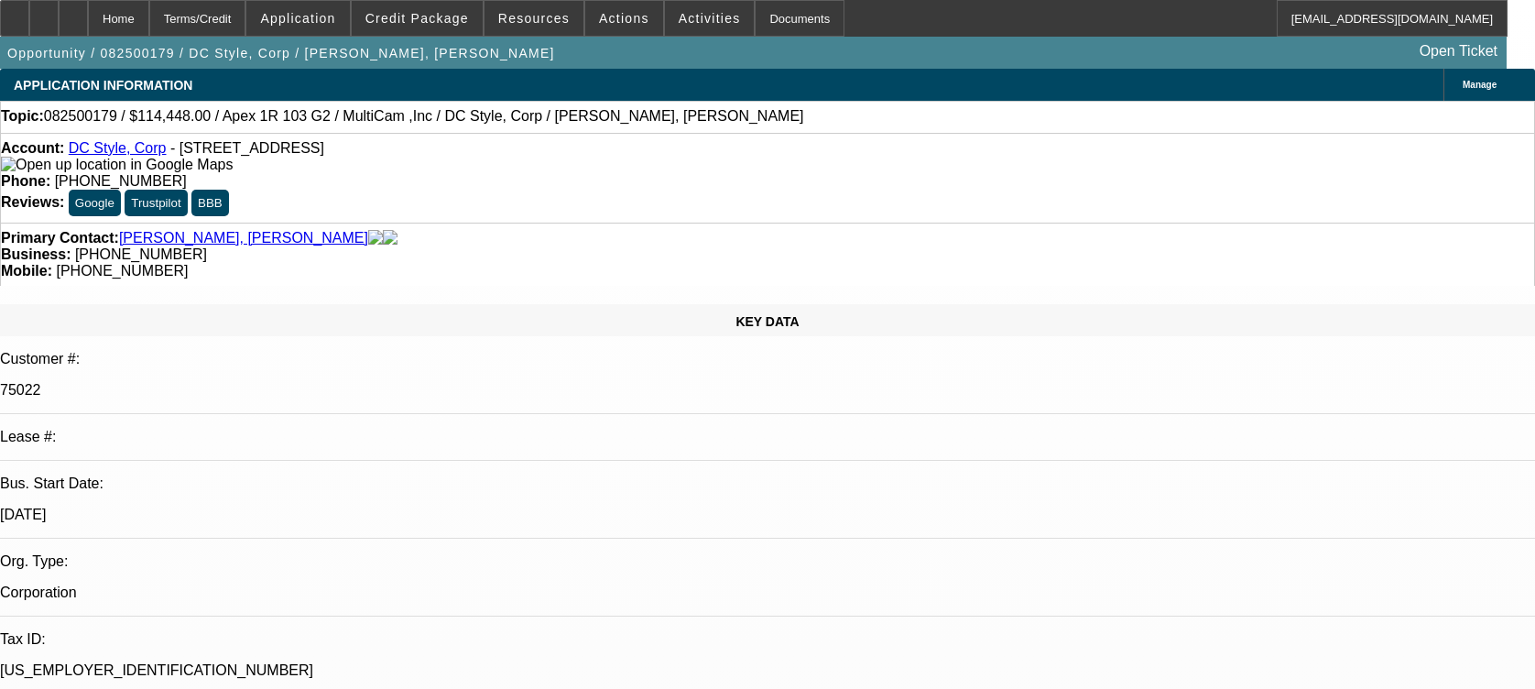
select select "0"
select select "6"
select select "0"
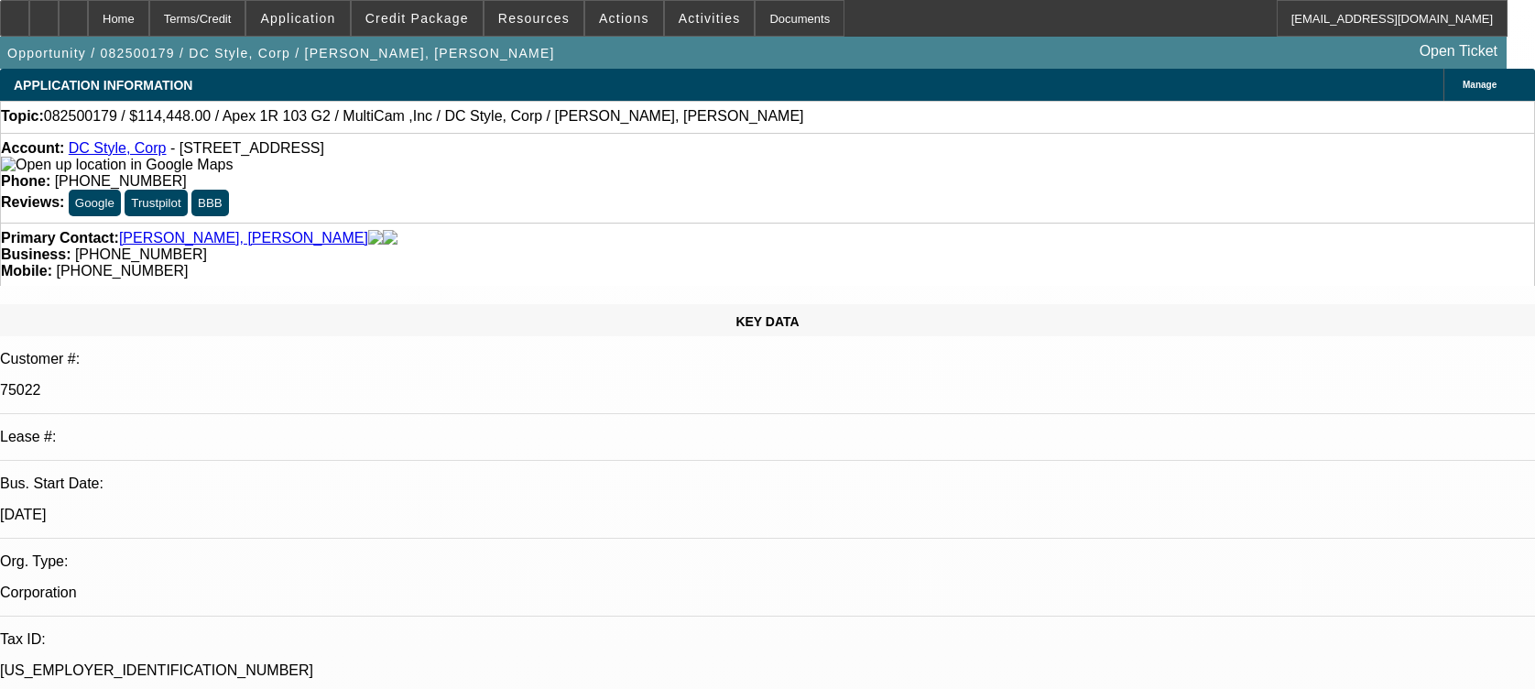
select select "0"
select select "6"
select select "0"
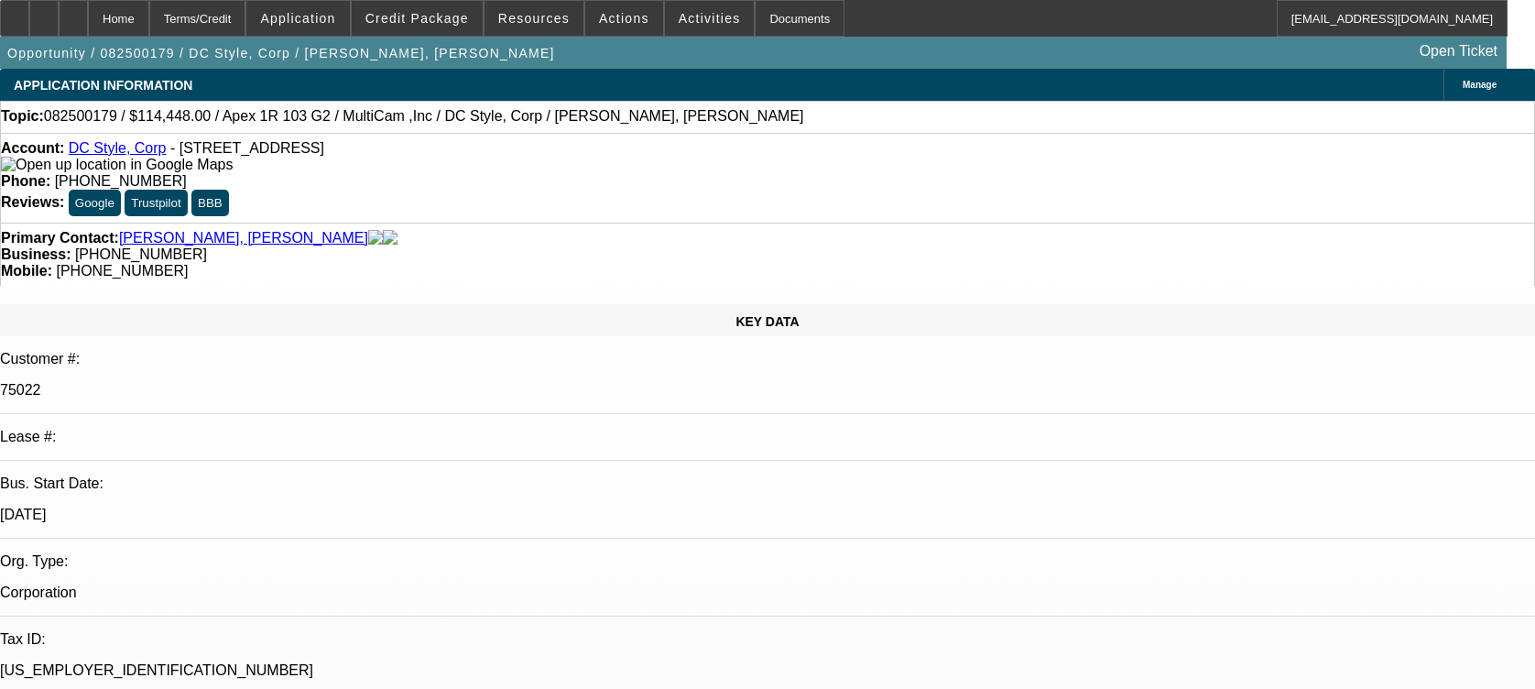
select select "6"
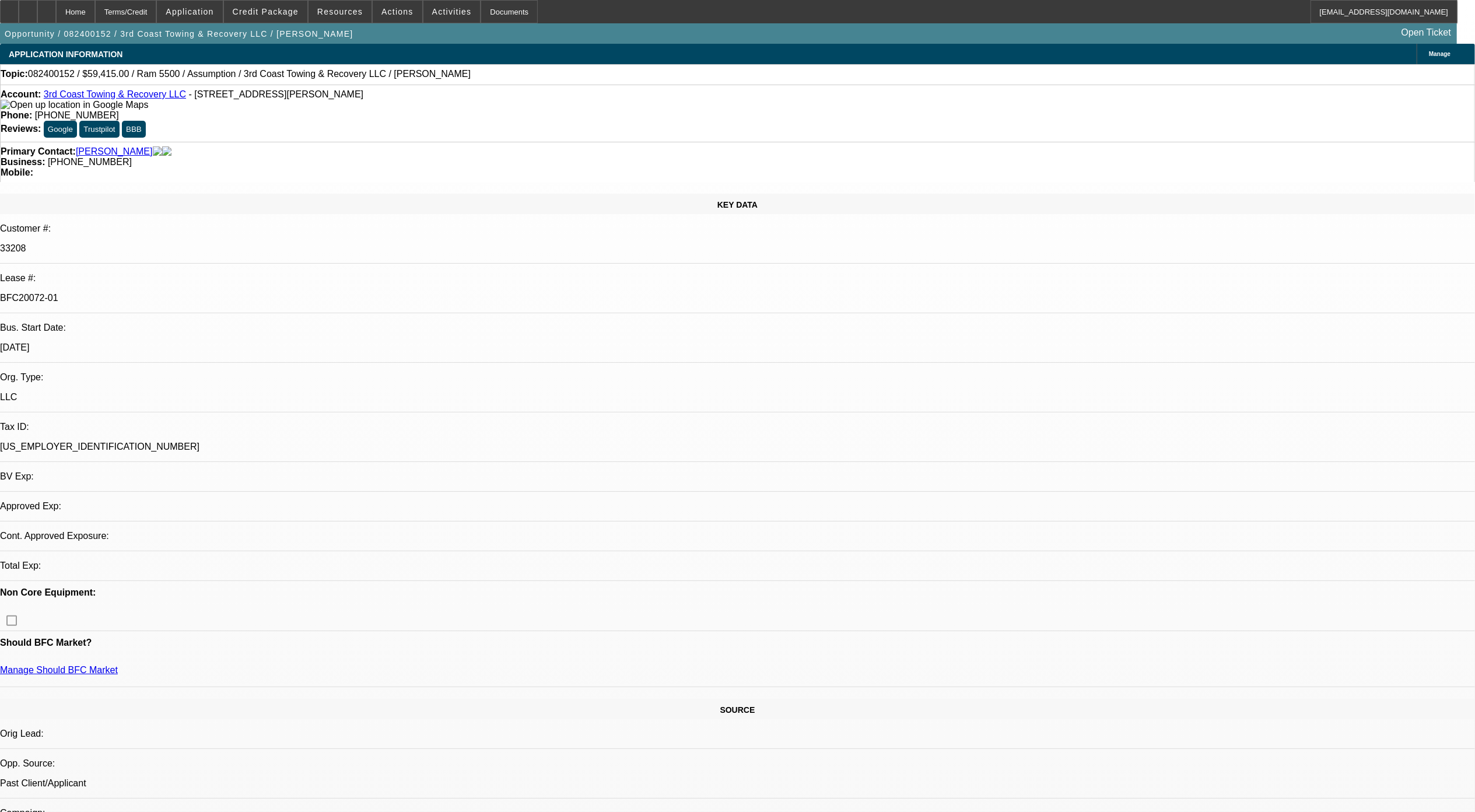
select select "0"
select select "2"
select select "0.1"
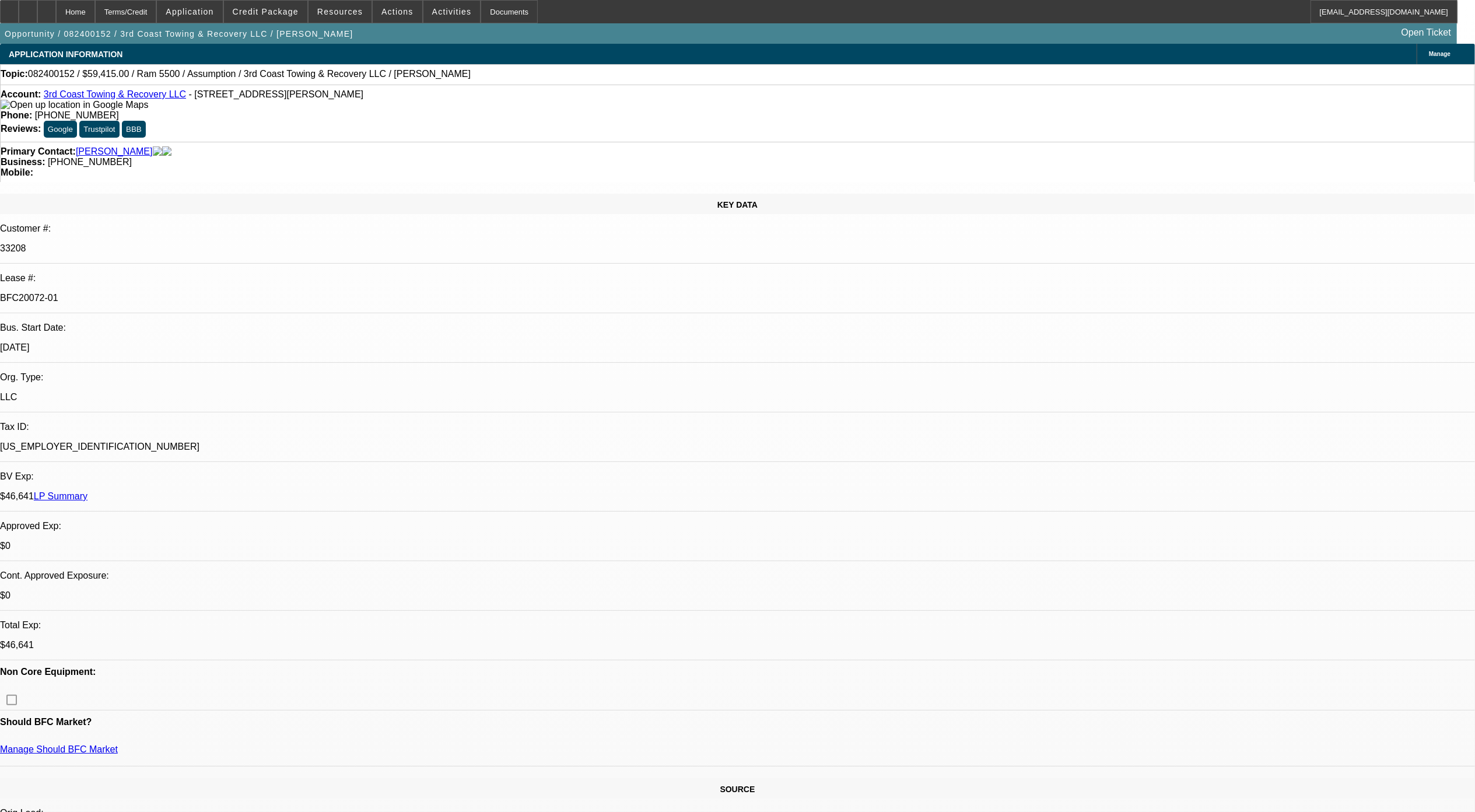
select select "1"
select select "2"
select select "4"
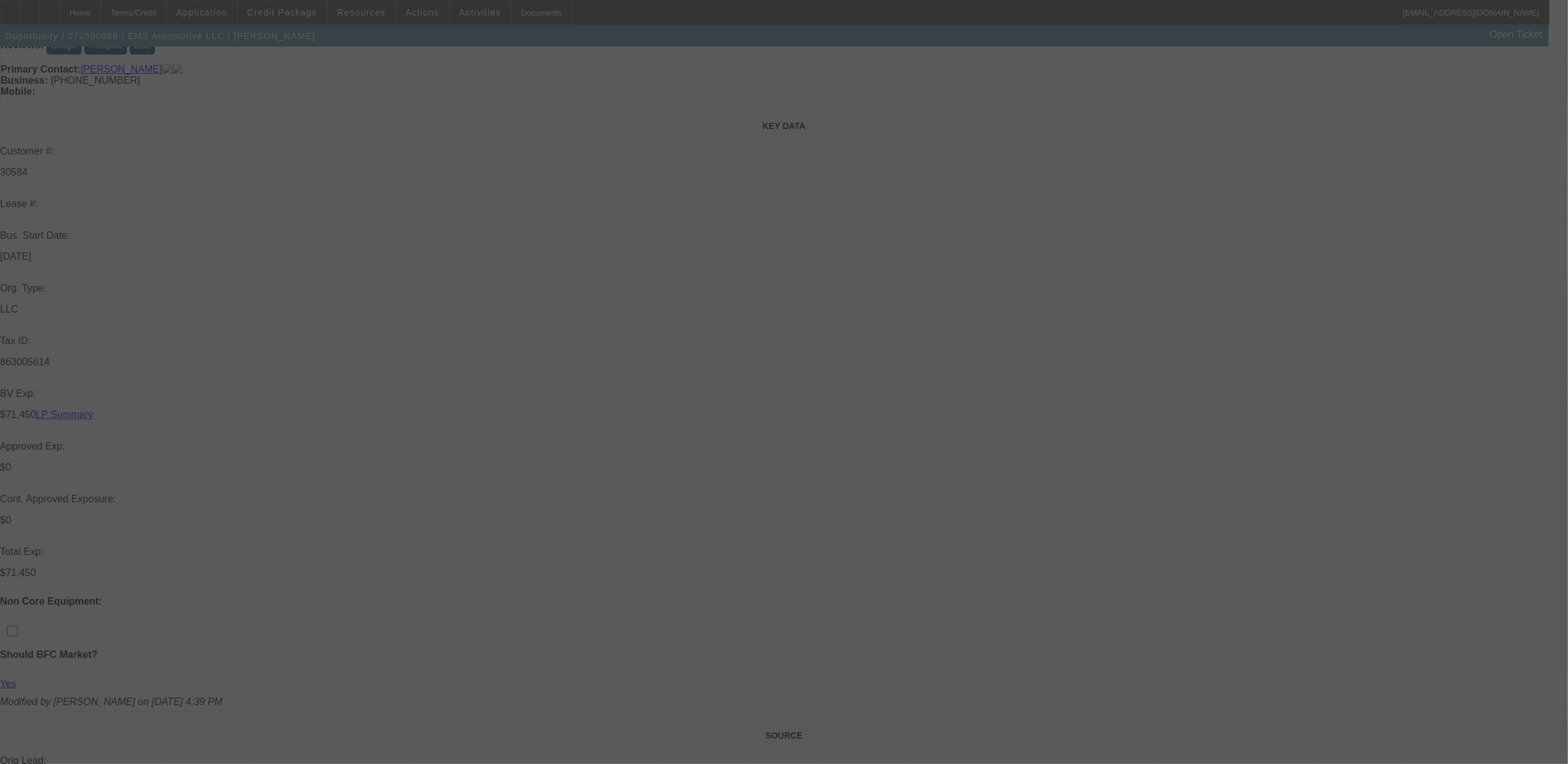
scroll to position [408, 0]
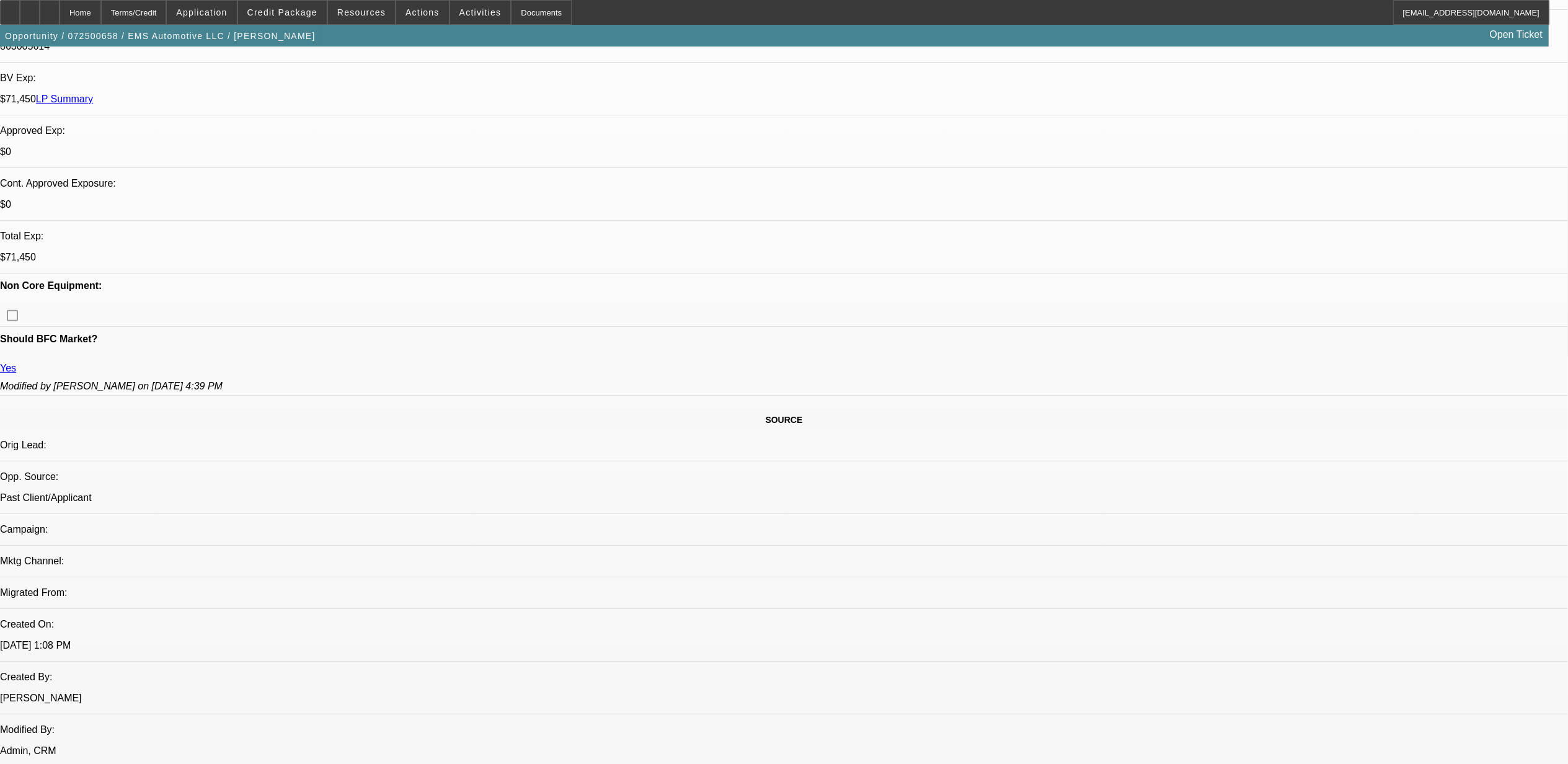
select select "0"
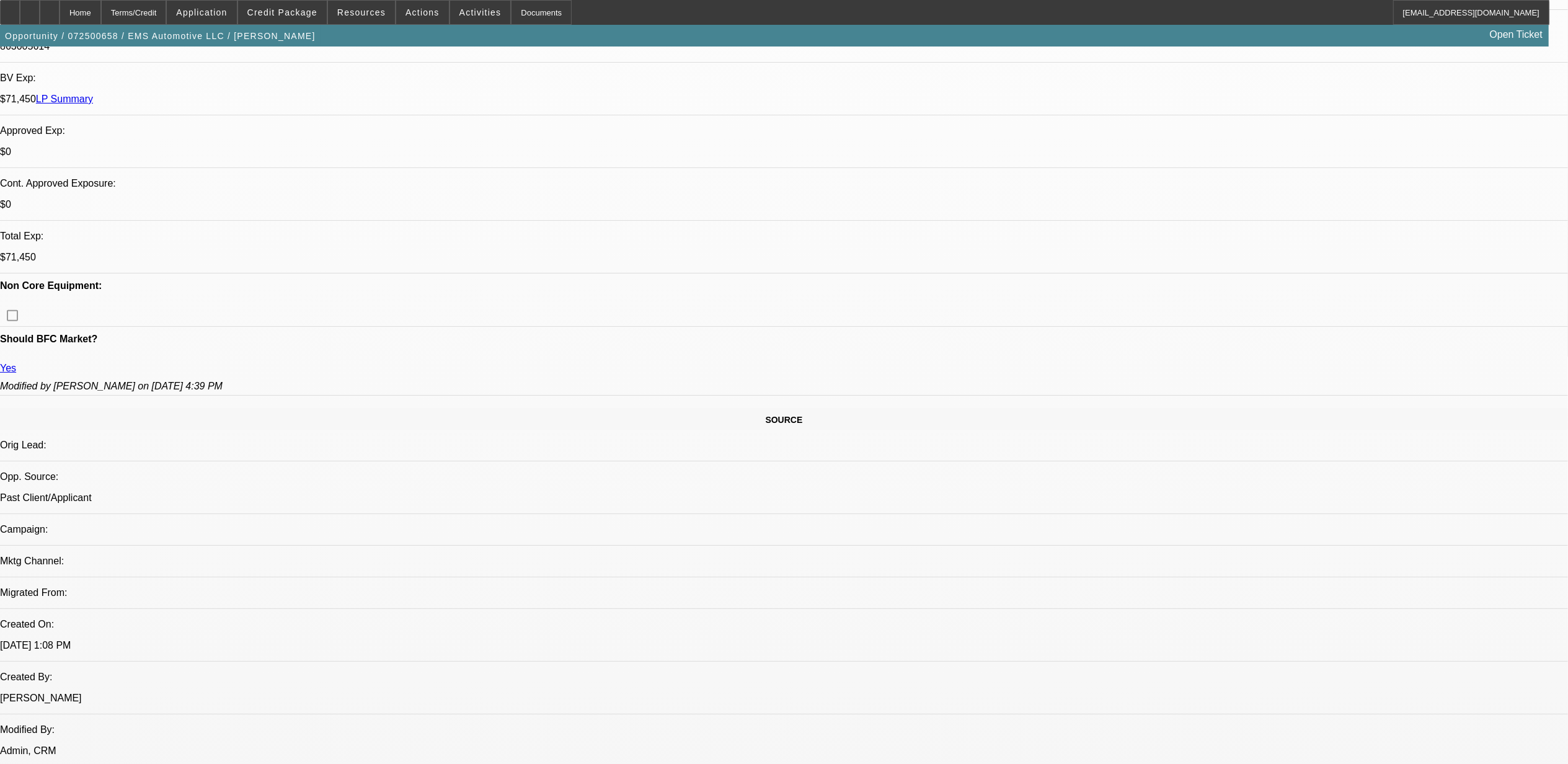
select select "0"
select select "1"
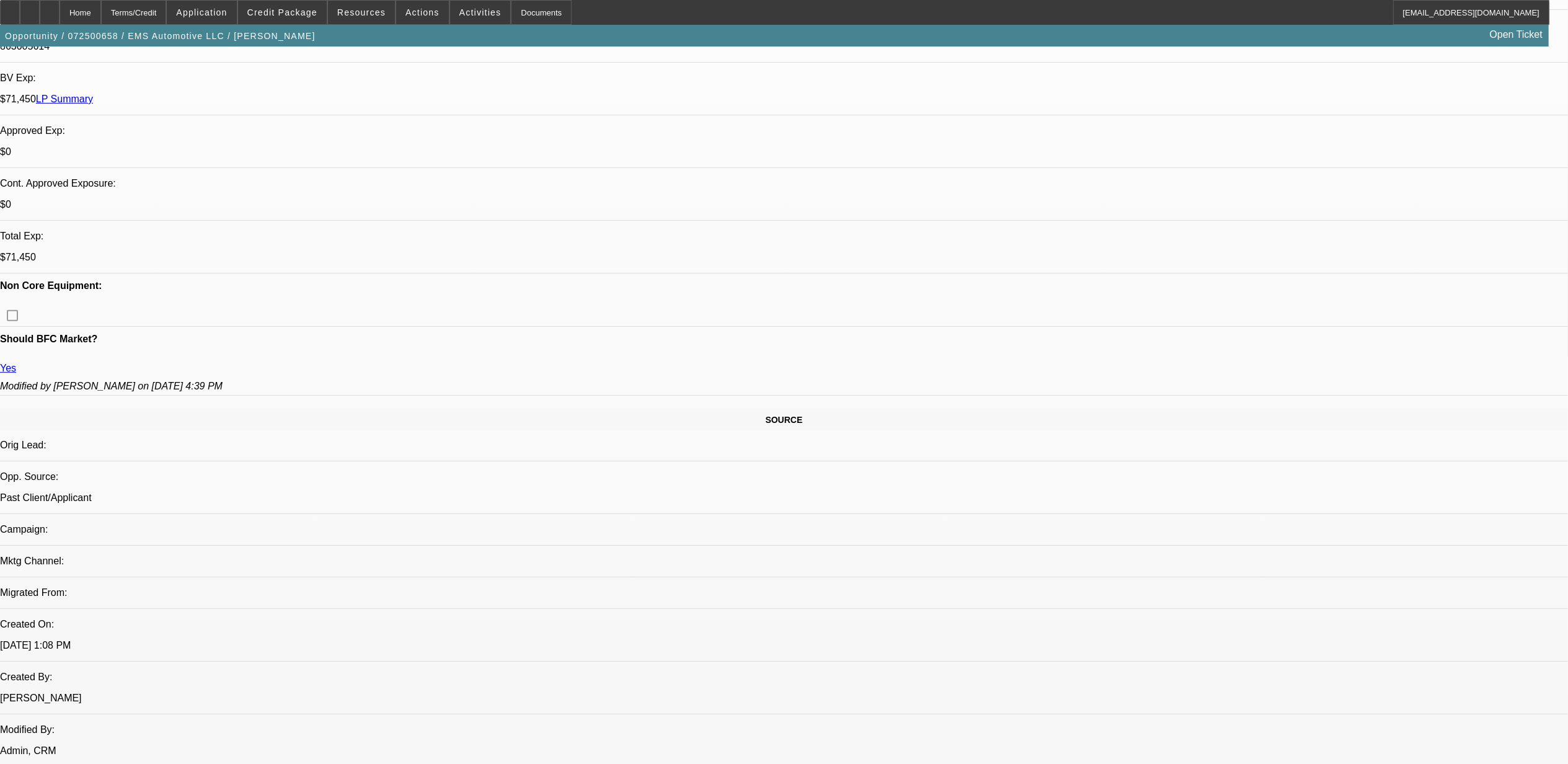
select select "2"
select select "6"
select select "1"
select select "2"
select select "6"
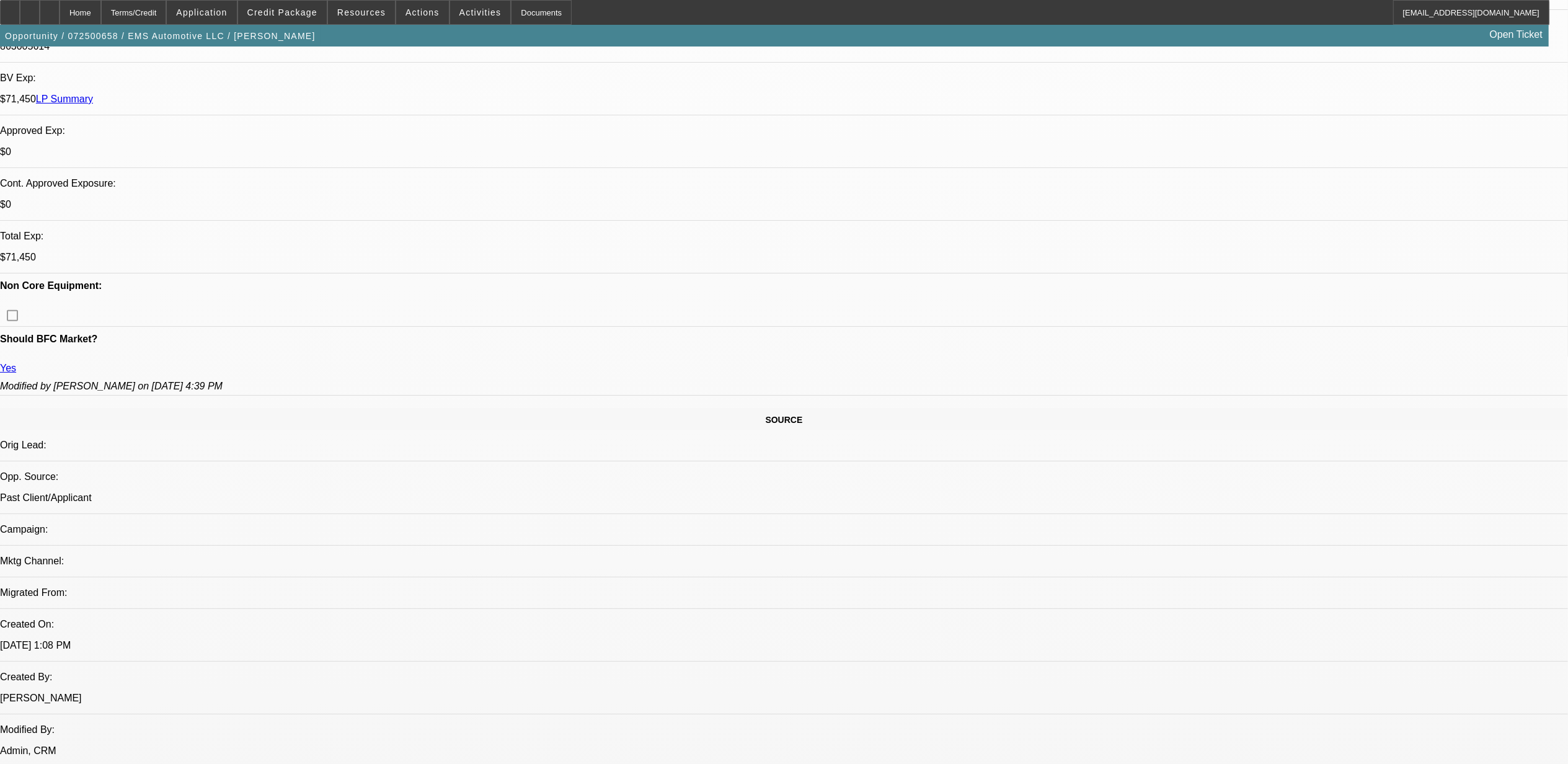
select select "1"
select select "2"
select select "6"
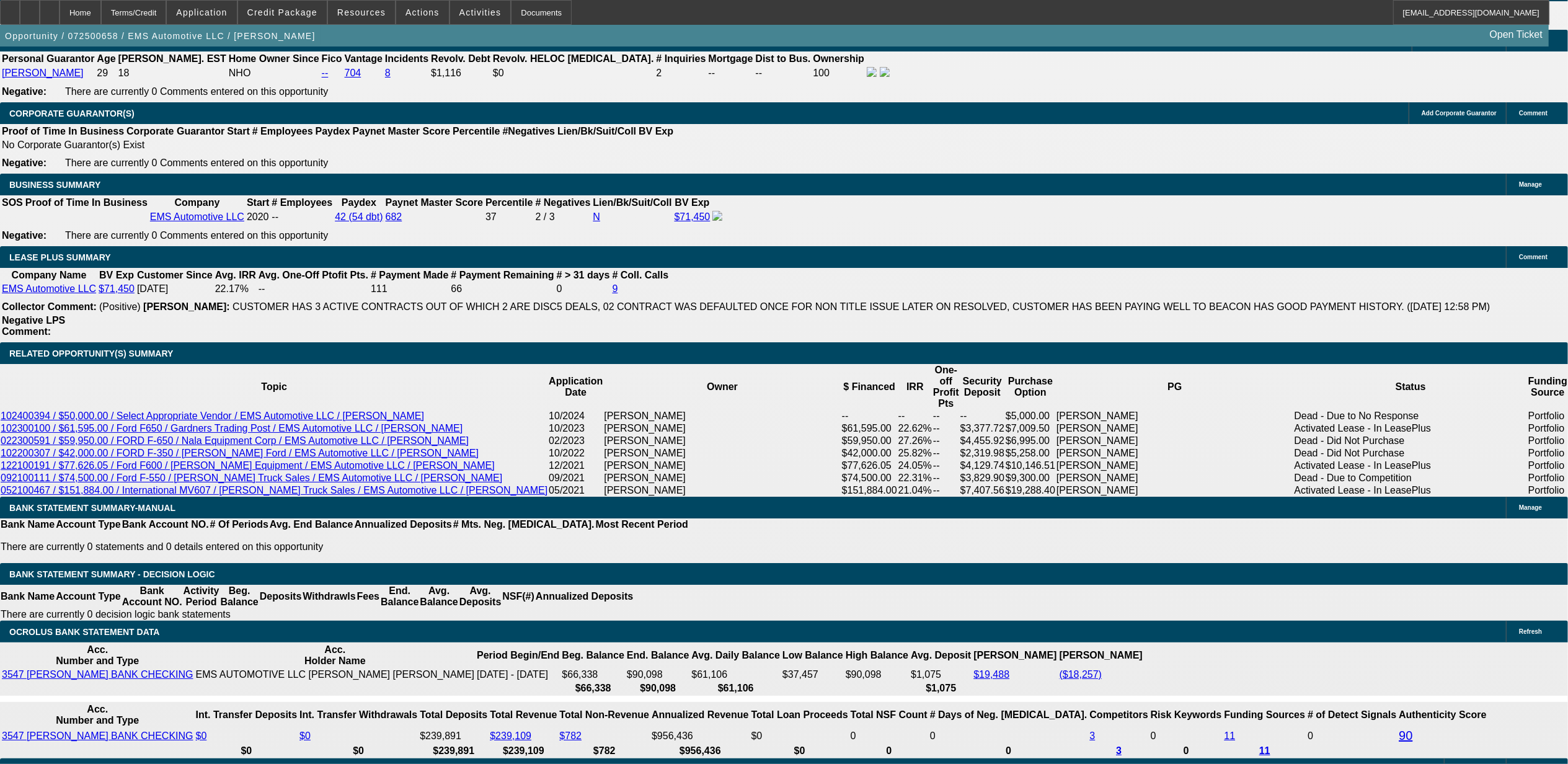
scroll to position [1819, 0]
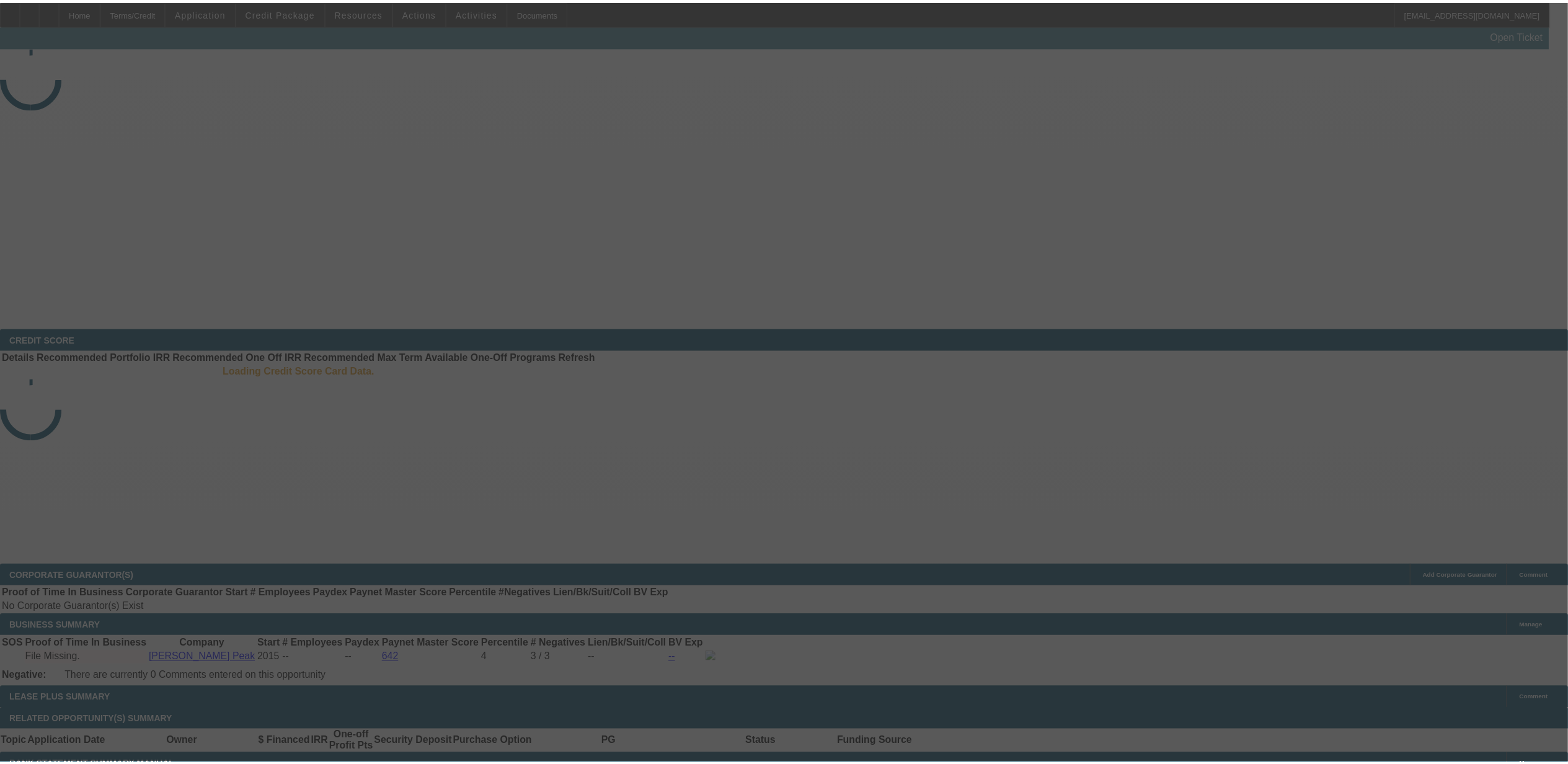
scroll to position [83, 0]
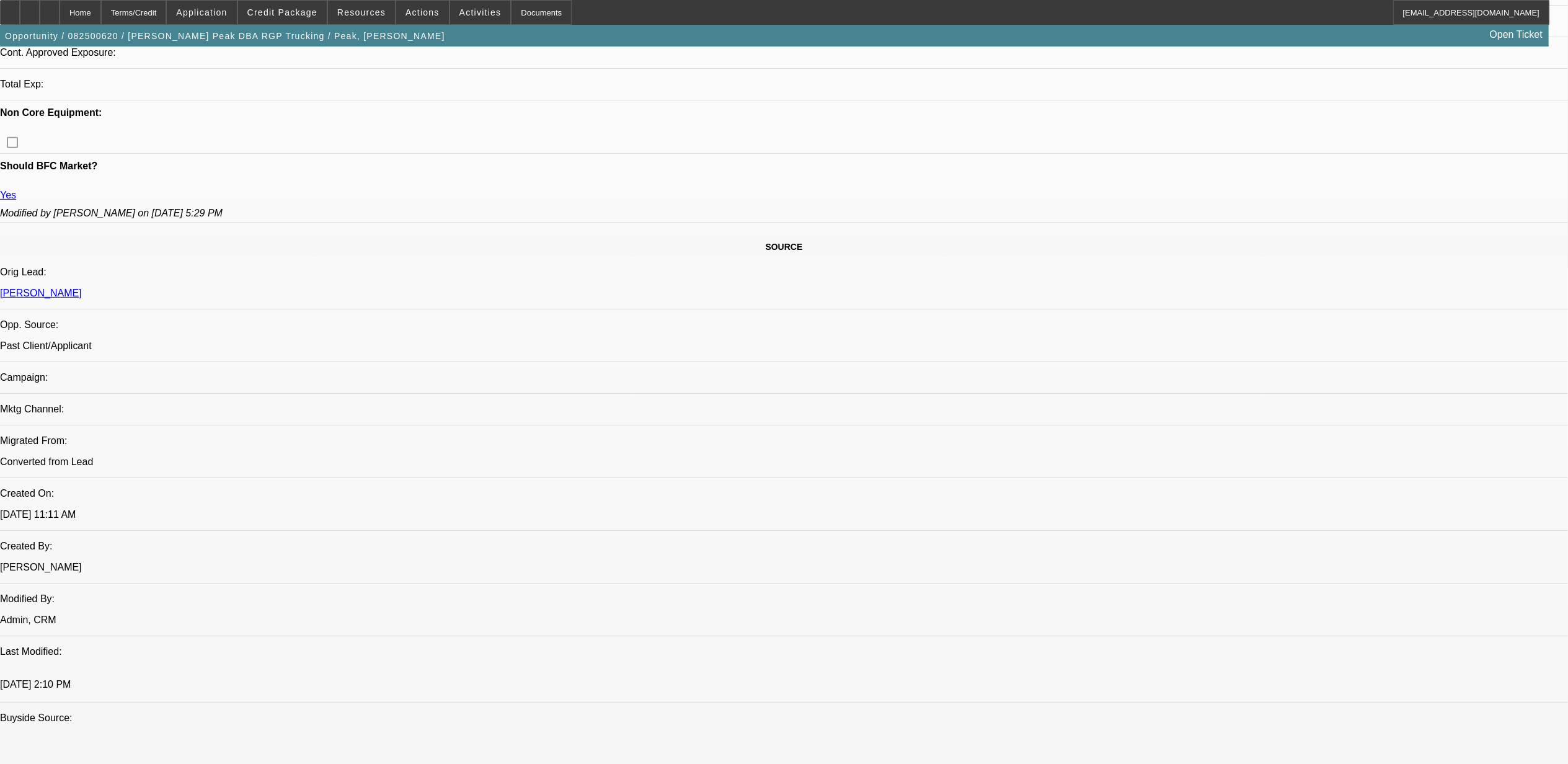
select select "0"
select select "2"
select select "0.1"
select select "0"
select select "2"
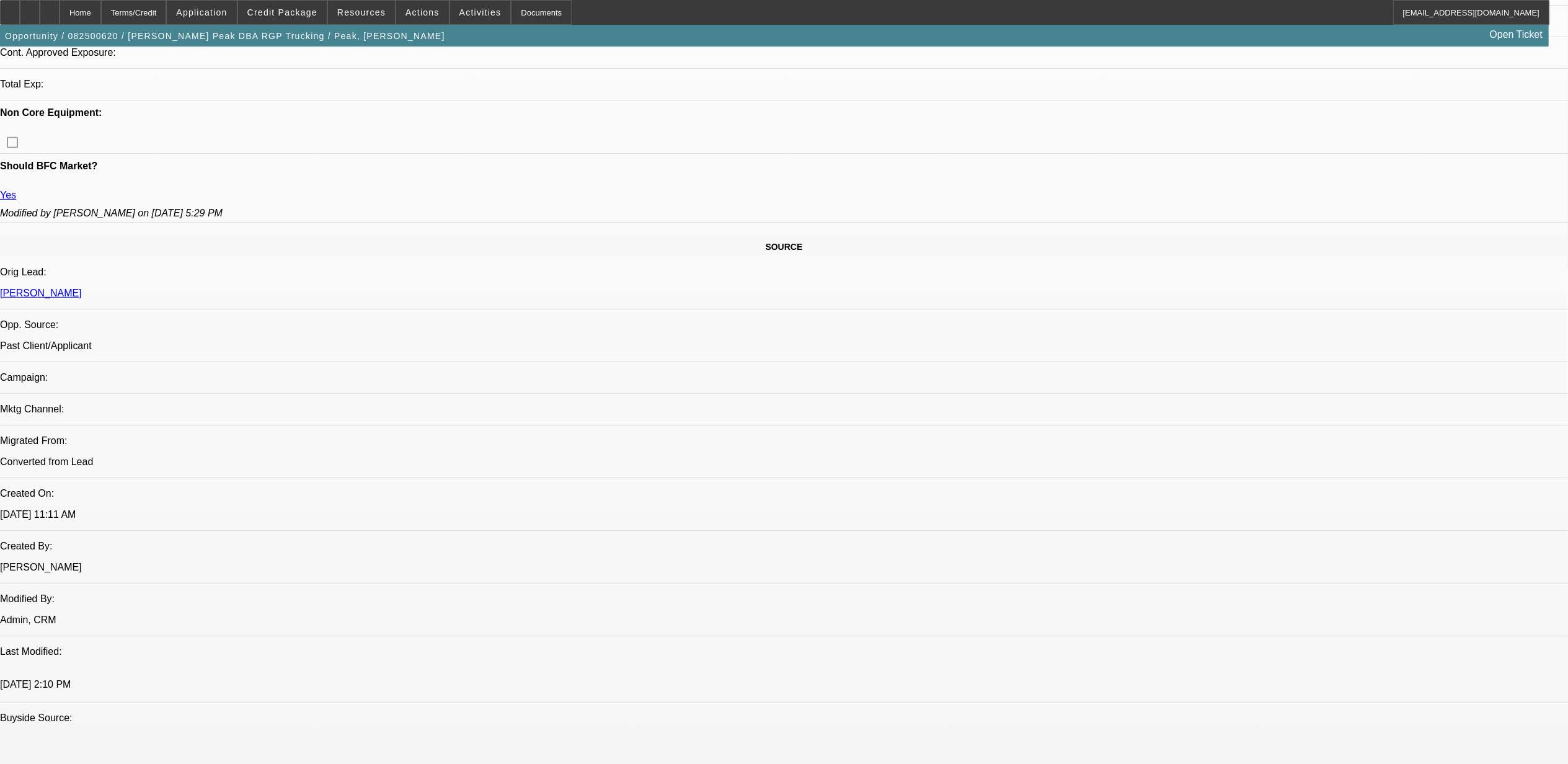
select select "0.1"
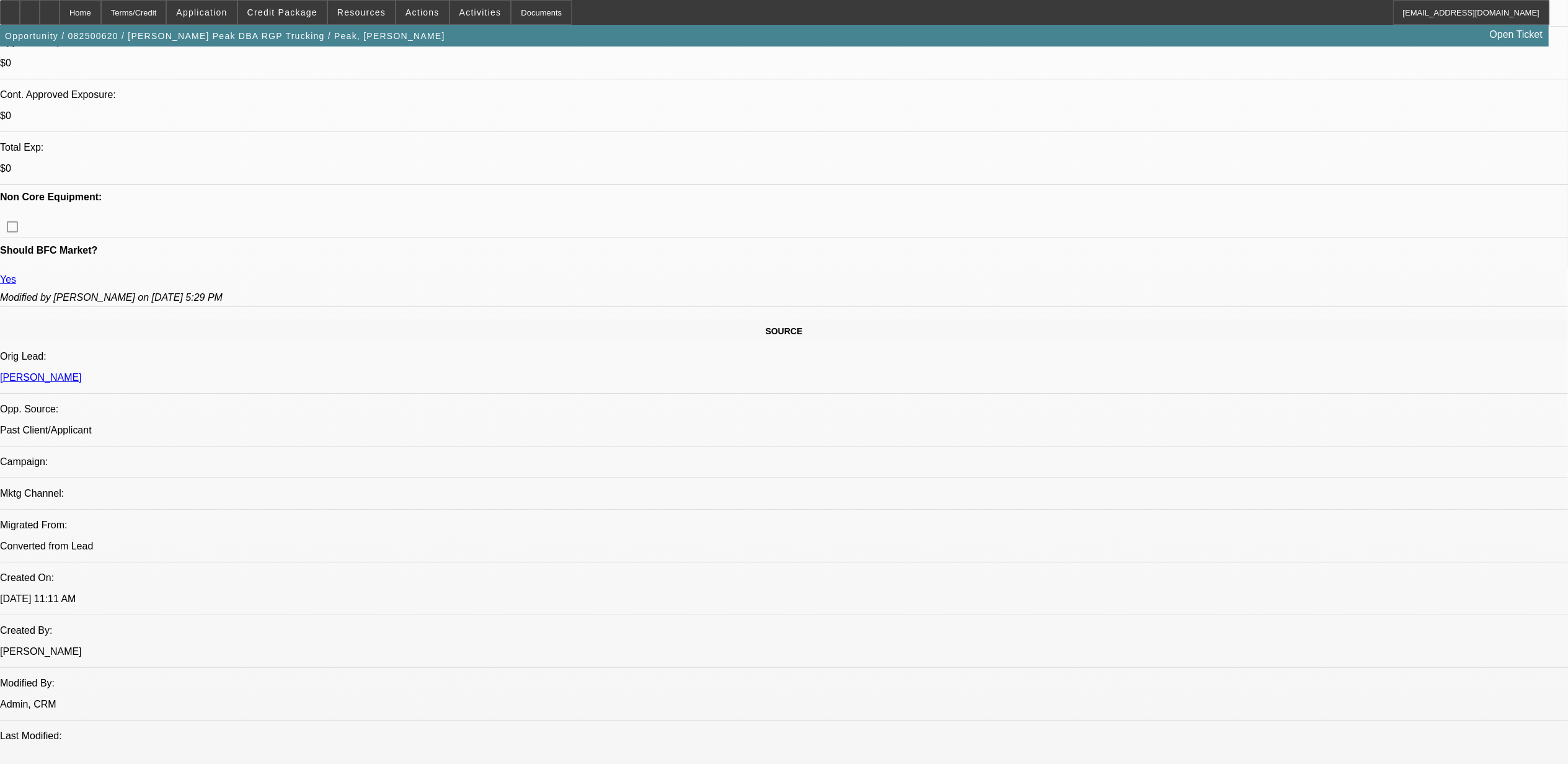
select select "1"
select select "2"
select select "4"
select select "1"
select select "2"
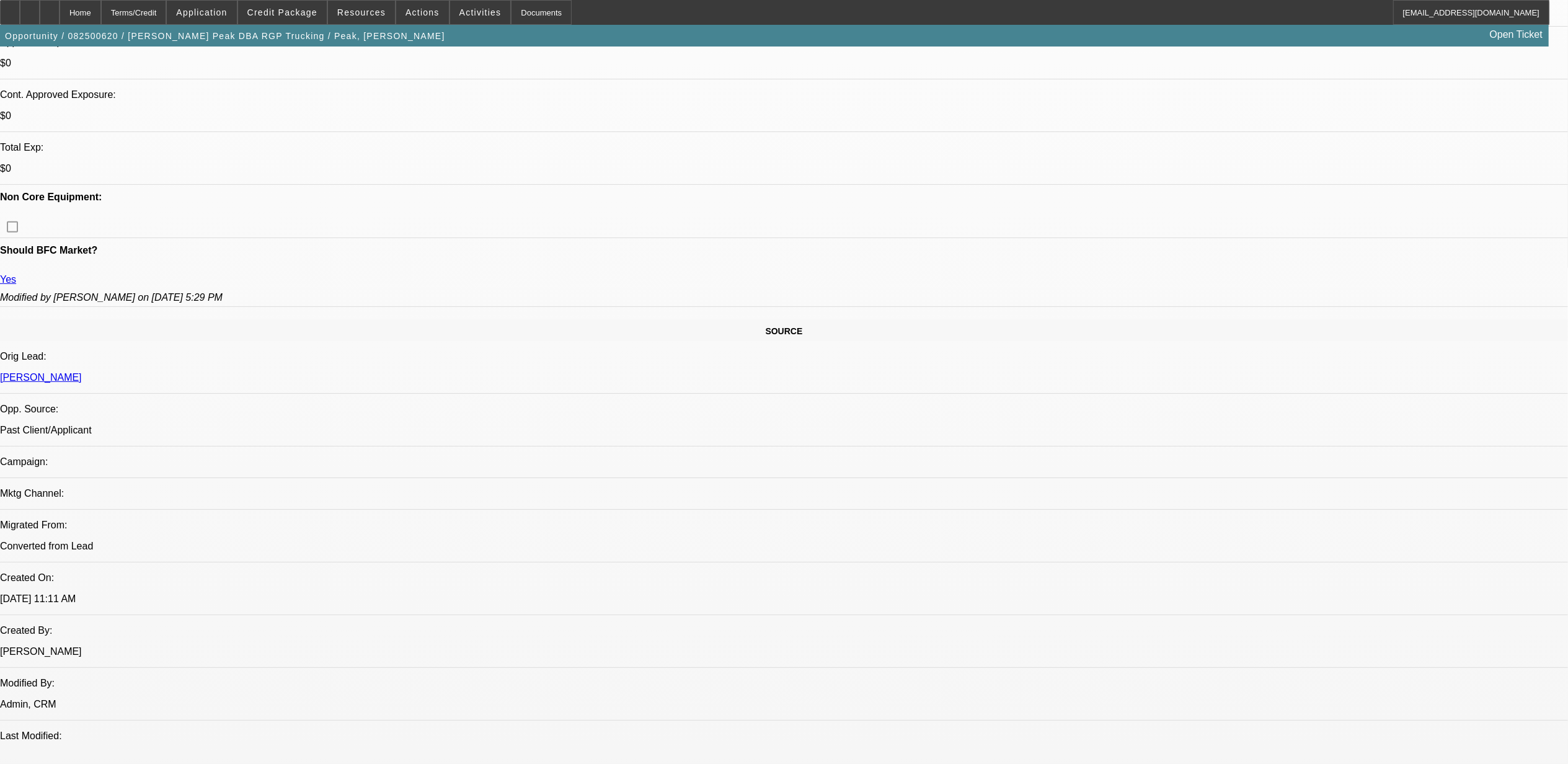
select select "4"
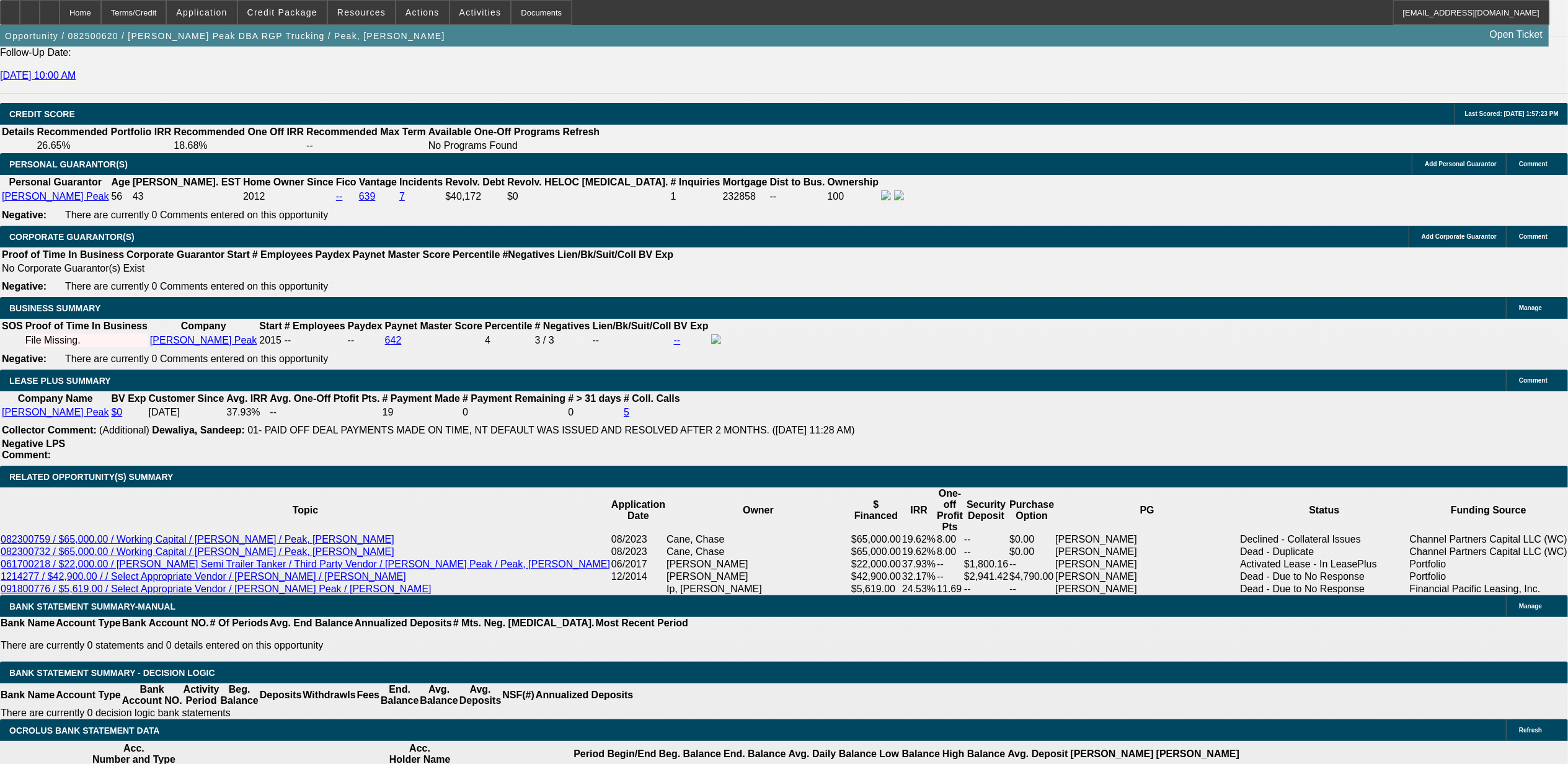
scroll to position [1737, 0]
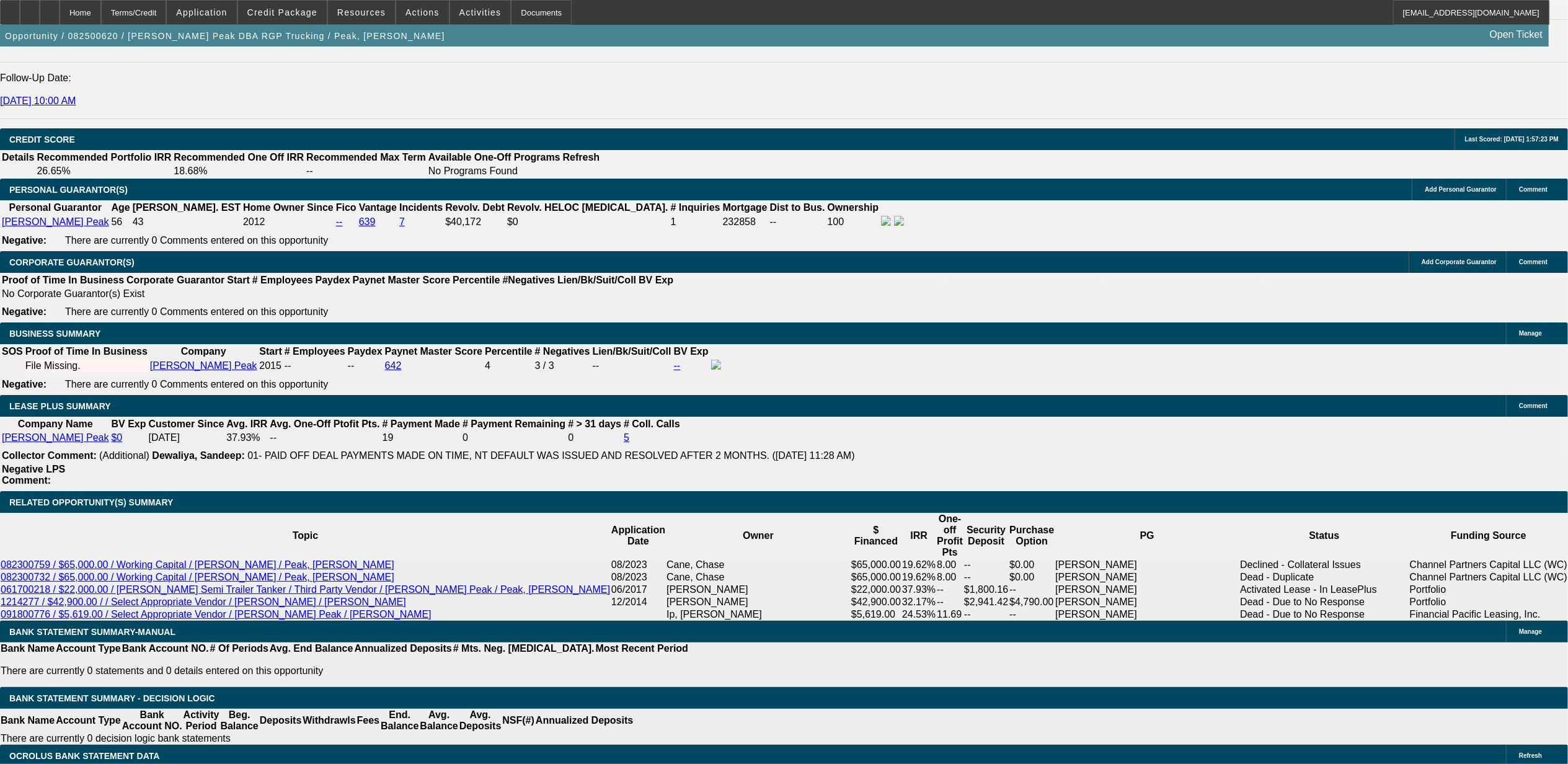
drag, startPoint x: 303, startPoint y: 291, endPoint x: 387, endPoint y: 294, distance: 84.1
drag, startPoint x: 224, startPoint y: 514, endPoint x: 263, endPoint y: 514, distance: 39.0
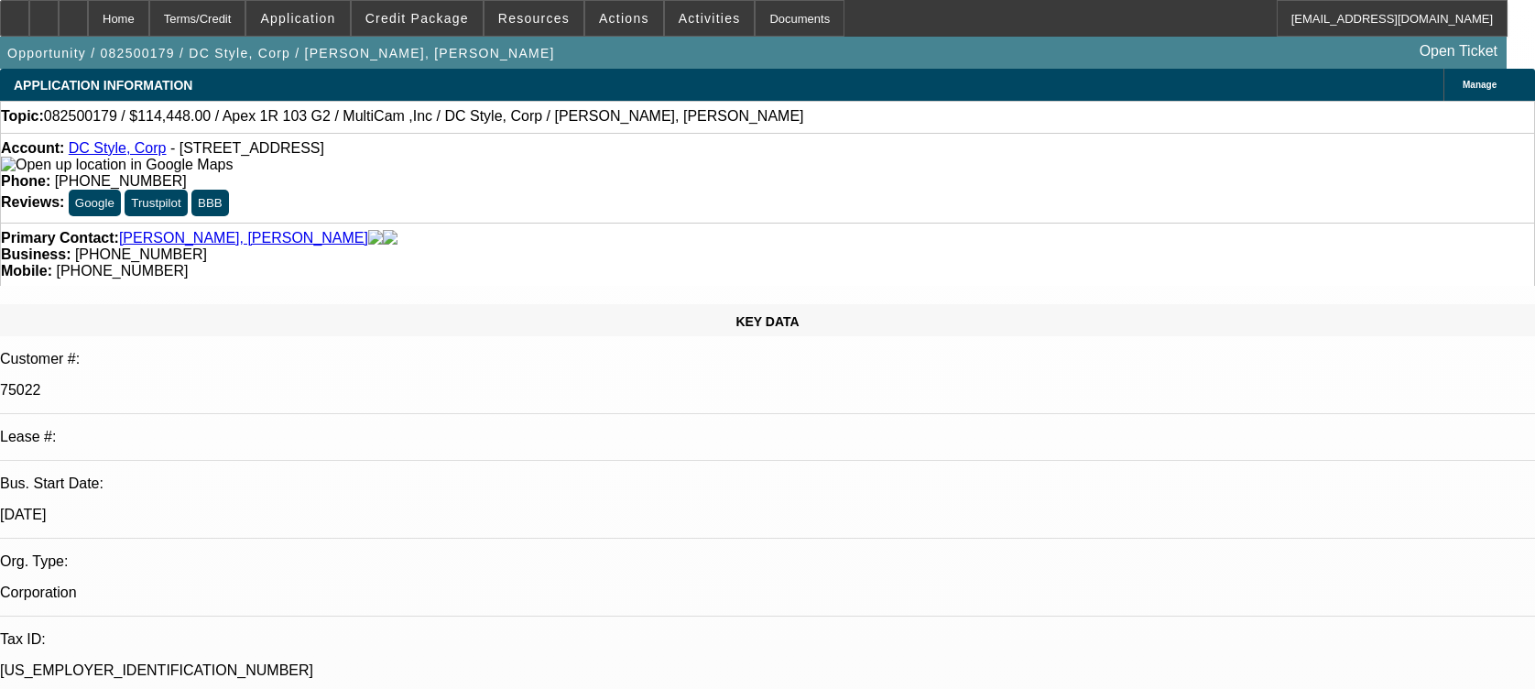
select select "0"
select select "6"
select select "0"
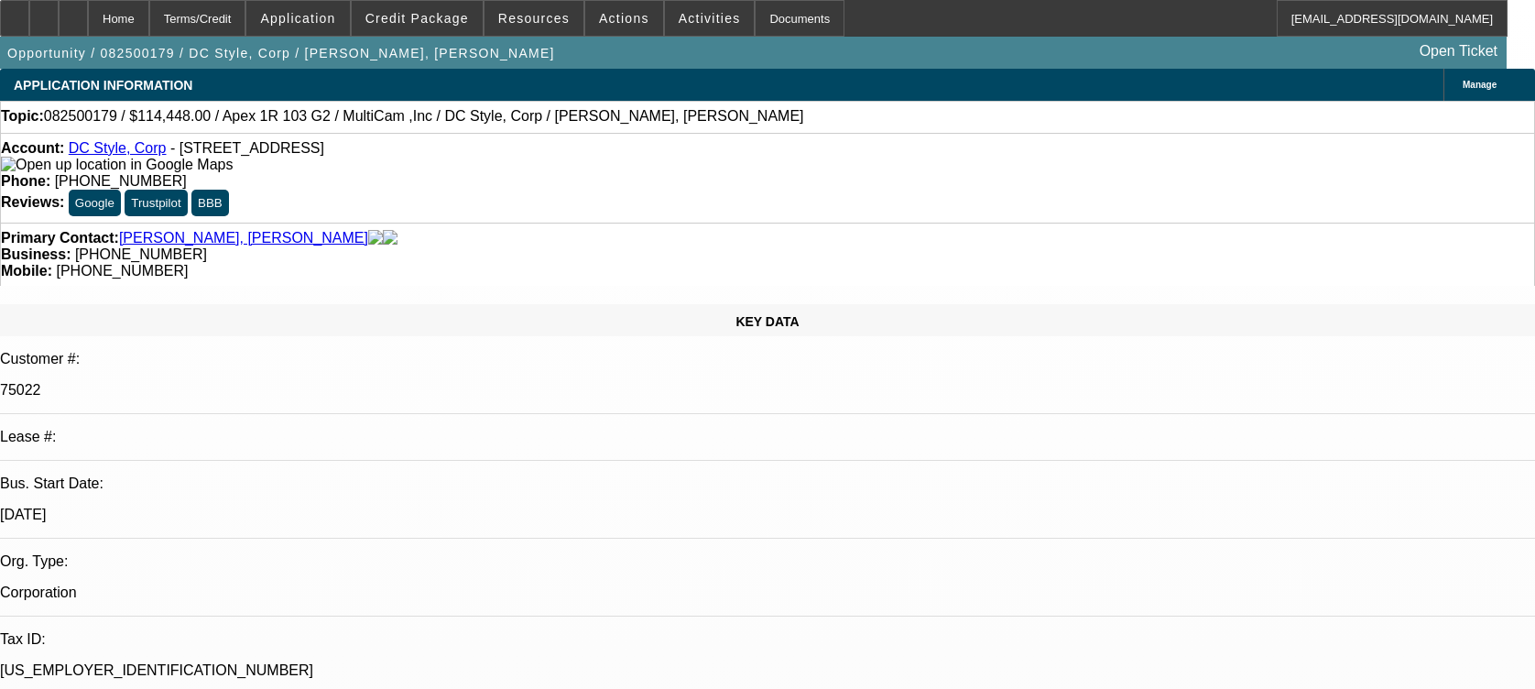
select select "0"
select select "6"
select select "0"
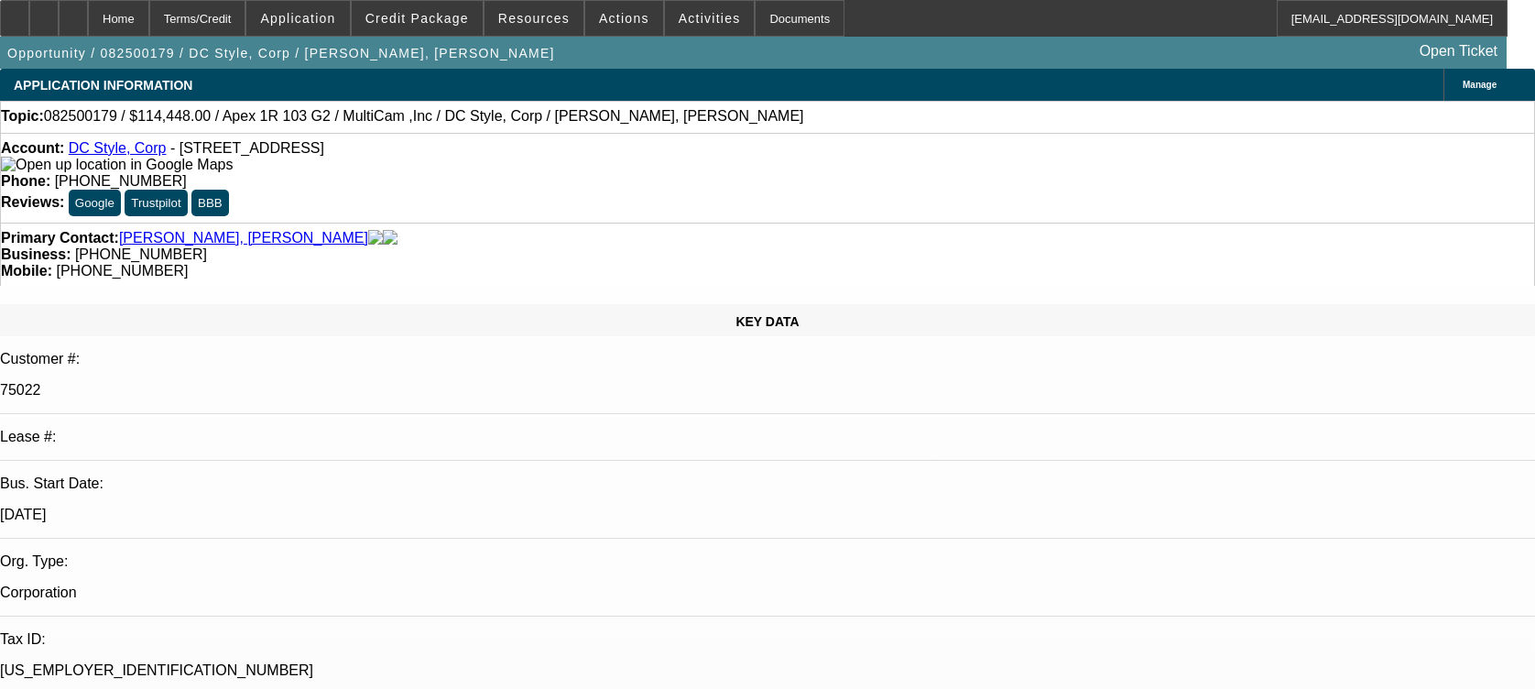
select select "0"
select select "6"
select select "0"
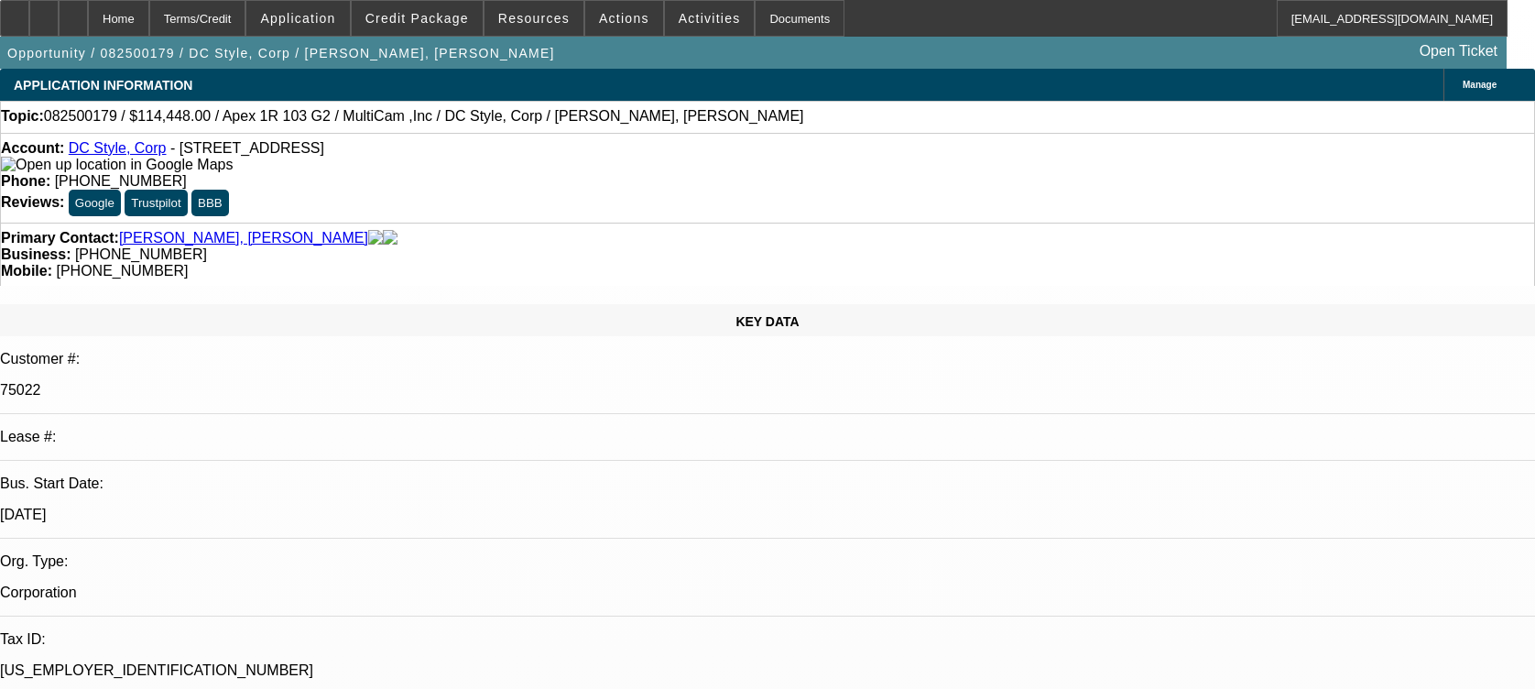
select select "6"
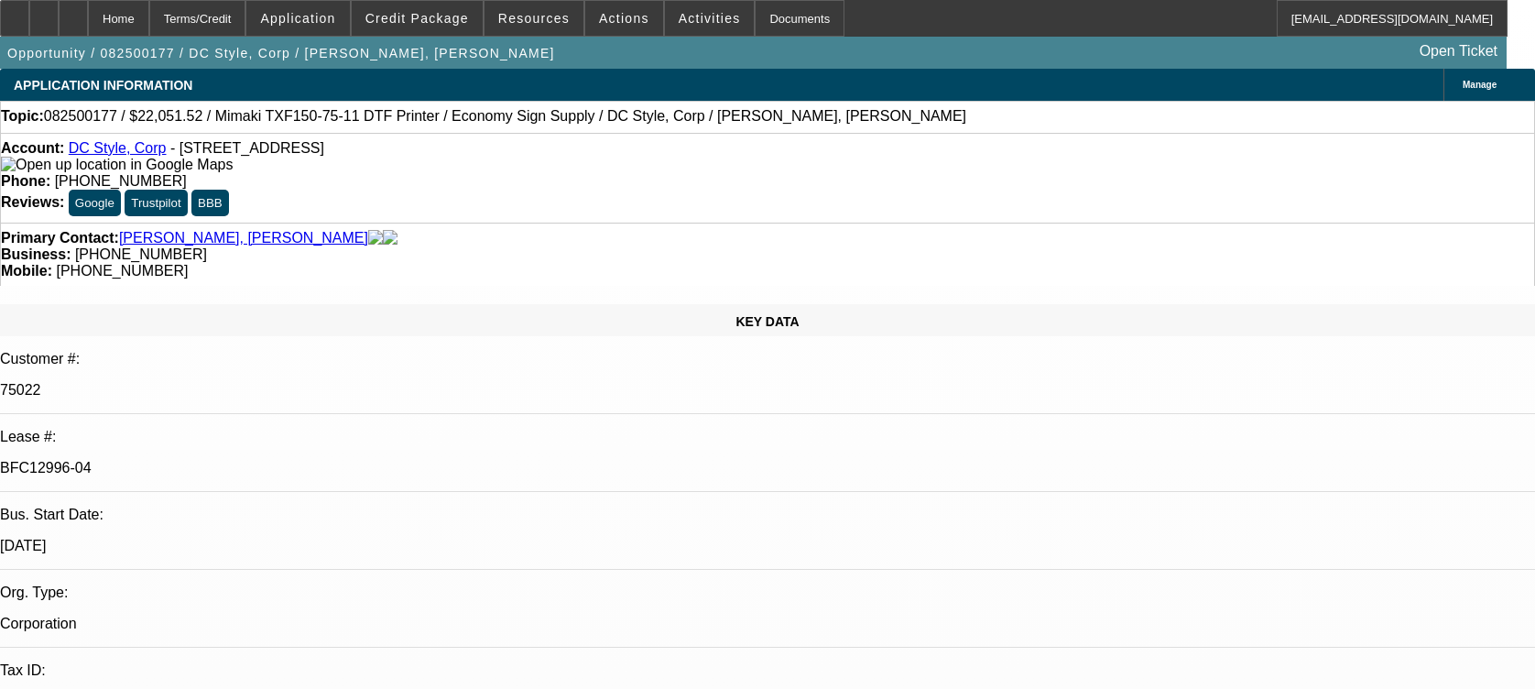
select select "0"
select select "6"
select select "0"
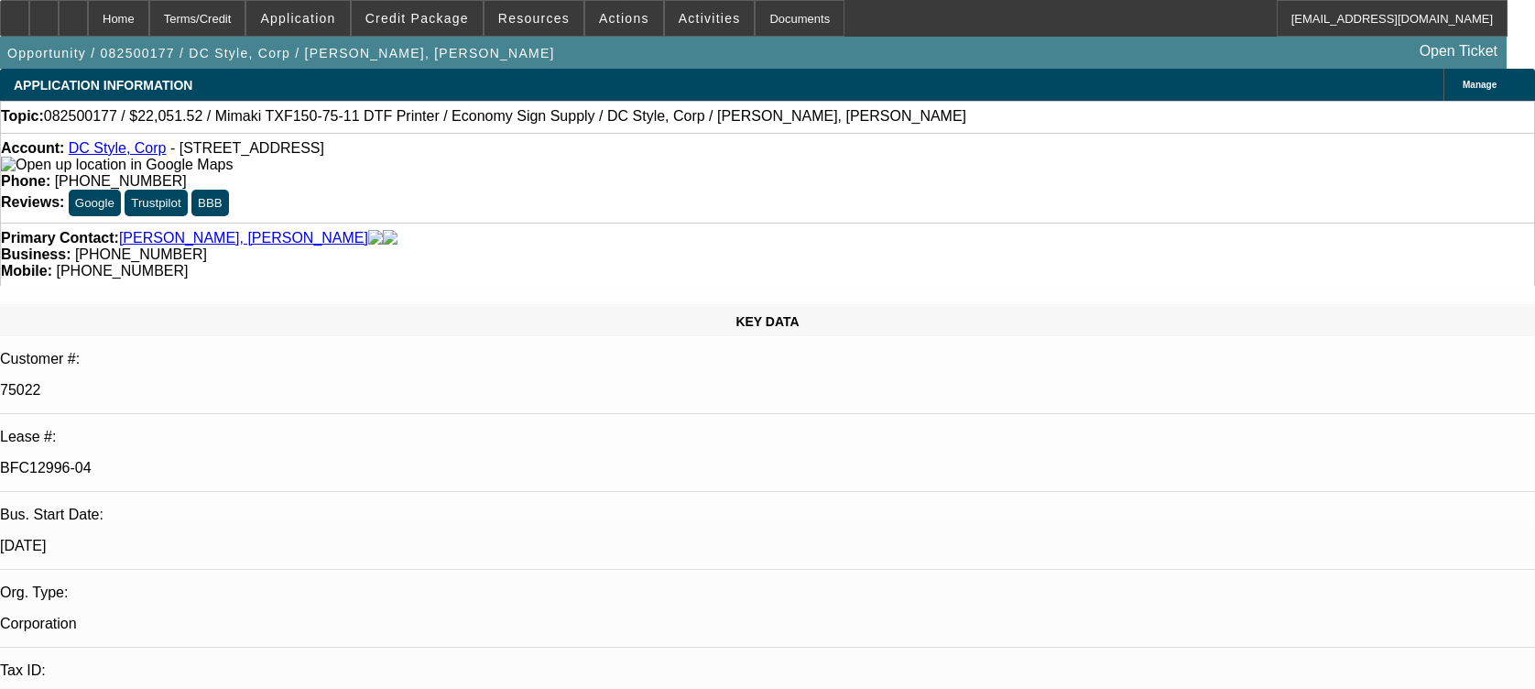
select select "0"
select select "6"
select select "0"
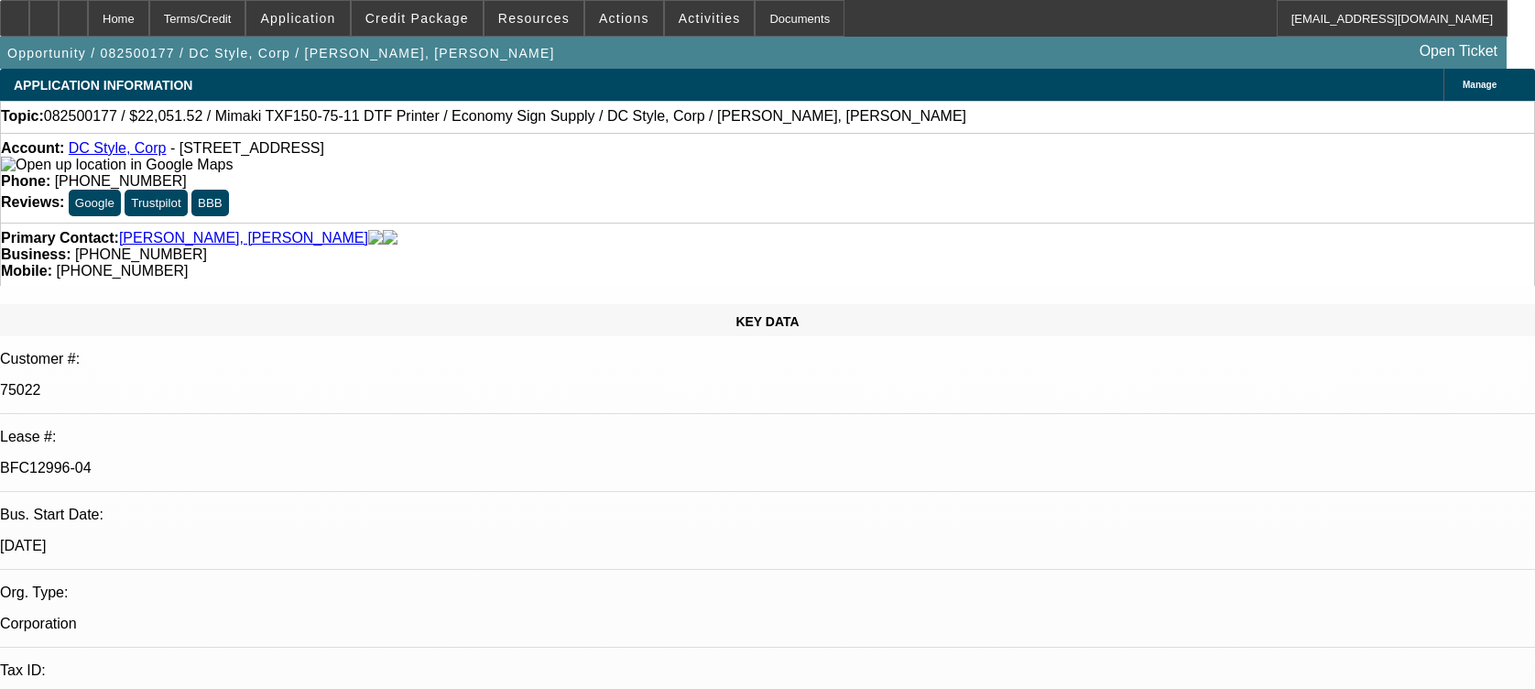
select select "0"
select select "6"
select select "0"
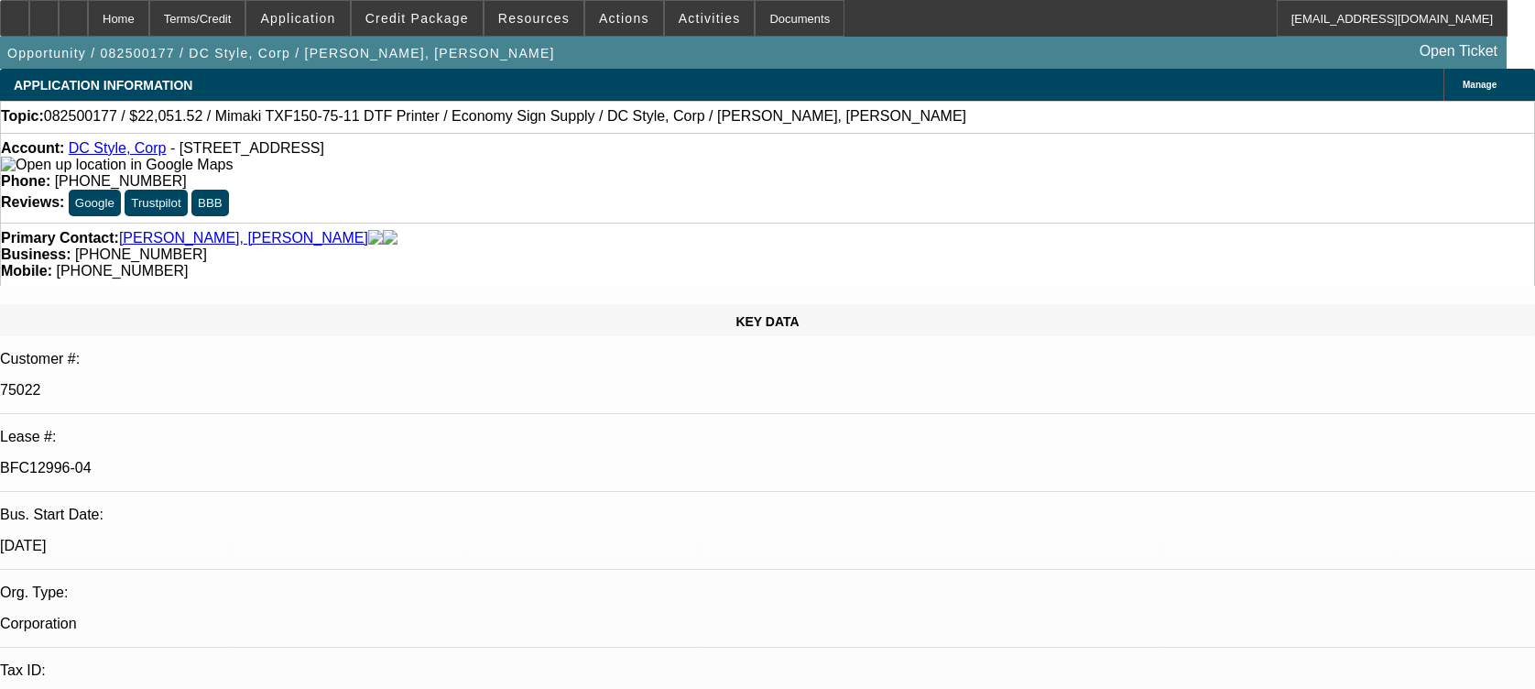
select select "6"
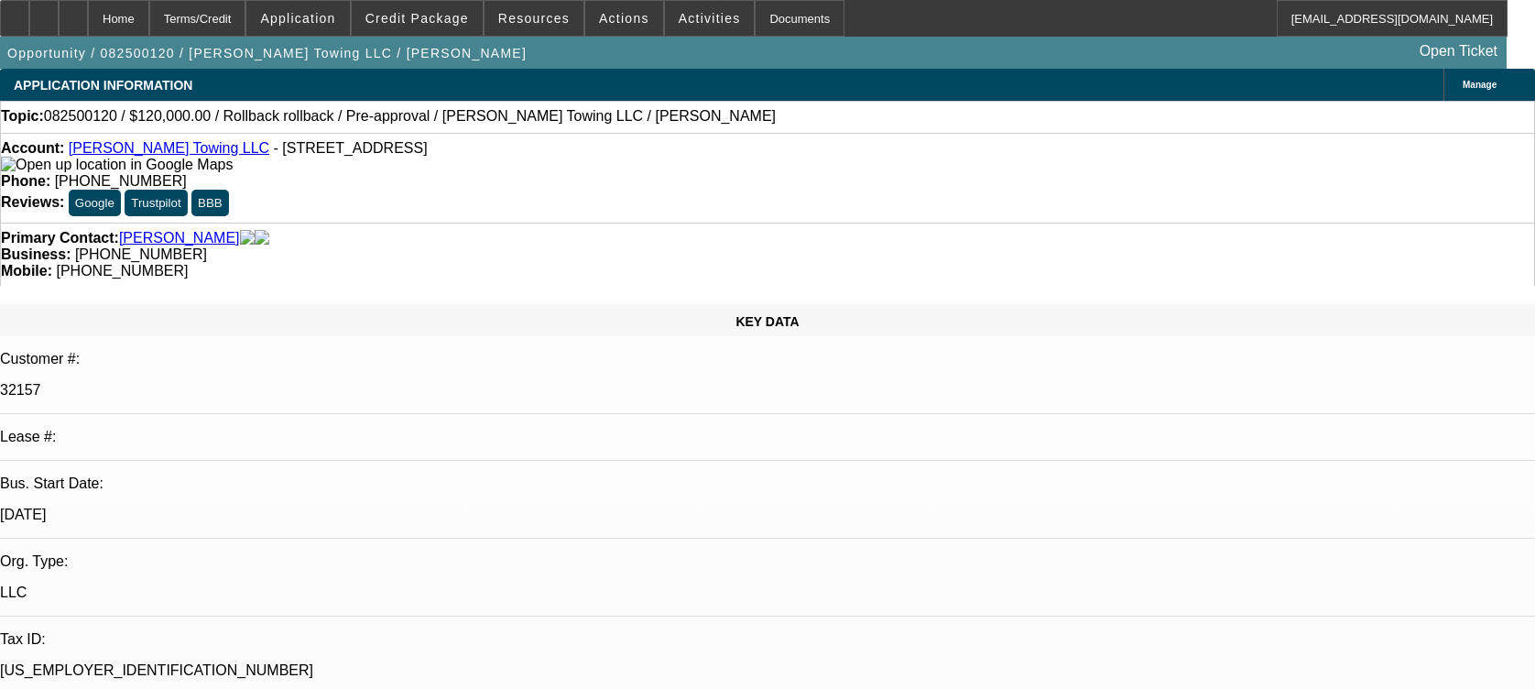
select select "0"
select select "6"
select select "0"
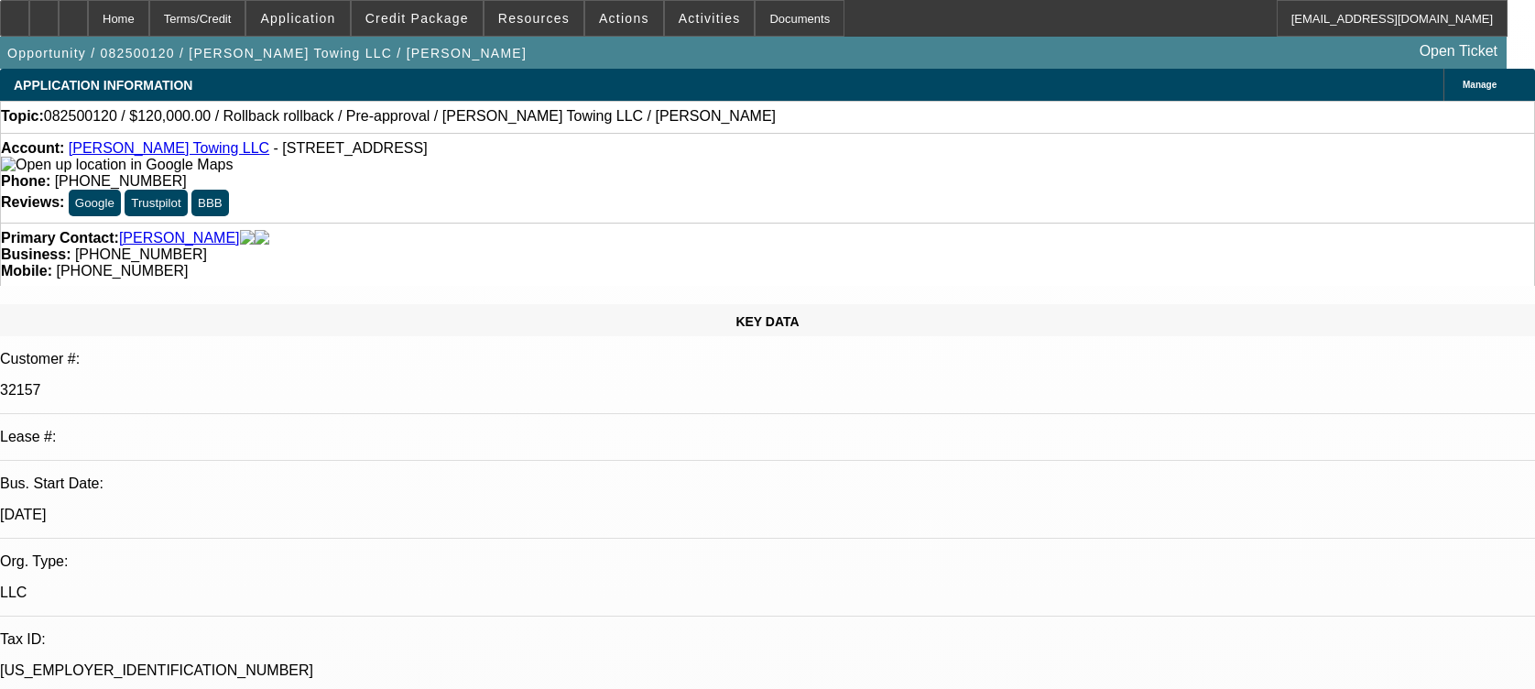
select select "0"
select select "6"
select select "0"
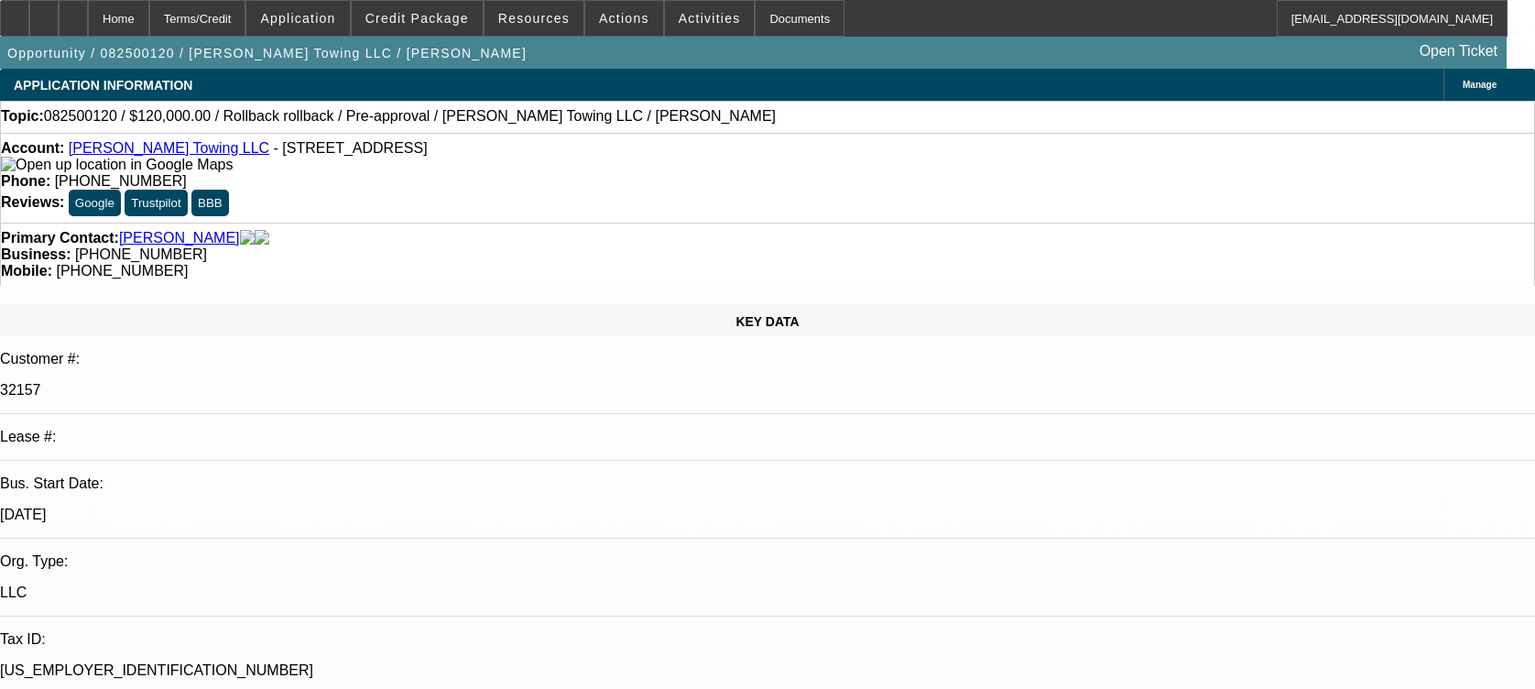
select select "3"
select select "0.1"
select select "4"
select select "0"
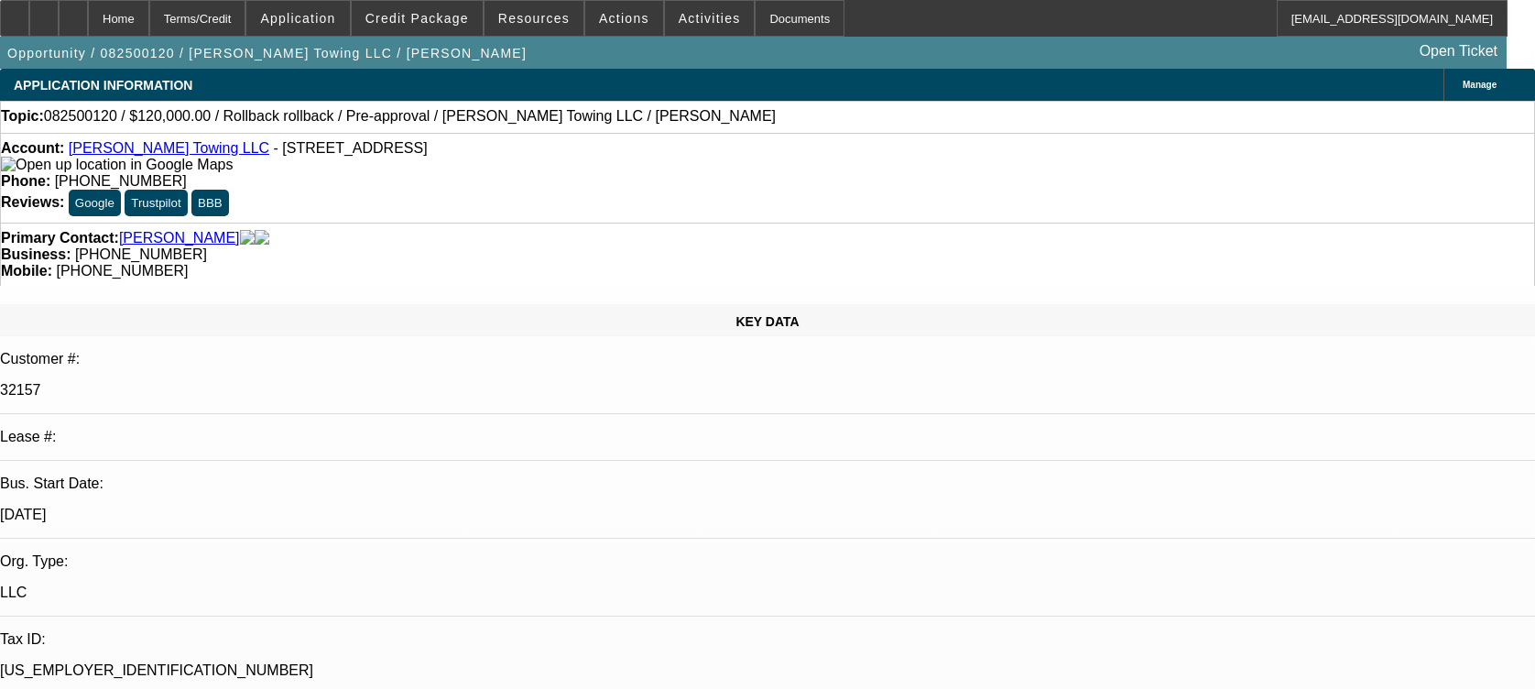
select select "3"
select select "0.1"
select select "4"
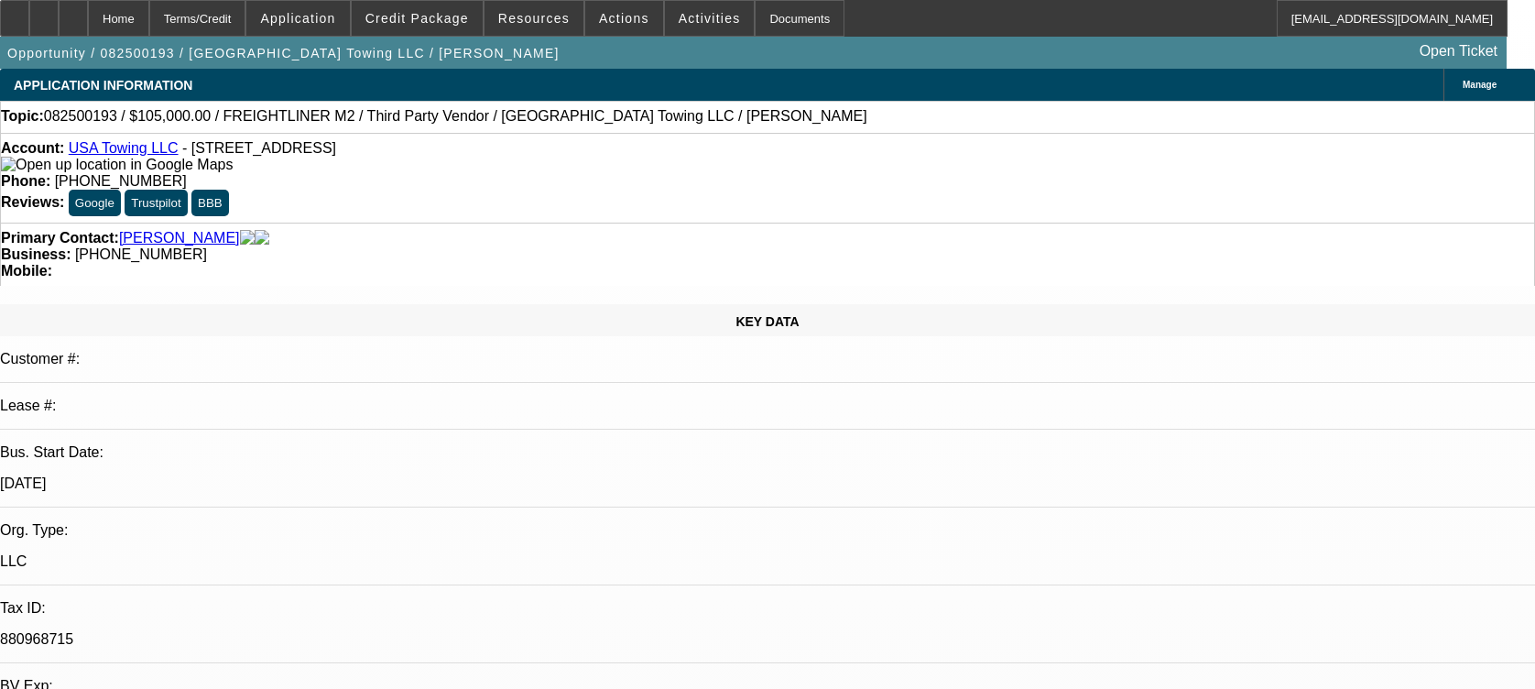
select select "0"
select select "2"
select select "0"
select select "6"
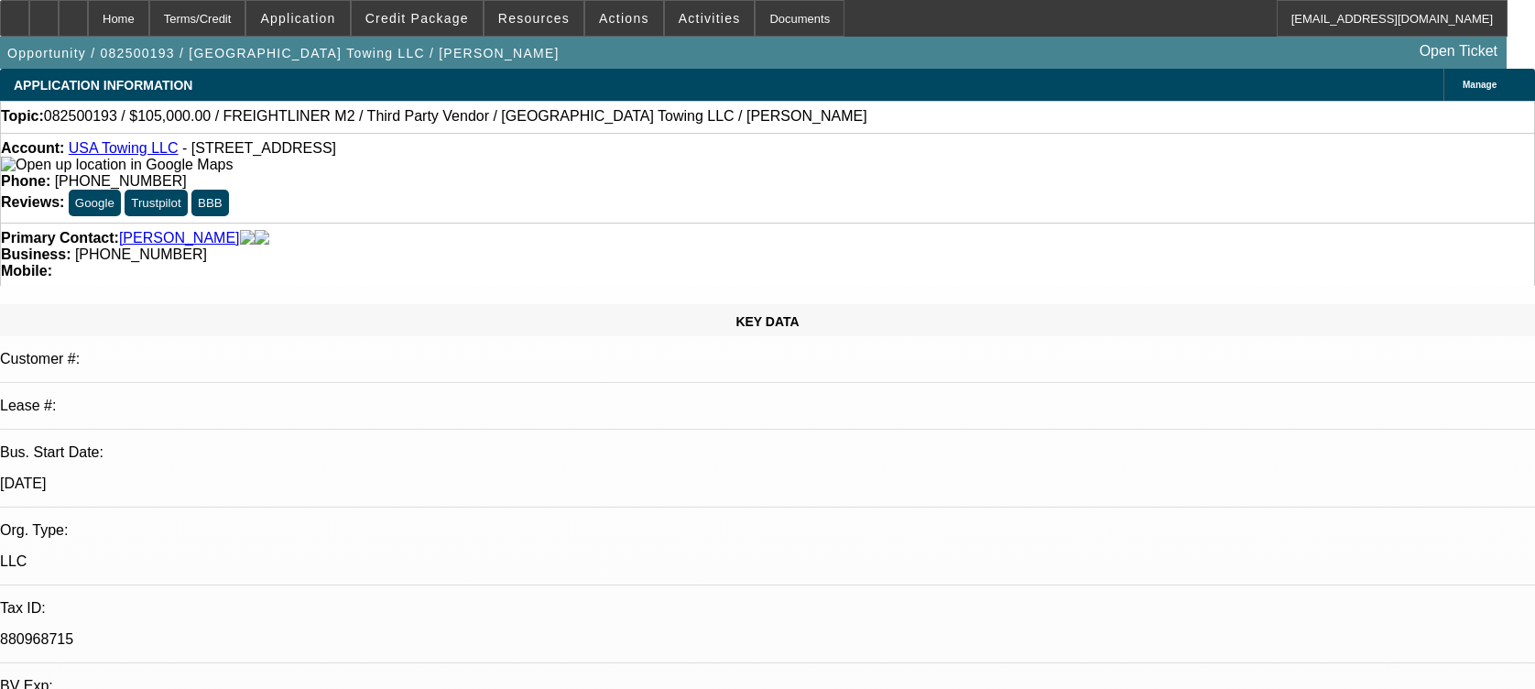
select select "0"
select select "2"
select select "0"
select select "6"
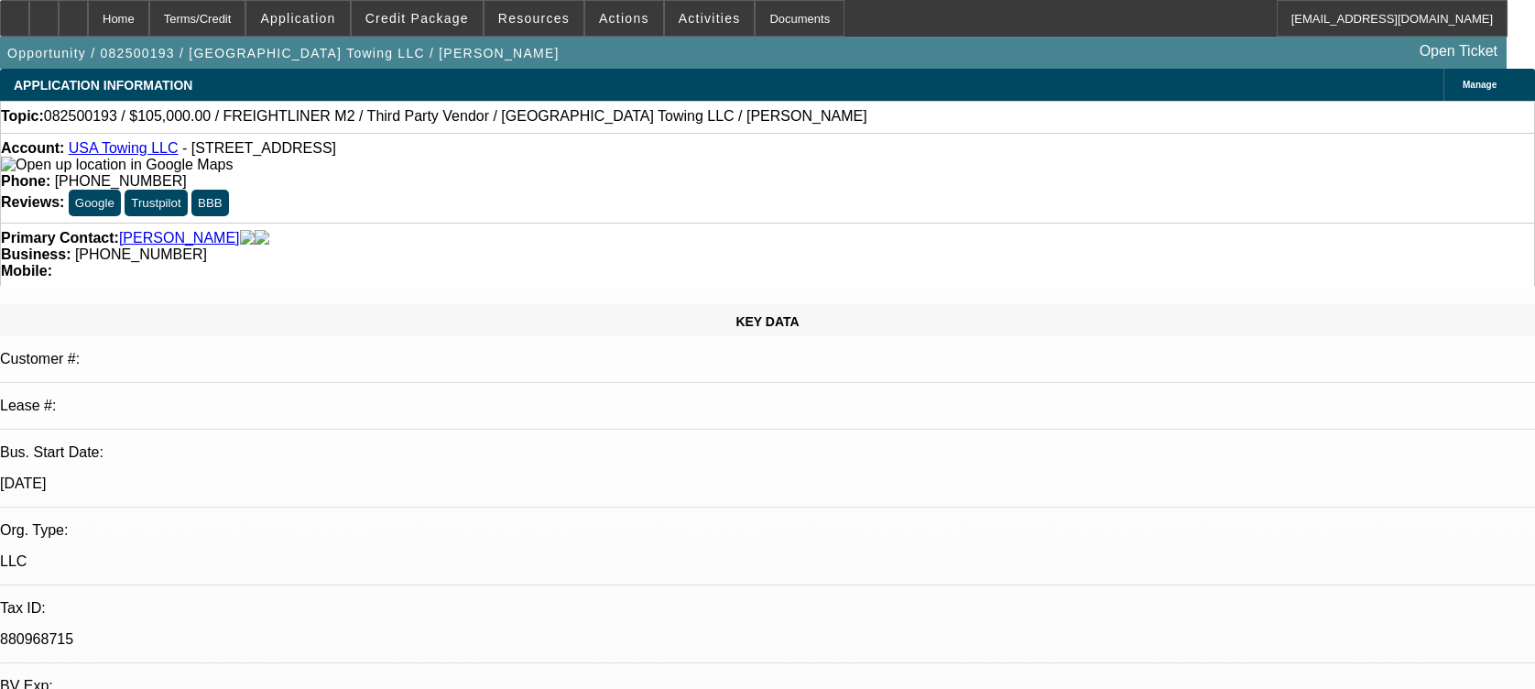
select select "0"
select select "2"
select select "0"
select select "6"
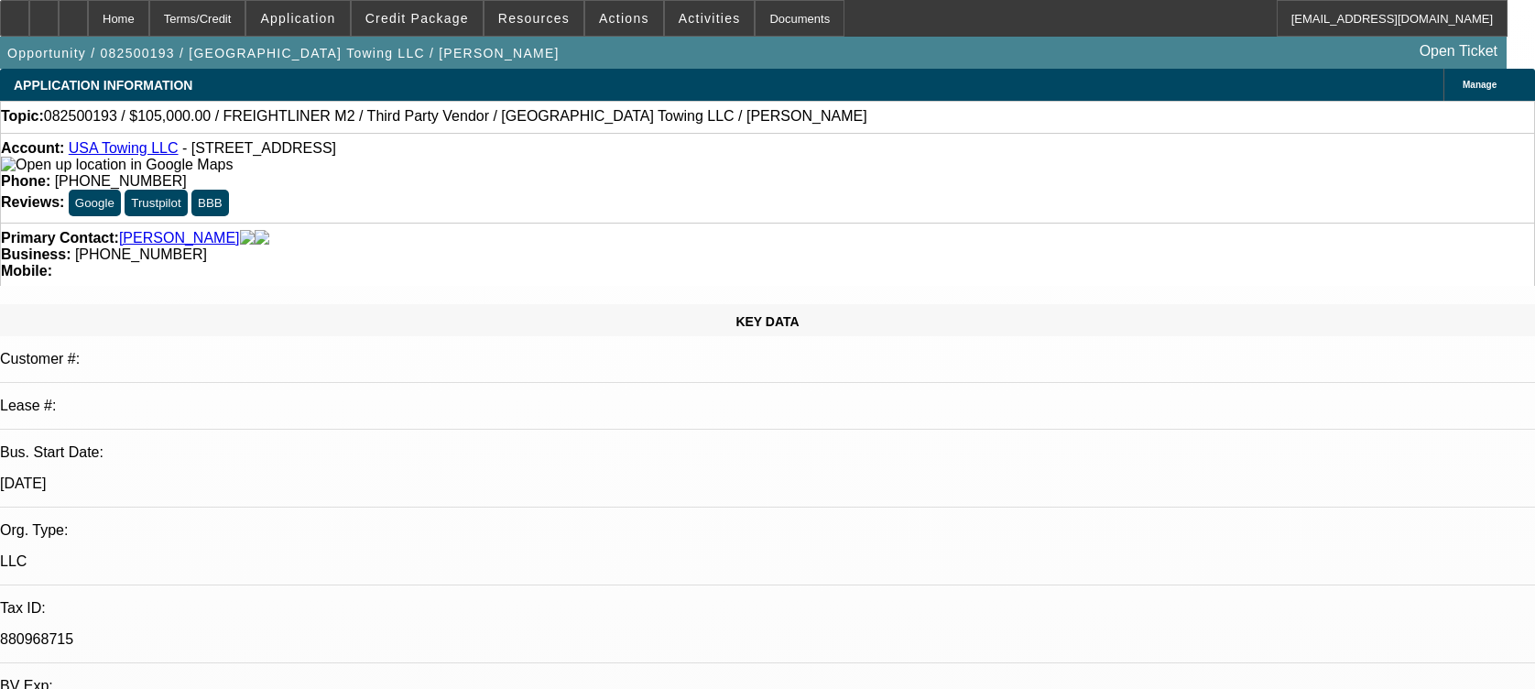
select select "0"
select select "2"
select select "0"
select select "6"
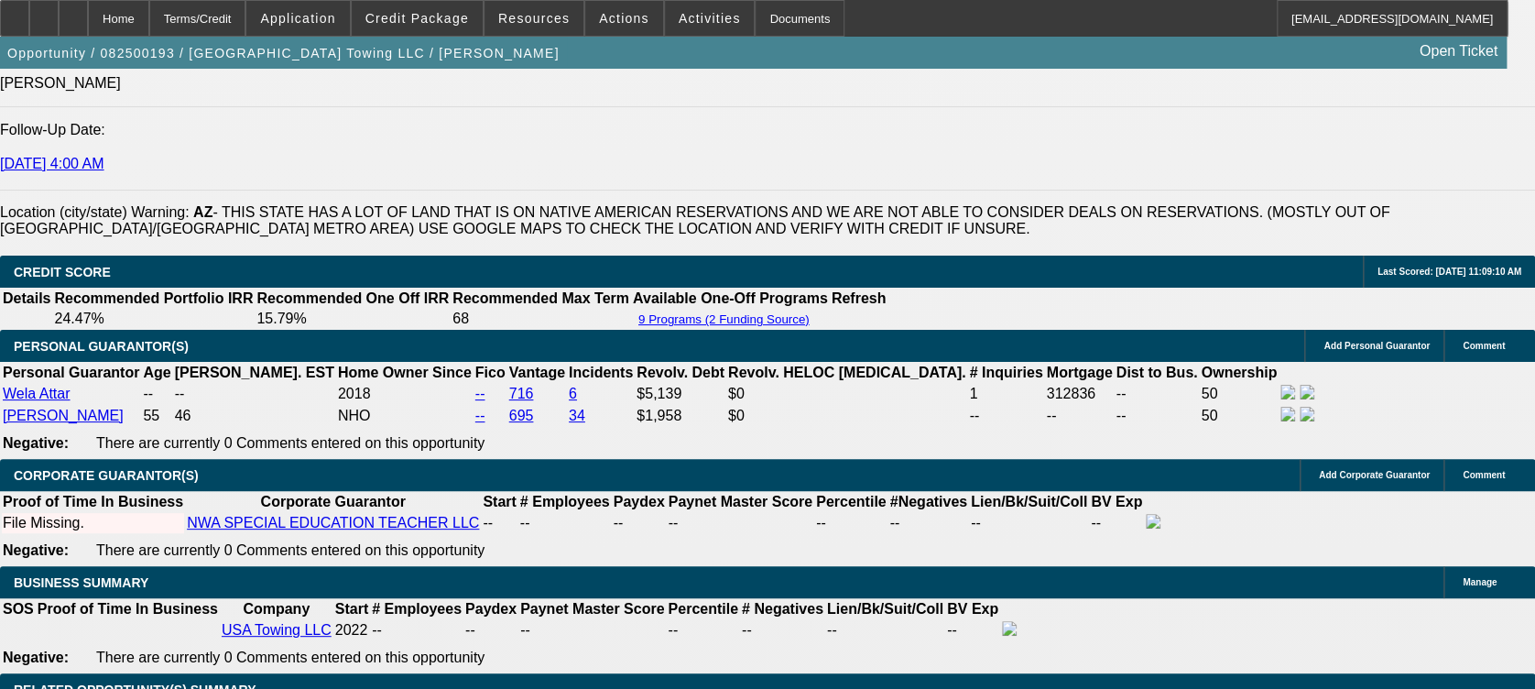
scroll to position [2625, 0]
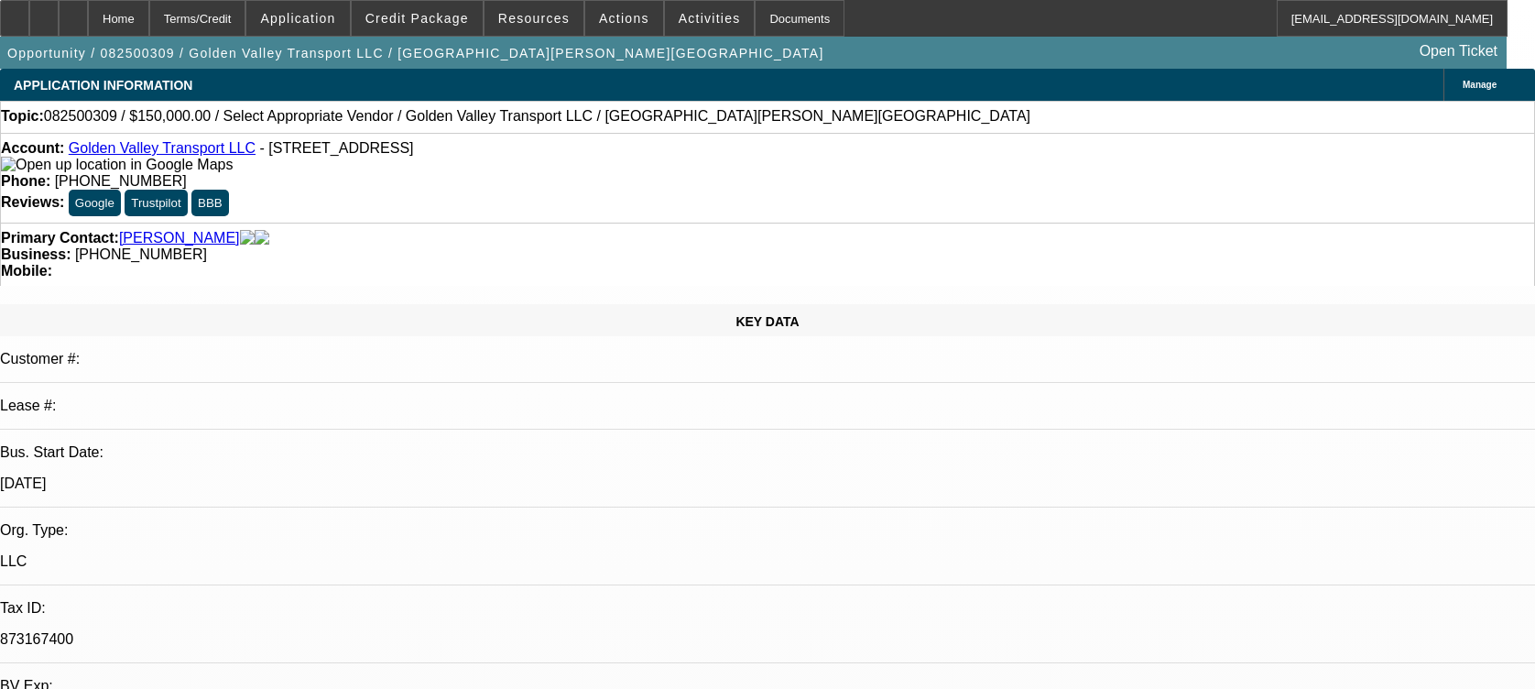
select select "0"
select select "2"
select select "0.1"
select select "4"
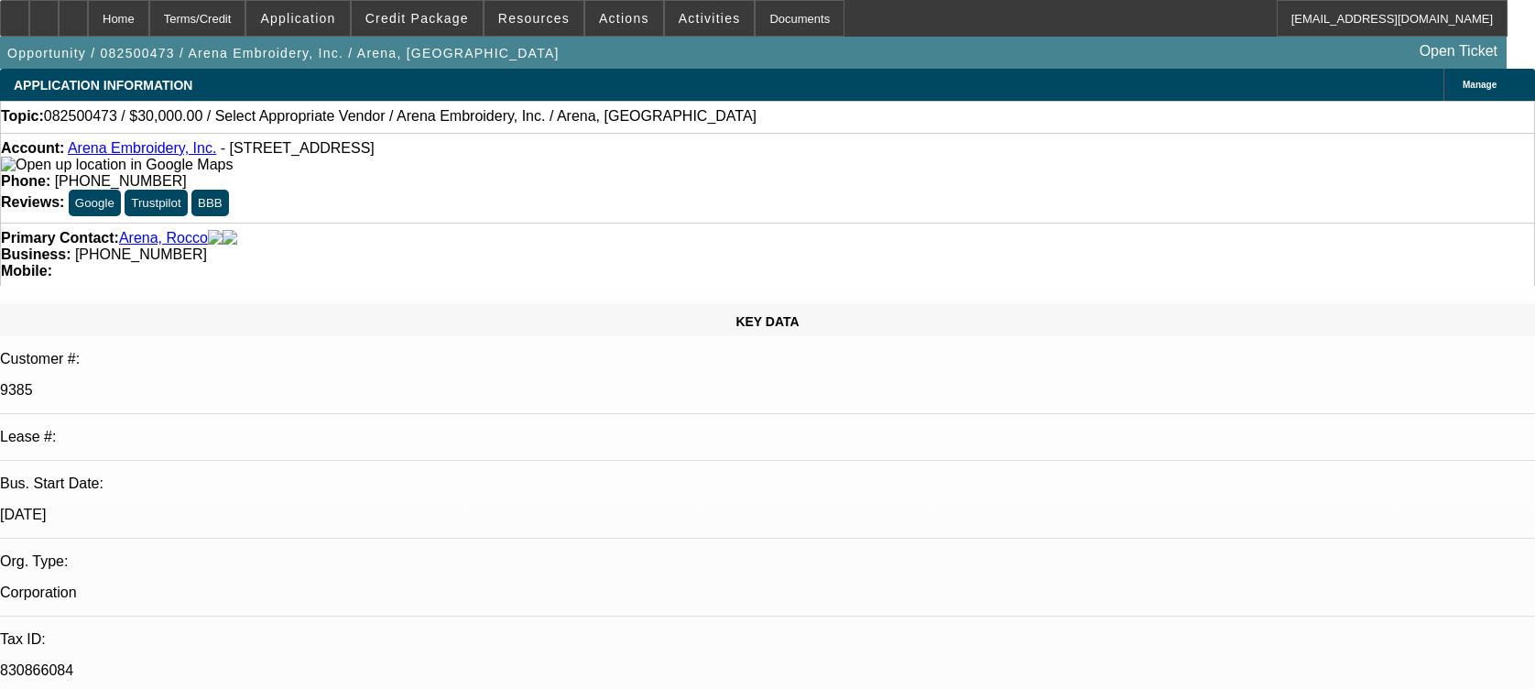
select select "0"
select select "2"
select select "0.1"
select select "4"
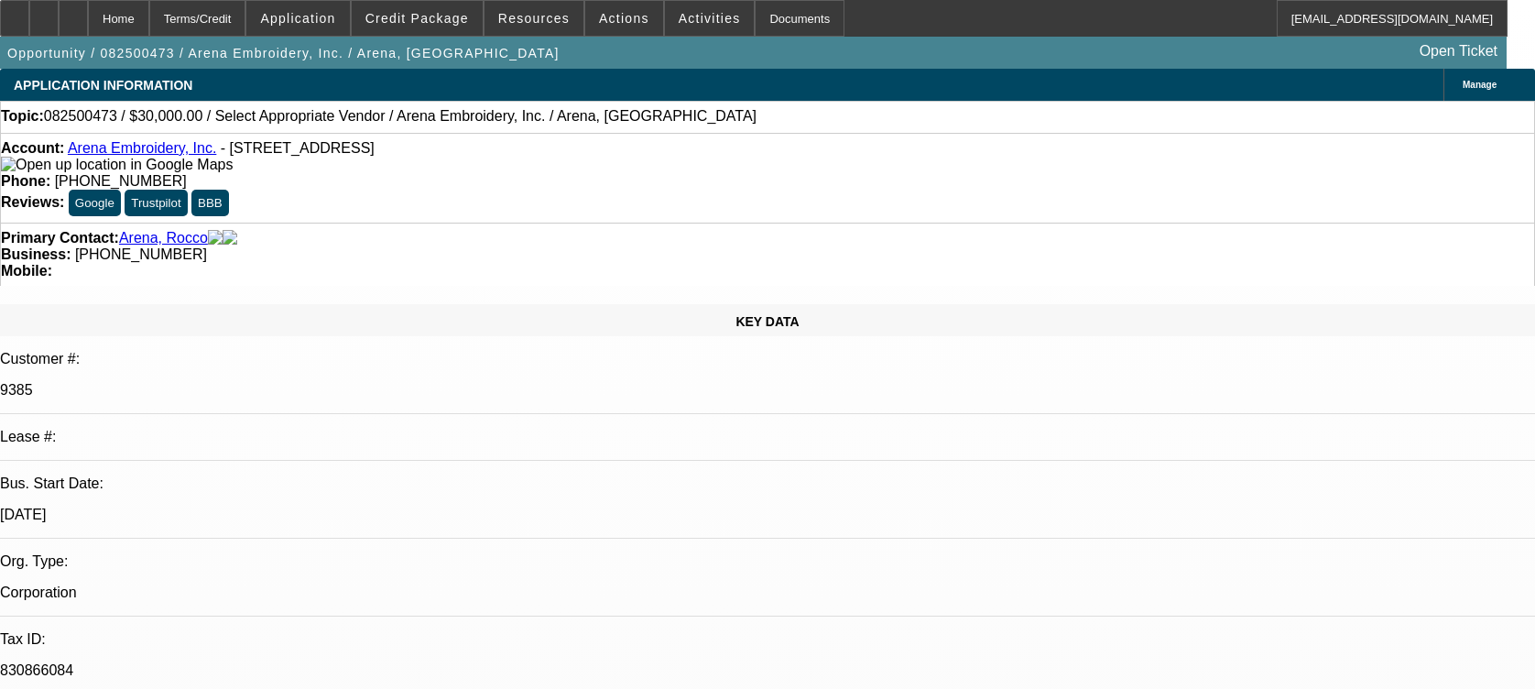
scroll to position [2595, 0]
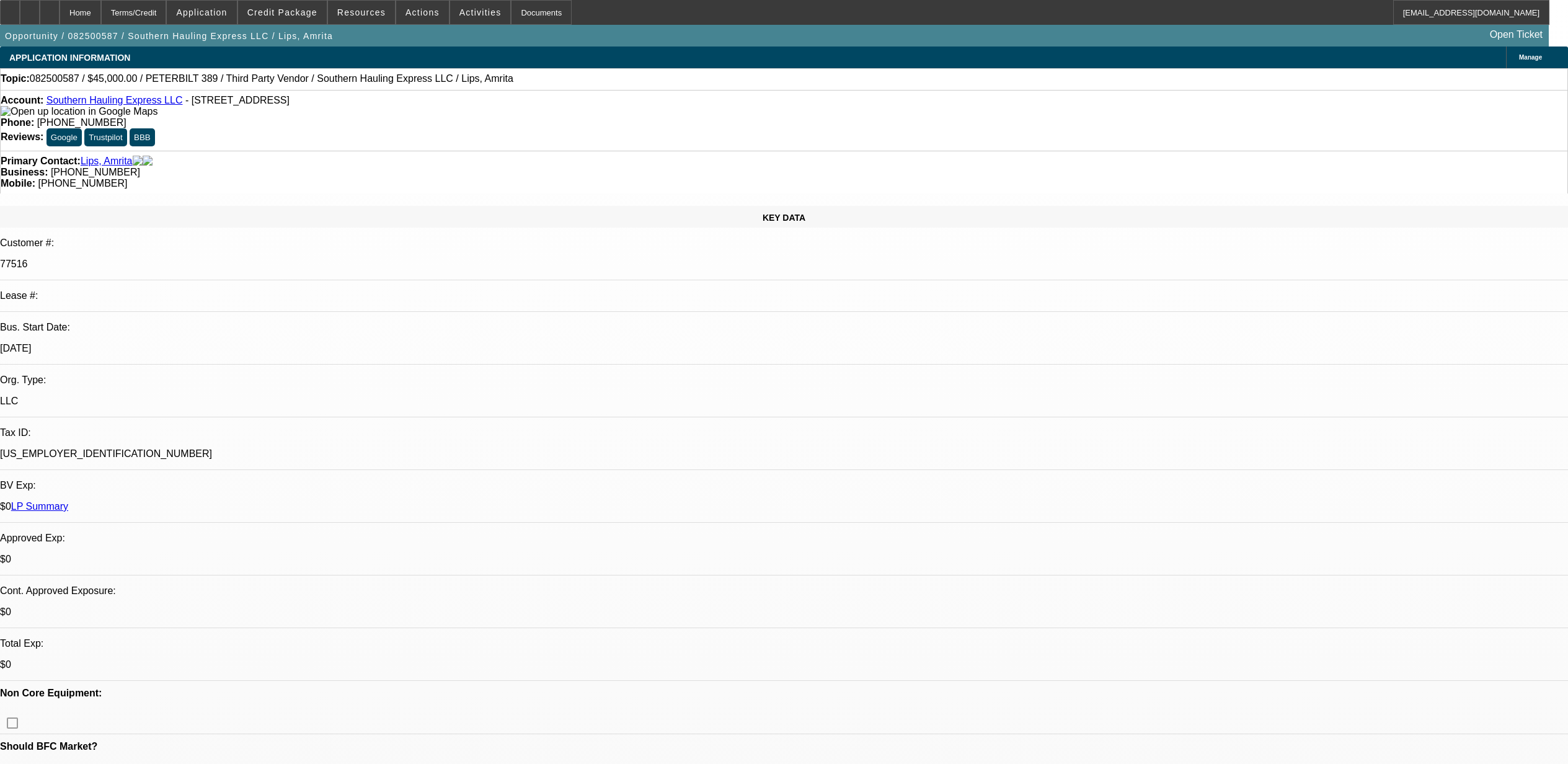
select select "0.1"
select select "2"
select select "0.1"
select select "4"
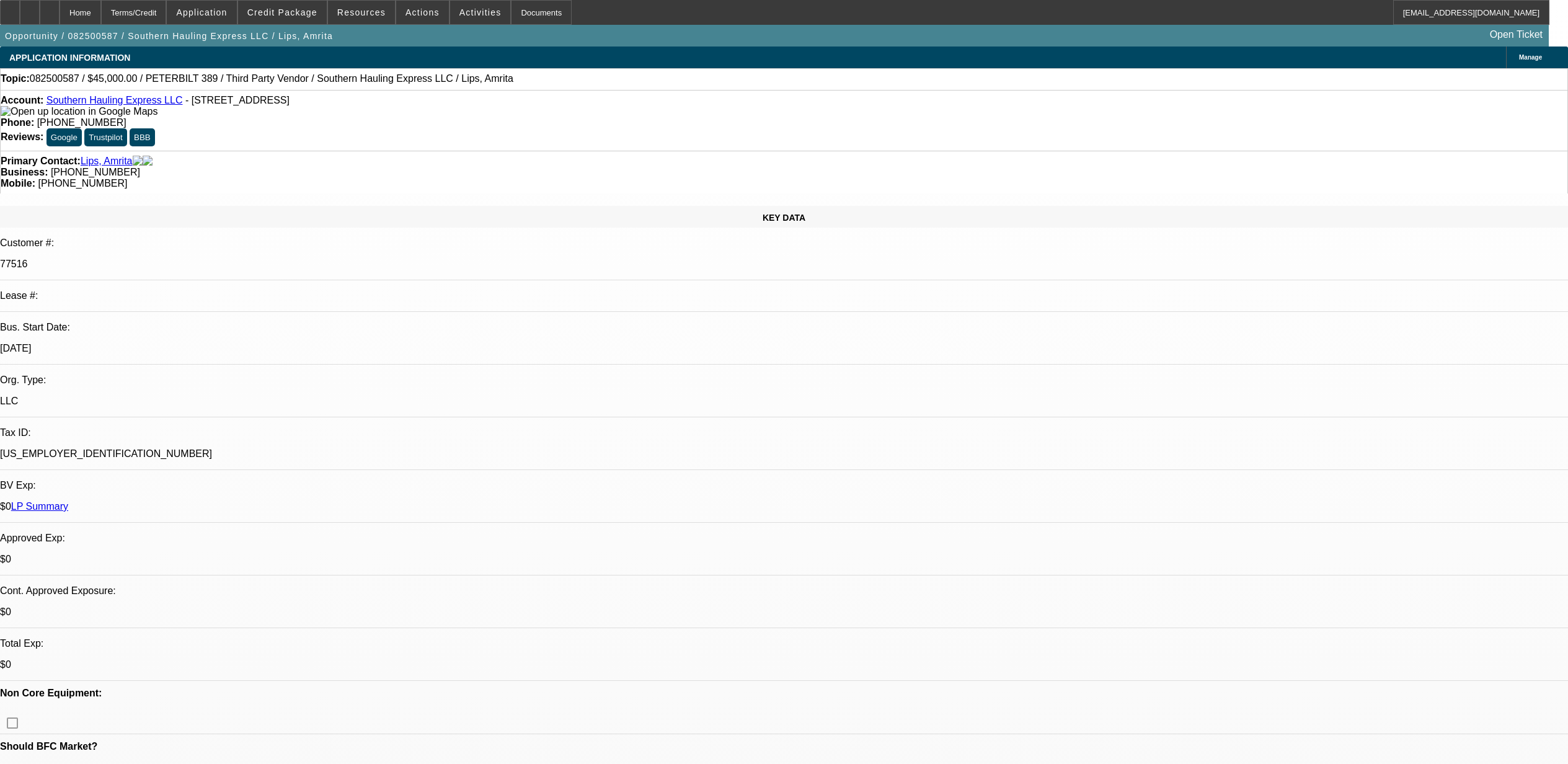
select select "0.1"
select select "2"
select select "0.1"
select select "4"
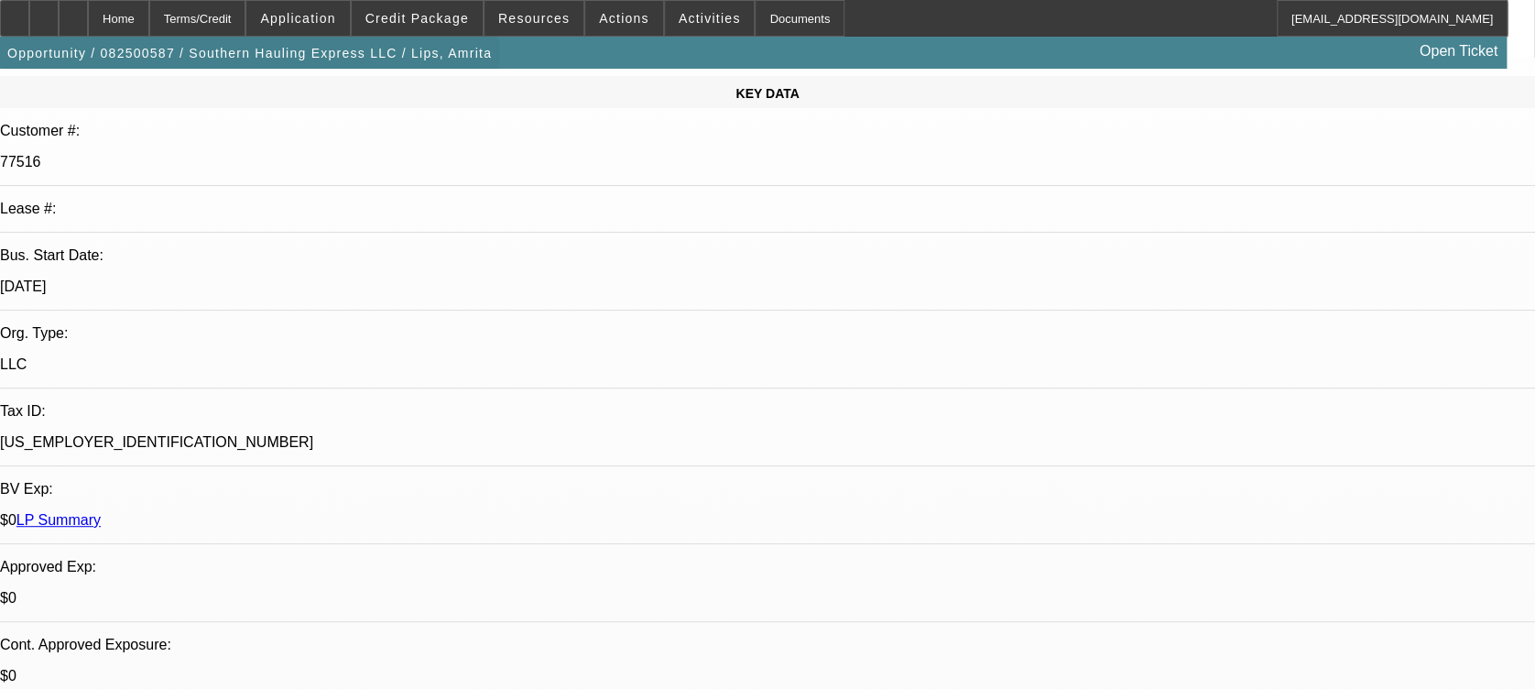
scroll to position [1083, 0]
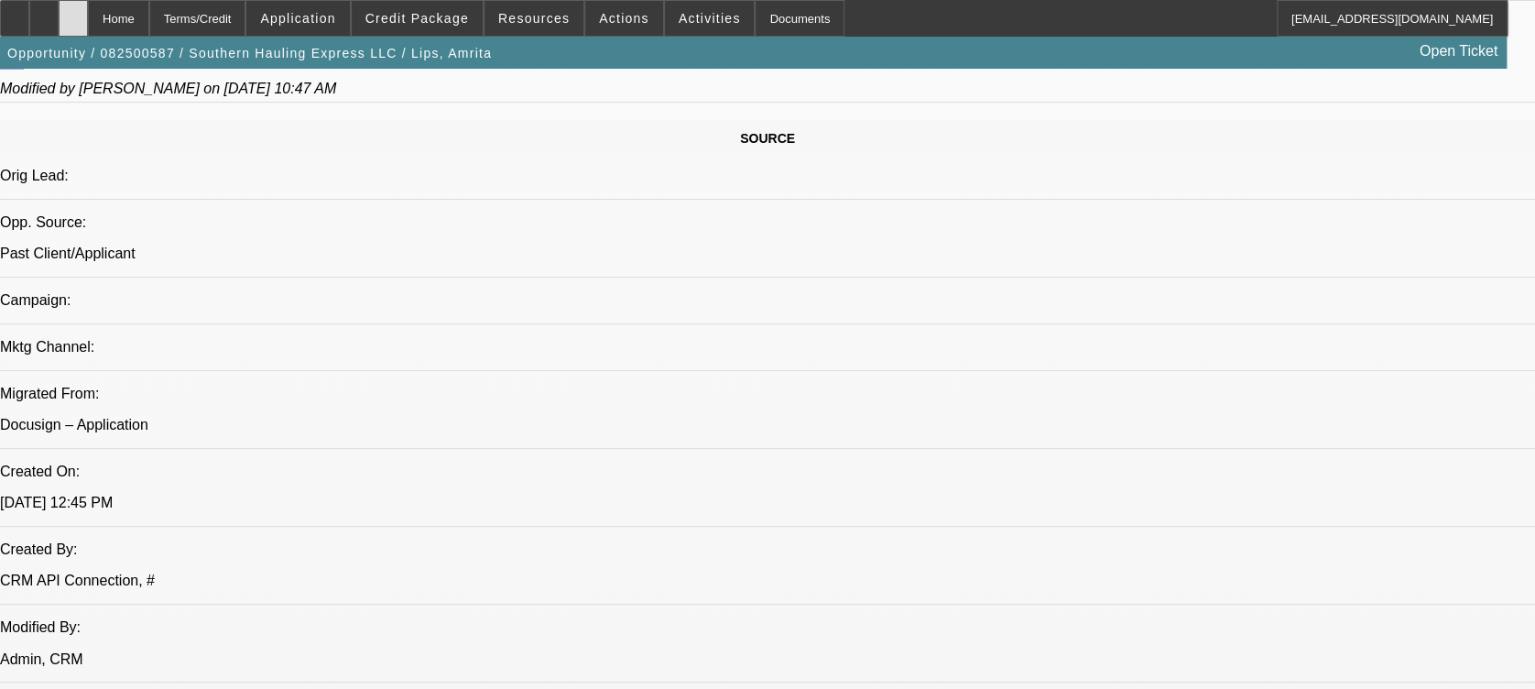
click at [73, 12] on icon at bounding box center [73, 12] width 0 height 0
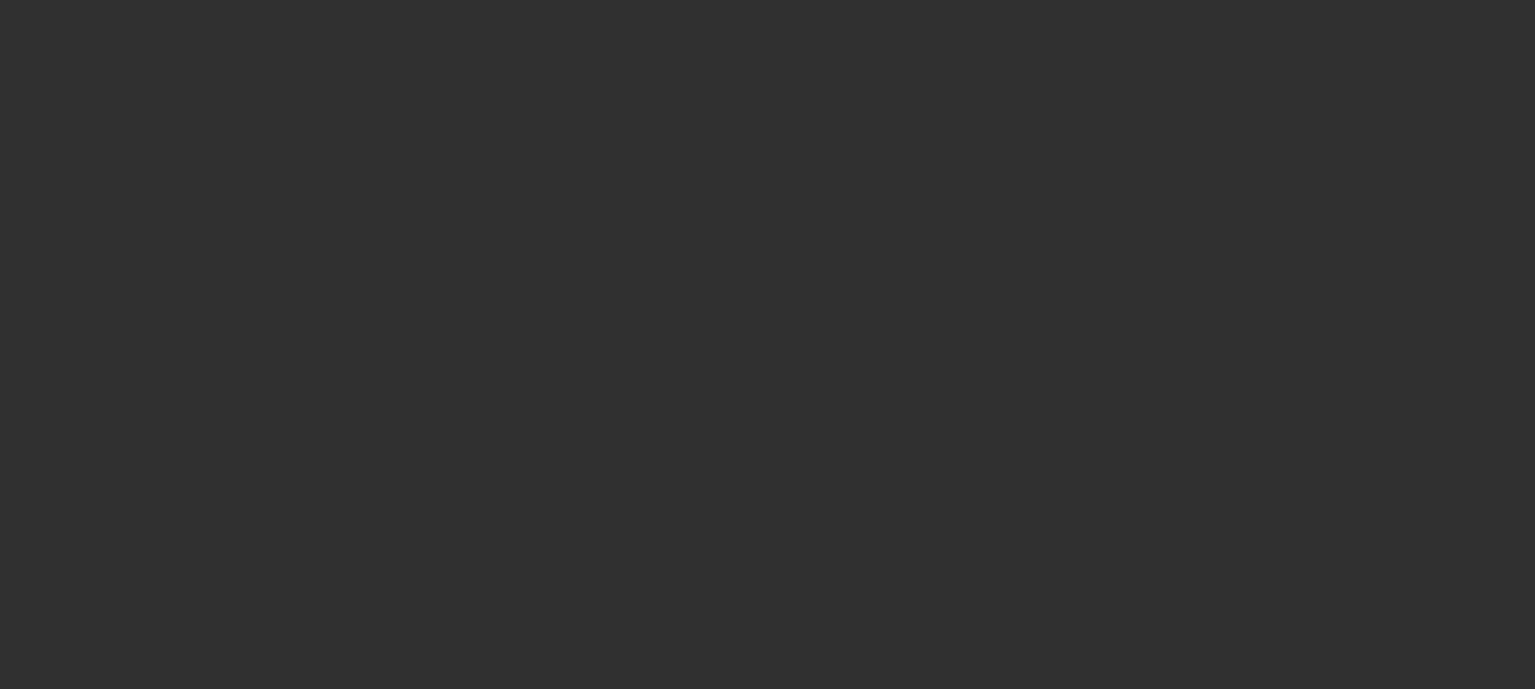
select select "0.1"
select select "2"
select select "0.1"
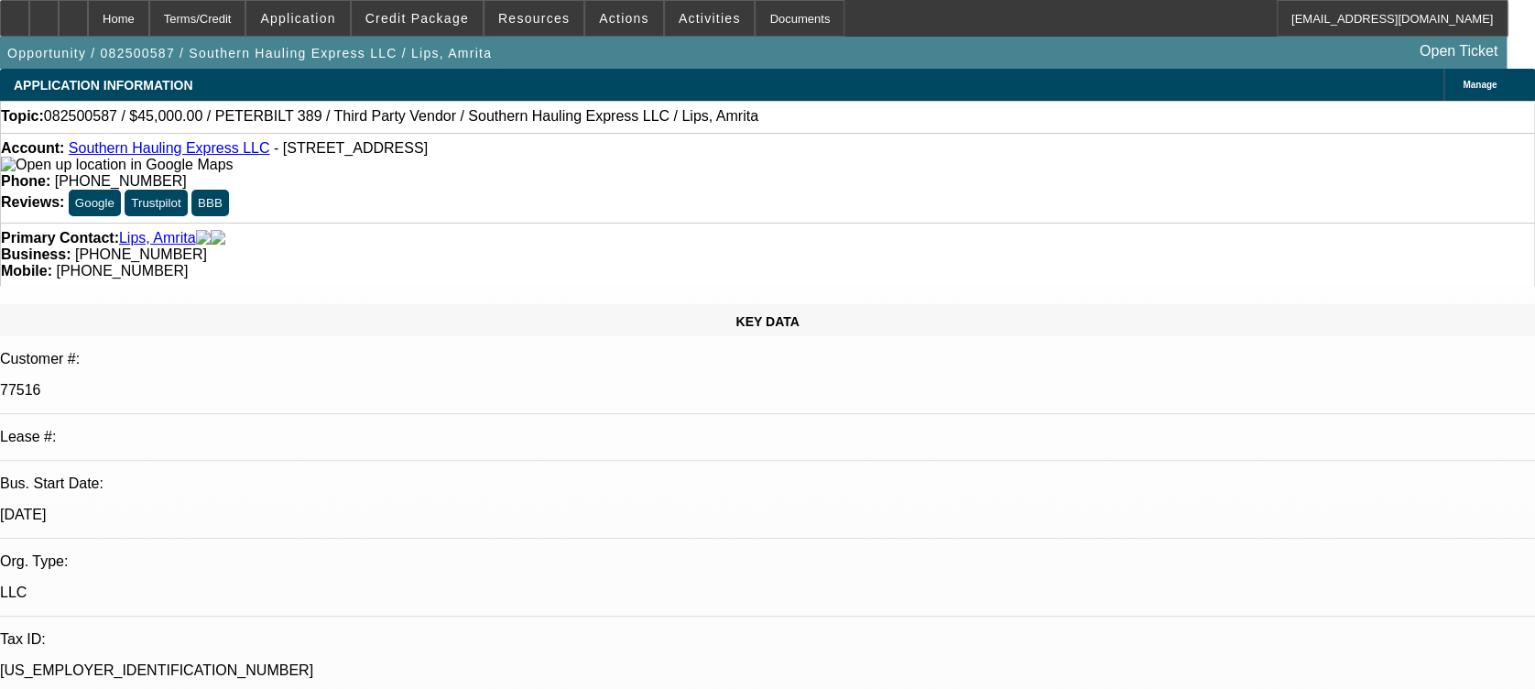
select select "1"
select select "2"
select select "4"
